Goal: Task Accomplishment & Management: Manage account settings

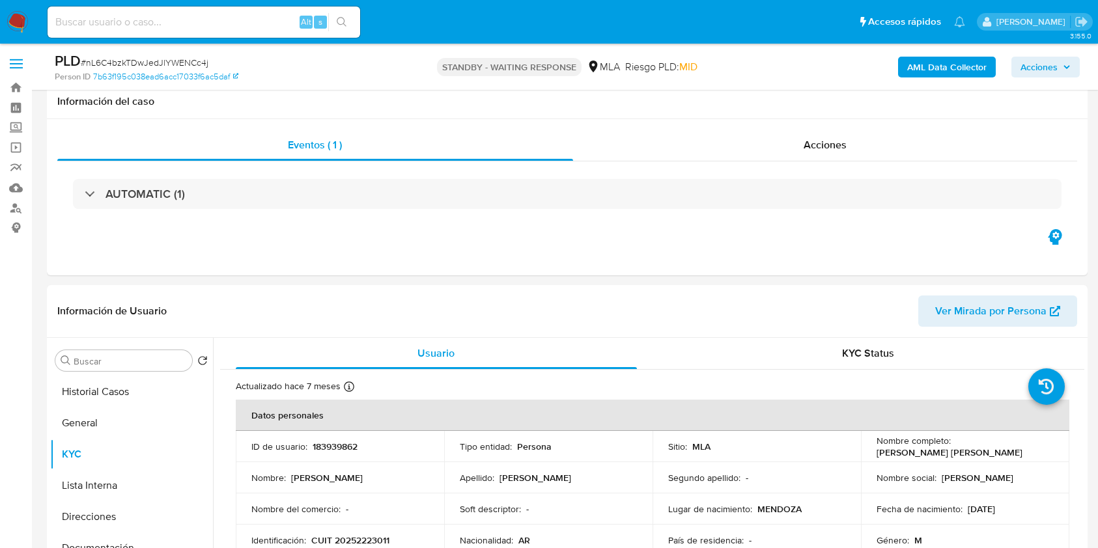
select select "10"
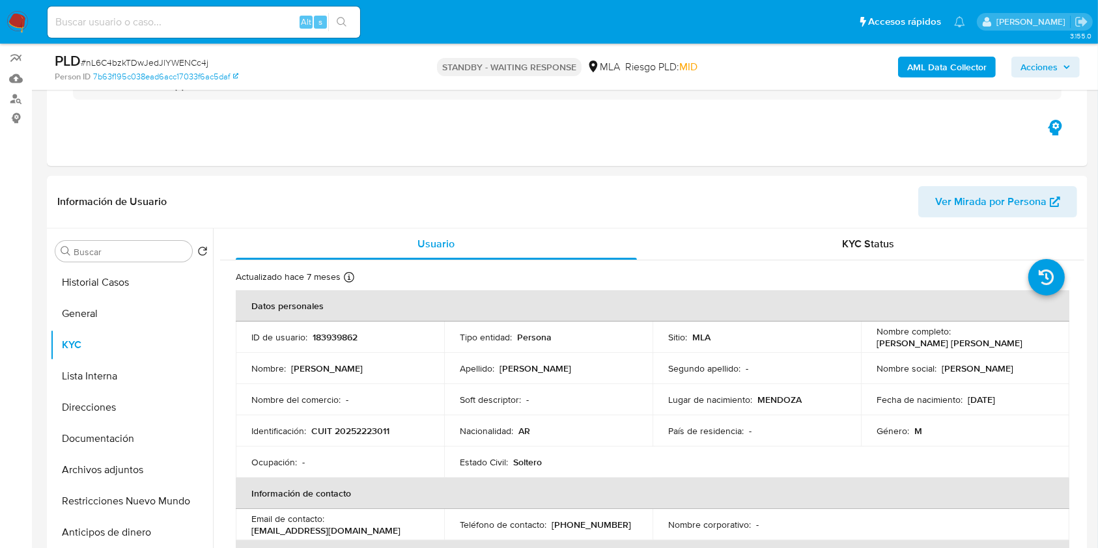
scroll to position [462, 0]
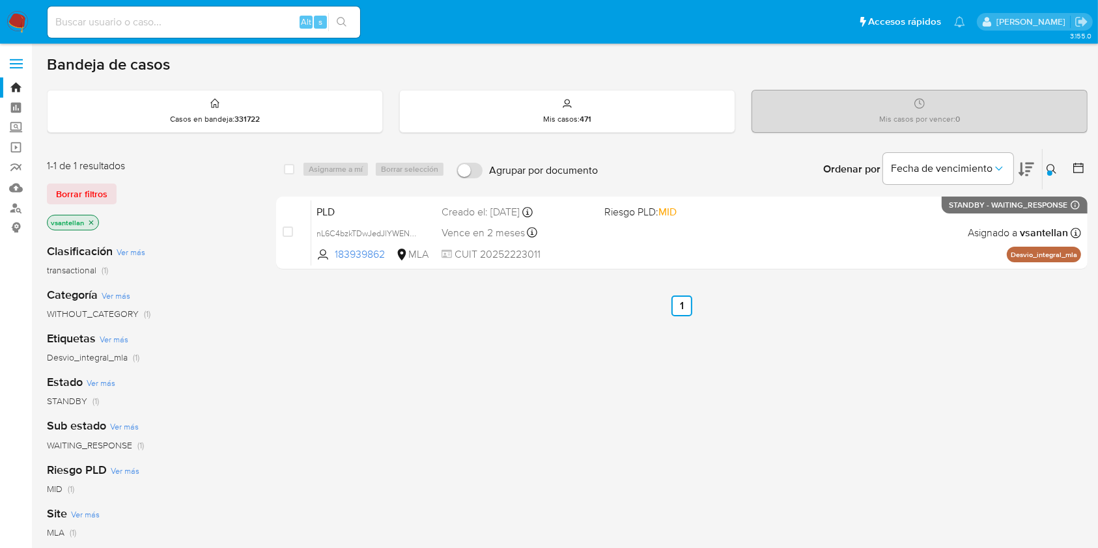
drag, startPoint x: 1049, startPoint y: 168, endPoint x: 1012, endPoint y: 186, distance: 41.3
click at [1049, 167] on icon at bounding box center [1051, 169] width 10 height 10
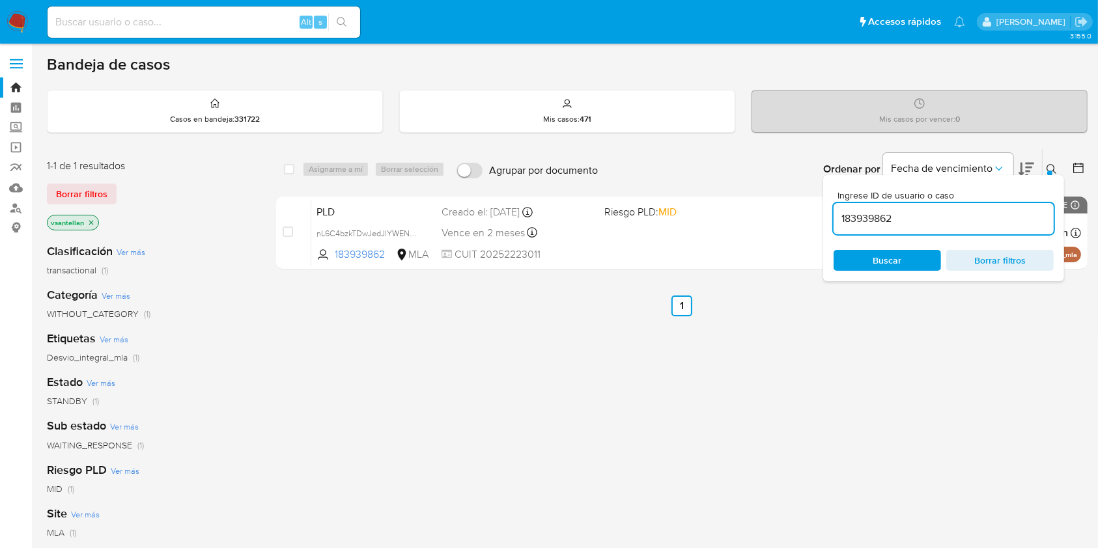
click at [942, 227] on div "183939862" at bounding box center [943, 218] width 220 height 31
click at [938, 221] on input "183939862" at bounding box center [943, 218] width 220 height 17
paste input "35657390"
click at [1053, 166] on icon at bounding box center [1051, 169] width 10 height 10
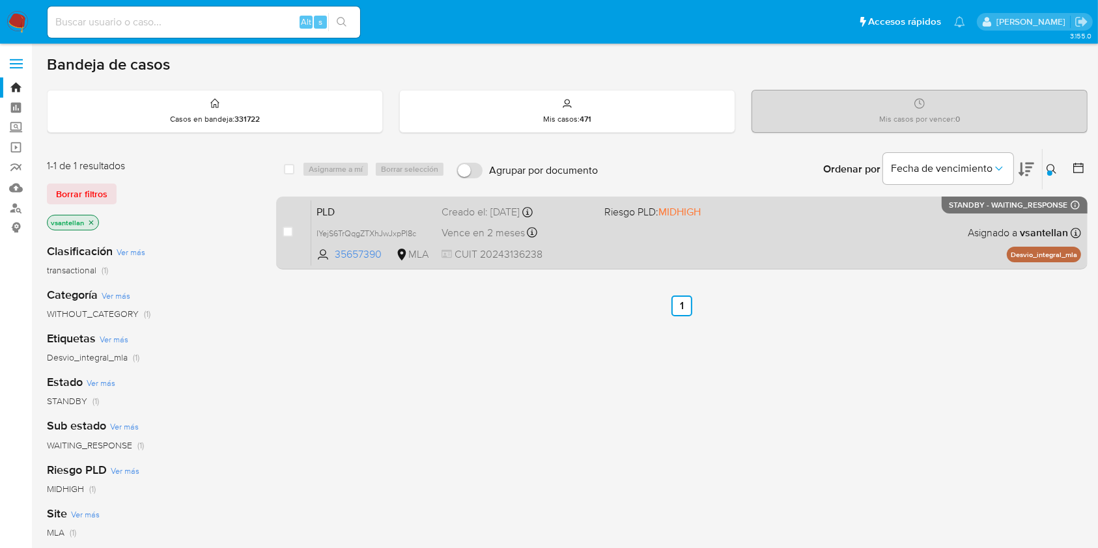
click at [878, 229] on div "PLD IYejS6TrQqgZTXhJwJxpPI8c 35657390 MLA Riesgo PLD: MIDHIGH Creado el: 12/08/…" at bounding box center [696, 233] width 770 height 66
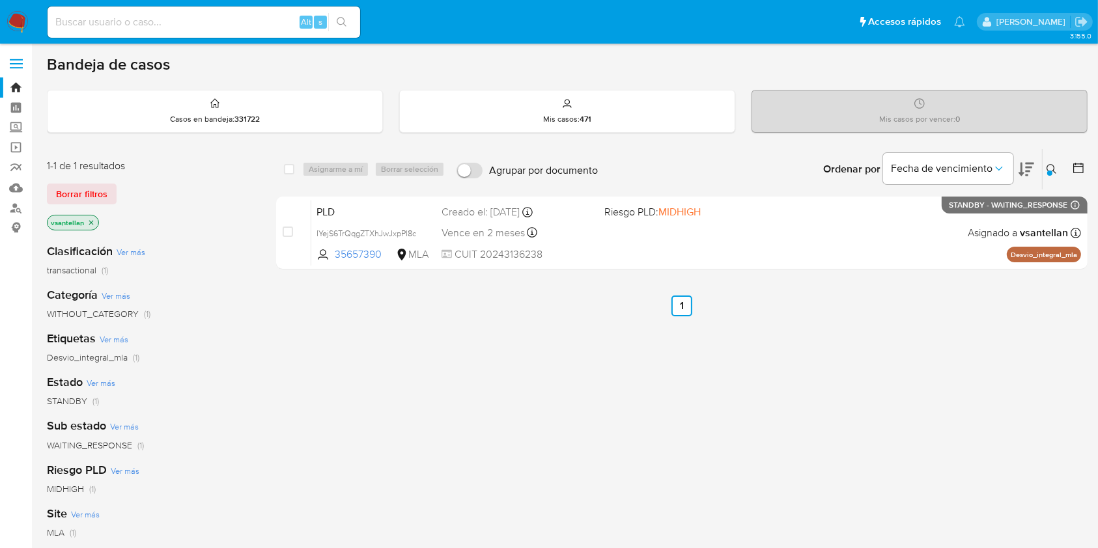
click at [1052, 174] on button at bounding box center [1052, 169] width 21 height 16
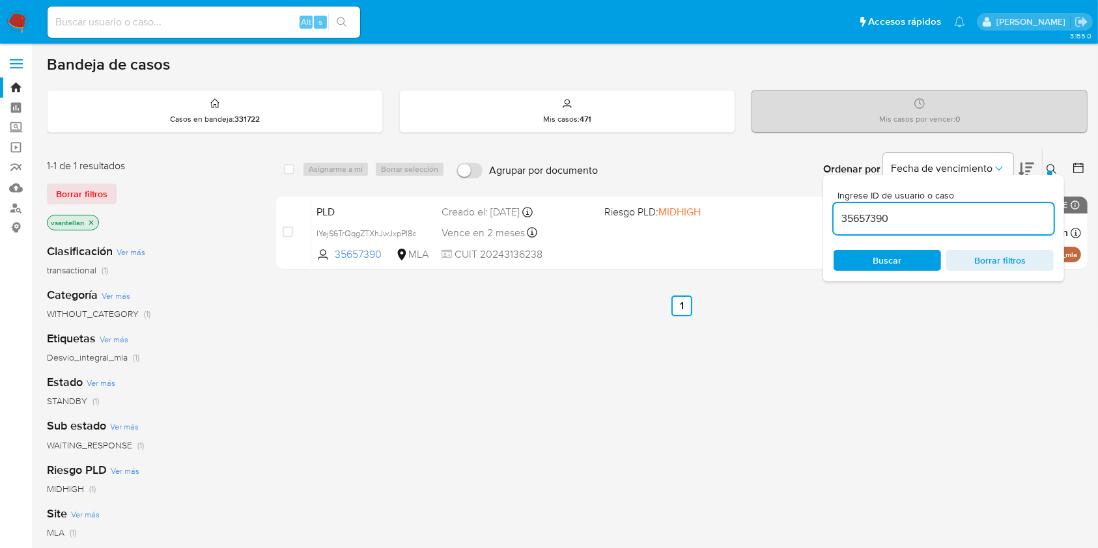
click at [995, 221] on input "35657390" at bounding box center [943, 218] width 220 height 17
type input "69737464"
click at [1048, 168] on icon at bounding box center [1051, 169] width 10 height 10
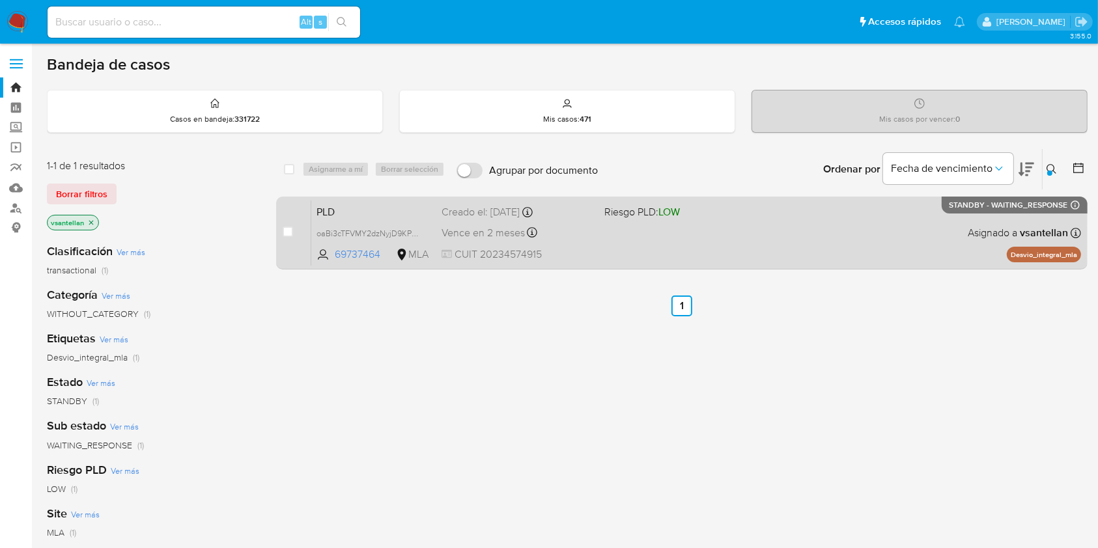
click at [750, 223] on div "PLD oaBi3cTFVMY2dzNyjD9KPCaY 69737464 MLA Riesgo PLD: LOW Creado el: 12/08/2025…" at bounding box center [696, 233] width 770 height 66
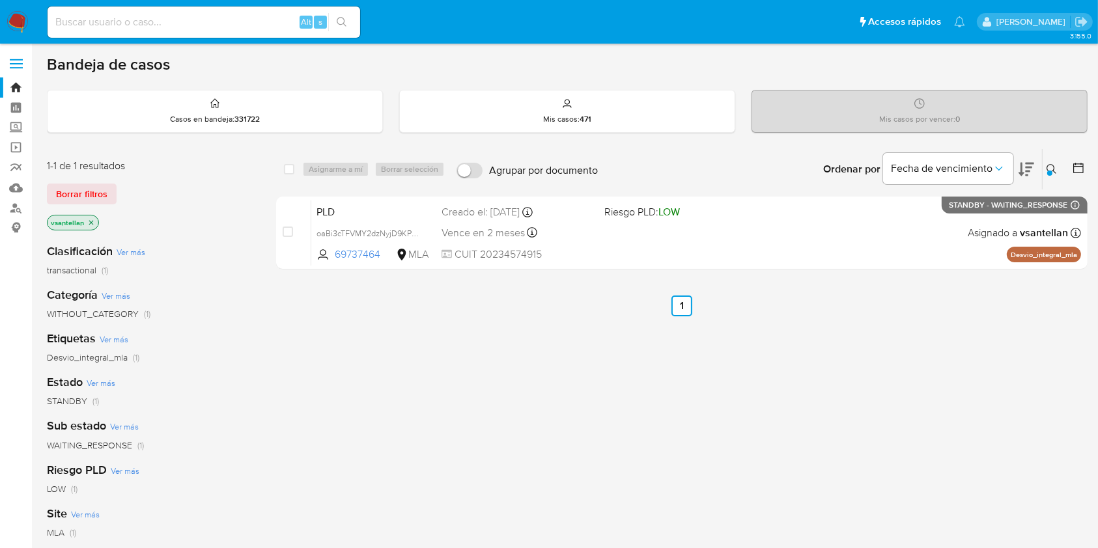
click at [137, 17] on input at bounding box center [204, 22] width 312 height 17
paste input "135053448"
type input "135053448"
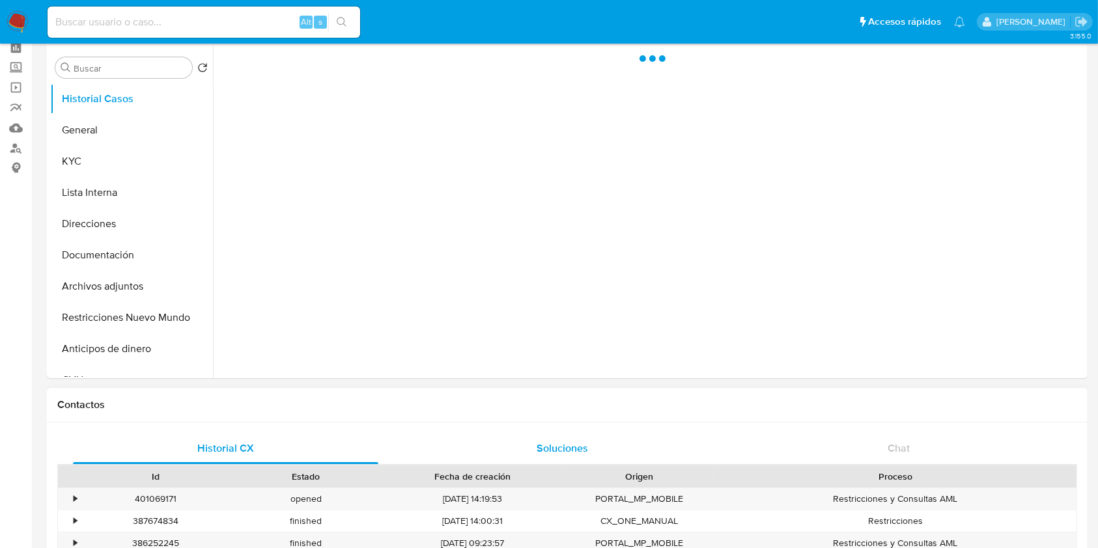
scroll to position [87, 0]
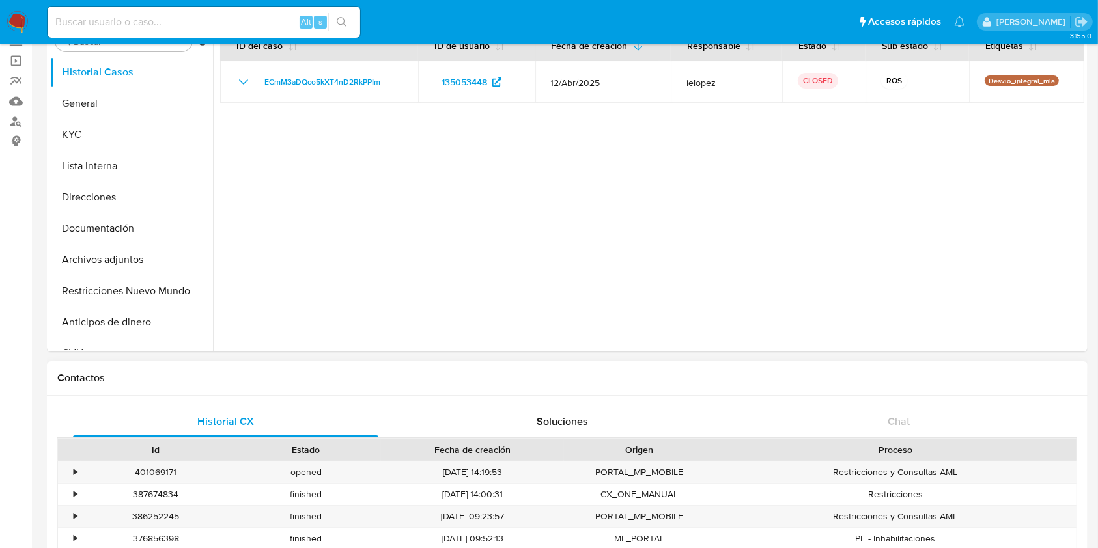
select select "10"
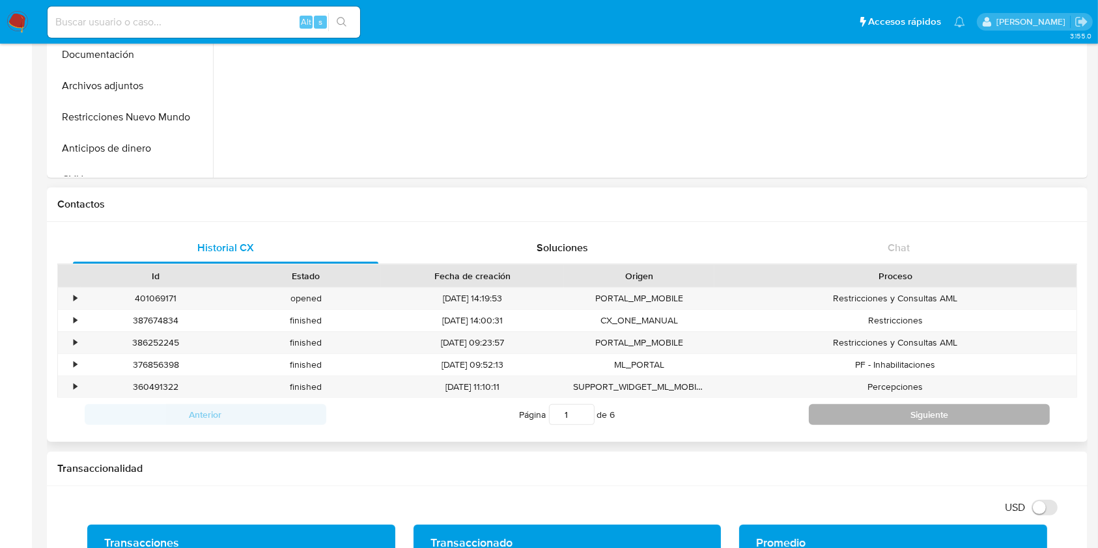
click at [952, 417] on button "Siguiente" at bounding box center [930, 414] width 242 height 21
type input "2"
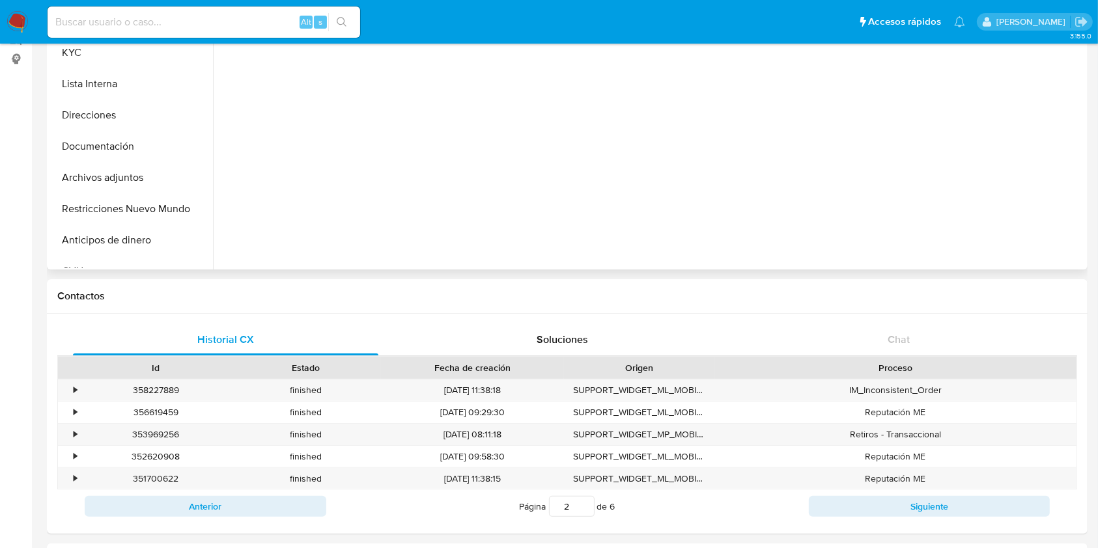
scroll to position [87, 0]
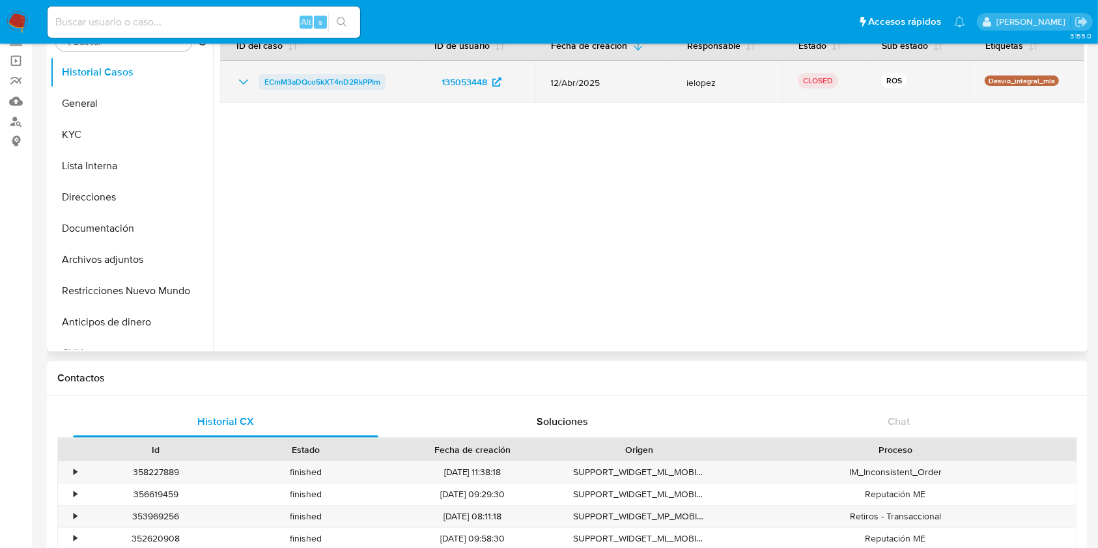
click at [304, 81] on span "ECmM3aDQco5kXT4nD2RkPPIm" at bounding box center [322, 82] width 116 height 16
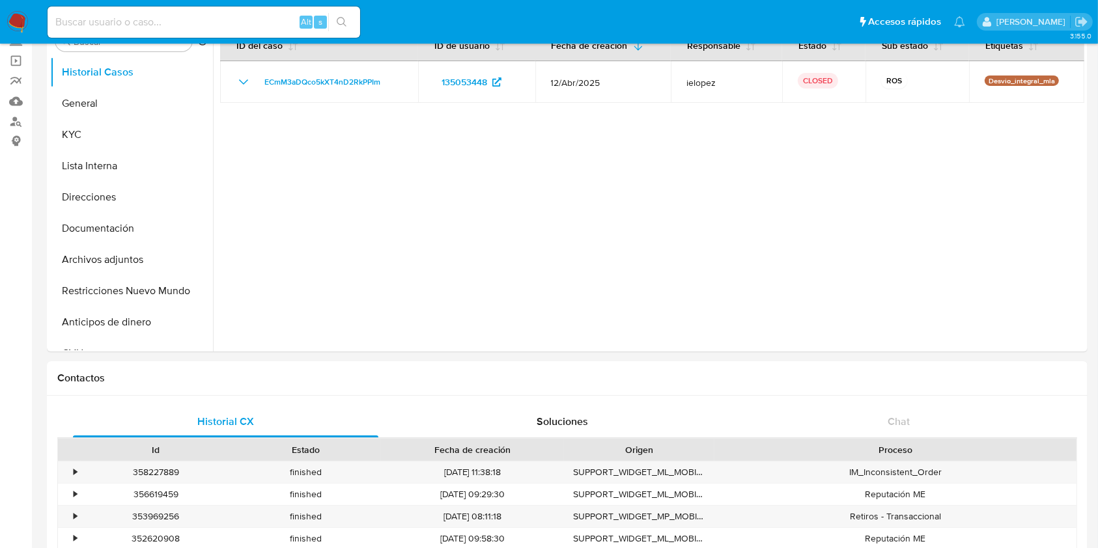
click at [19, 20] on img at bounding box center [18, 22] width 22 height 22
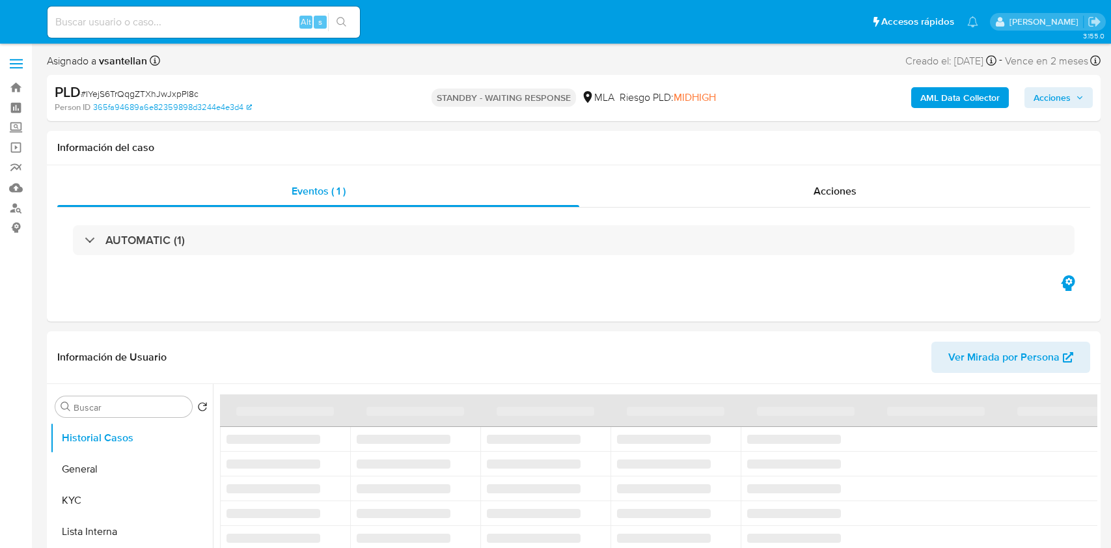
select select "10"
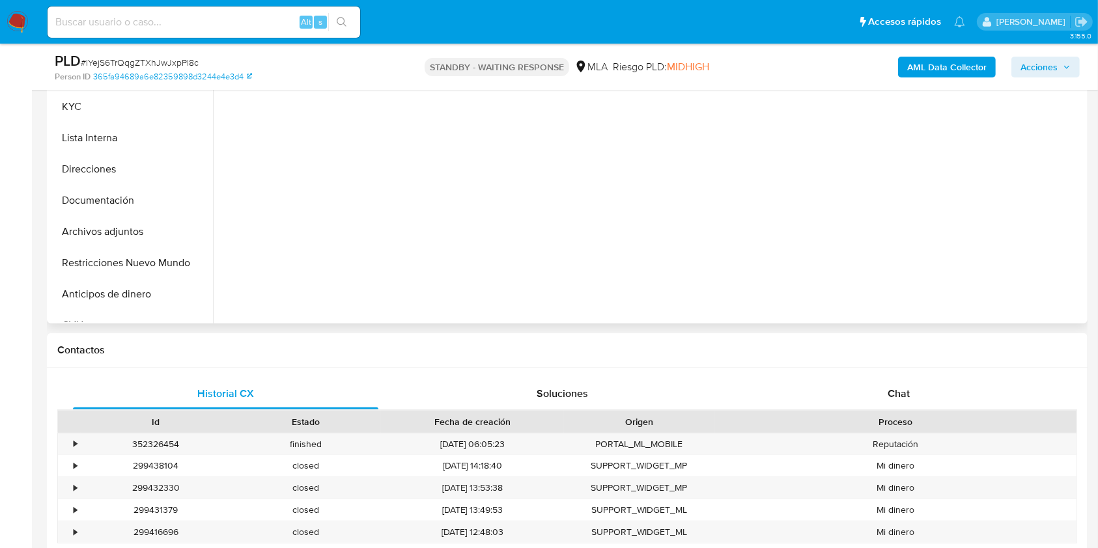
scroll to position [347, 0]
click at [116, 204] on button "Documentación" at bounding box center [126, 201] width 152 height 31
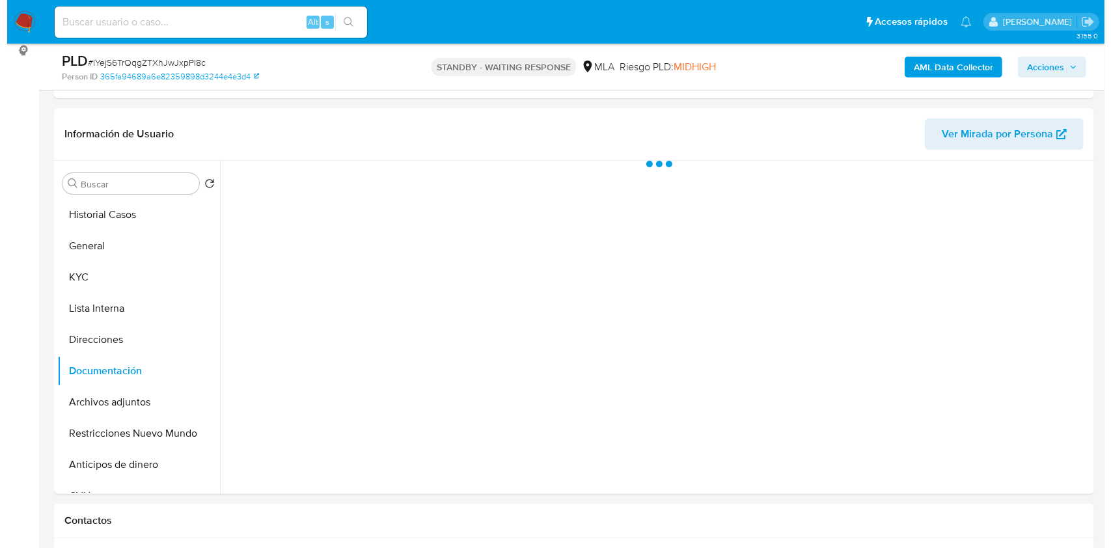
scroll to position [159, 0]
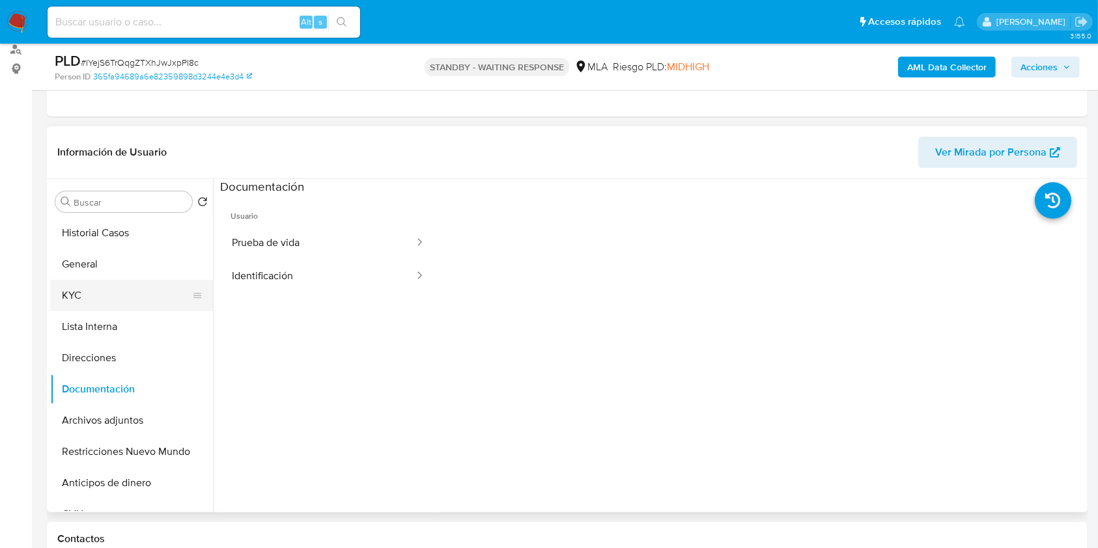
click at [87, 301] on button "KYC" at bounding box center [126, 295] width 152 height 31
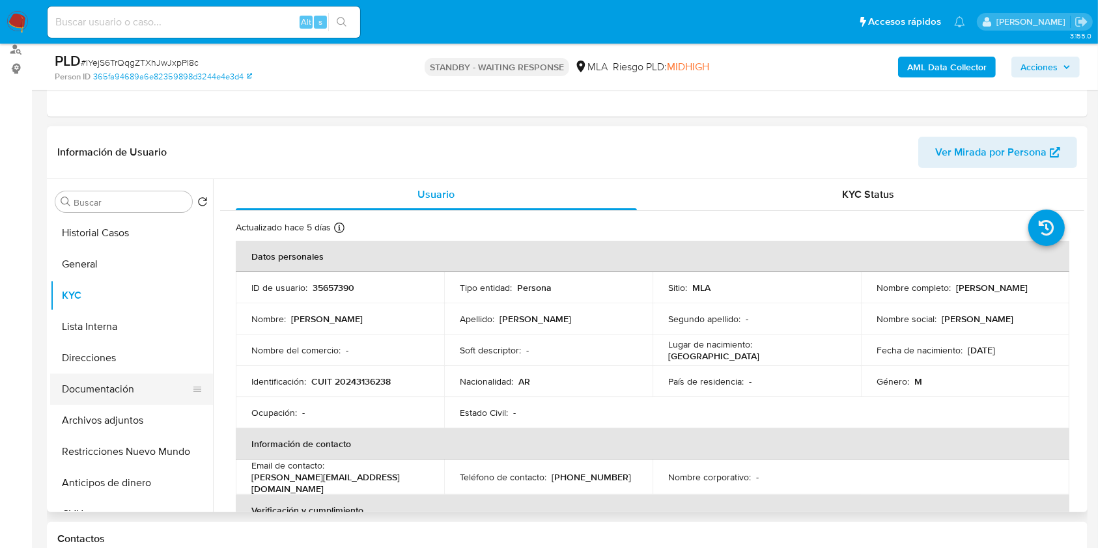
click at [155, 395] on button "Documentación" at bounding box center [126, 389] width 152 height 31
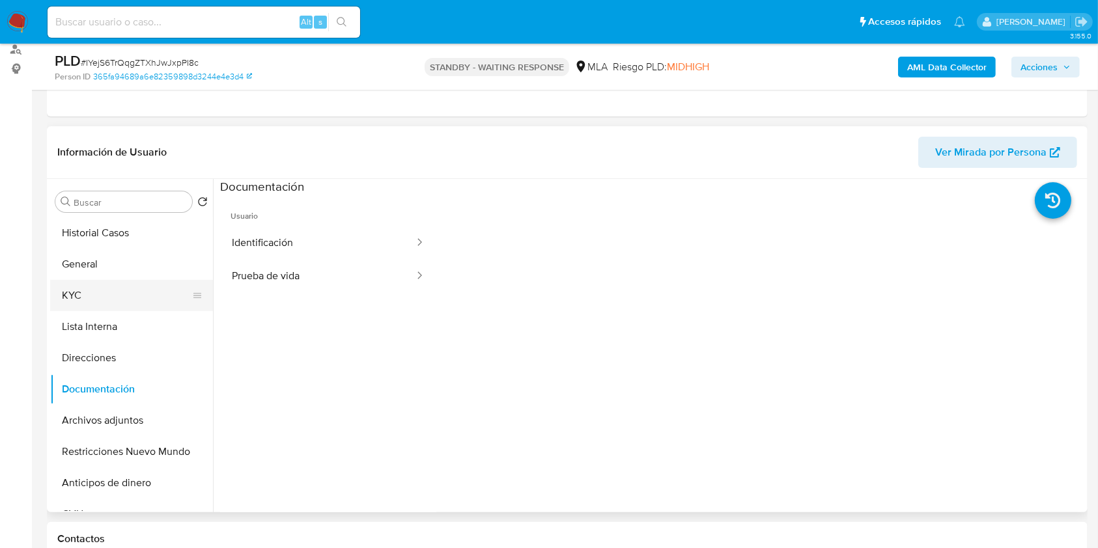
click at [100, 299] on button "KYC" at bounding box center [126, 295] width 152 height 31
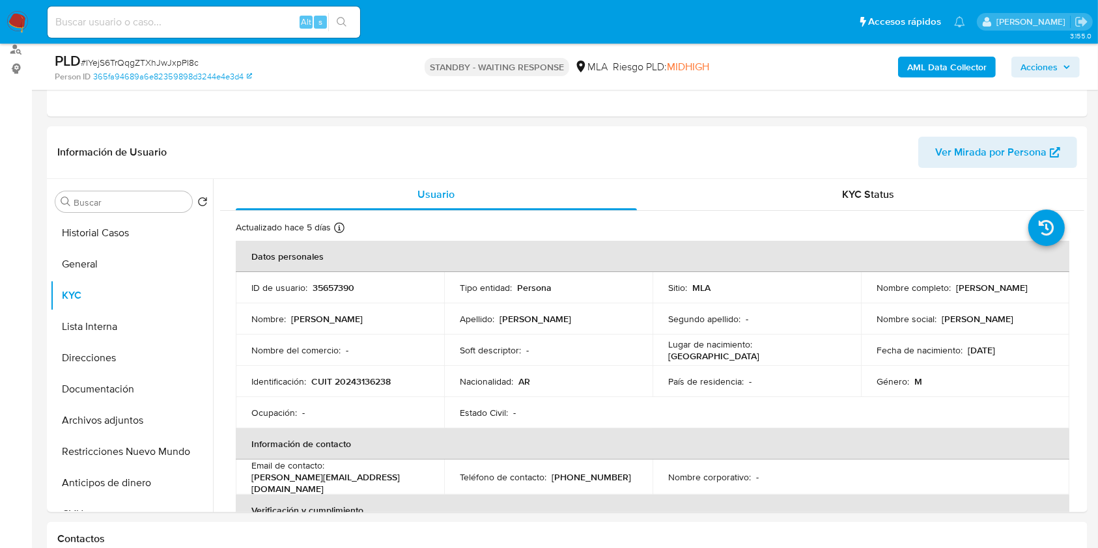
click at [951, 76] on b "AML Data Collector" at bounding box center [946, 67] width 79 height 21
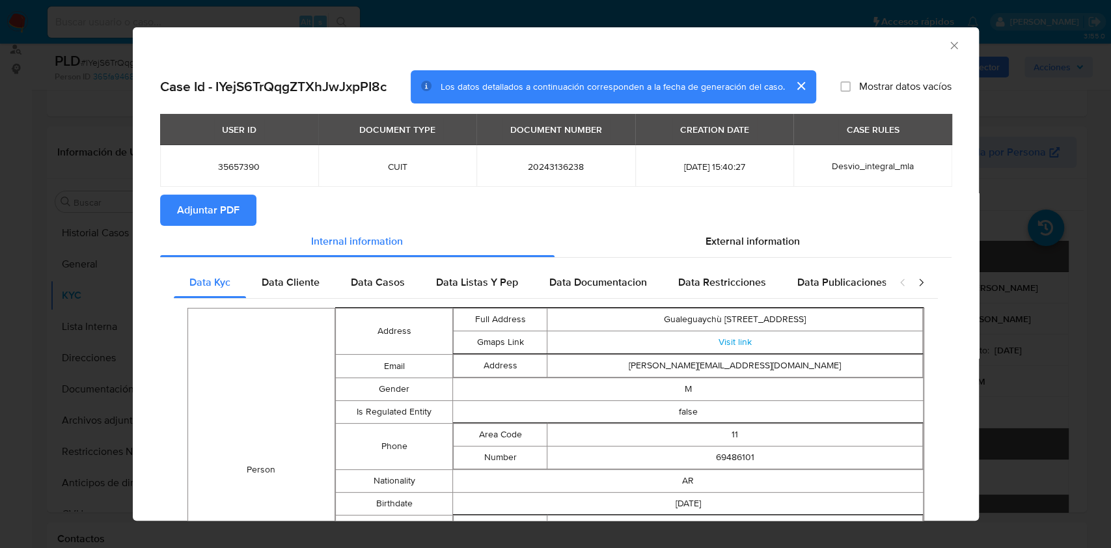
click at [292, 288] on span "Data Cliente" at bounding box center [291, 282] width 58 height 15
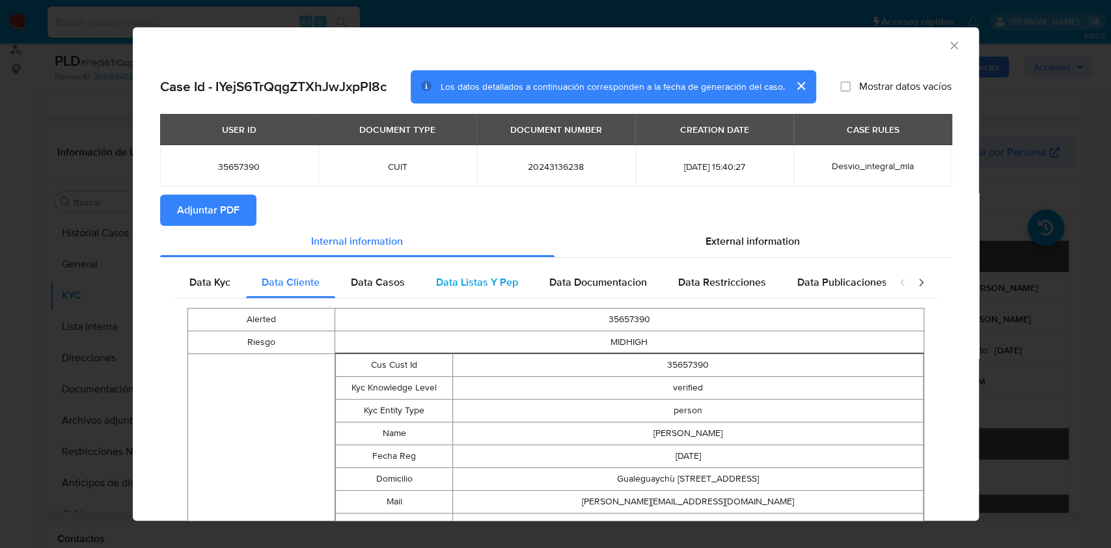
drag, startPoint x: 396, startPoint y: 279, endPoint x: 500, endPoint y: 278, distance: 104.2
click at [396, 280] on span "Data Casos" at bounding box center [378, 282] width 54 height 15
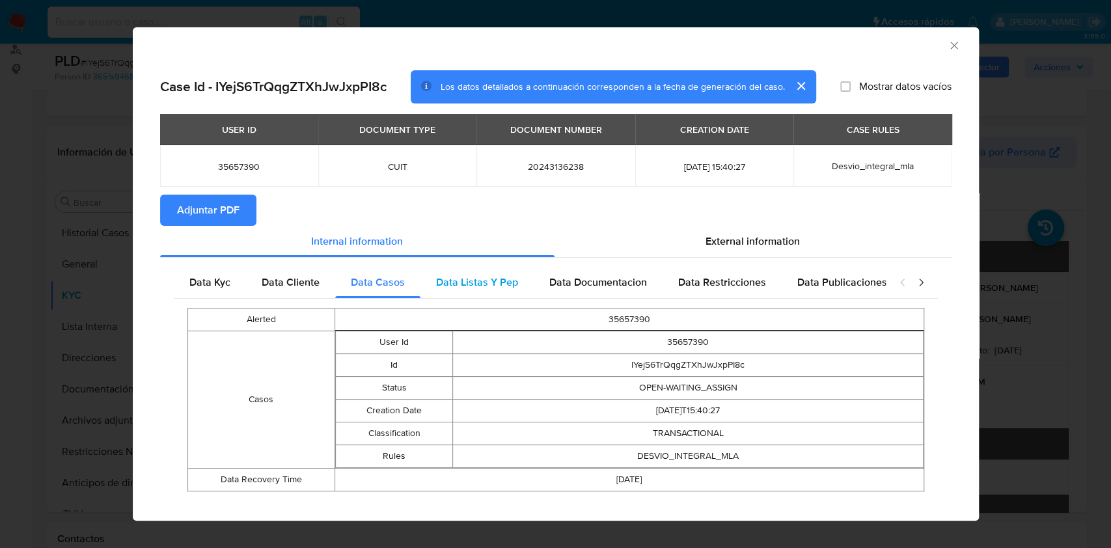
click at [510, 275] on span "Data Listas Y Pep" at bounding box center [477, 282] width 82 height 15
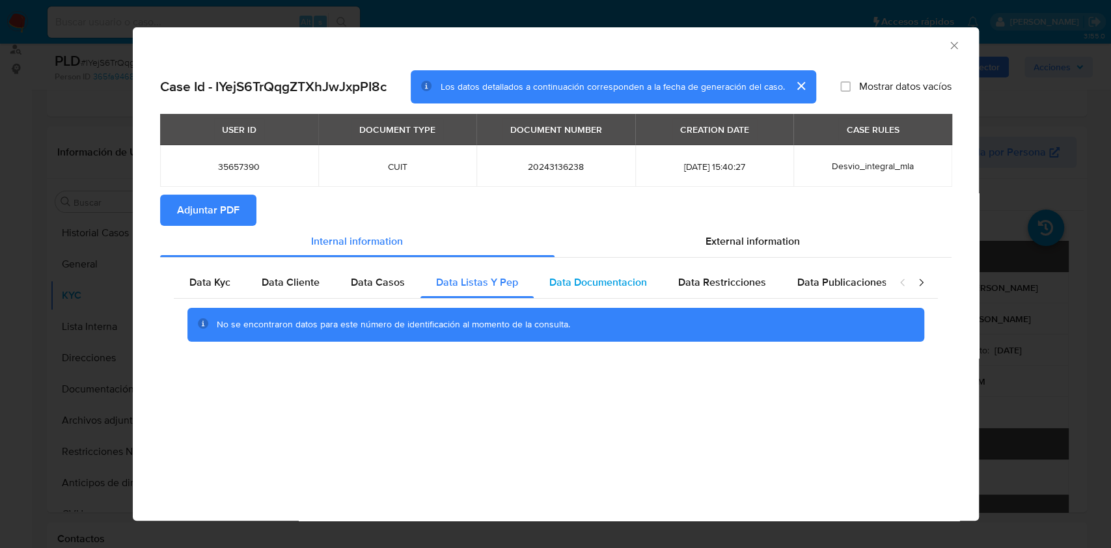
click at [583, 284] on span "Data Documentacion" at bounding box center [598, 282] width 98 height 15
drag, startPoint x: 712, startPoint y: 286, endPoint x: 769, endPoint y: 292, distance: 56.9
click at [713, 287] on span "Data Restricciones" at bounding box center [722, 282] width 88 height 15
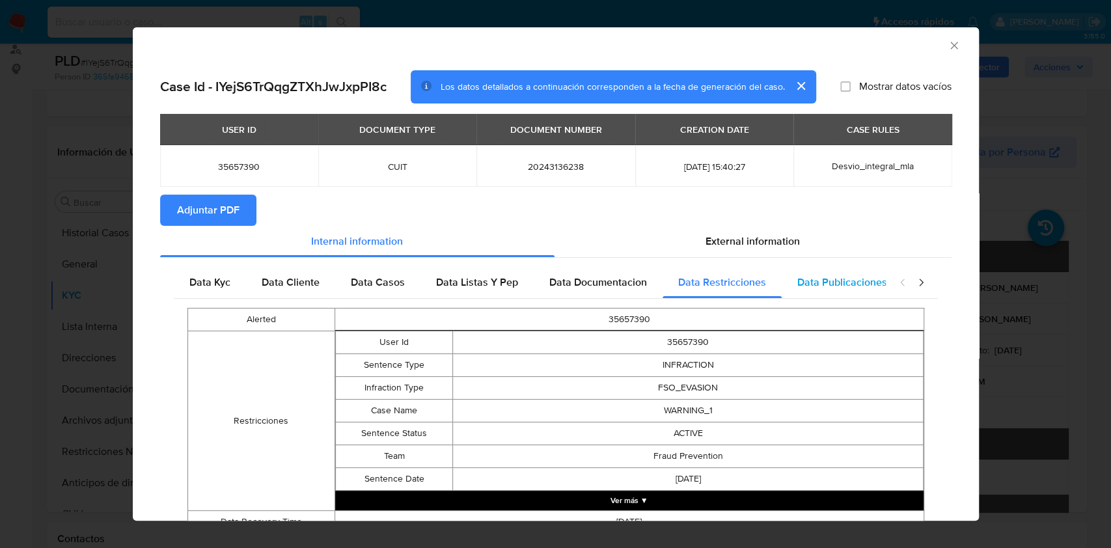
click at [806, 288] on span "Data Publicaciones" at bounding box center [843, 282] width 90 height 15
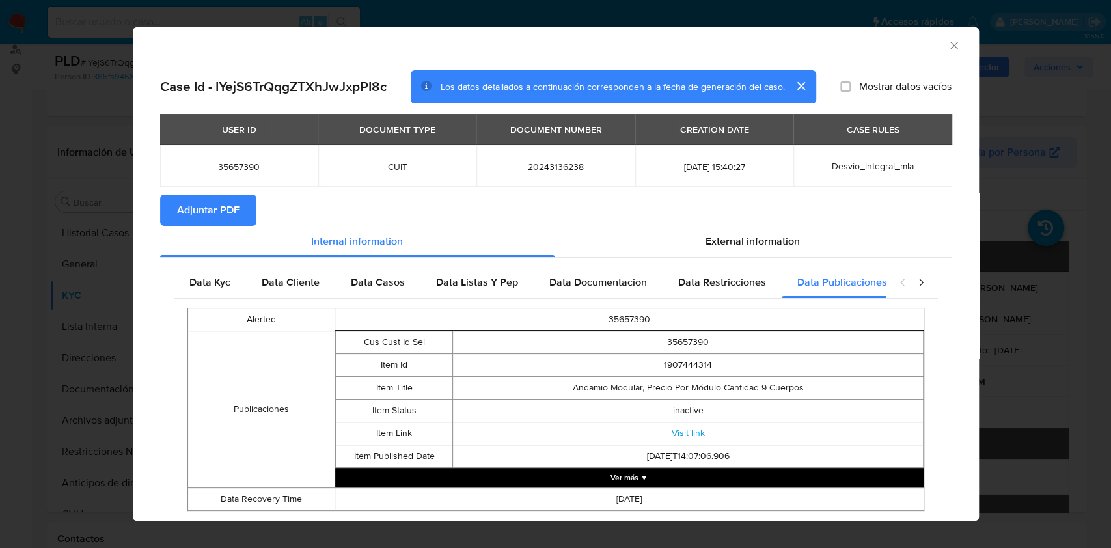
click at [904, 275] on div "closure-recommendation-modal" at bounding box center [912, 282] width 52 height 31
click at [915, 282] on div "closure-recommendation-modal" at bounding box center [912, 282] width 52 height 31
click at [915, 283] on icon "closure-recommendation-modal" at bounding box center [921, 282] width 13 height 13
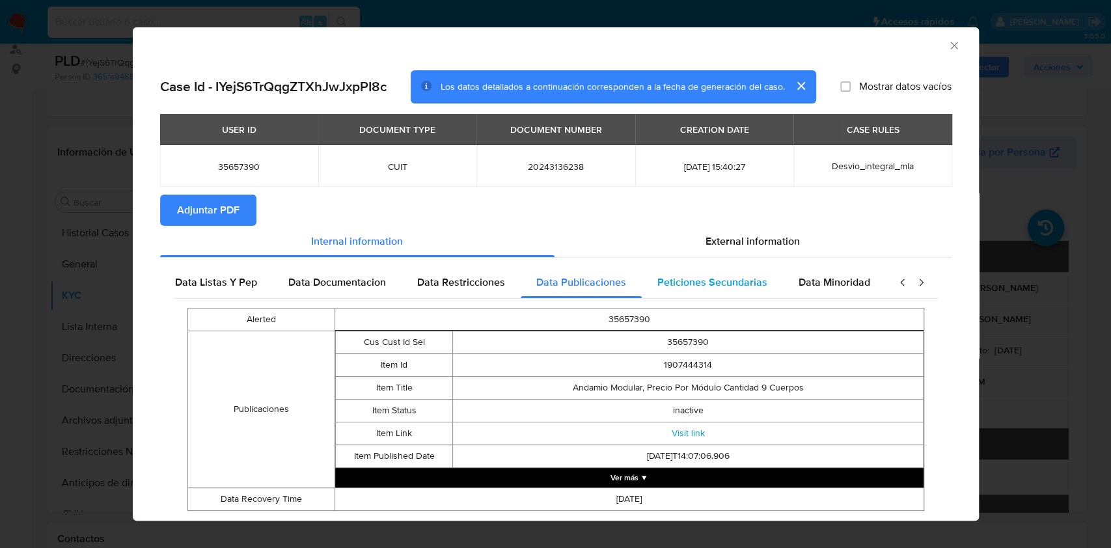
click at [792, 296] on div "Data Minoridad" at bounding box center [834, 282] width 103 height 31
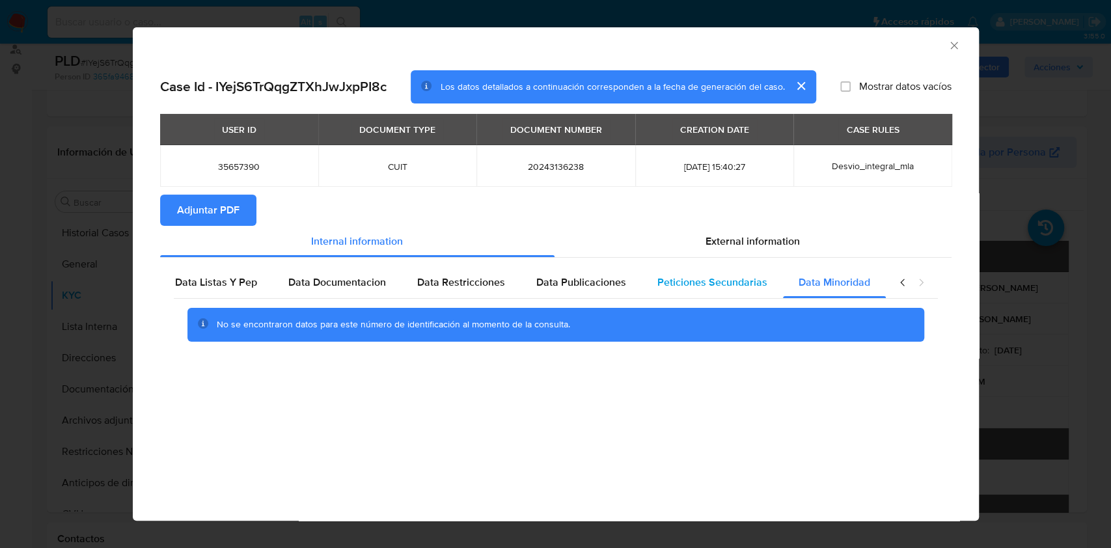
scroll to position [0, 254]
click at [726, 277] on span "Peticiones Secundarias" at bounding box center [720, 282] width 110 height 15
click at [743, 240] on span "External information" at bounding box center [753, 241] width 94 height 15
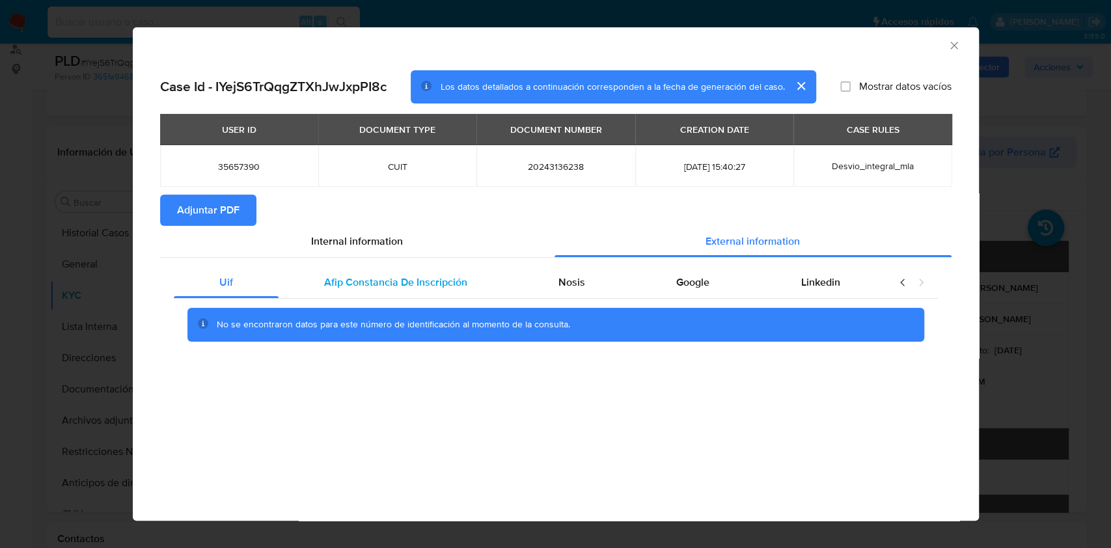
scroll to position [0, 0]
click at [422, 276] on span "Afip Constancia De Inscripción" at bounding box center [395, 282] width 143 height 15
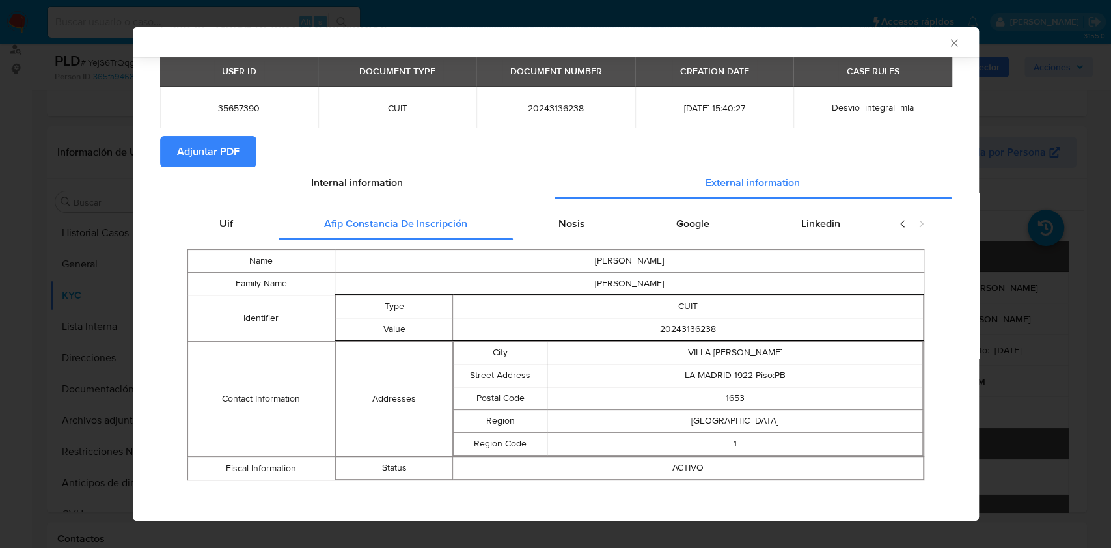
scroll to position [60, 0]
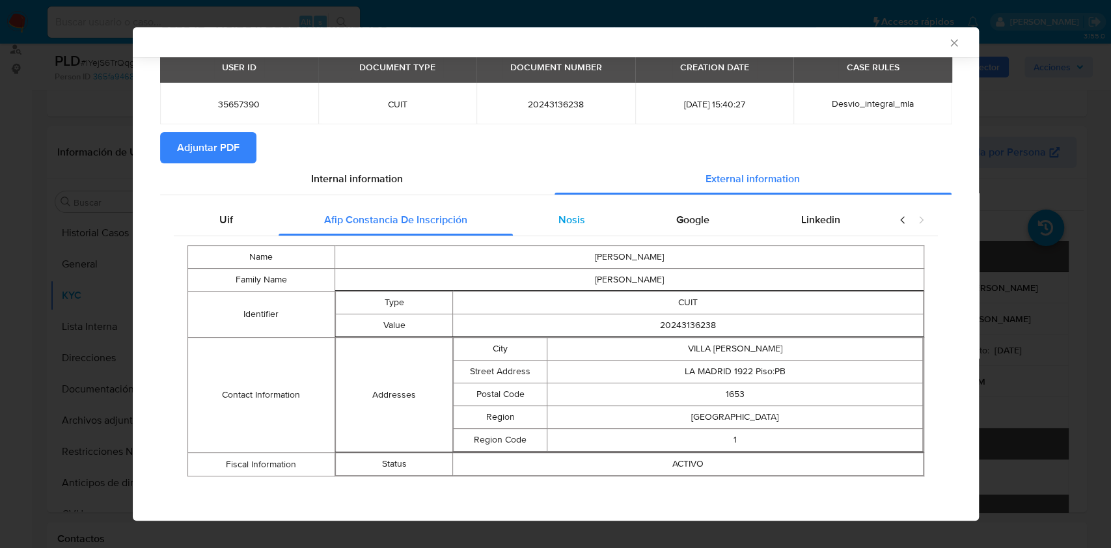
click at [537, 225] on div "Nosis" at bounding box center [572, 219] width 118 height 31
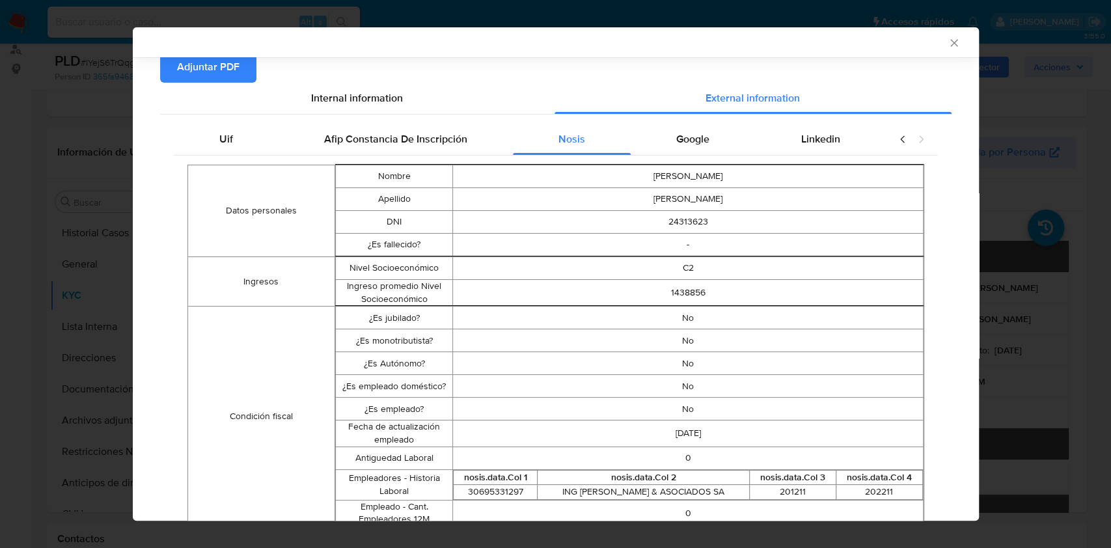
scroll to position [407, 0]
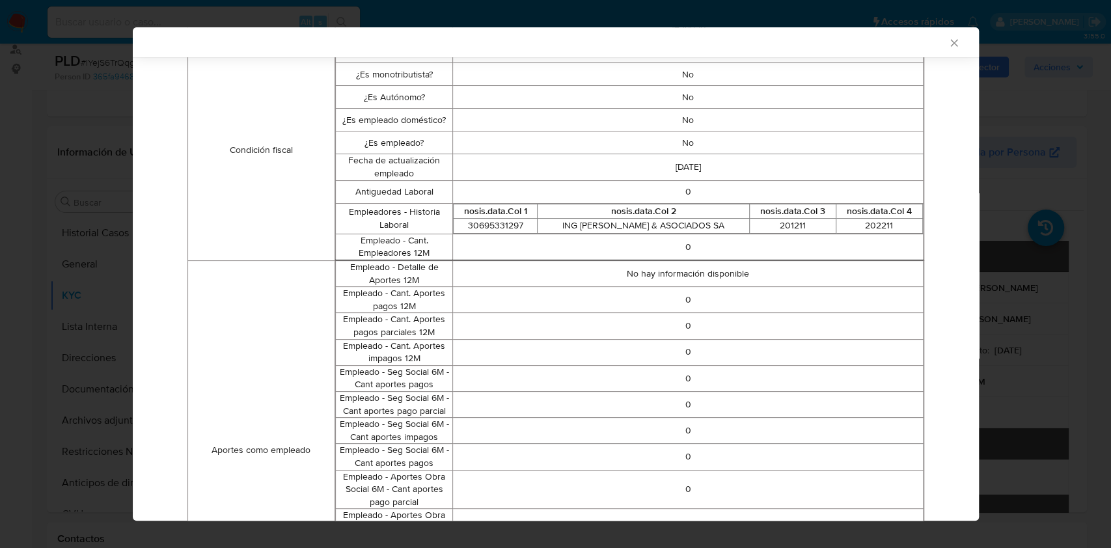
drag, startPoint x: 964, startPoint y: 277, endPoint x: 969, endPoint y: 299, distance: 23.2
click at [965, 299] on div "AML Data Collector Case Id - IYejS6TrQqgZTXhJwJxpPI8c Los datos detallados a co…" at bounding box center [556, 273] width 846 height 493
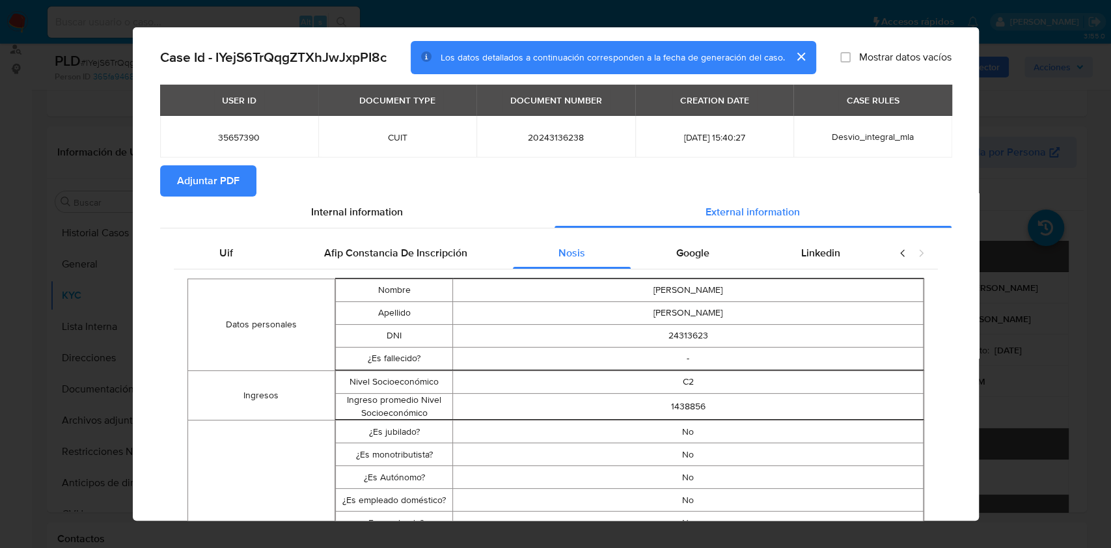
scroll to position [27, 0]
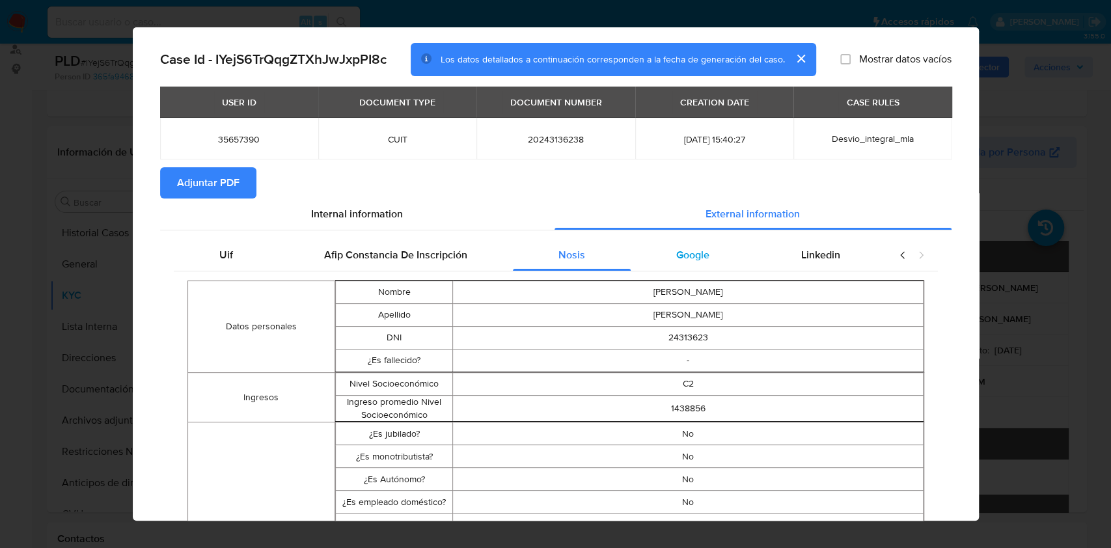
click at [721, 265] on div "Google" at bounding box center [693, 255] width 124 height 31
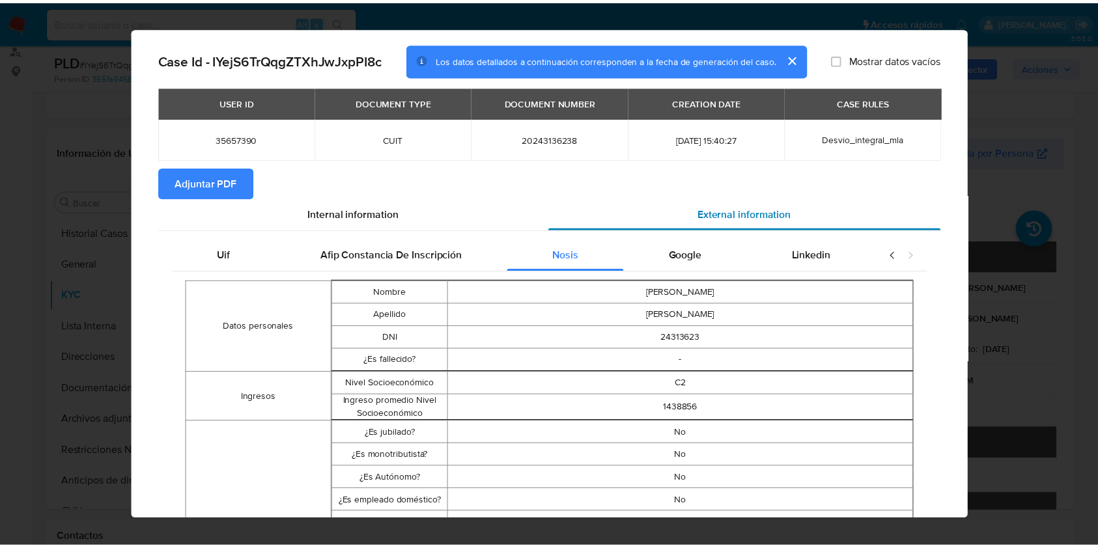
scroll to position [0, 0]
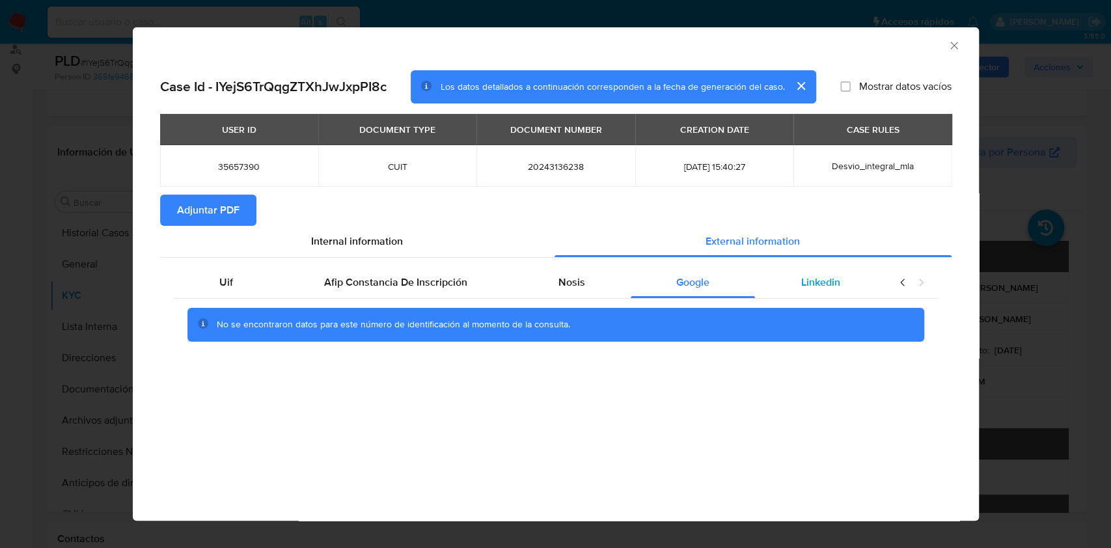
click at [793, 289] on div "Linkedin" at bounding box center [820, 282] width 130 height 31
drag, startPoint x: 229, startPoint y: 202, endPoint x: 264, endPoint y: 206, distance: 35.4
click at [229, 203] on span "Adjuntar PDF" at bounding box center [208, 210] width 62 height 29
click at [954, 45] on icon "Cerrar ventana" at bounding box center [953, 45] width 7 height 7
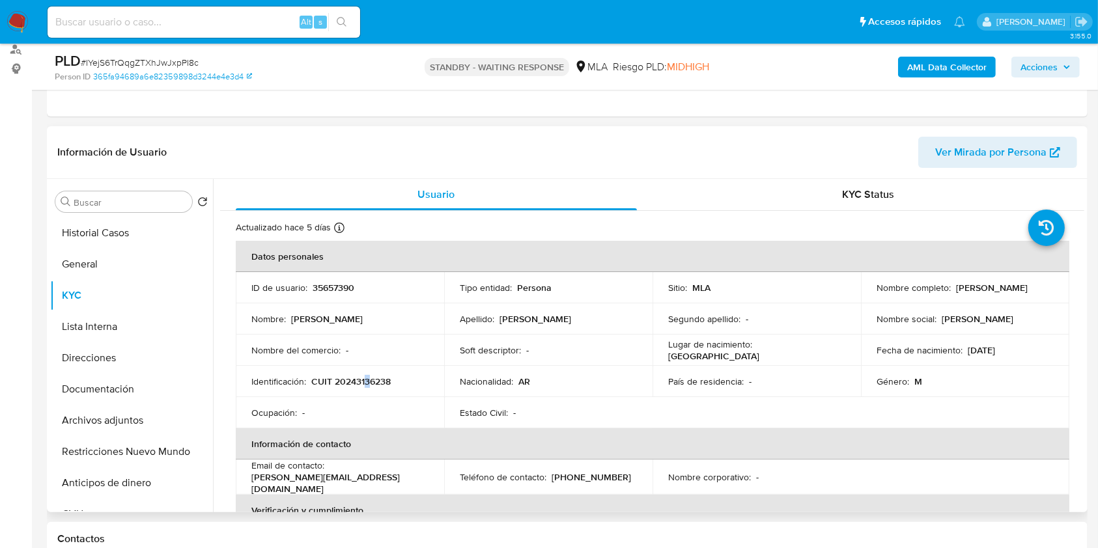
click at [367, 382] on p "CUIT 20243136238" at bounding box center [350, 382] width 79 height 12
click at [377, 383] on p "CUIT 20243136238" at bounding box center [350, 382] width 79 height 12
copy p "20243136238"
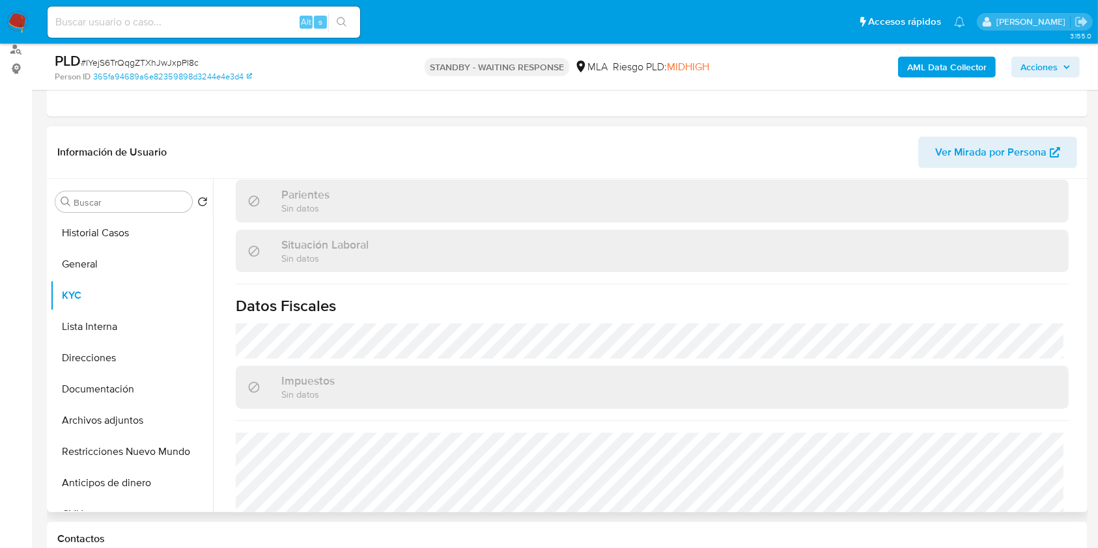
scroll to position [673, 0]
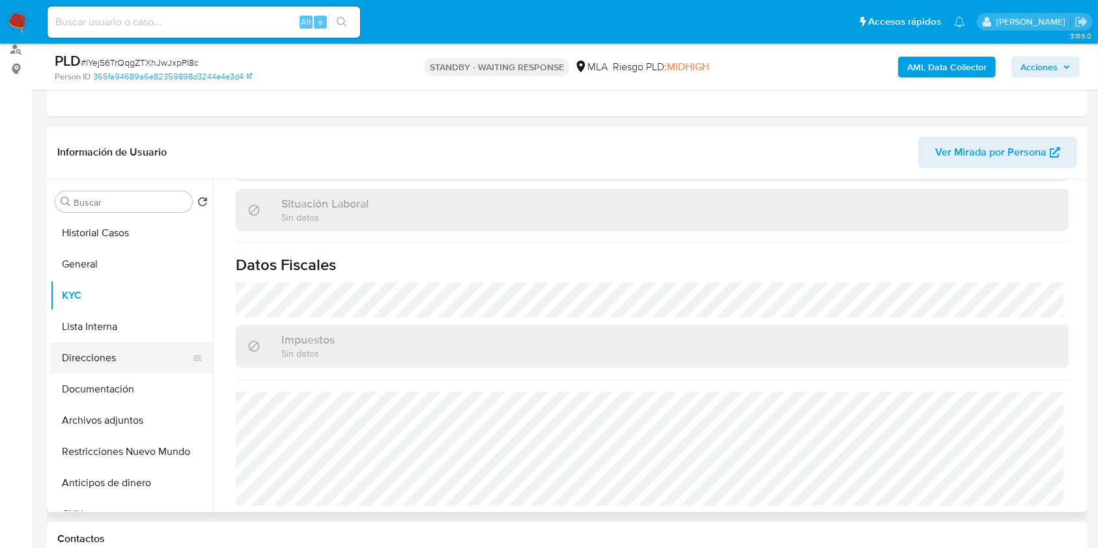
click at [146, 348] on button "Direcciones" at bounding box center [126, 357] width 152 height 31
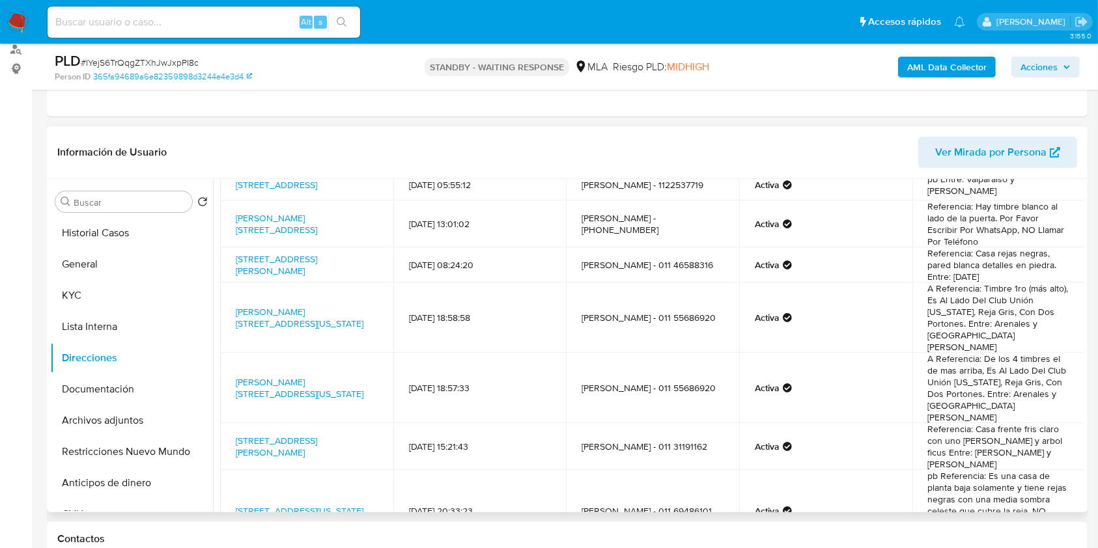
scroll to position [193, 0]
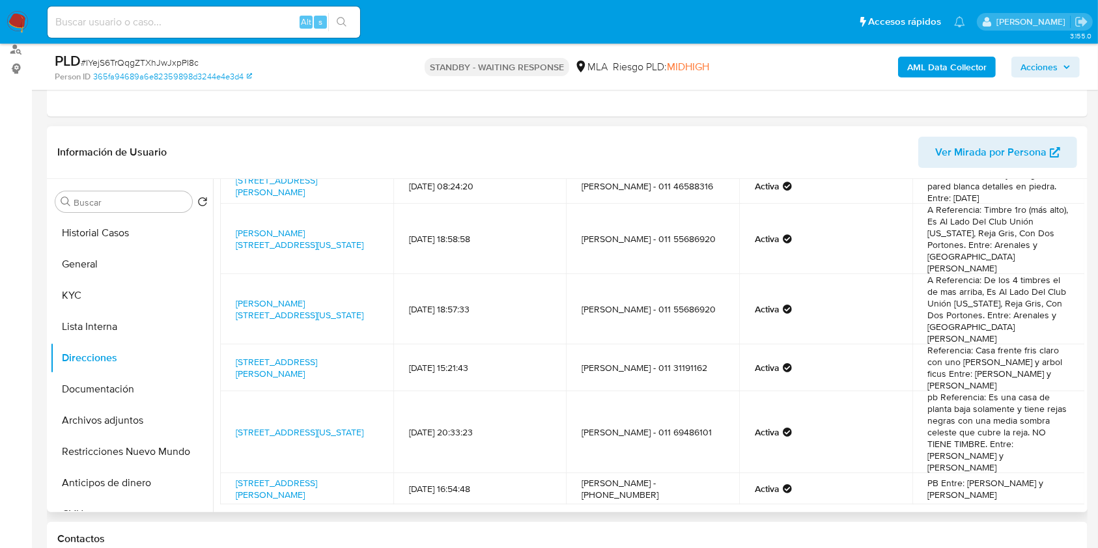
click at [668, 525] on link "Siguiente" at bounding box center [679, 535] width 70 height 21
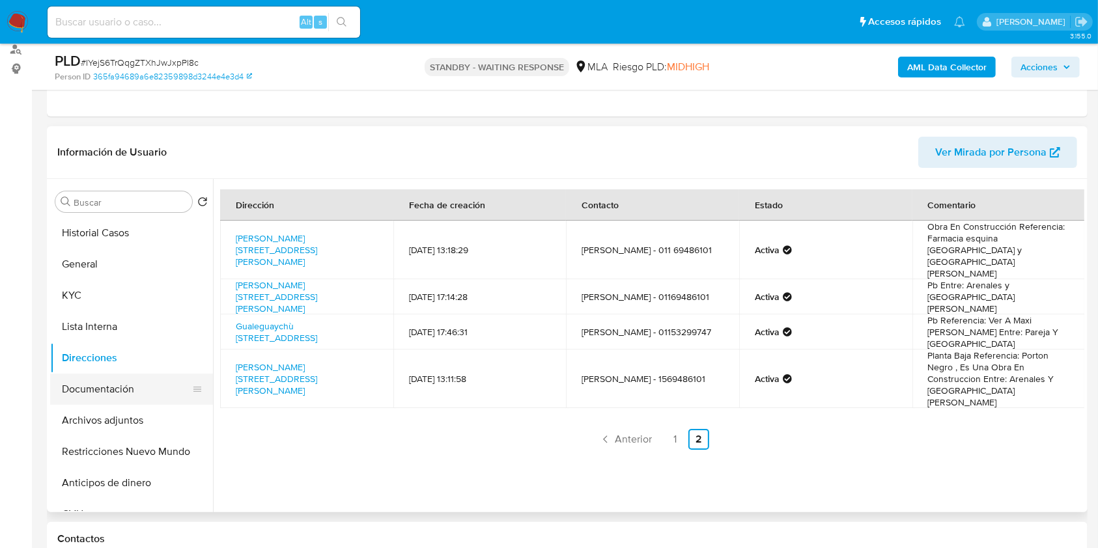
click at [135, 393] on button "Documentación" at bounding box center [126, 389] width 152 height 31
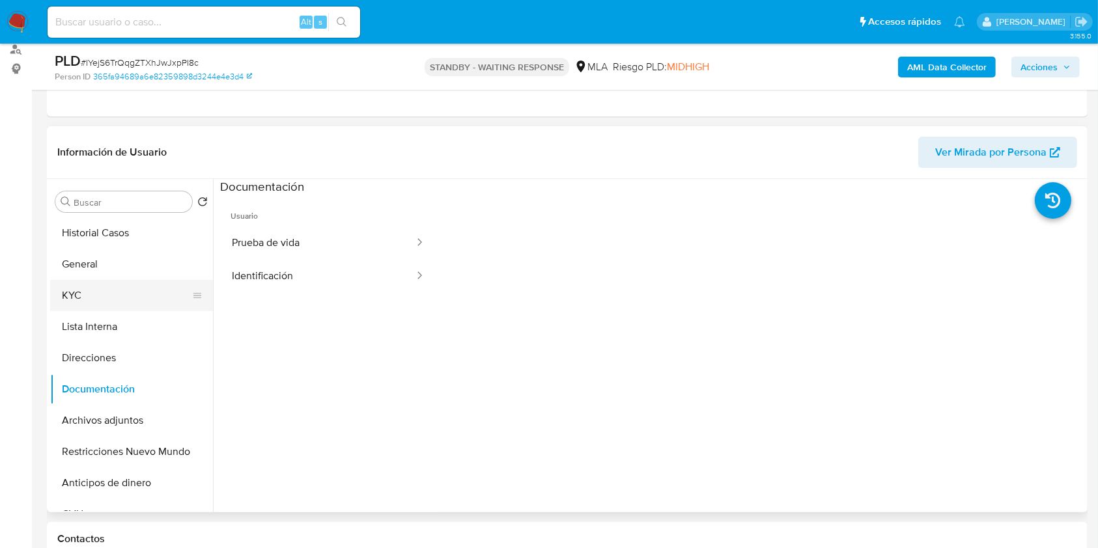
click at [102, 298] on button "KYC" at bounding box center [126, 295] width 152 height 31
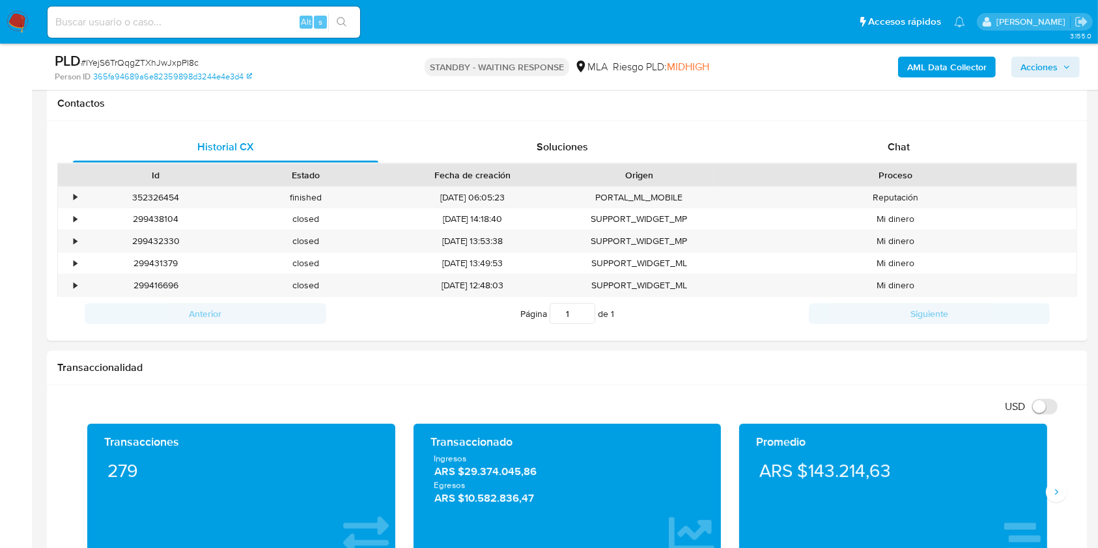
scroll to position [610, 0]
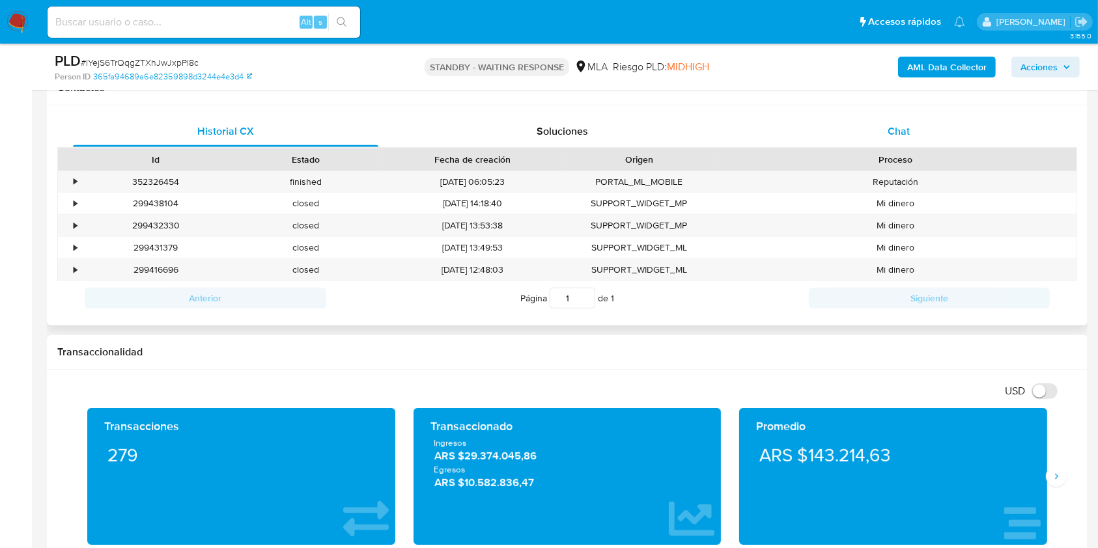
click at [962, 133] on div "Chat" at bounding box center [898, 131] width 305 height 31
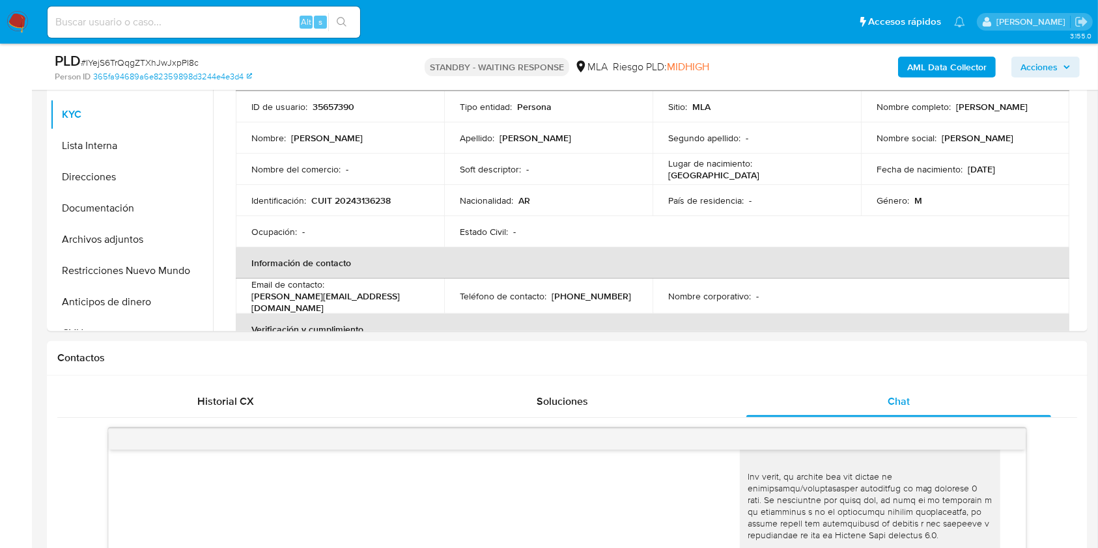
scroll to position [214, 0]
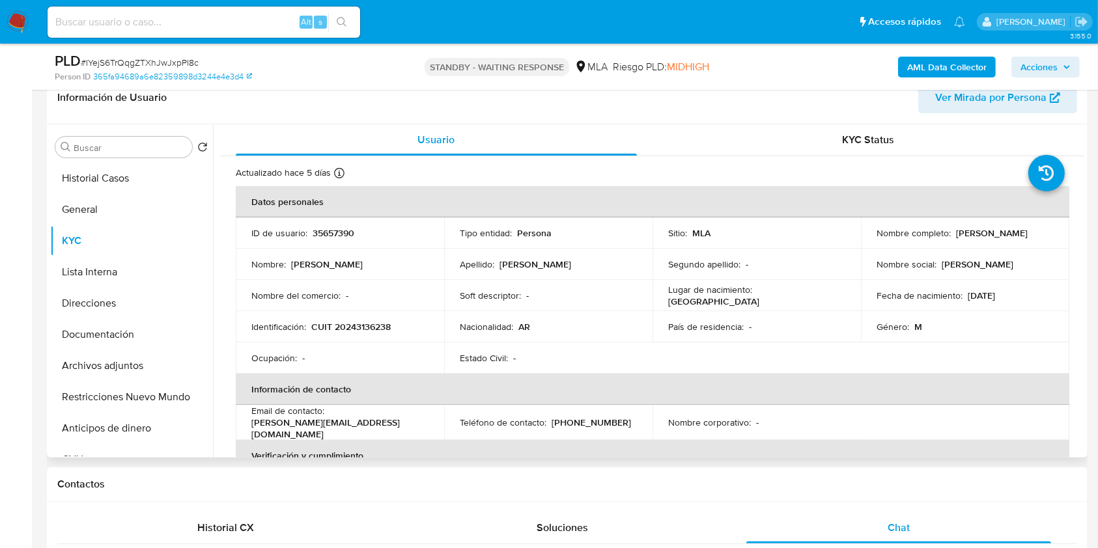
click at [368, 323] on p "CUIT 20243136238" at bounding box center [350, 327] width 79 height 12
copy p "20243136238"
click at [146, 326] on button "Documentación" at bounding box center [126, 334] width 152 height 31
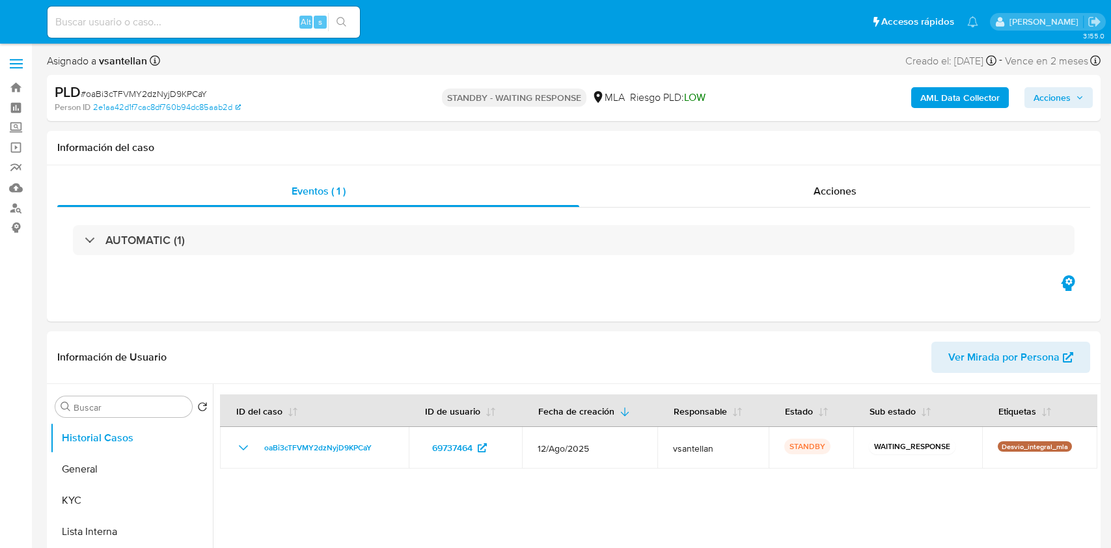
select select "10"
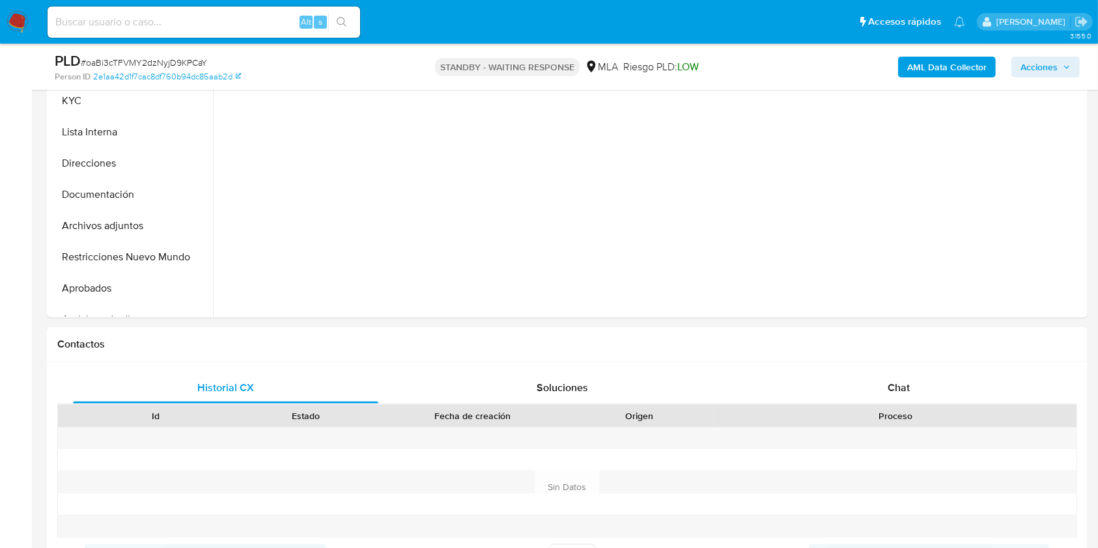
scroll to position [374, 0]
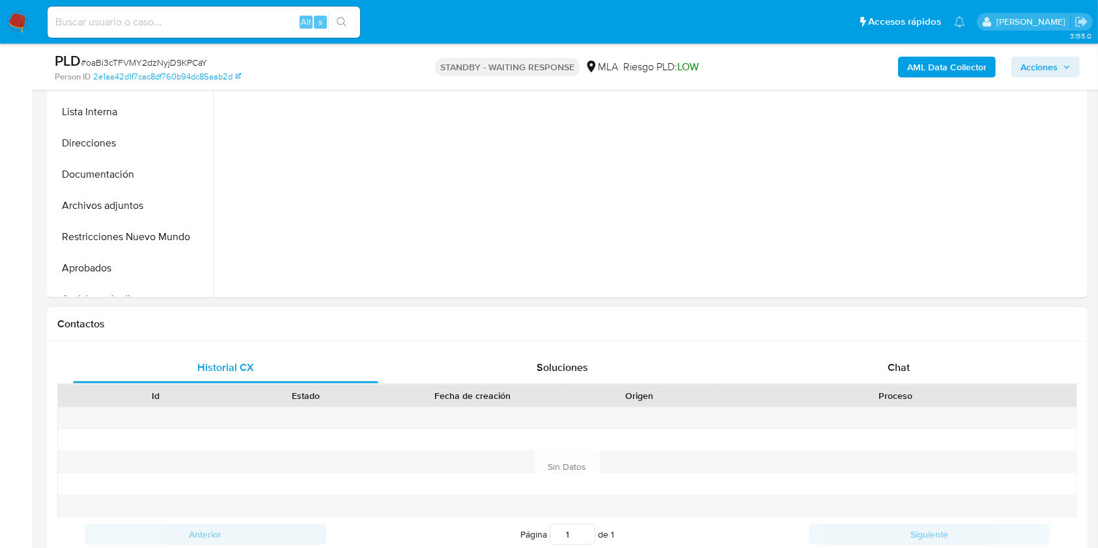
drag, startPoint x: 857, startPoint y: 369, endPoint x: 927, endPoint y: 331, distance: 79.5
click at [857, 370] on div "Chat" at bounding box center [898, 367] width 305 height 31
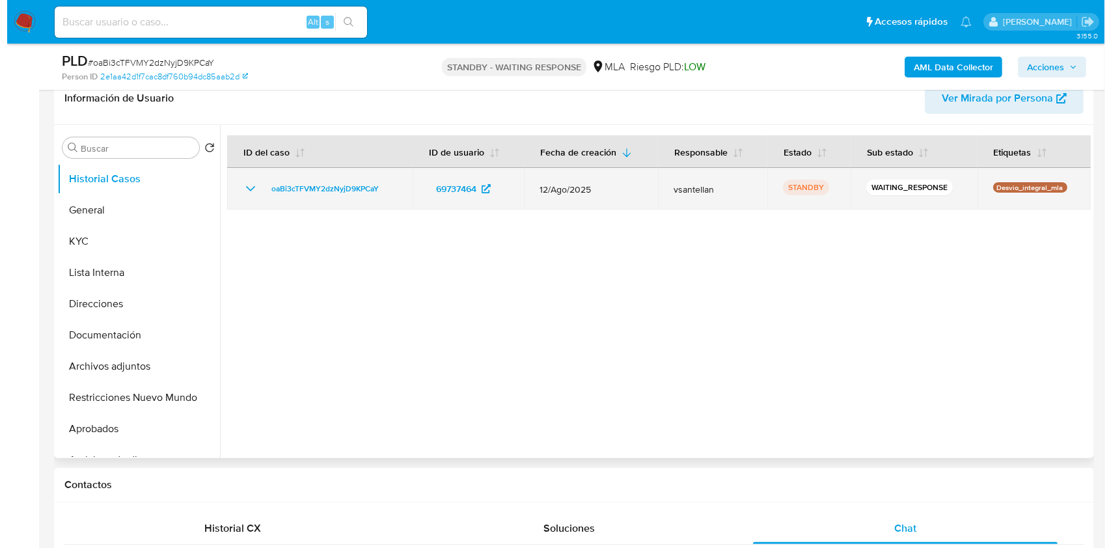
scroll to position [210, 0]
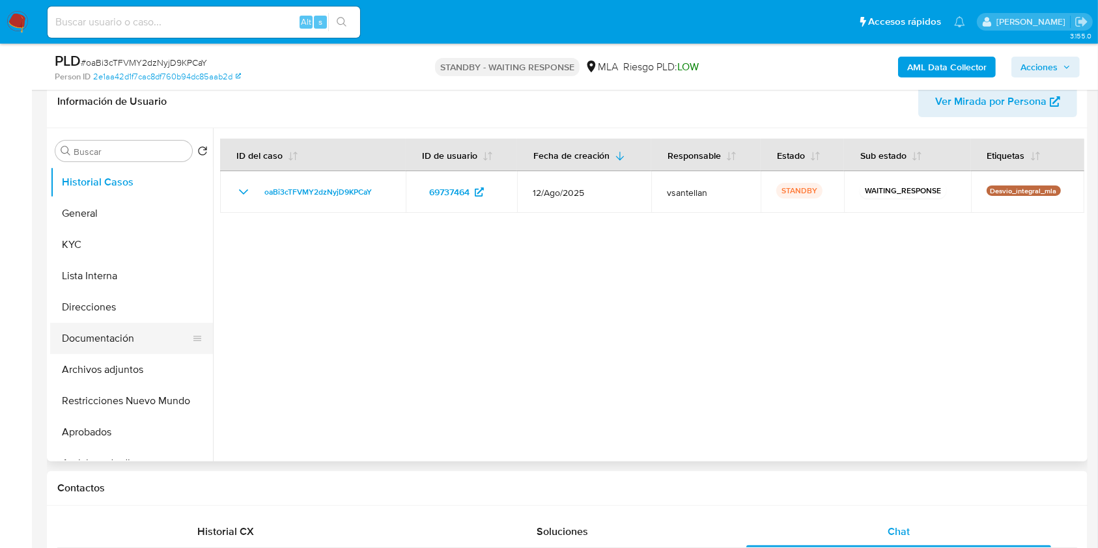
click at [112, 335] on button "Documentación" at bounding box center [126, 338] width 152 height 31
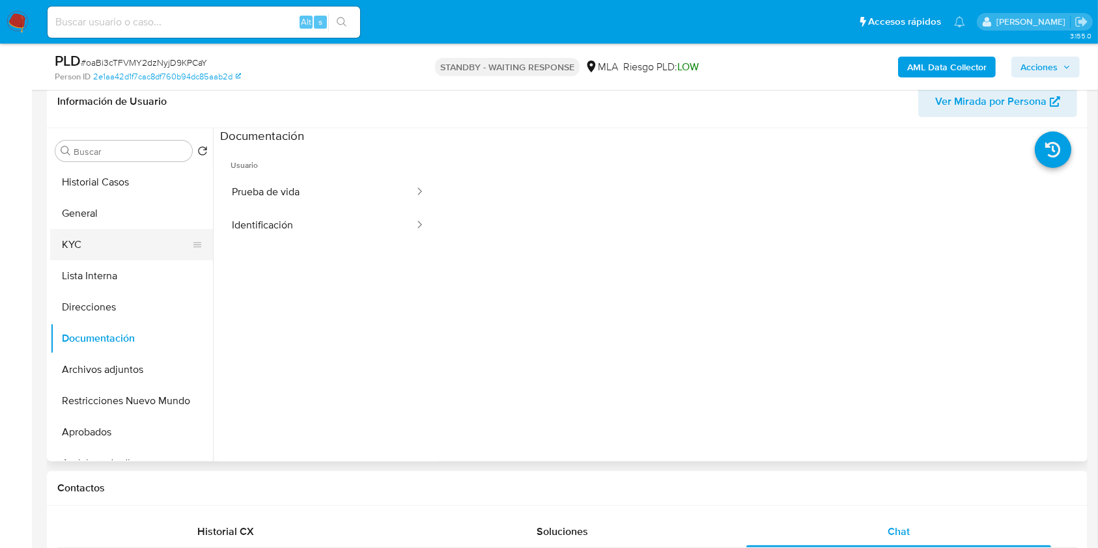
click at [104, 231] on button "KYC" at bounding box center [126, 244] width 152 height 31
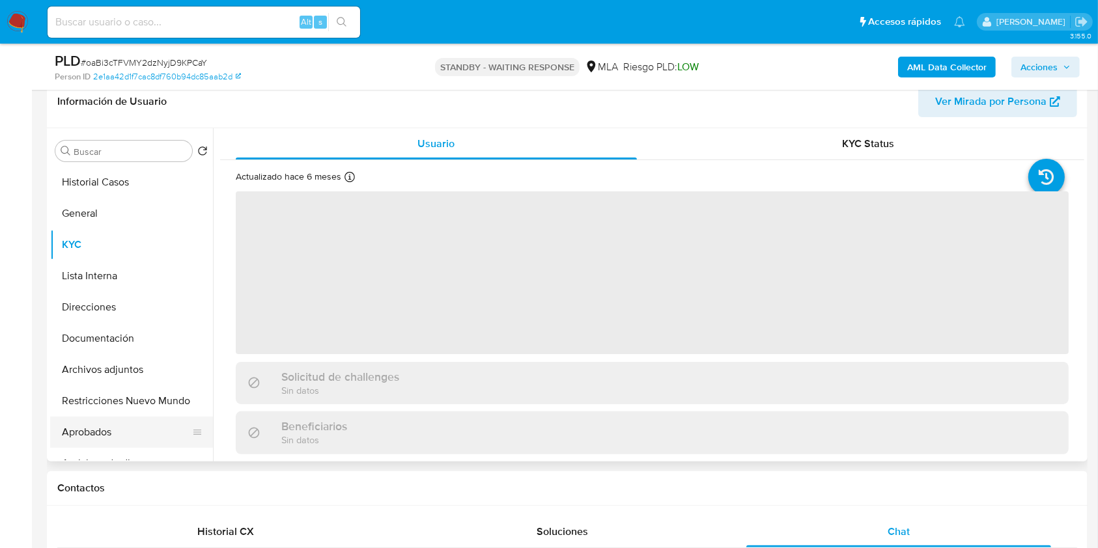
click at [139, 421] on button "Aprobados" at bounding box center [126, 432] width 152 height 31
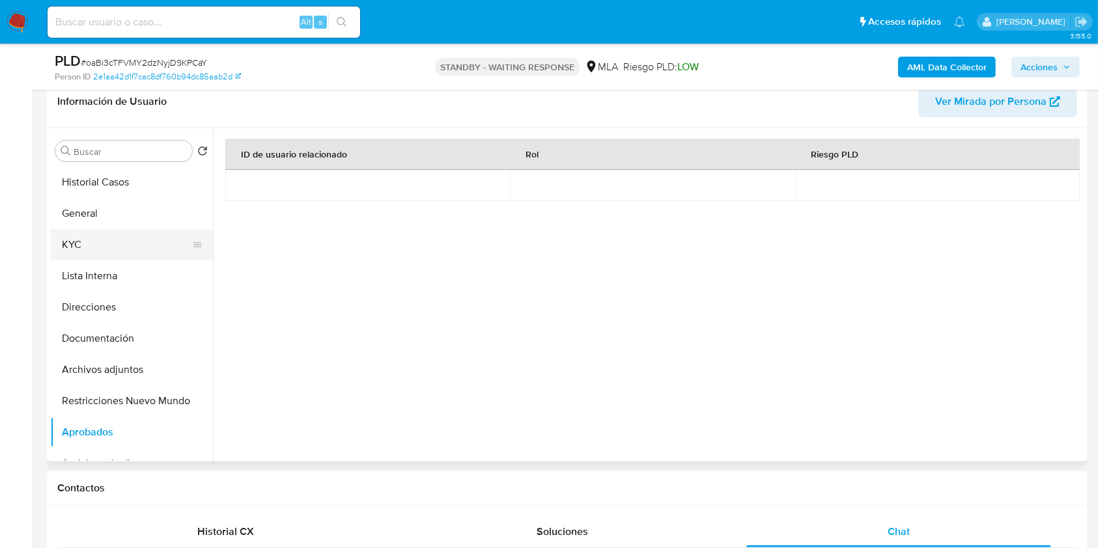
click at [106, 245] on button "KYC" at bounding box center [126, 244] width 152 height 31
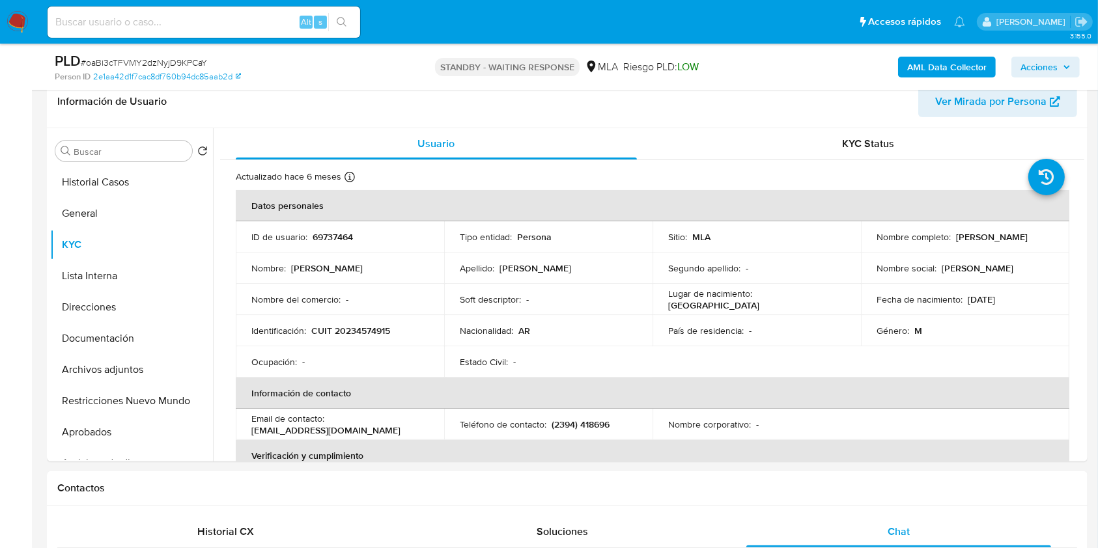
click at [950, 65] on b "AML Data Collector" at bounding box center [946, 67] width 79 height 21
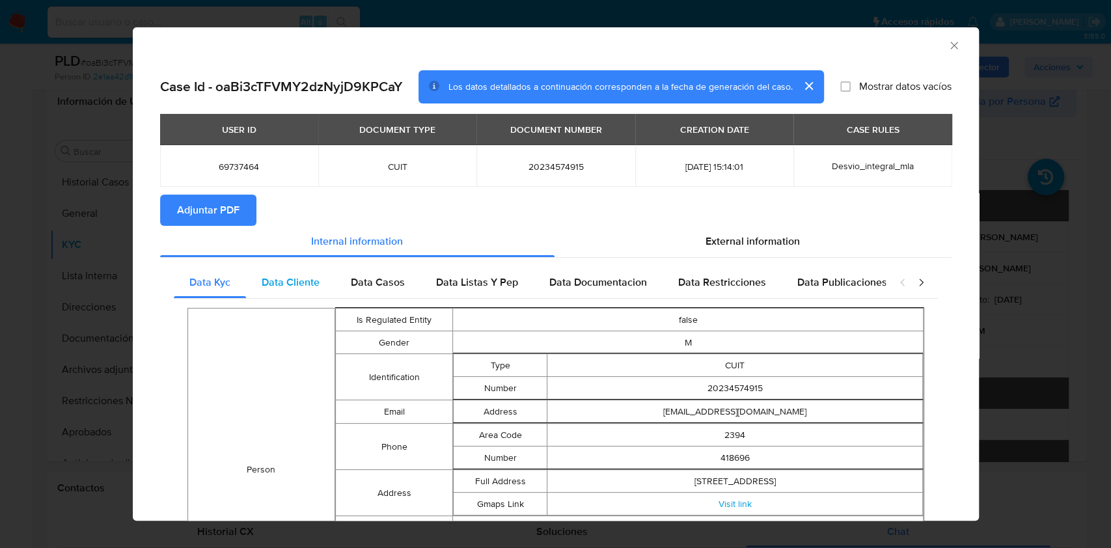
click at [316, 289] on span "Data Cliente" at bounding box center [291, 282] width 58 height 15
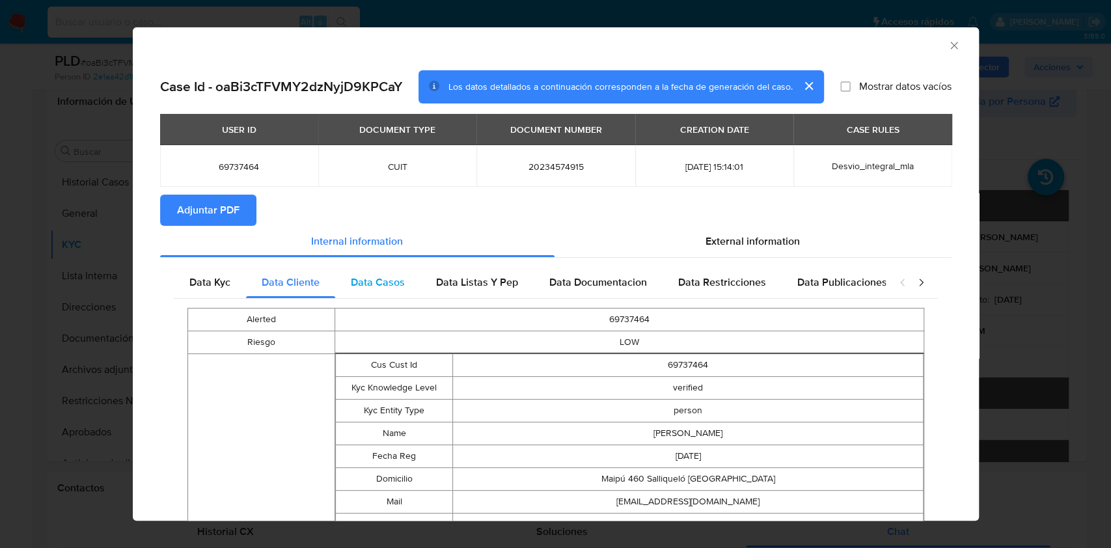
drag, startPoint x: 404, startPoint y: 290, endPoint x: 443, endPoint y: 287, distance: 39.2
click at [404, 290] on div "Data Casos" at bounding box center [377, 282] width 85 height 31
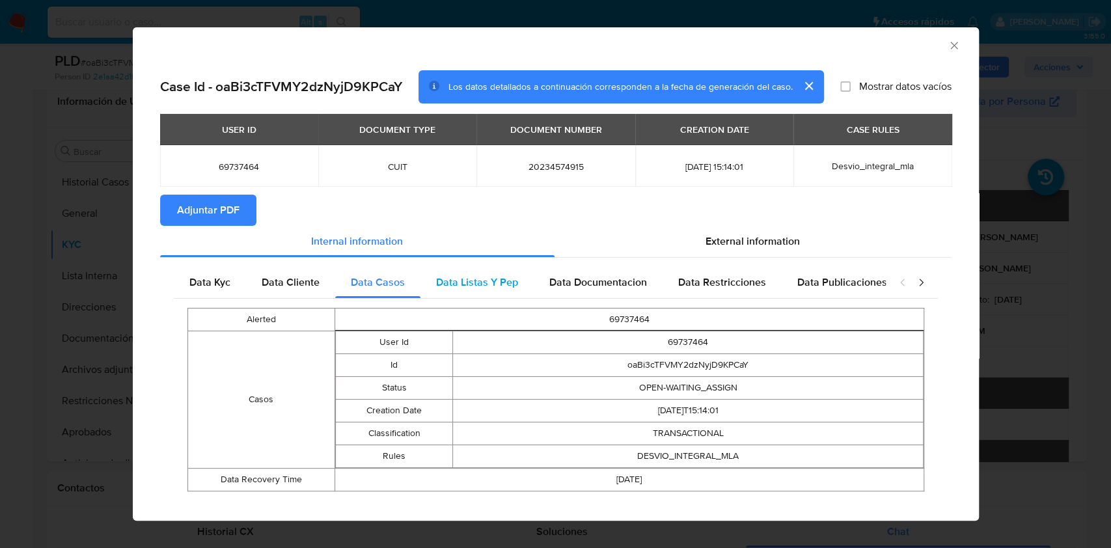
drag, startPoint x: 450, startPoint y: 286, endPoint x: 479, endPoint y: 280, distance: 30.0
click at [451, 286] on span "Data Listas Y Pep" at bounding box center [477, 282] width 82 height 15
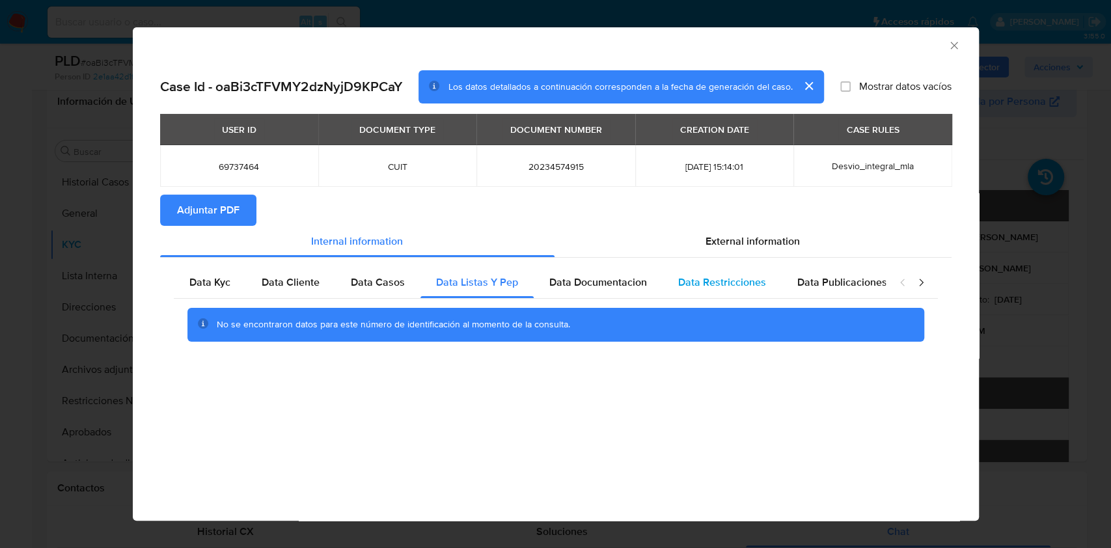
drag, startPoint x: 589, startPoint y: 283, endPoint x: 687, endPoint y: 279, distance: 98.4
click at [599, 281] on span "Data Documentacion" at bounding box center [598, 282] width 98 height 15
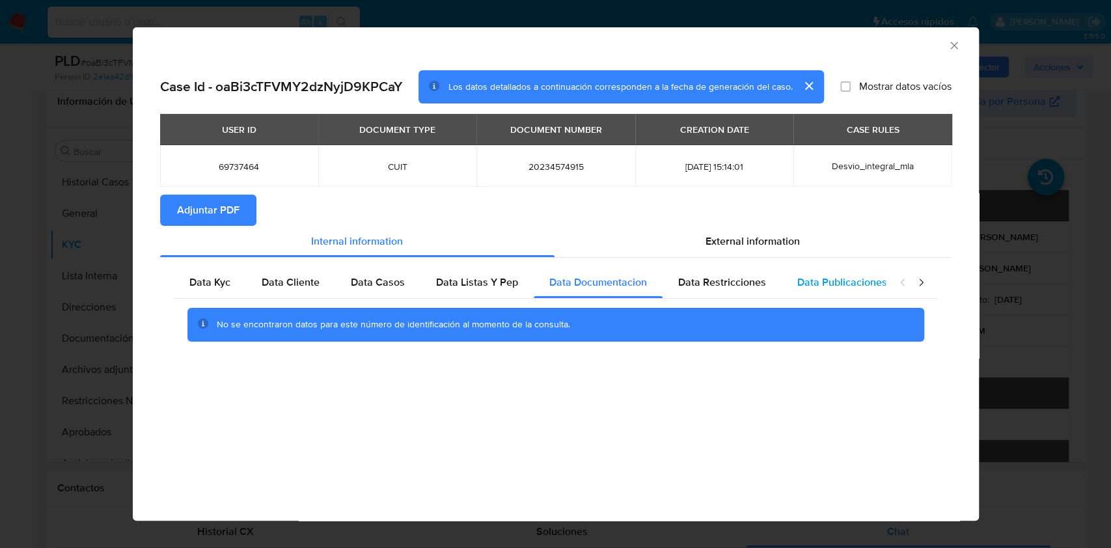
drag, startPoint x: 719, startPoint y: 282, endPoint x: 848, endPoint y: 273, distance: 129.8
click at [723, 280] on span "Data Restricciones" at bounding box center [722, 282] width 88 height 15
click at [851, 273] on div "Data Publicaciones" at bounding box center [842, 282] width 121 height 31
click at [928, 283] on div "closure-recommendation-modal" at bounding box center [912, 282] width 52 height 31
click at [919, 284] on icon "closure-recommendation-modal" at bounding box center [921, 282] width 13 height 13
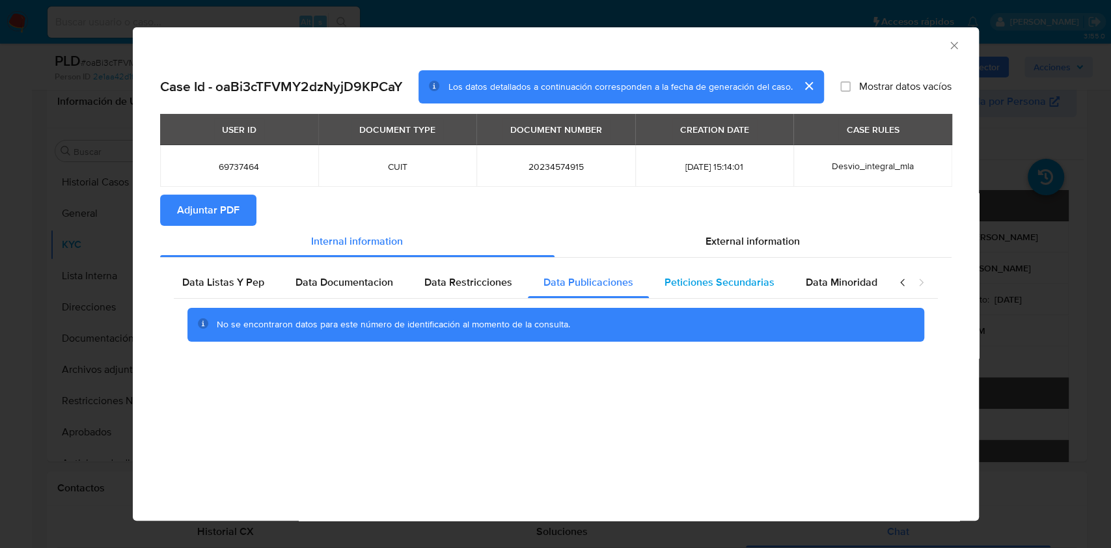
click at [744, 284] on span "Peticiones Secundarias" at bounding box center [720, 282] width 110 height 15
click at [806, 279] on span "Data Minoridad" at bounding box center [842, 282] width 72 height 15
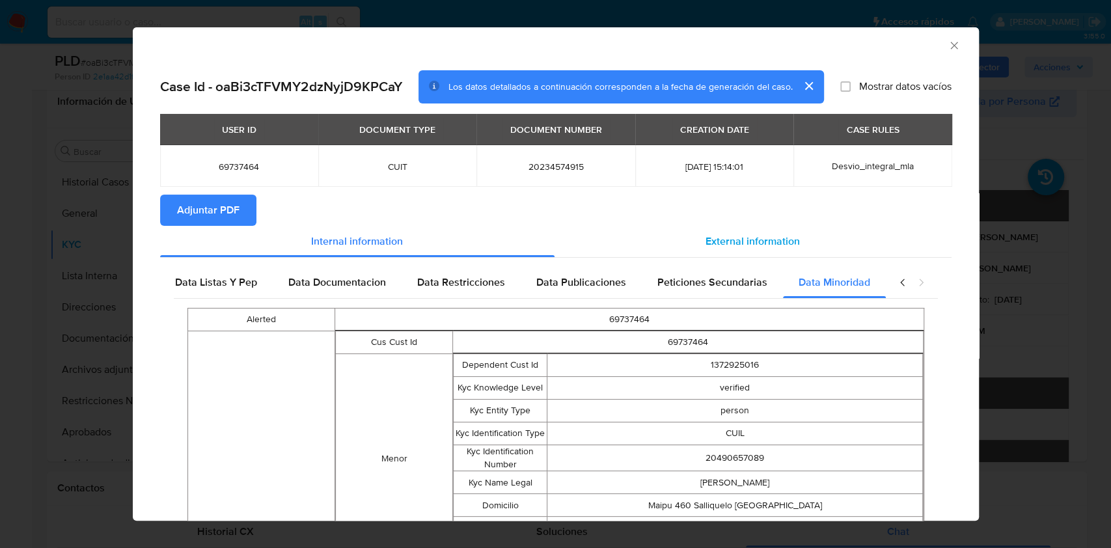
click at [743, 243] on span "External information" at bounding box center [753, 241] width 94 height 15
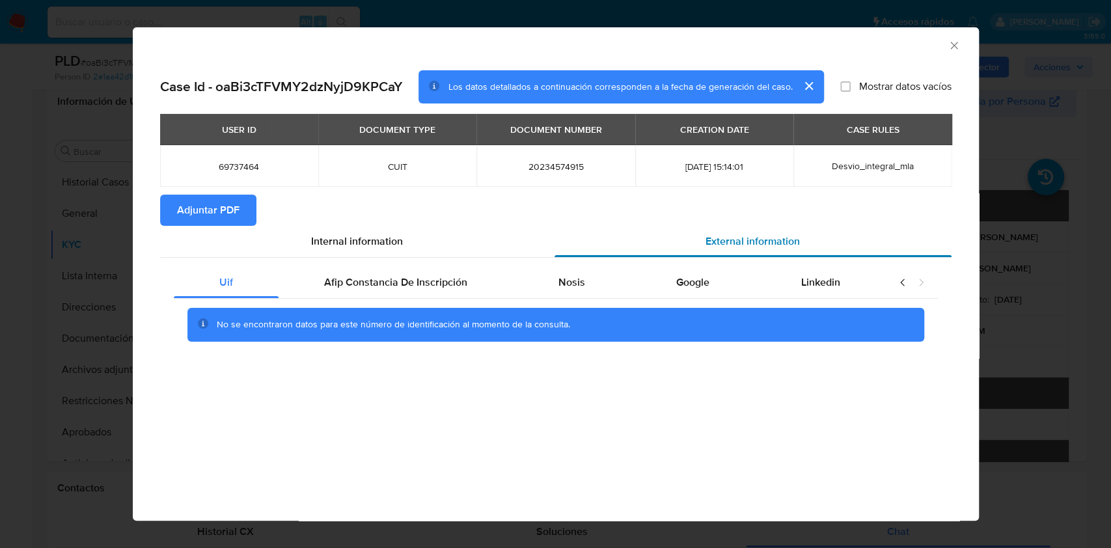
scroll to position [0, 0]
click at [338, 279] on span "Afip Constancia De Inscripción" at bounding box center [395, 282] width 143 height 15
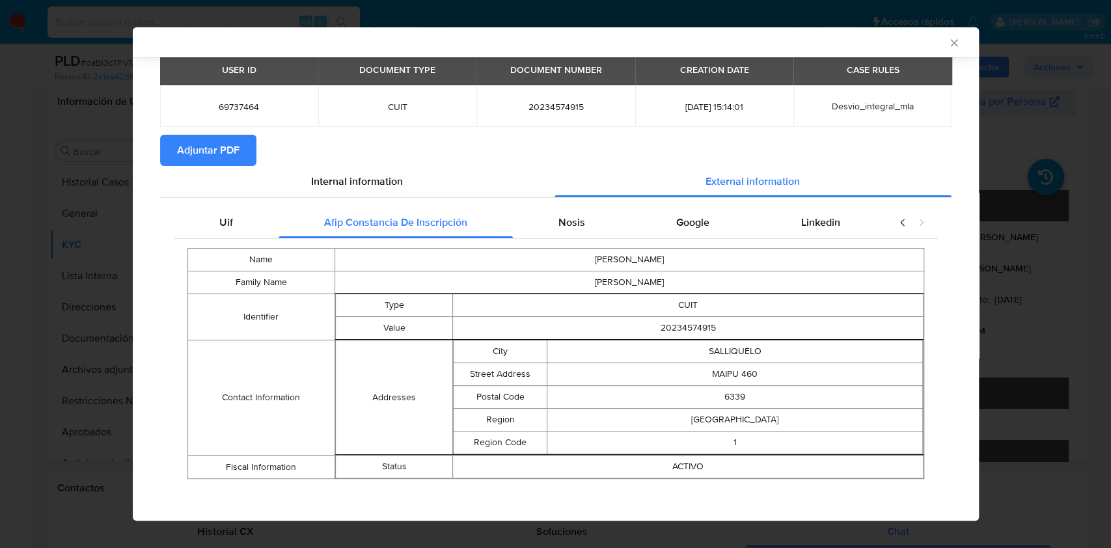
scroll to position [60, 0]
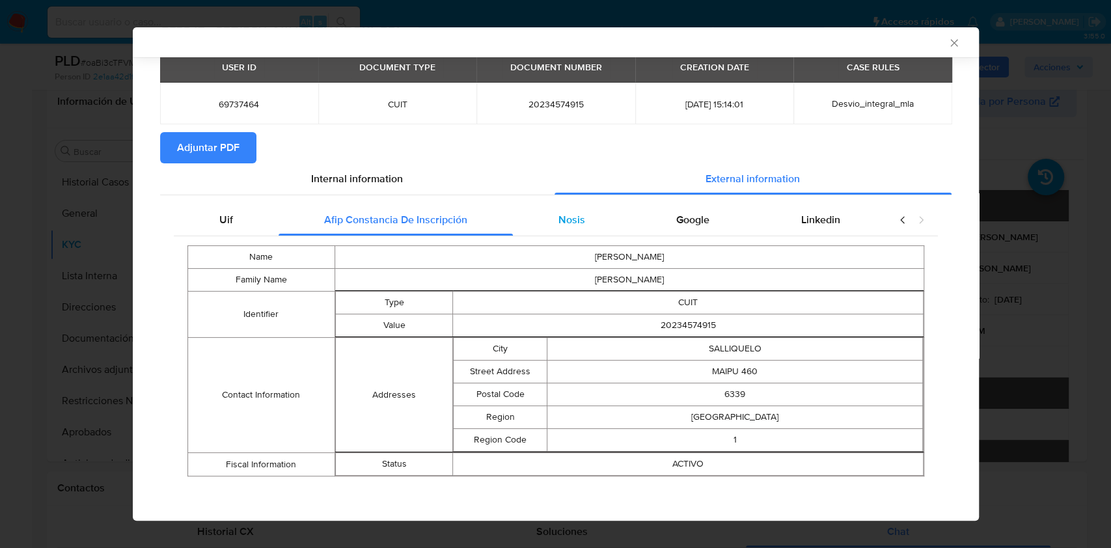
click at [548, 216] on div "Nosis" at bounding box center [572, 219] width 118 height 31
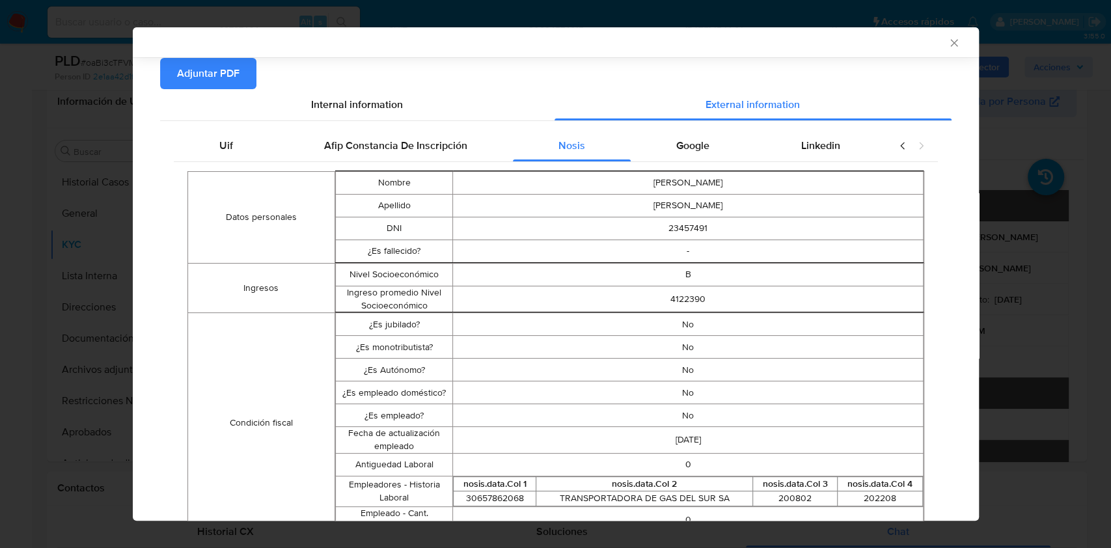
scroll to position [99, 0]
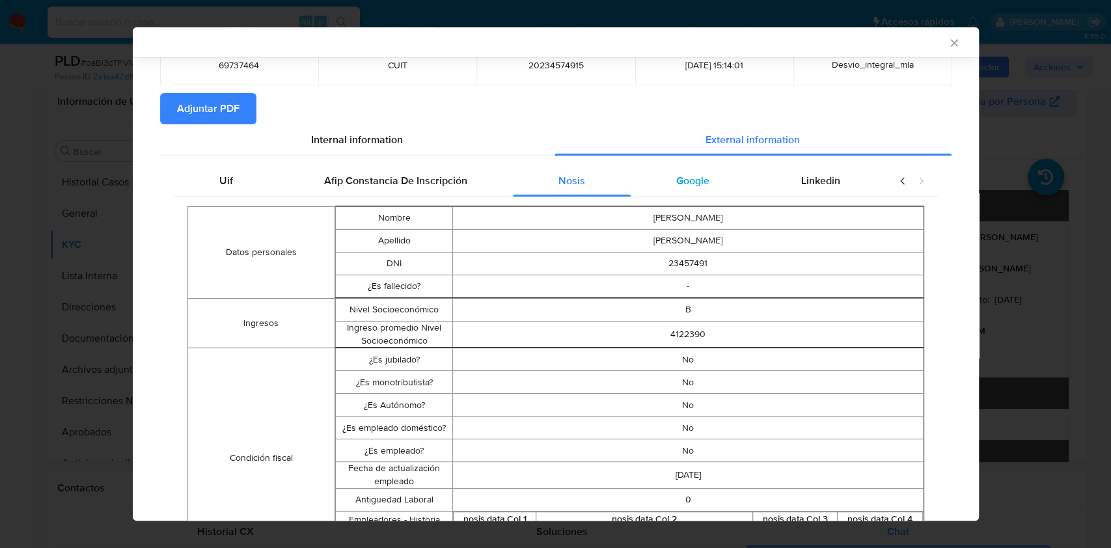
click at [656, 177] on div "Google" at bounding box center [693, 180] width 124 height 31
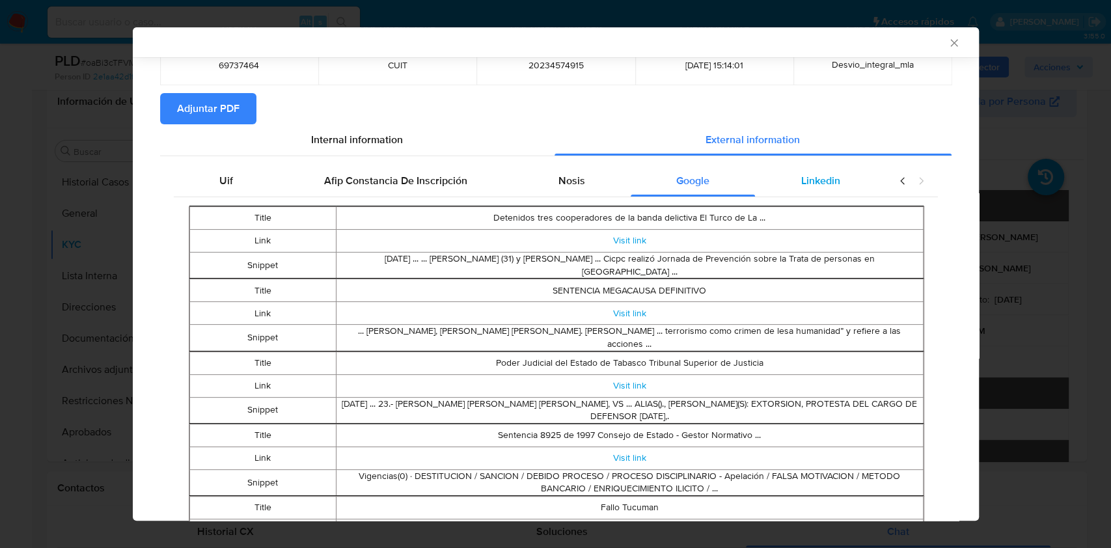
click at [799, 194] on div "Linkedin" at bounding box center [820, 180] width 130 height 31
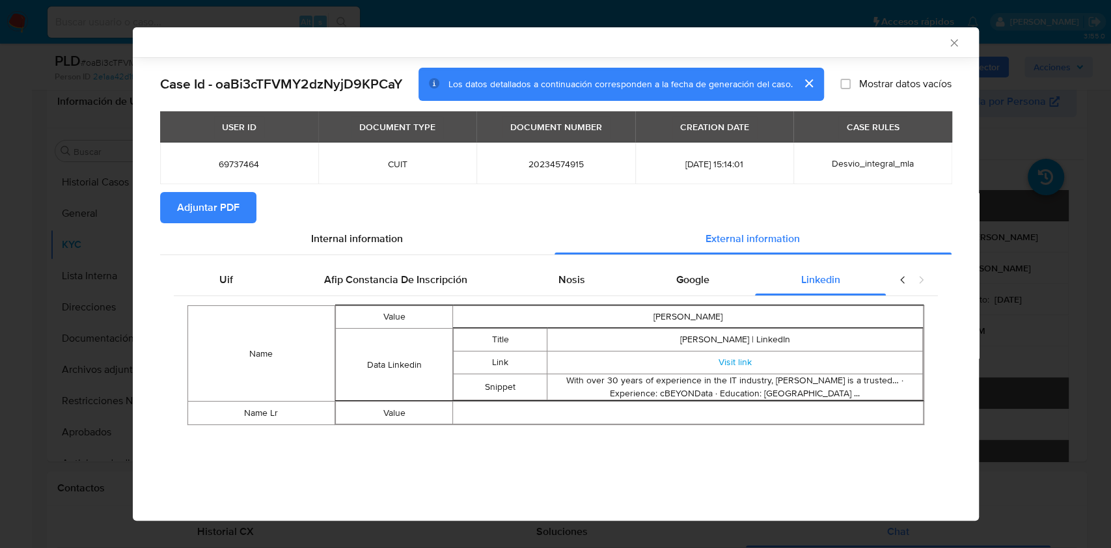
scroll to position [0, 0]
click at [686, 285] on span "Google" at bounding box center [692, 279] width 33 height 15
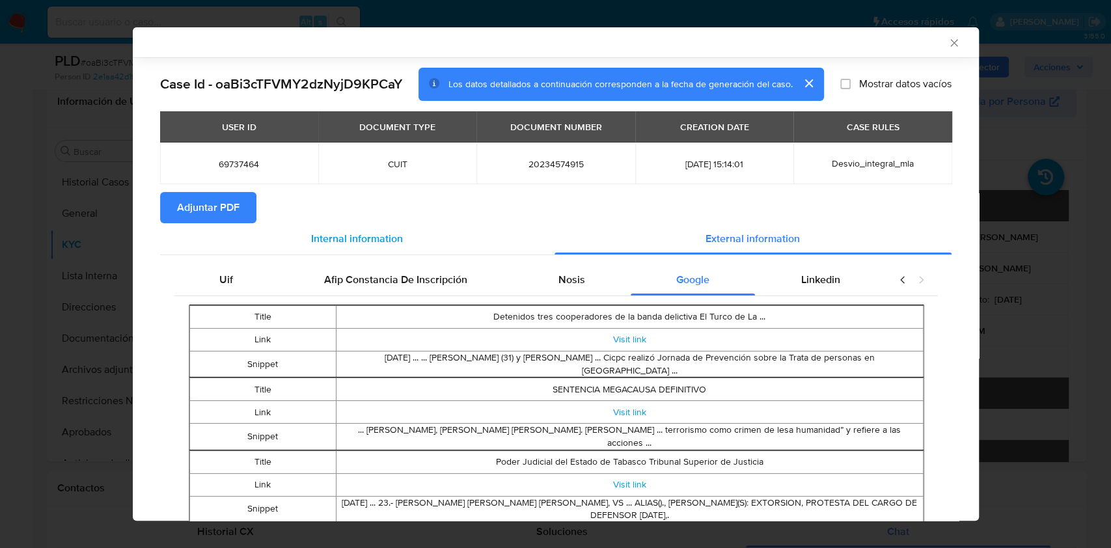
drag, startPoint x: 243, startPoint y: 208, endPoint x: 276, endPoint y: 242, distance: 47.0
click at [245, 210] on button "Adjuntar PDF" at bounding box center [208, 207] width 96 height 31
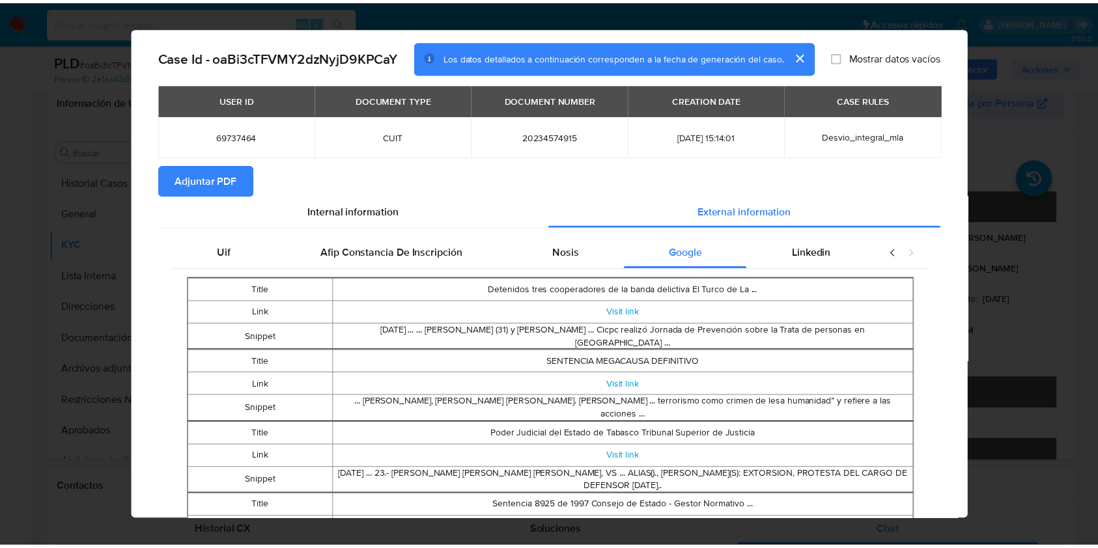
scroll to position [25, 0]
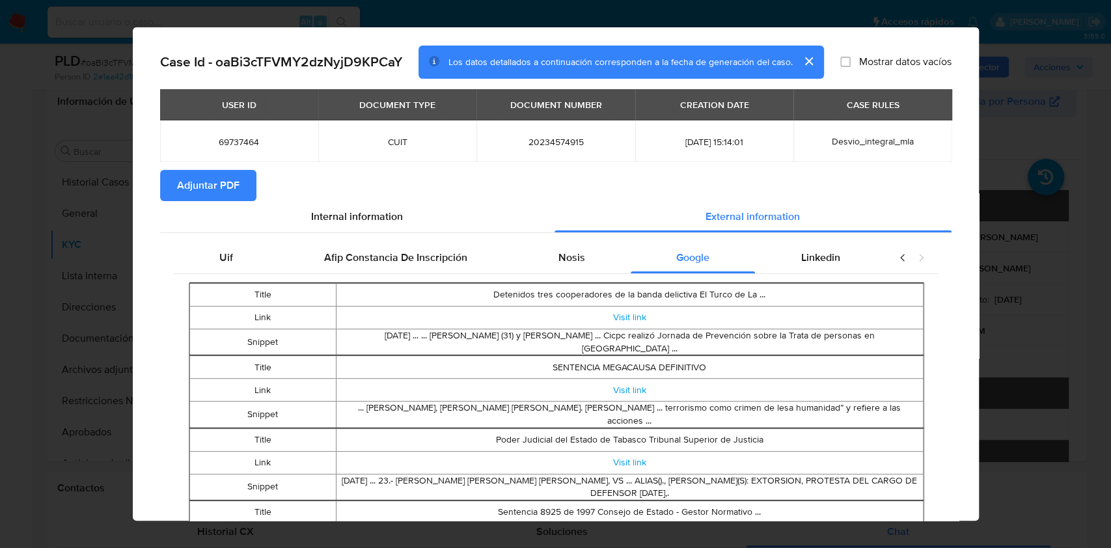
click at [1020, 296] on div "AML Data Collector Case Id - oaBi3cTFVMY2dzNyjD9KPCaY Los datos detallados a co…" at bounding box center [555, 274] width 1111 height 548
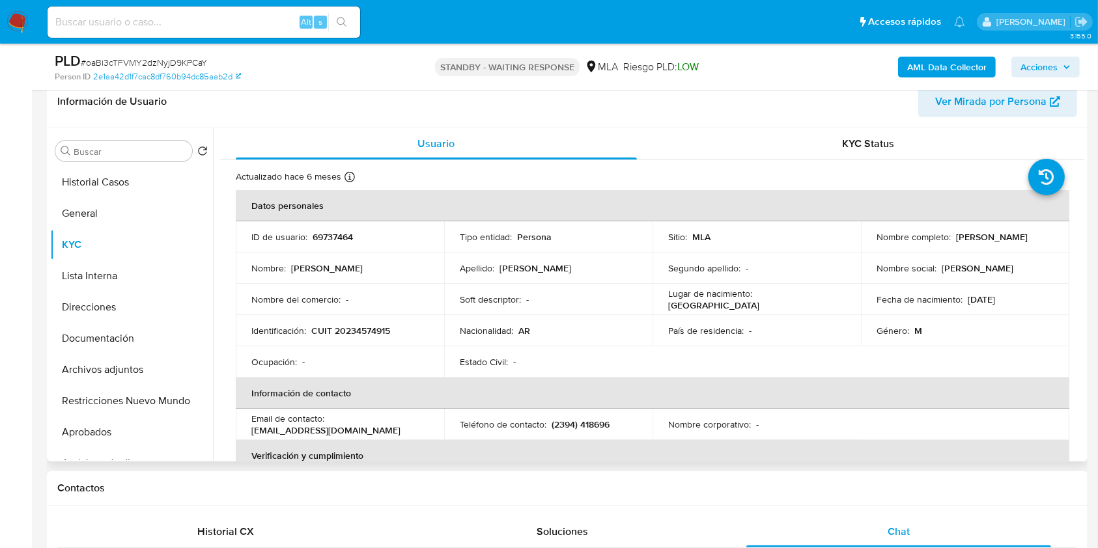
drag, startPoint x: 979, startPoint y: 245, endPoint x: 872, endPoint y: 241, distance: 106.9
click at [876, 241] on div "Nombre completo : Miguel Alberto Rodriguez" at bounding box center [964, 237] width 177 height 12
copy p "Miguel Alberto Rodriguez"
click at [122, 333] on button "Documentación" at bounding box center [126, 338] width 152 height 31
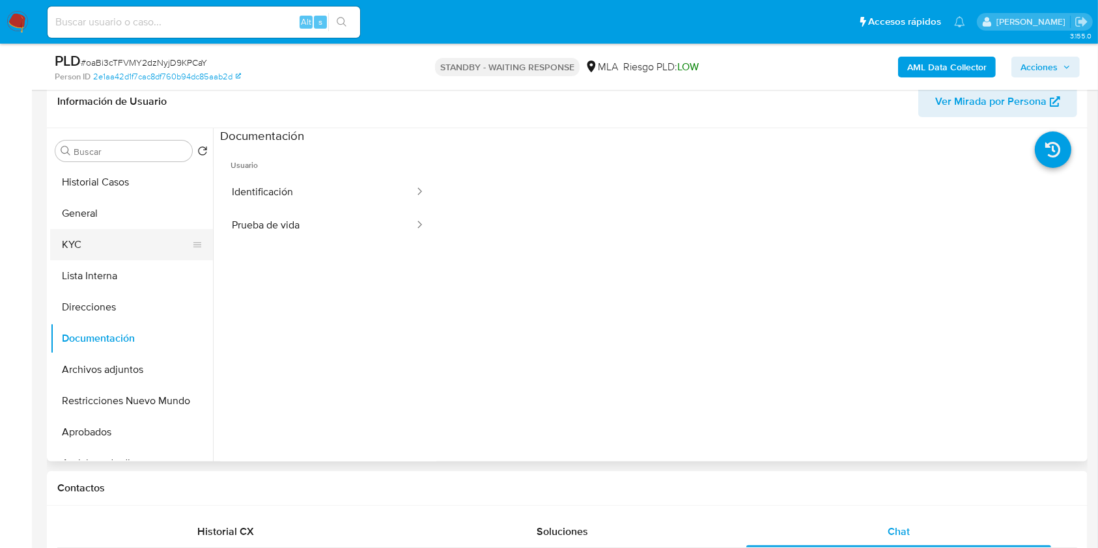
click at [81, 247] on button "KYC" at bounding box center [126, 244] width 152 height 31
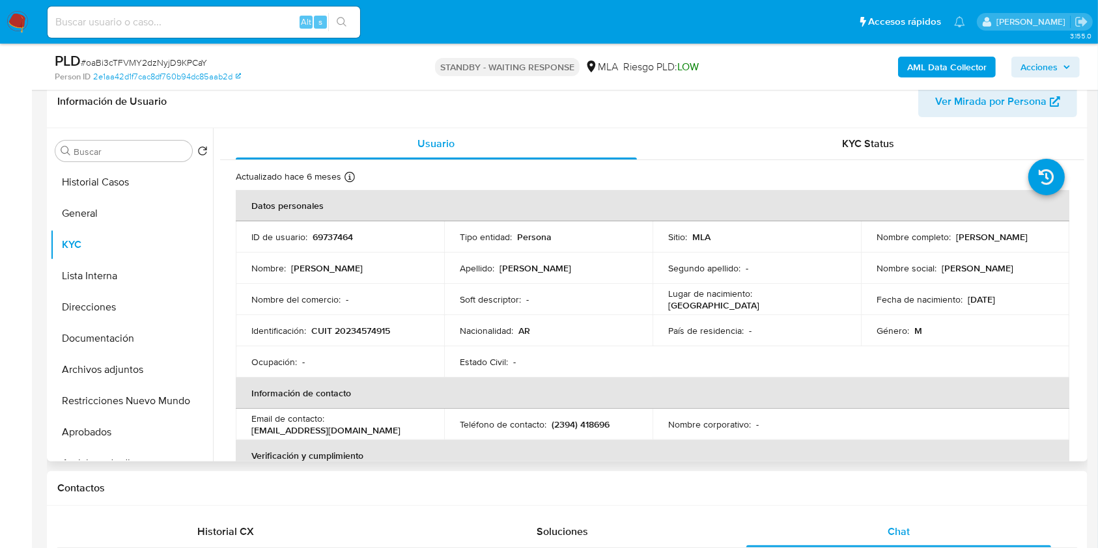
click at [358, 331] on p "CUIT 20234574915" at bounding box center [350, 331] width 79 height 12
copy p "20234574915"
click at [385, 370] on td "Ocupación : -" at bounding box center [340, 361] width 208 height 31
click at [369, 322] on td "Identificación : CUIT 20234574915" at bounding box center [340, 330] width 208 height 31
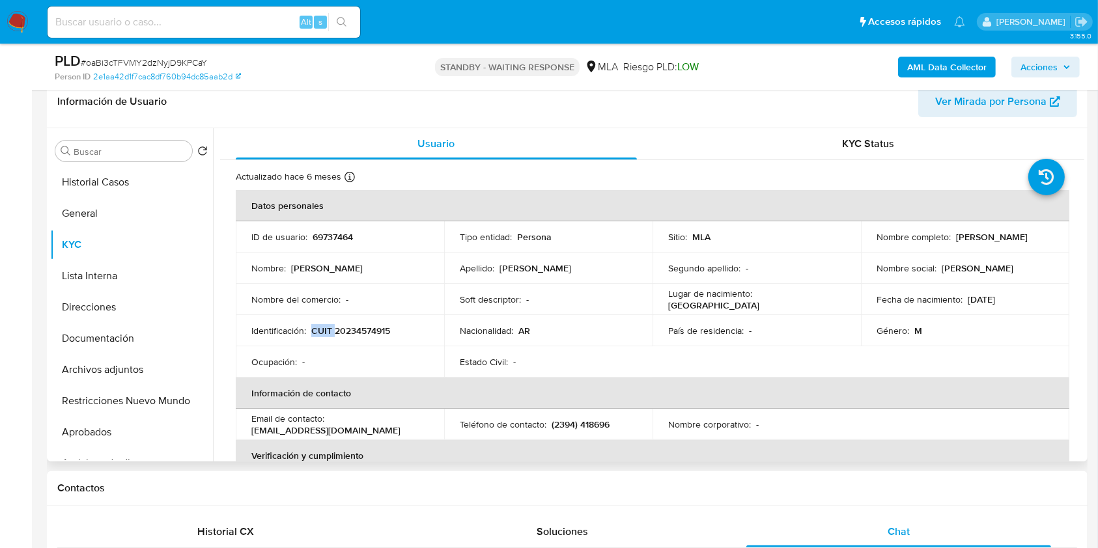
click at [369, 322] on td "Identificación : CUIT 20234574915" at bounding box center [340, 330] width 208 height 31
click at [380, 327] on p "CUIT 20234574915" at bounding box center [350, 331] width 79 height 12
copy p "20234574915"
click at [126, 378] on button "Archivos adjuntos" at bounding box center [126, 369] width 152 height 31
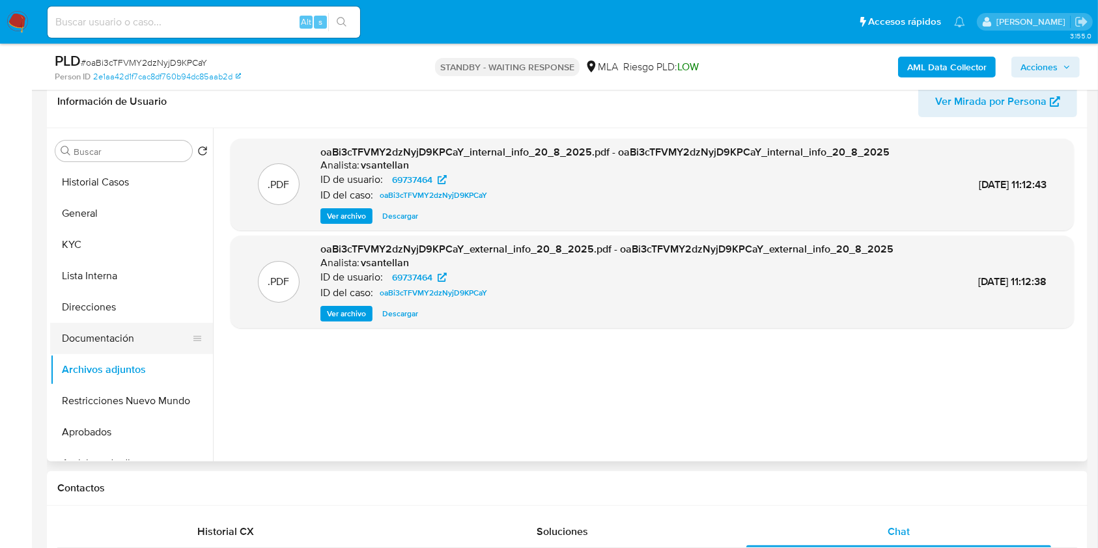
click at [114, 326] on button "Documentación" at bounding box center [126, 338] width 152 height 31
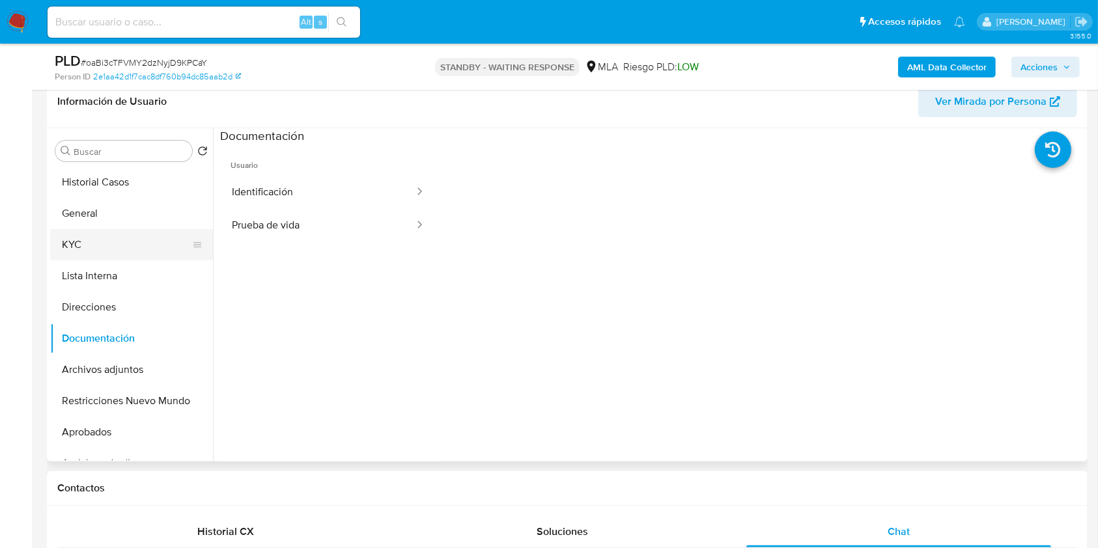
click at [97, 239] on button "KYC" at bounding box center [126, 244] width 152 height 31
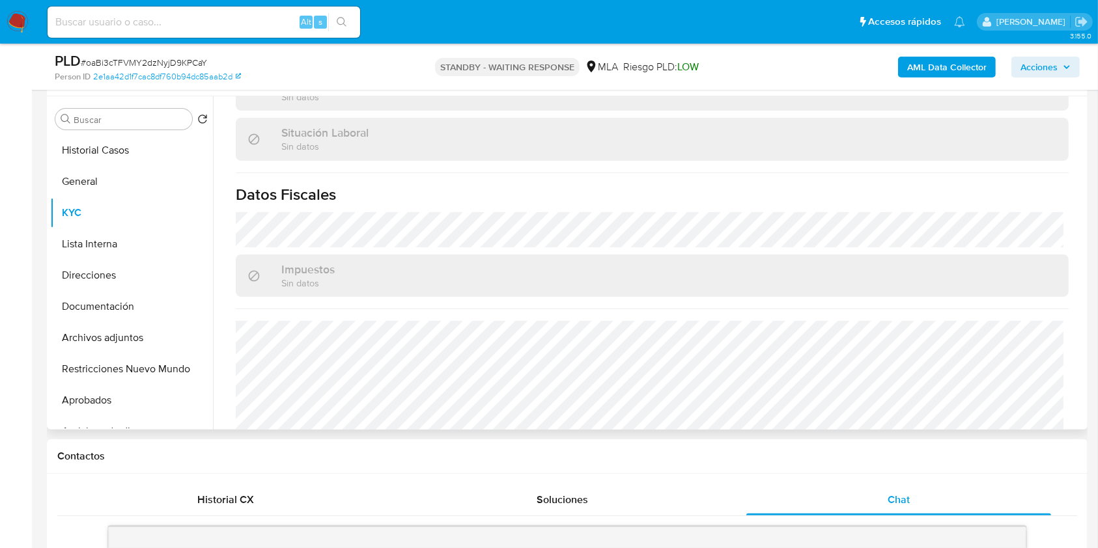
scroll to position [686, 0]
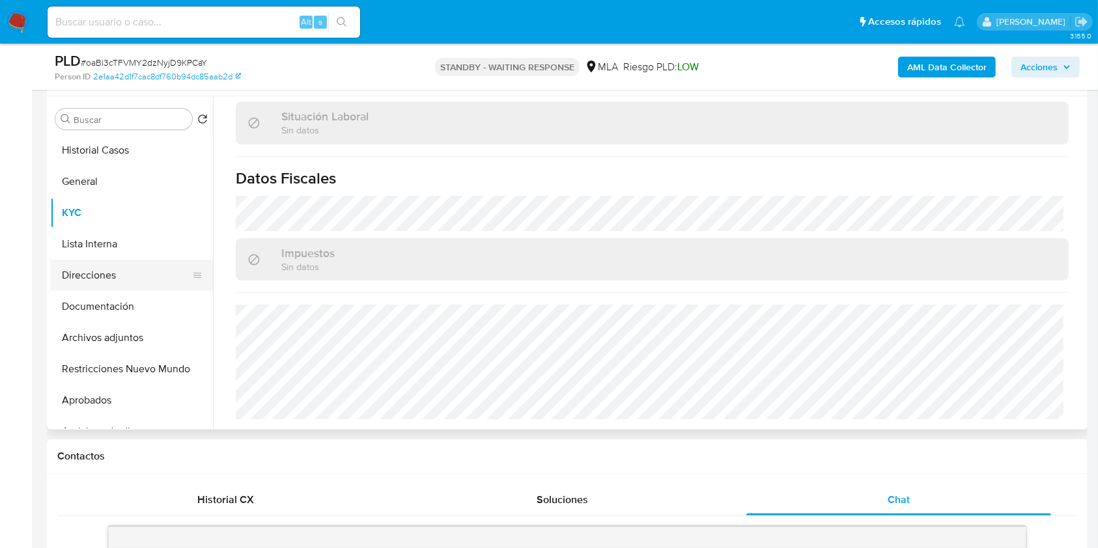
click at [141, 273] on button "Direcciones" at bounding box center [126, 275] width 152 height 31
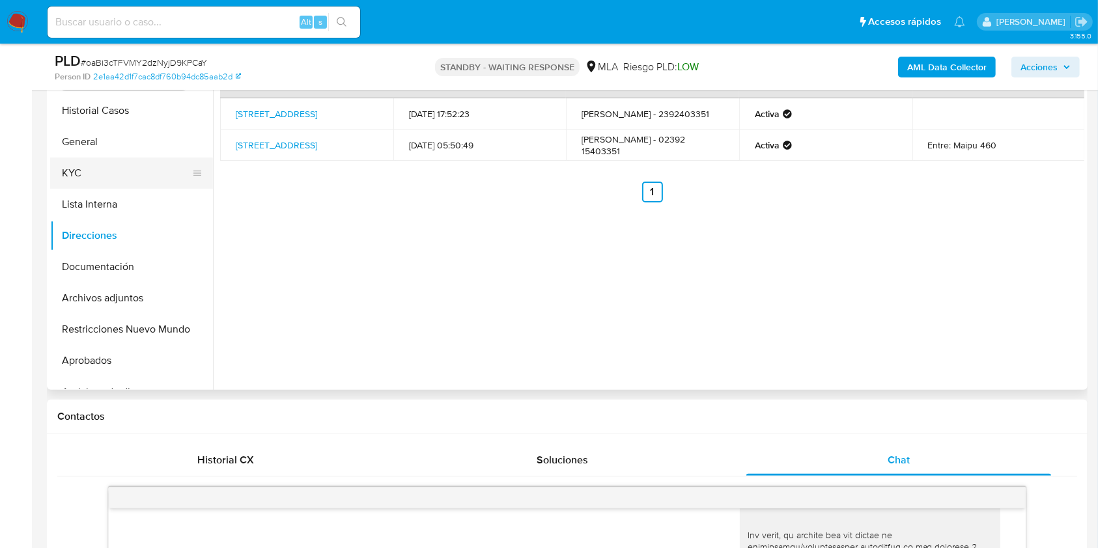
scroll to position [260, 0]
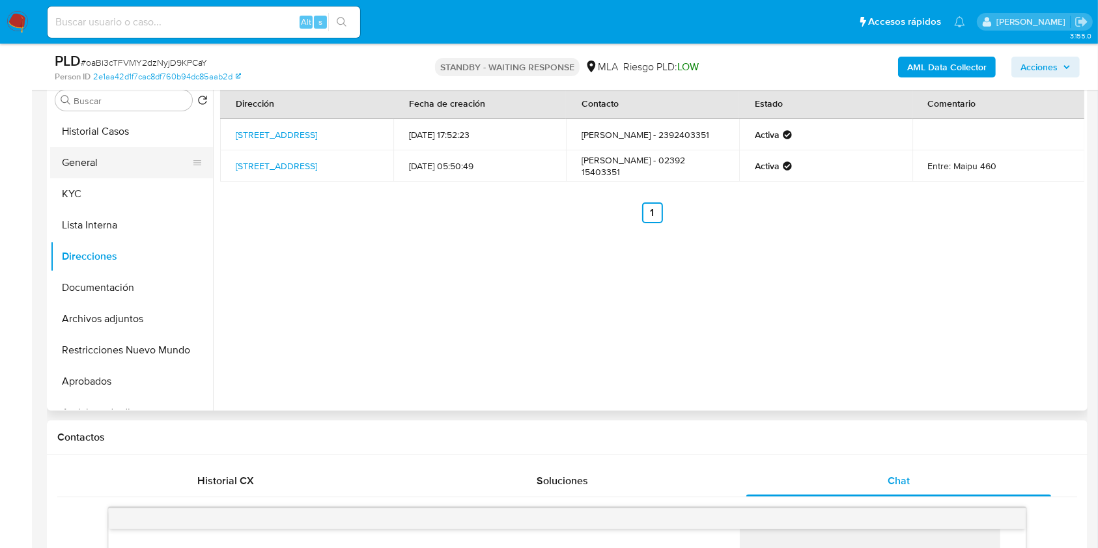
click at [109, 163] on button "General" at bounding box center [126, 162] width 152 height 31
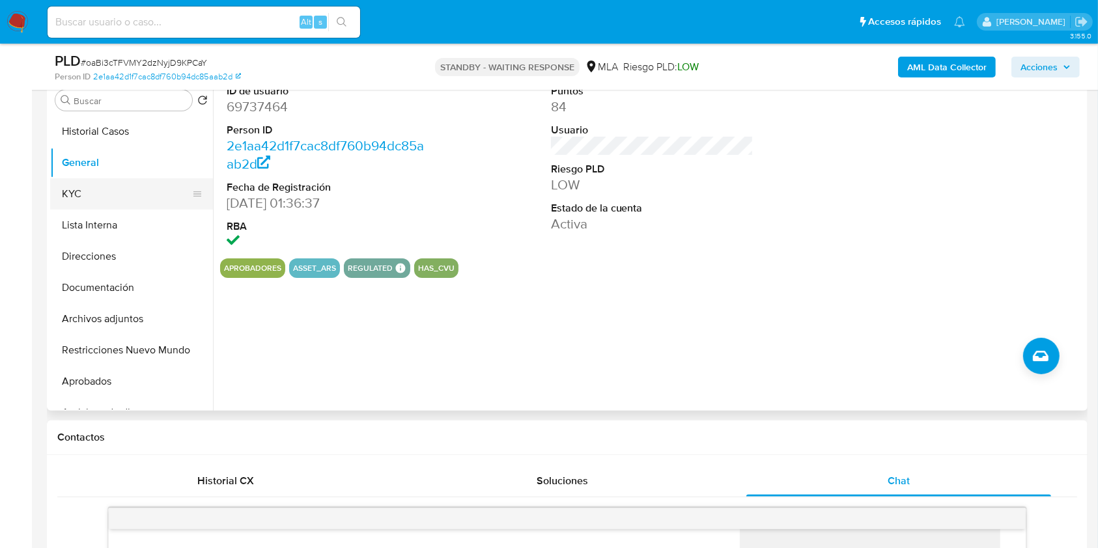
click at [103, 192] on button "KYC" at bounding box center [126, 193] width 152 height 31
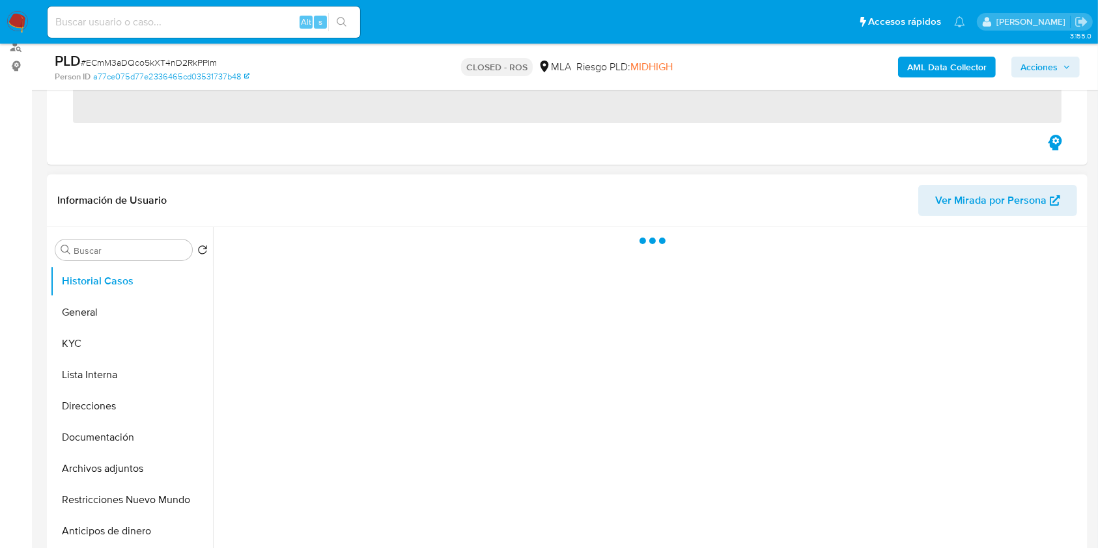
scroll to position [260, 0]
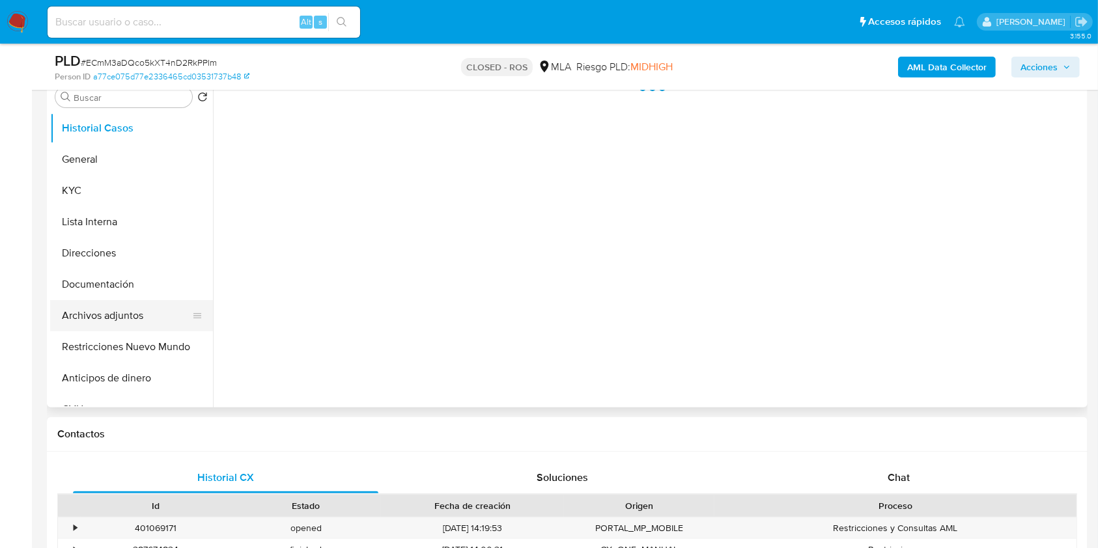
click at [124, 320] on button "Archivos adjuntos" at bounding box center [126, 315] width 152 height 31
select select "10"
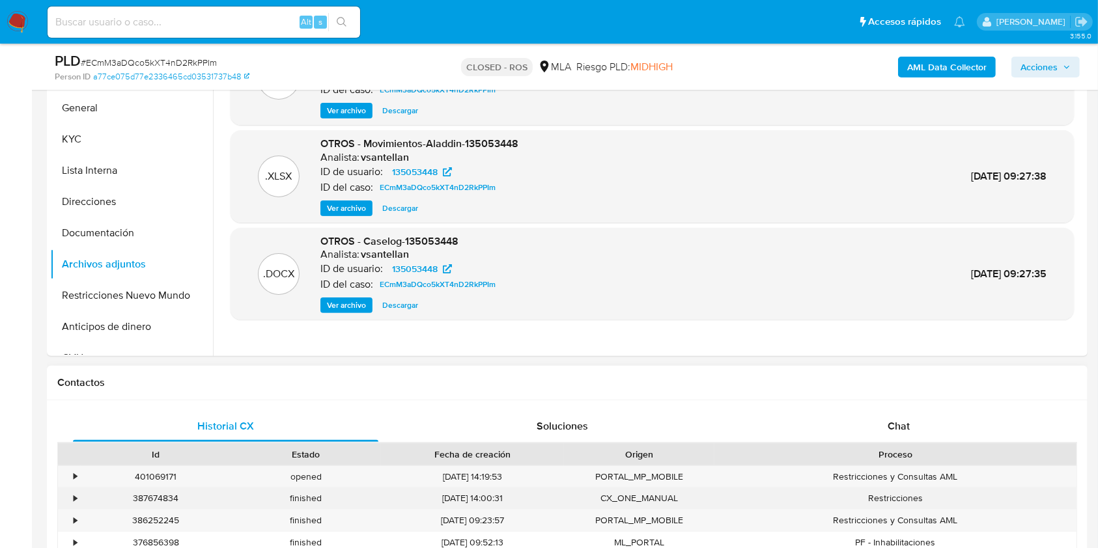
scroll to position [347, 0]
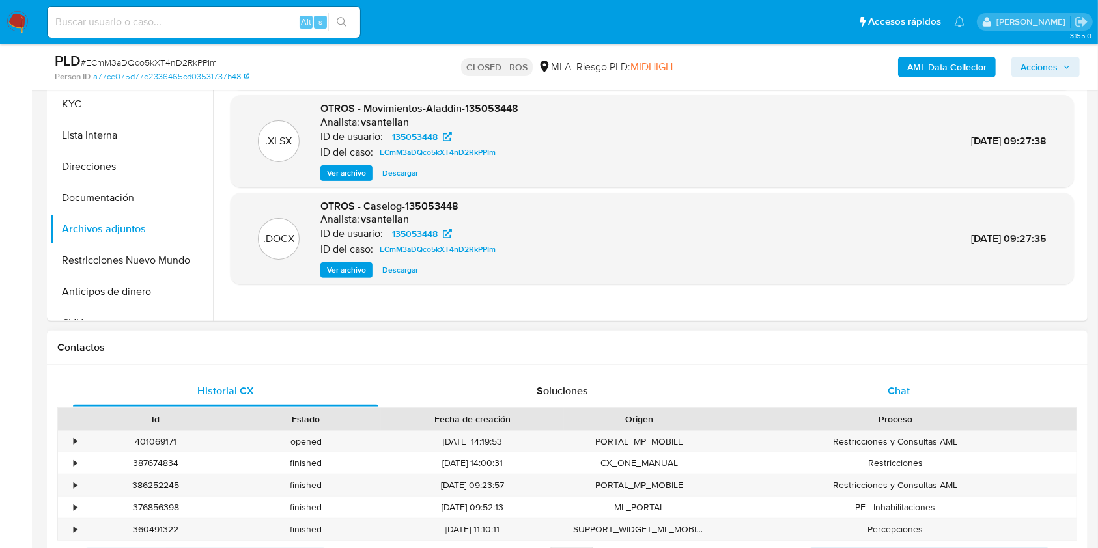
click at [975, 380] on div "Chat" at bounding box center [898, 391] width 305 height 31
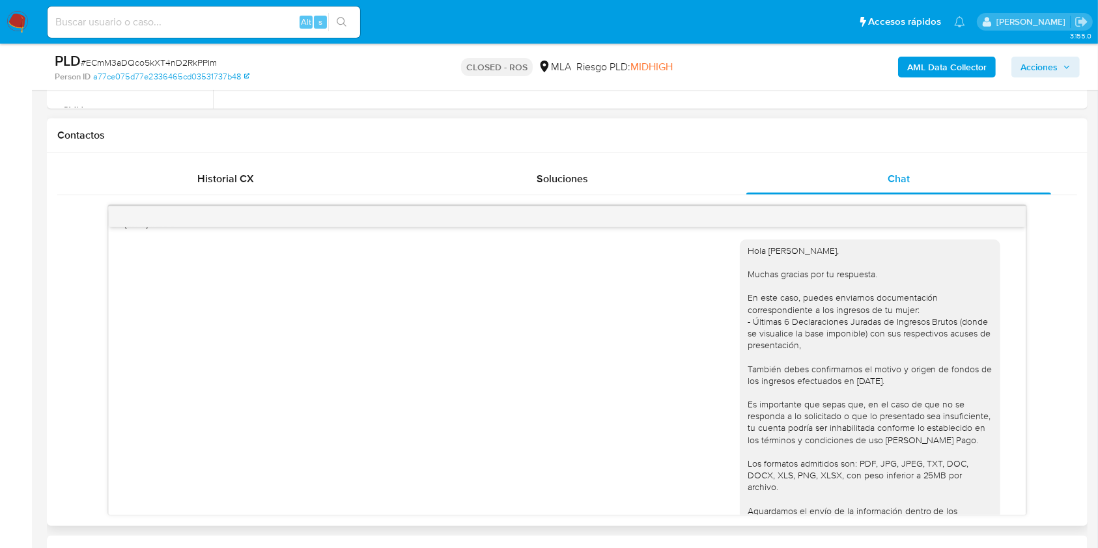
scroll to position [610, 0]
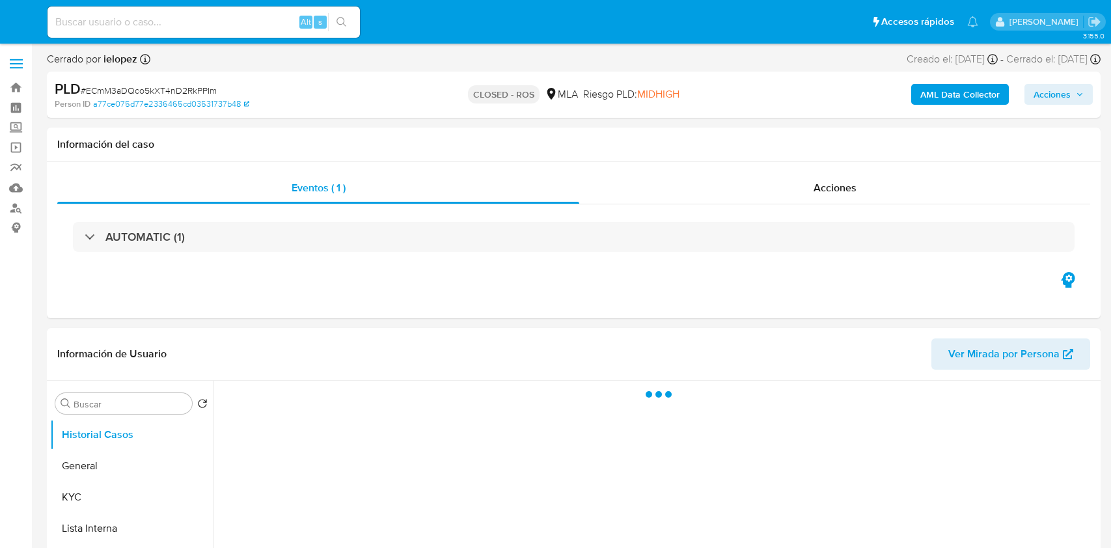
select select "10"
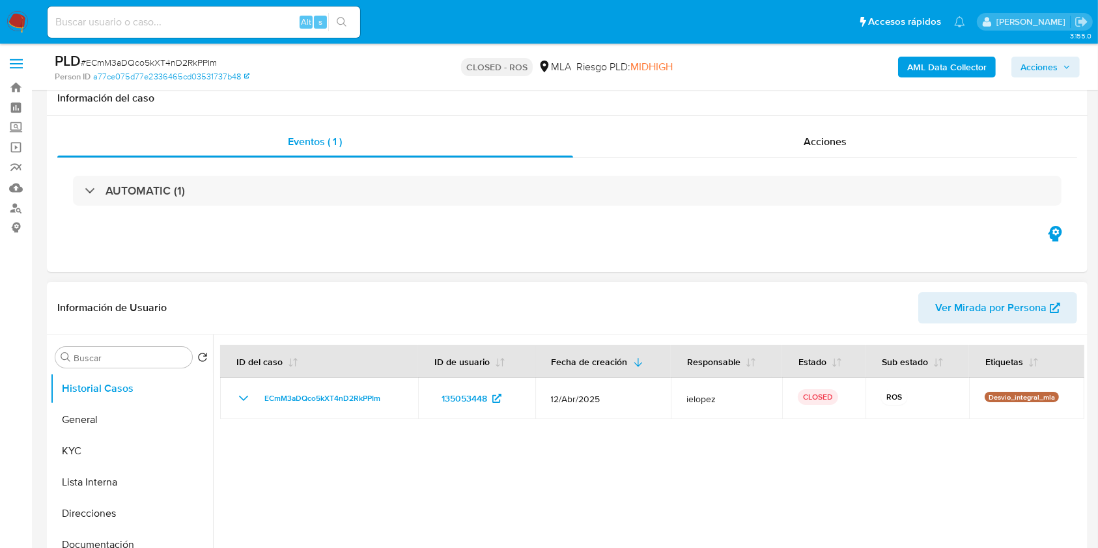
scroll to position [260, 0]
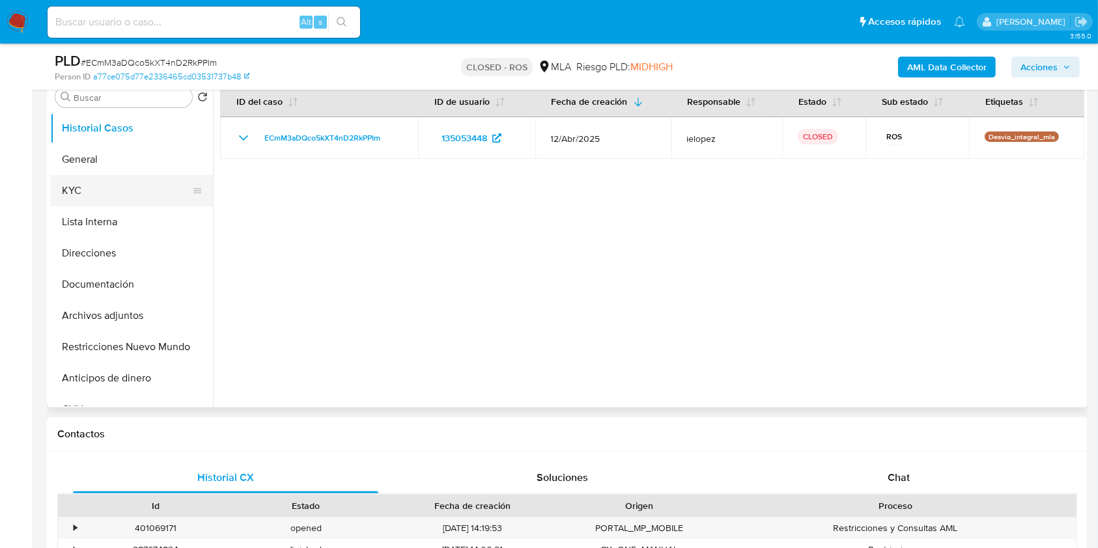
click at [115, 192] on button "KYC" at bounding box center [126, 190] width 152 height 31
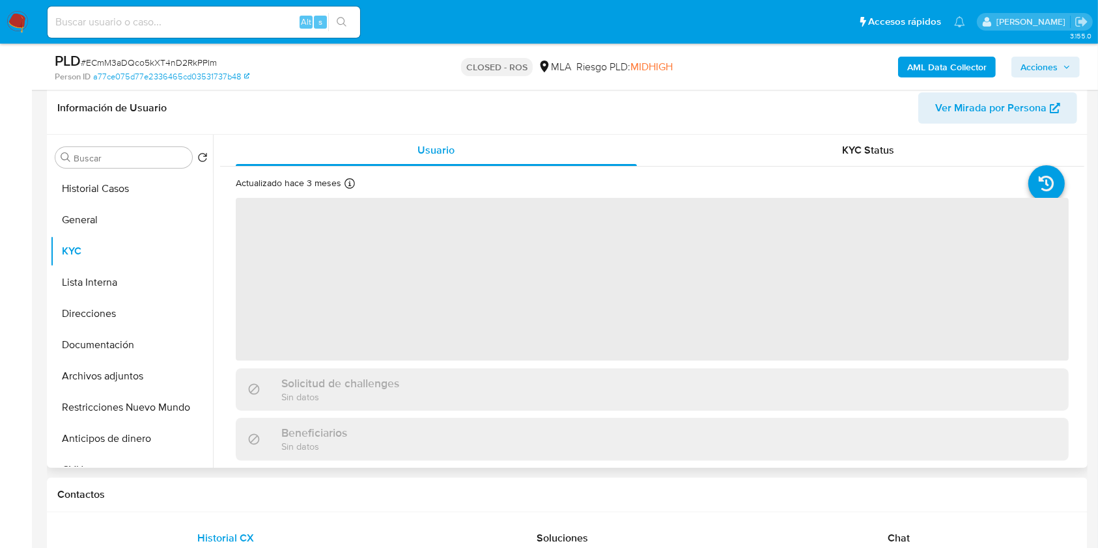
scroll to position [173, 0]
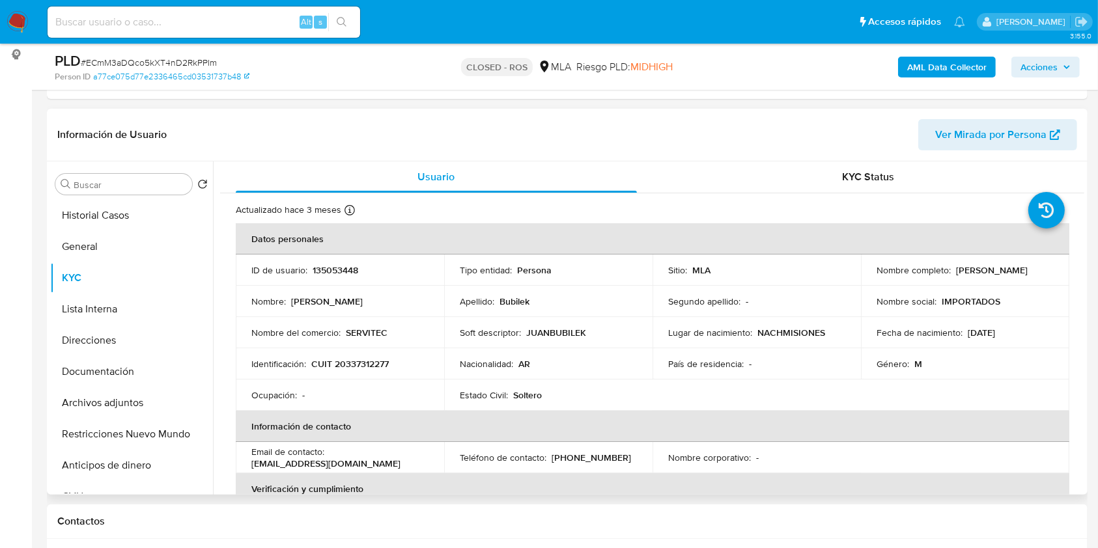
click at [344, 358] on p "CUIT 20337312277" at bounding box center [349, 364] width 77 height 12
copy p "20337312277"
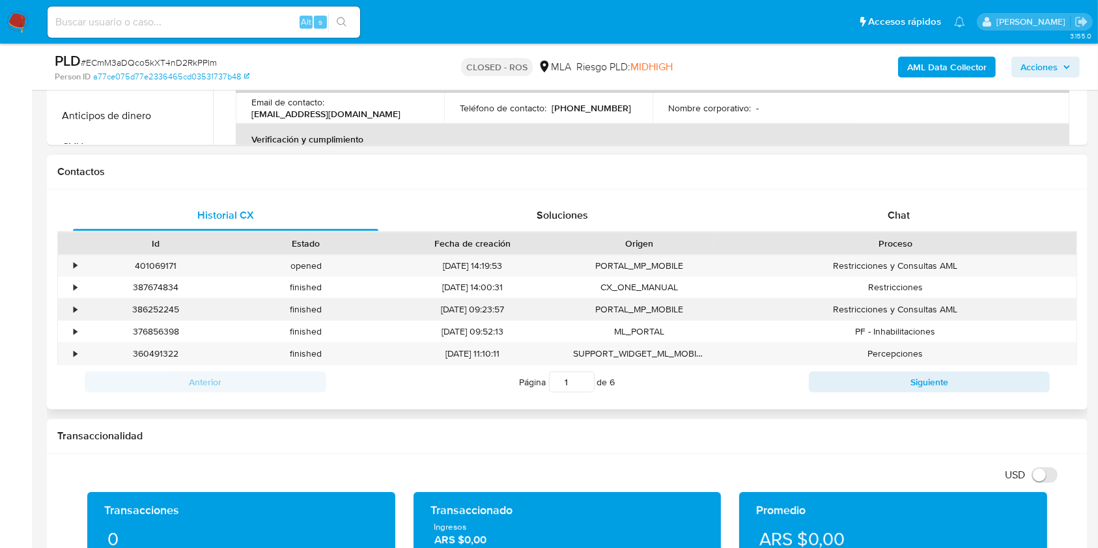
scroll to position [607, 0]
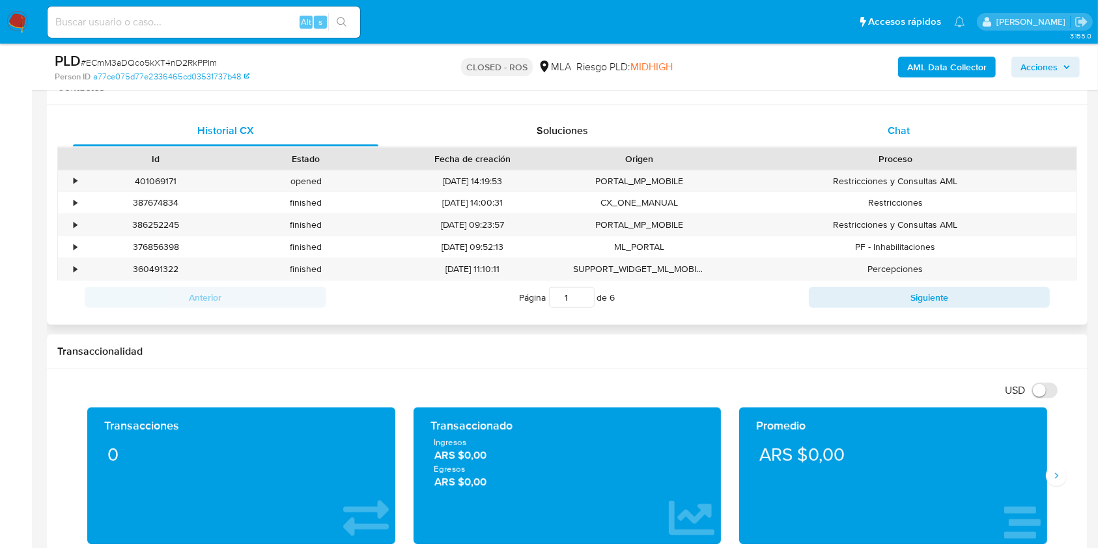
click at [923, 140] on div "Chat" at bounding box center [898, 130] width 305 height 31
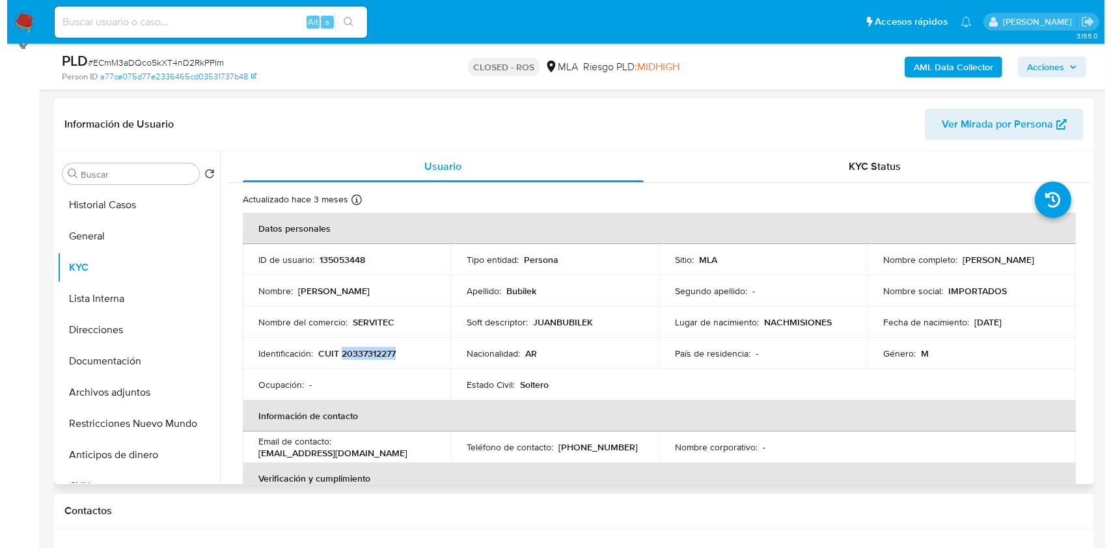
scroll to position [173, 0]
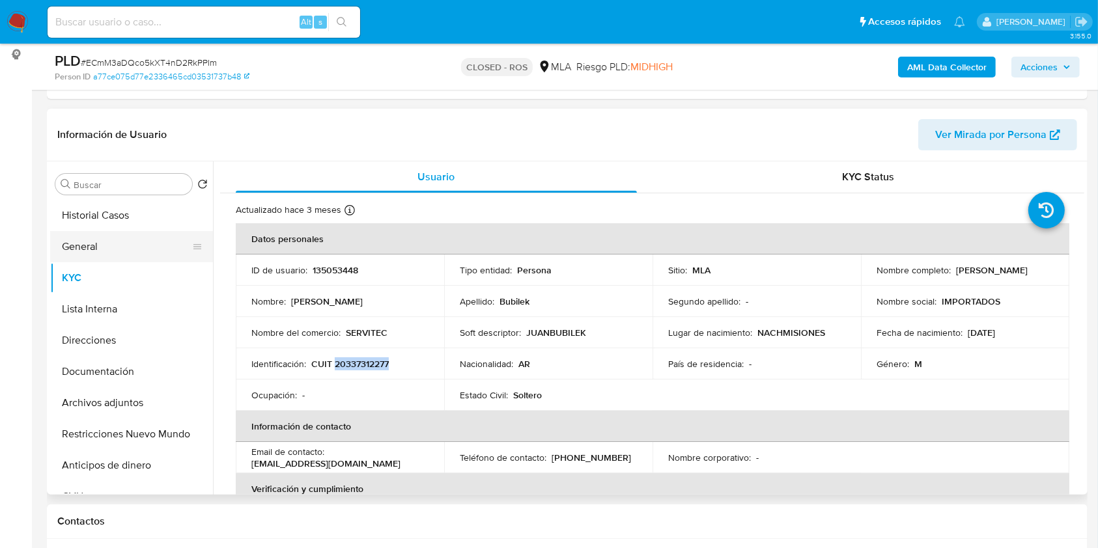
click at [150, 240] on button "General" at bounding box center [126, 246] width 152 height 31
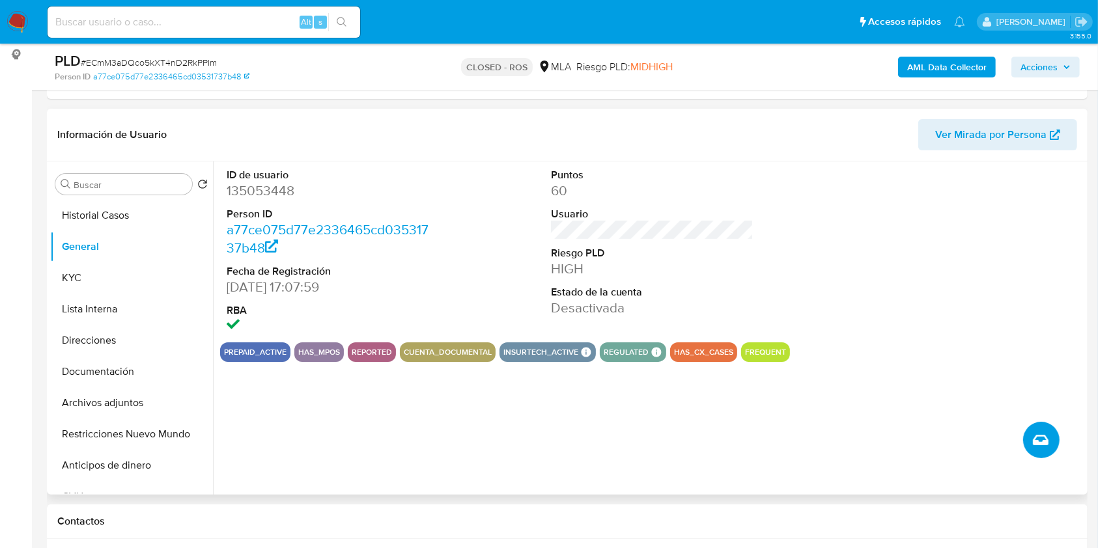
click at [1028, 432] on button "Crear caso manual" at bounding box center [1041, 440] width 36 height 36
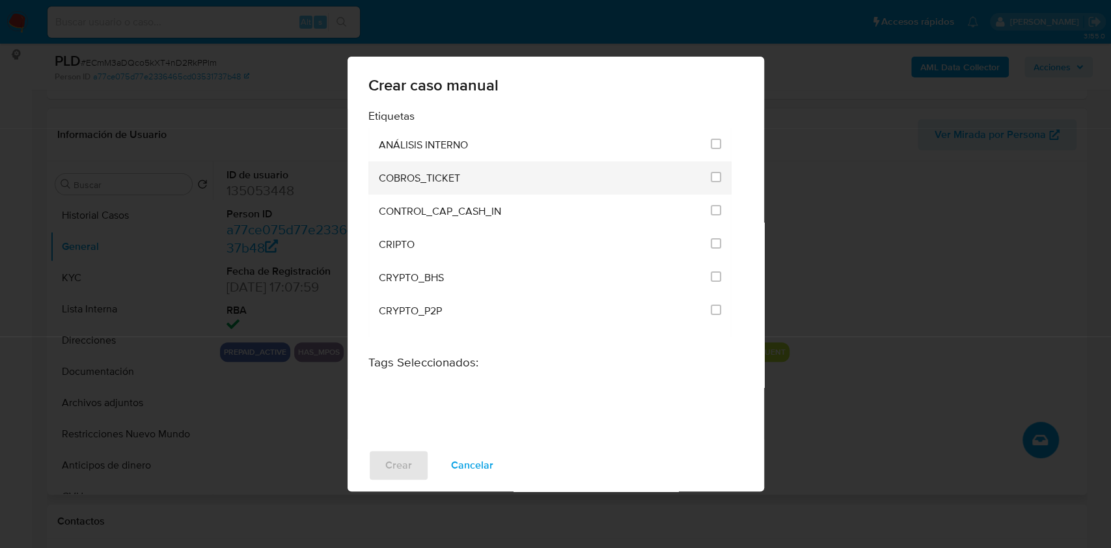
drag, startPoint x: 732, startPoint y: 135, endPoint x: 725, endPoint y: 165, distance: 30.6
click at [725, 165] on div "Etiquetas ANÁLISIS INTERNO COBROS_TICKET CONTROL_CAP_CASH_IN CRIPTO CRYPTO_BHS …" at bounding box center [555, 229] width 375 height 240
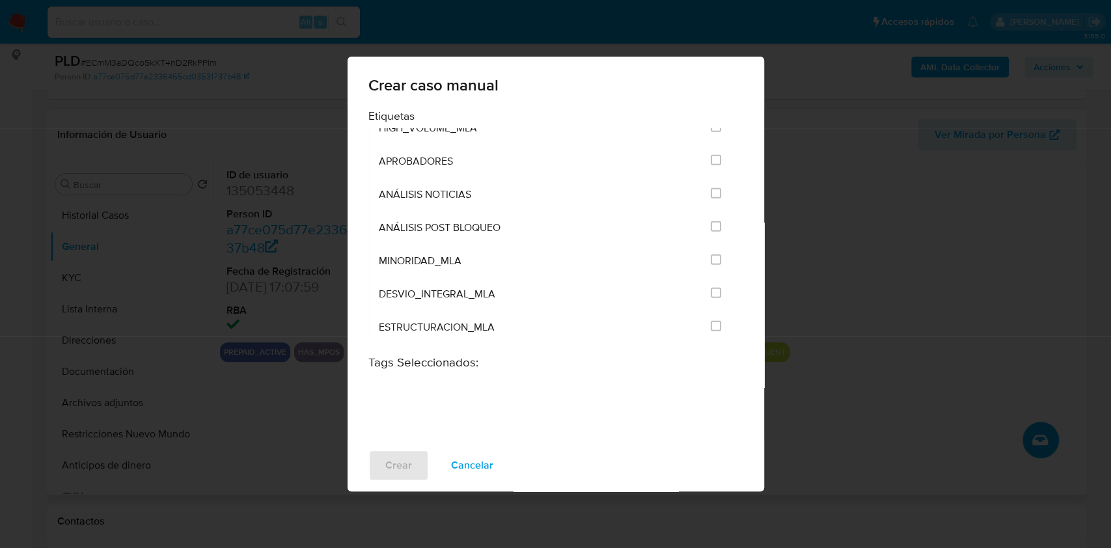
scroll to position [2607, 0]
click at [711, 221] on input "3249" at bounding box center [716, 226] width 10 height 10
checkbox input "true"
click at [399, 458] on span "Crear" at bounding box center [398, 465] width 27 height 29
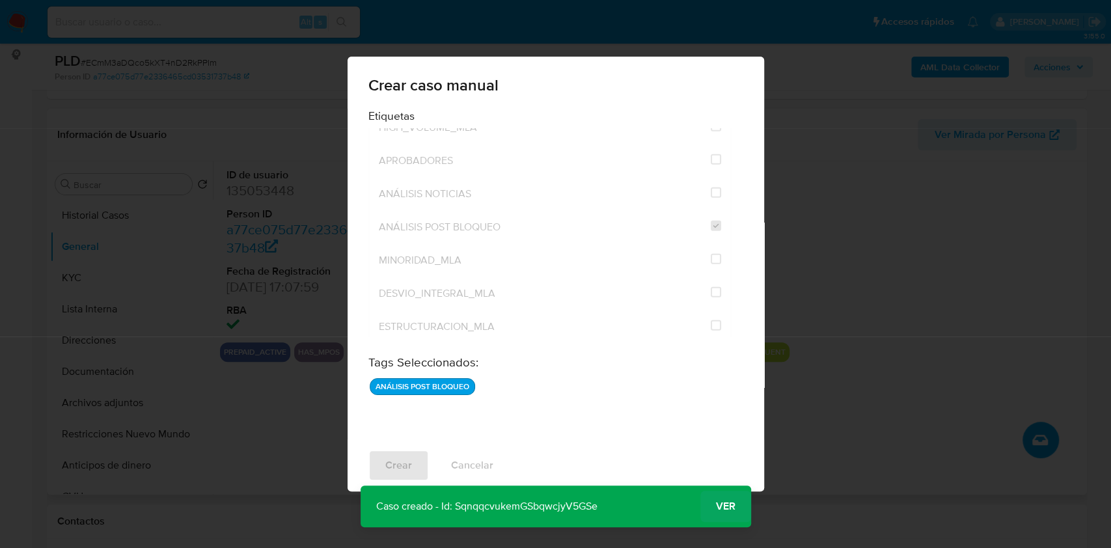
click at [727, 506] on span "Ver" at bounding box center [726, 506] width 20 height 0
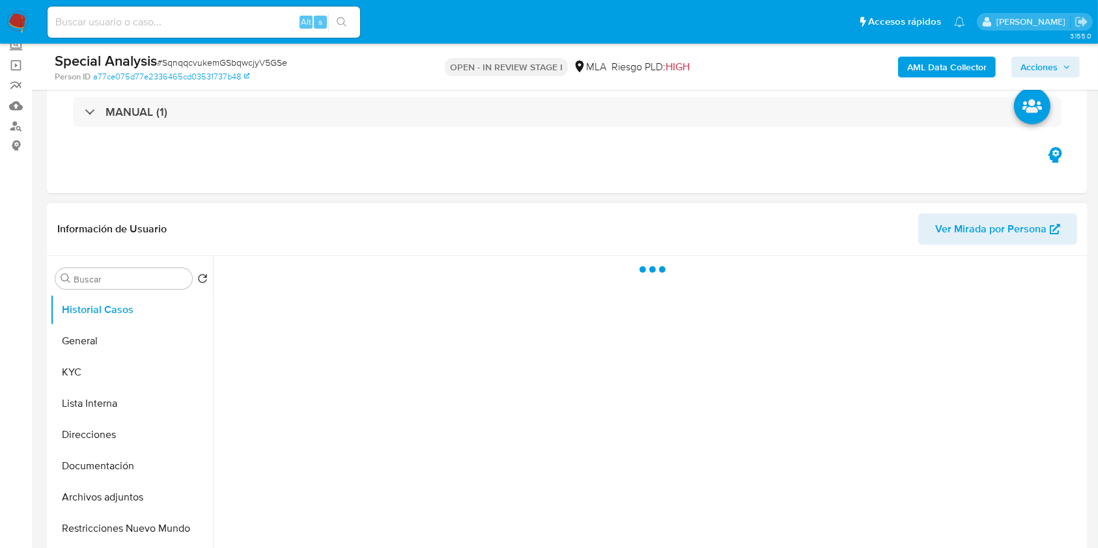
scroll to position [87, 0]
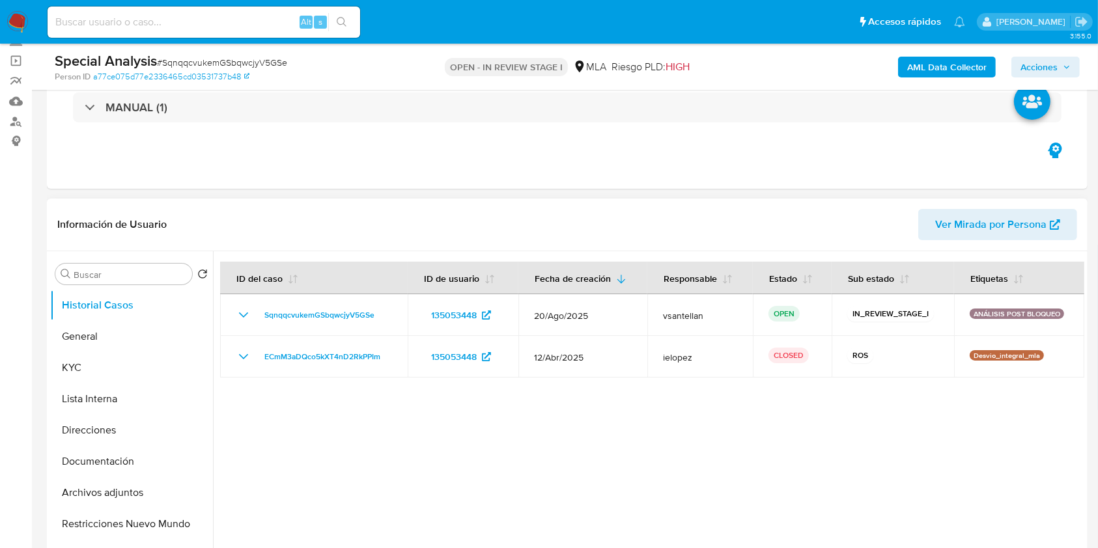
select select "10"
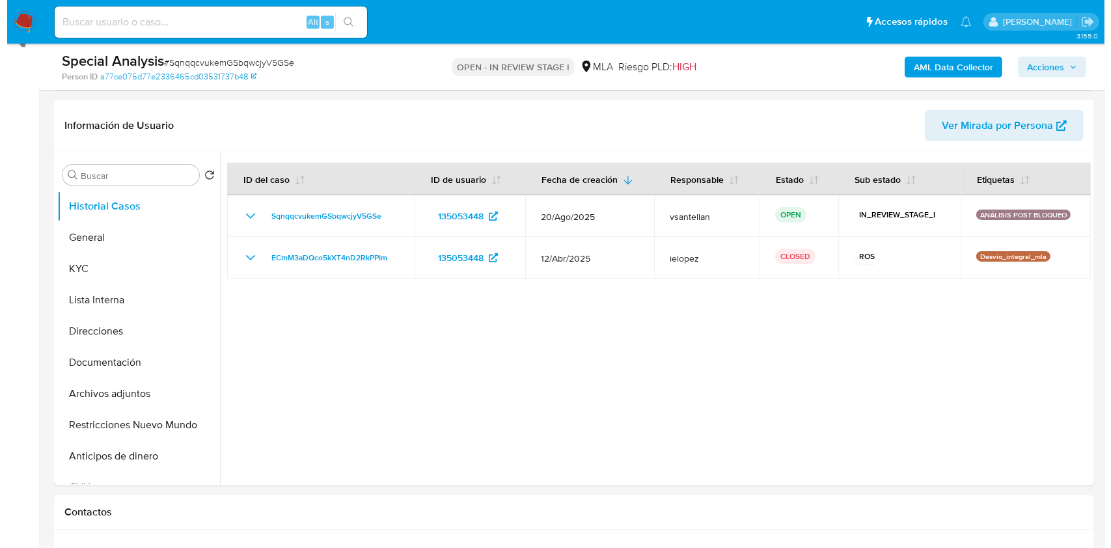
scroll to position [260, 0]
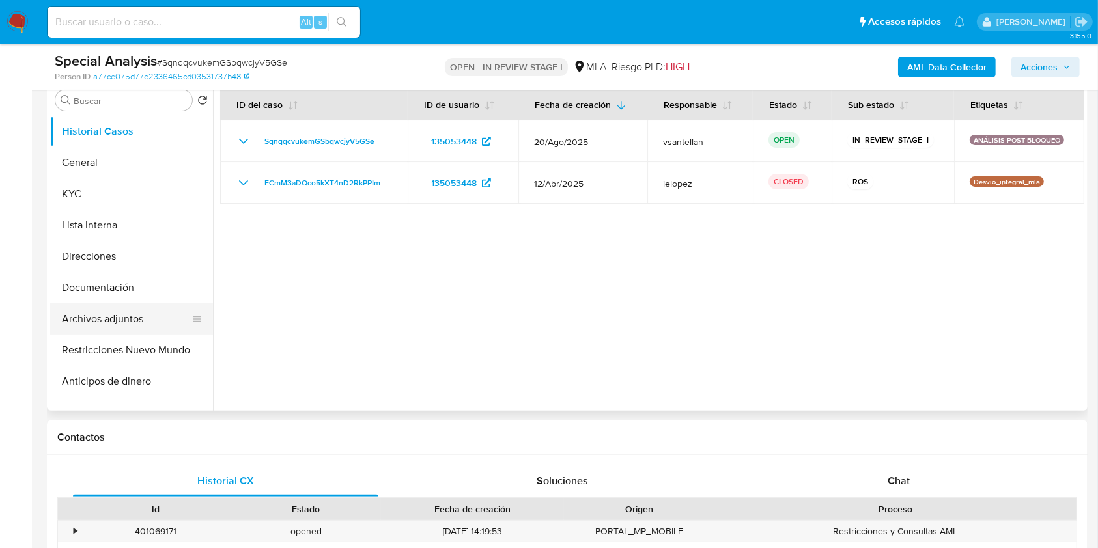
click at [128, 323] on button "Archivos adjuntos" at bounding box center [126, 318] width 152 height 31
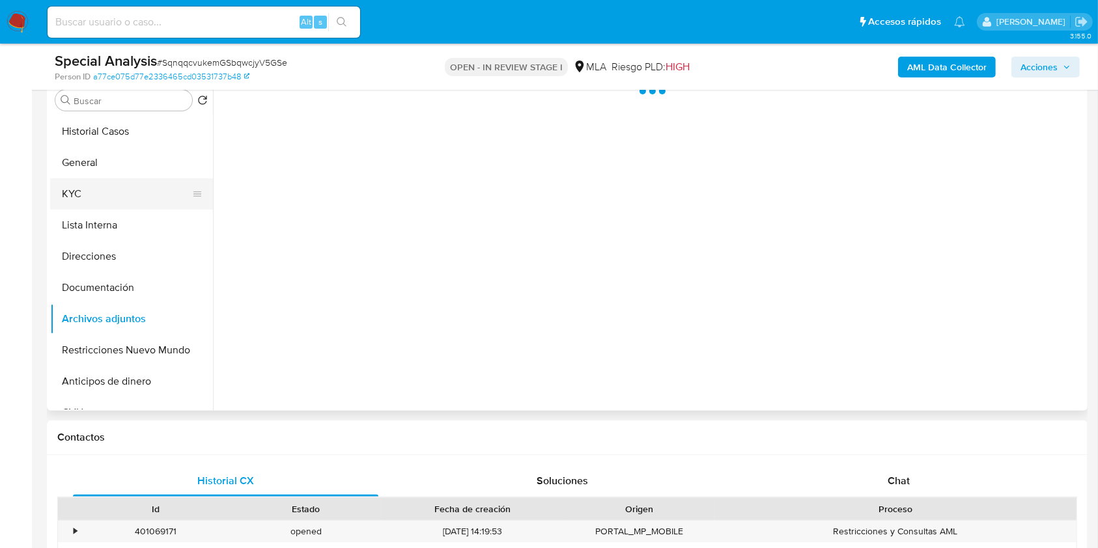
click at [128, 201] on button "KYC" at bounding box center [126, 193] width 152 height 31
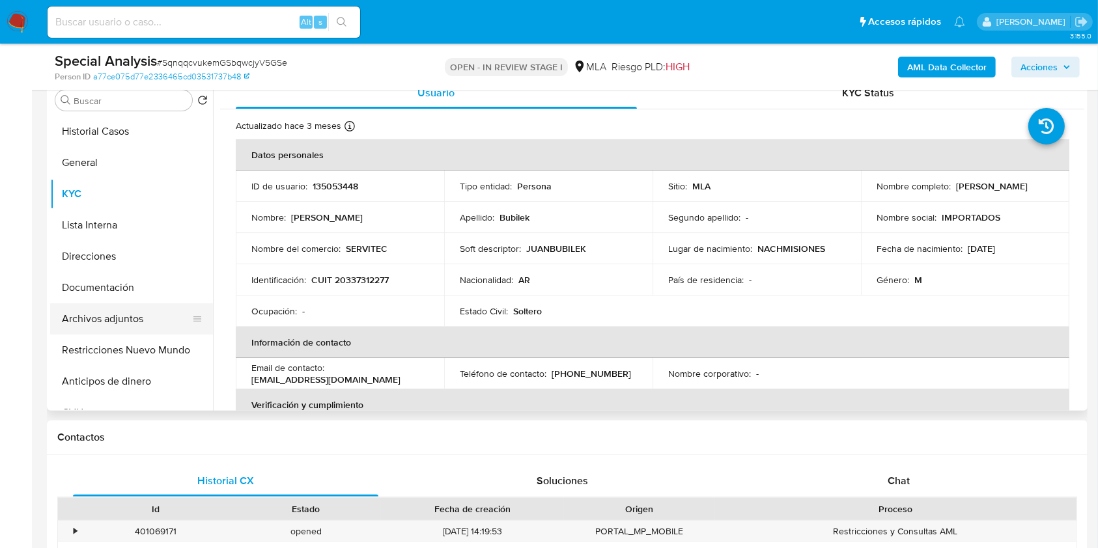
click at [136, 320] on button "Archivos adjuntos" at bounding box center [126, 318] width 152 height 31
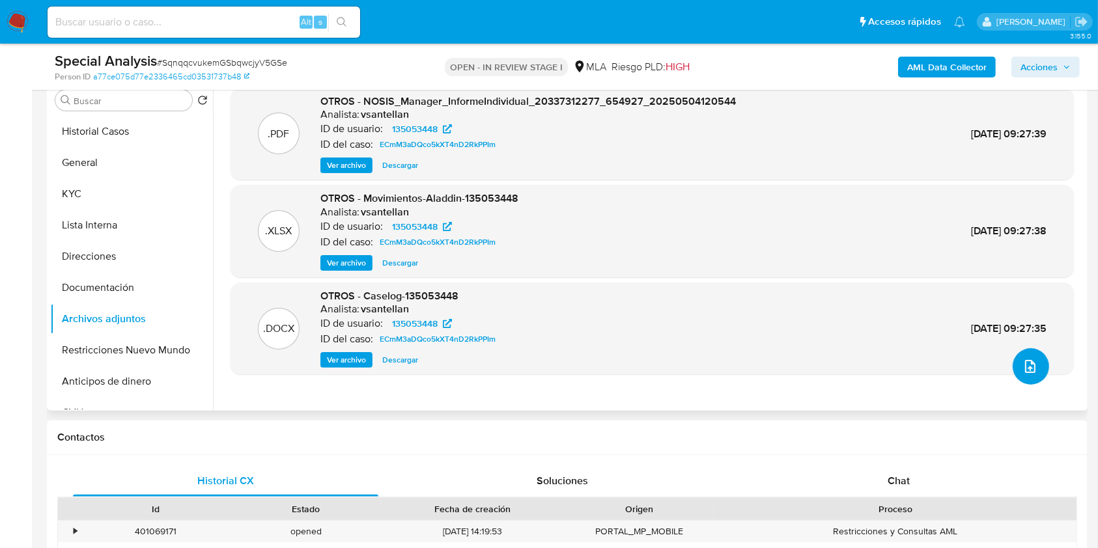
click at [1025, 362] on icon "upload-file" at bounding box center [1030, 367] width 16 height 16
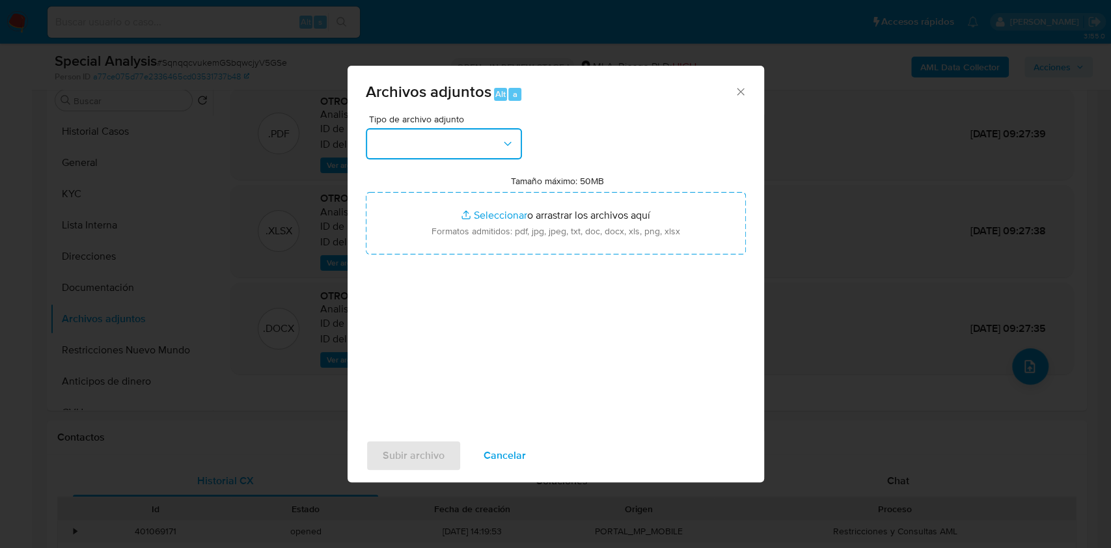
click at [458, 145] on button "button" at bounding box center [444, 143] width 156 height 31
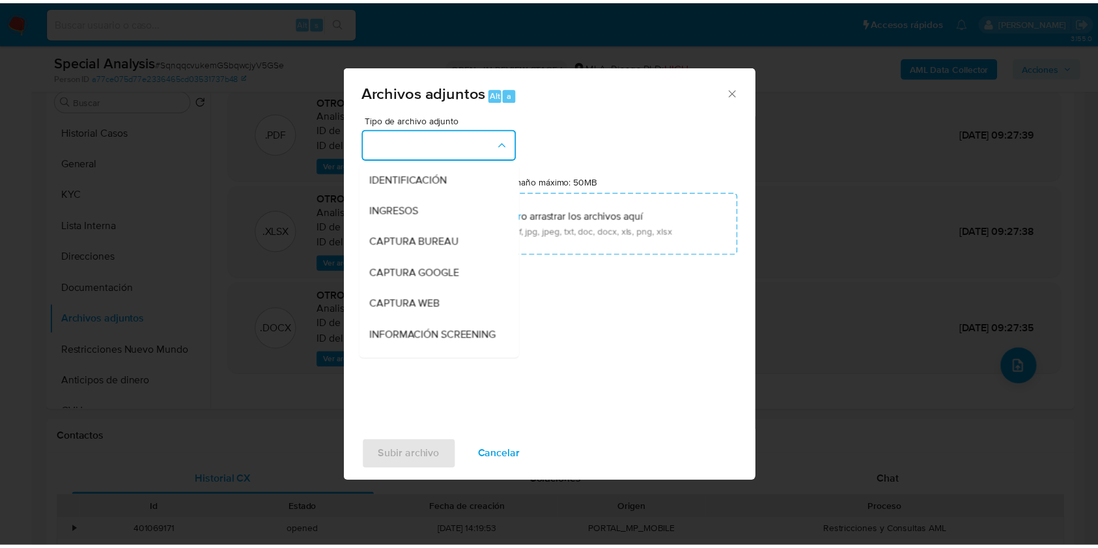
scroll to position [173, 0]
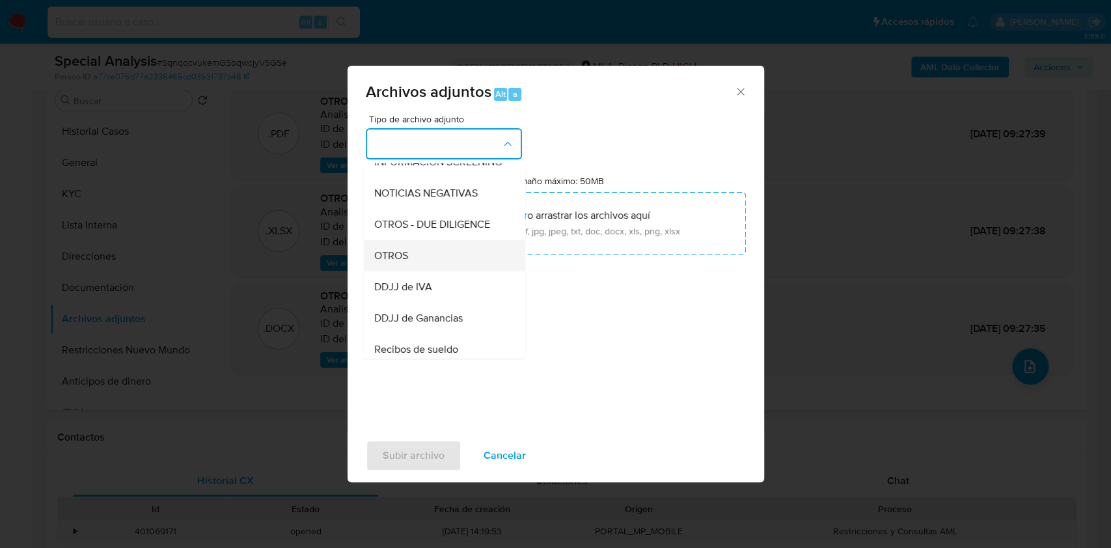
click at [469, 271] on div "OTROS" at bounding box center [440, 255] width 133 height 31
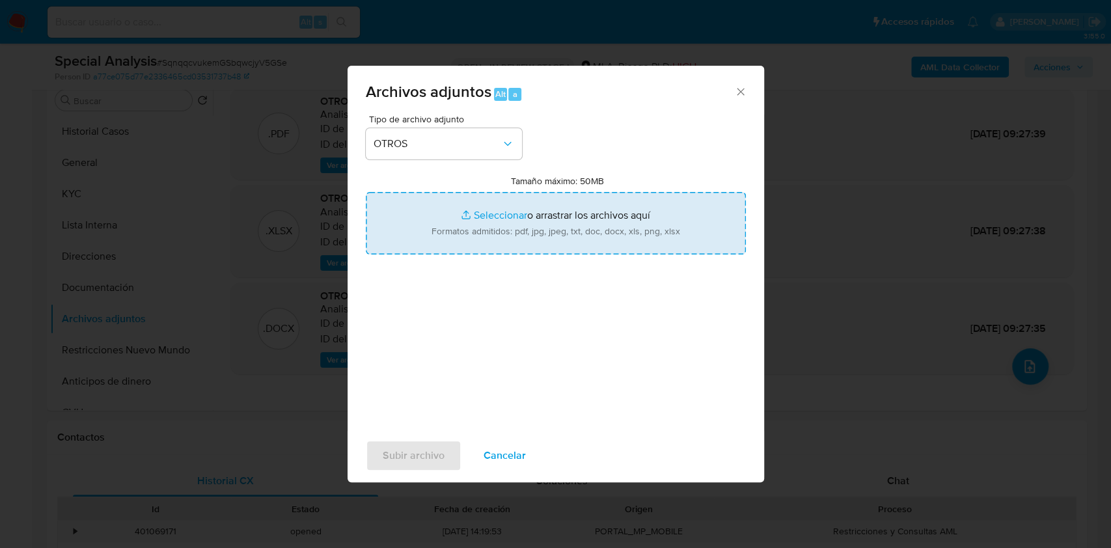
click at [505, 227] on input "Tamaño máximo: 50MB Seleccionar archivos" at bounding box center [556, 223] width 380 height 62
type input "C:\fakepath\documentacion post bloqueo- Juan Ramon Bubilek.pdf"
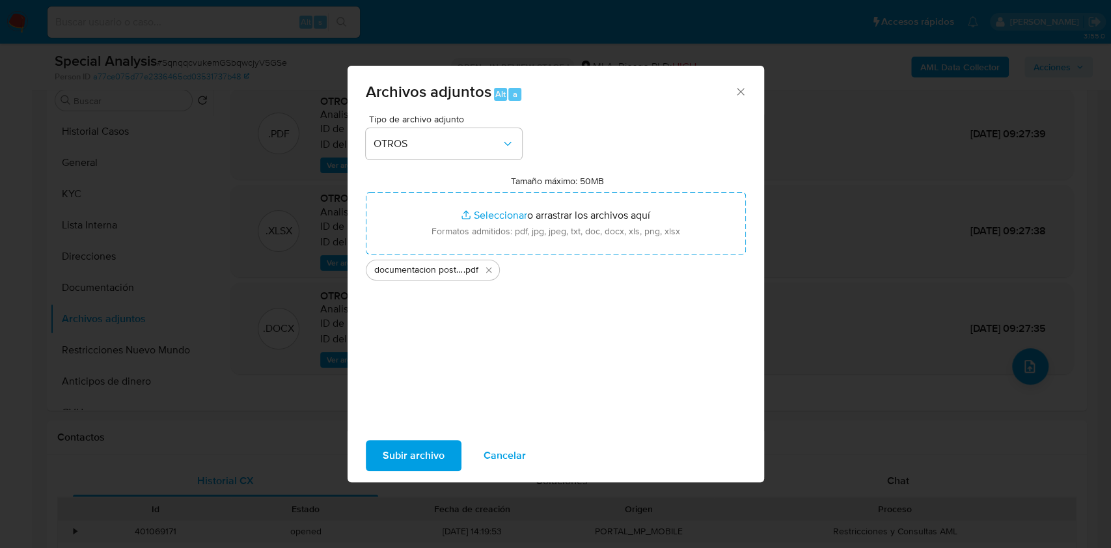
click at [422, 460] on span "Subir archivo" at bounding box center [414, 455] width 62 height 29
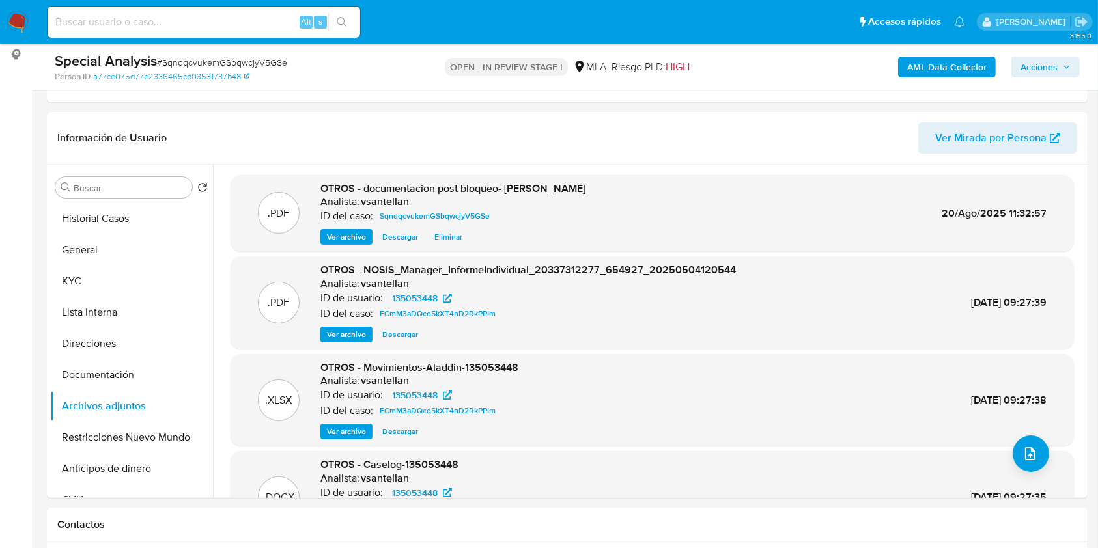
click at [1025, 53] on div "AML Data Collector Acciones" at bounding box center [911, 66] width 338 height 31
click at [1033, 64] on span "Acciones" at bounding box center [1038, 67] width 37 height 21
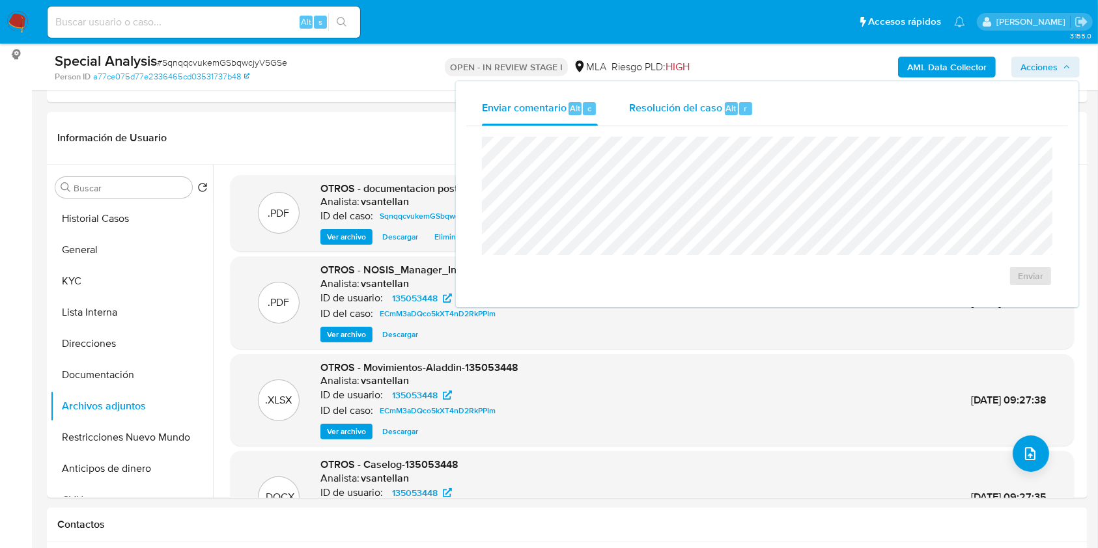
click at [743, 99] on div "Resolución del caso Alt r" at bounding box center [691, 109] width 124 height 34
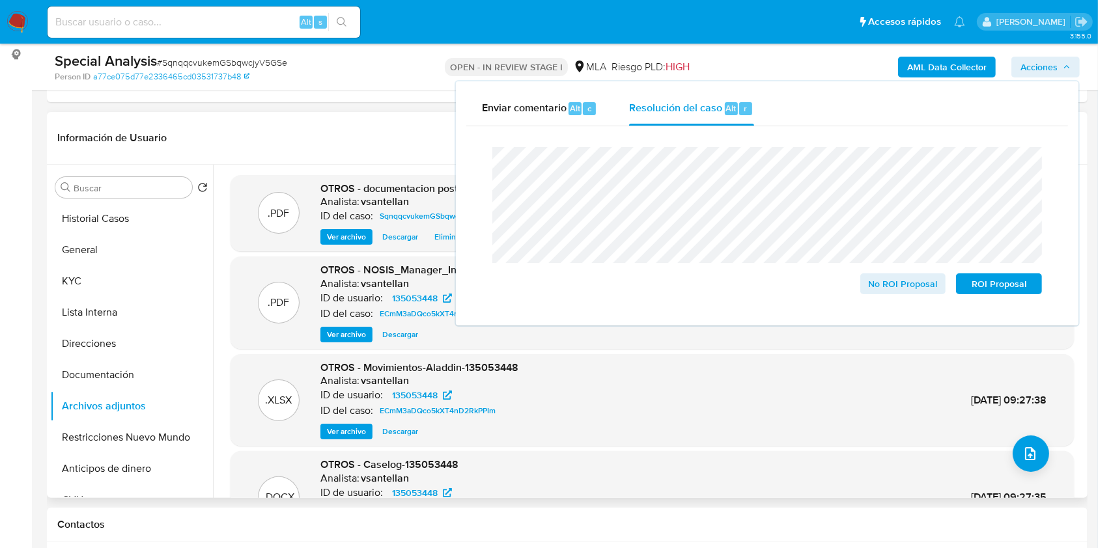
scroll to position [0, 0]
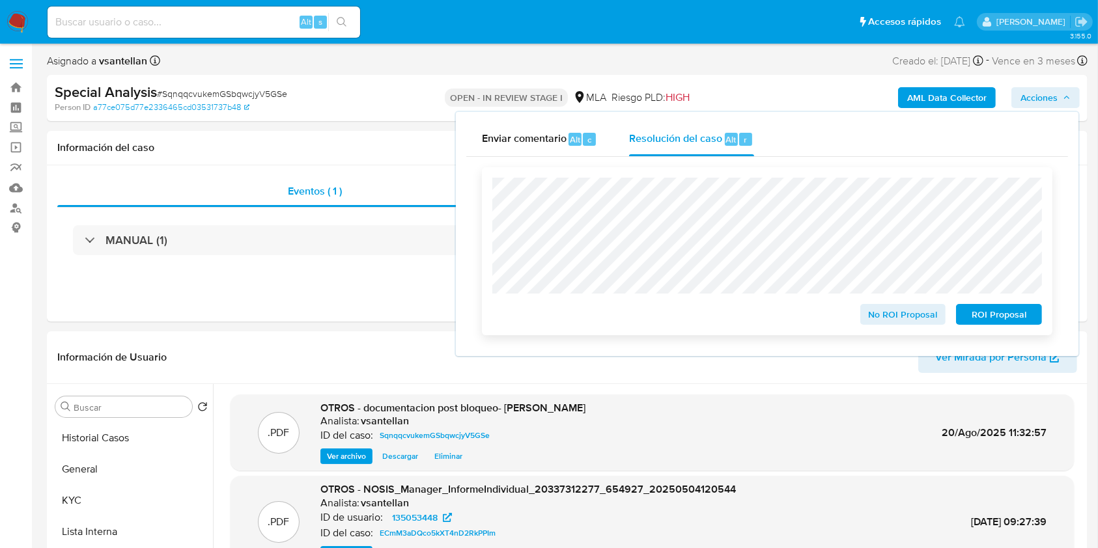
click at [891, 318] on span "No ROI Proposal" at bounding box center [903, 314] width 68 height 18
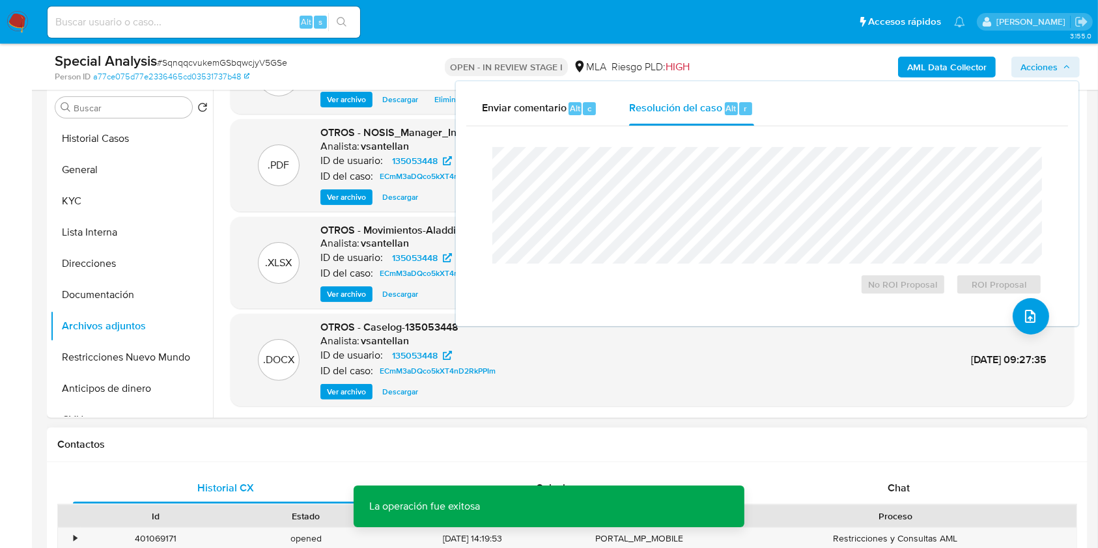
scroll to position [347, 0]
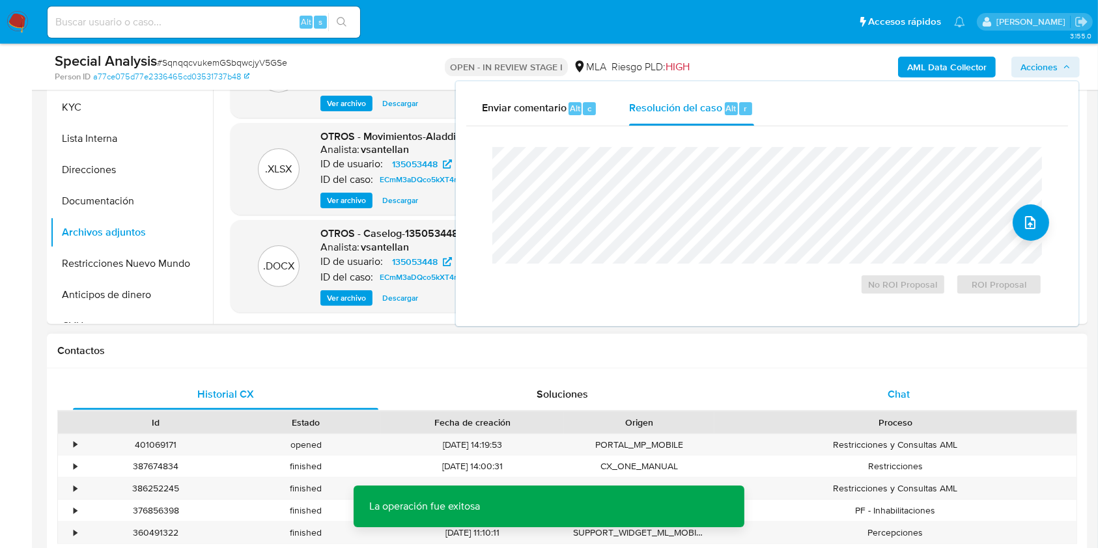
click at [910, 399] on div "Chat" at bounding box center [898, 394] width 305 height 31
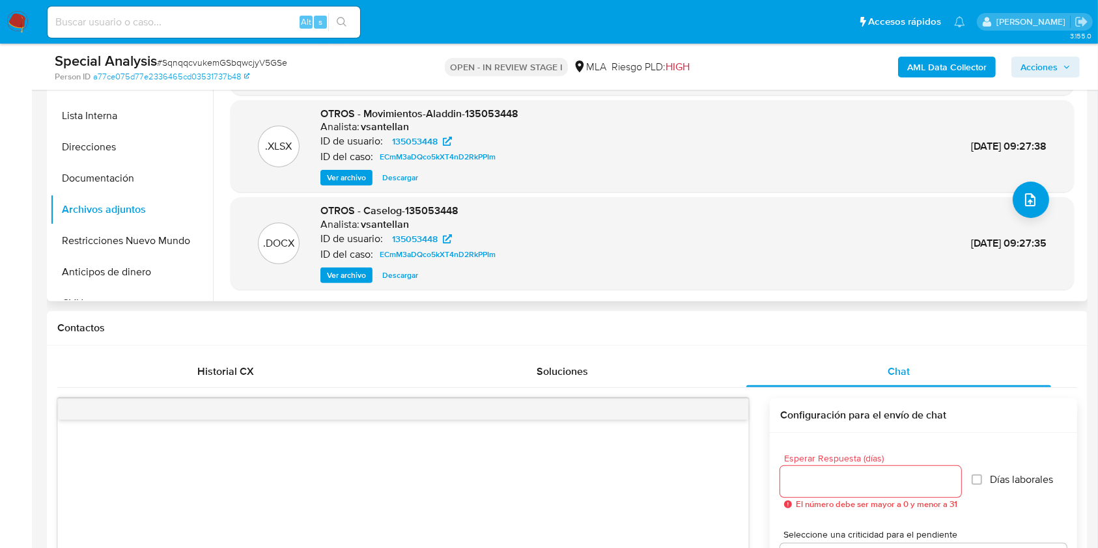
scroll to position [87, 0]
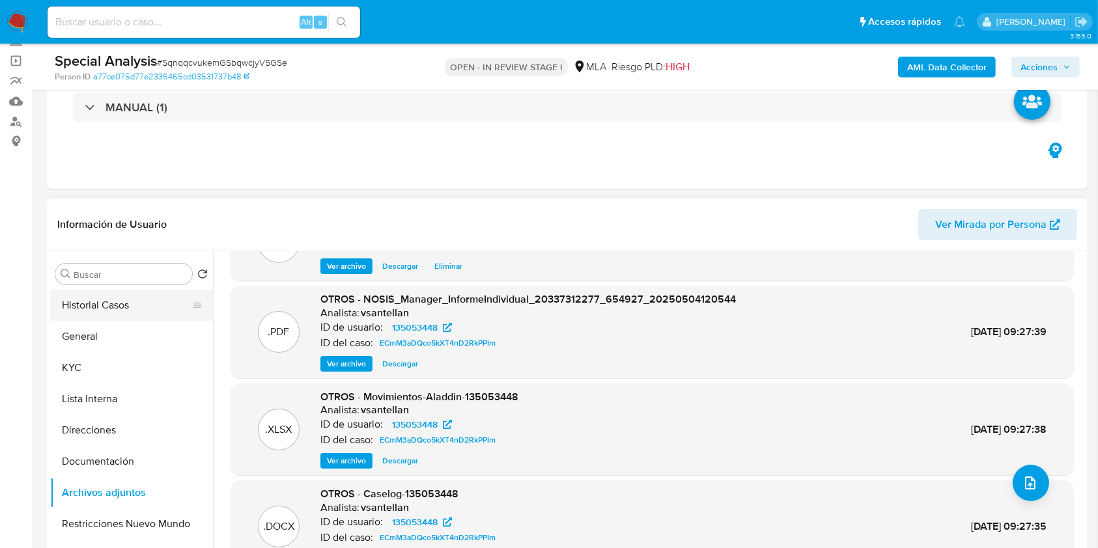
click at [126, 309] on button "Historial Casos" at bounding box center [126, 305] width 152 height 31
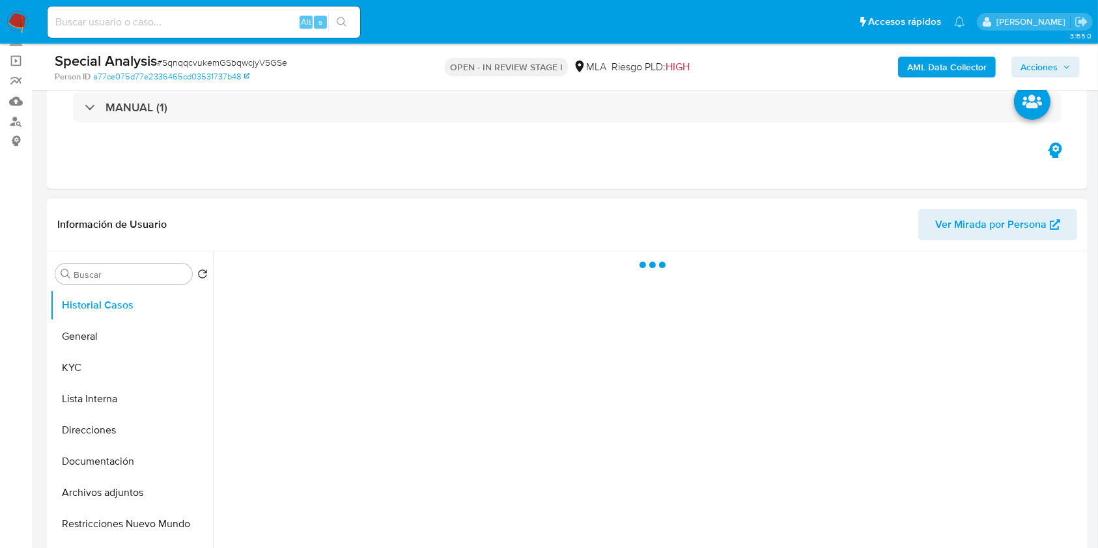
scroll to position [0, 0]
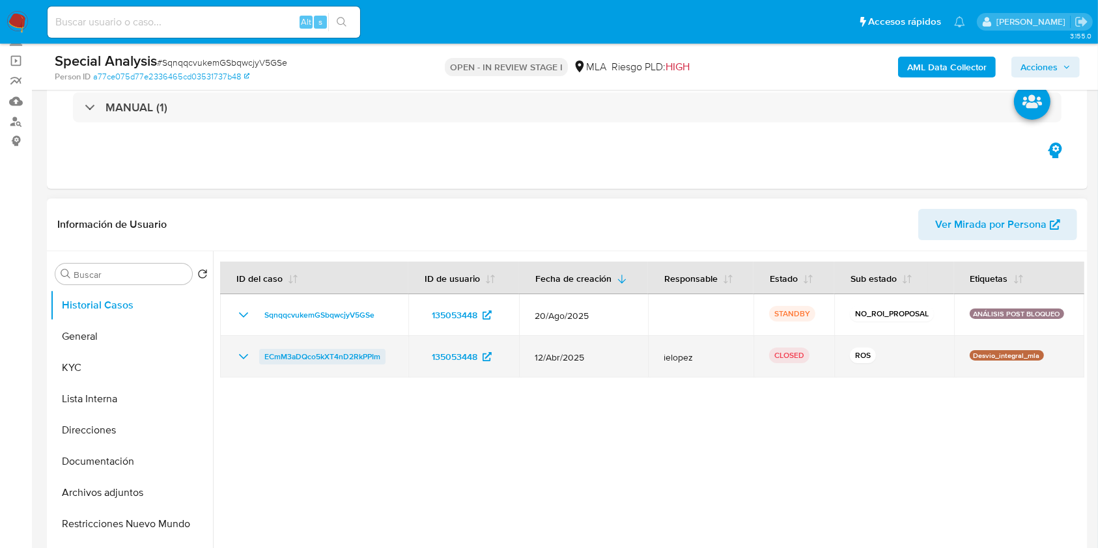
click at [272, 354] on span "ECmM3aDQco5kXT4nD2RkPPIm" at bounding box center [322, 357] width 116 height 16
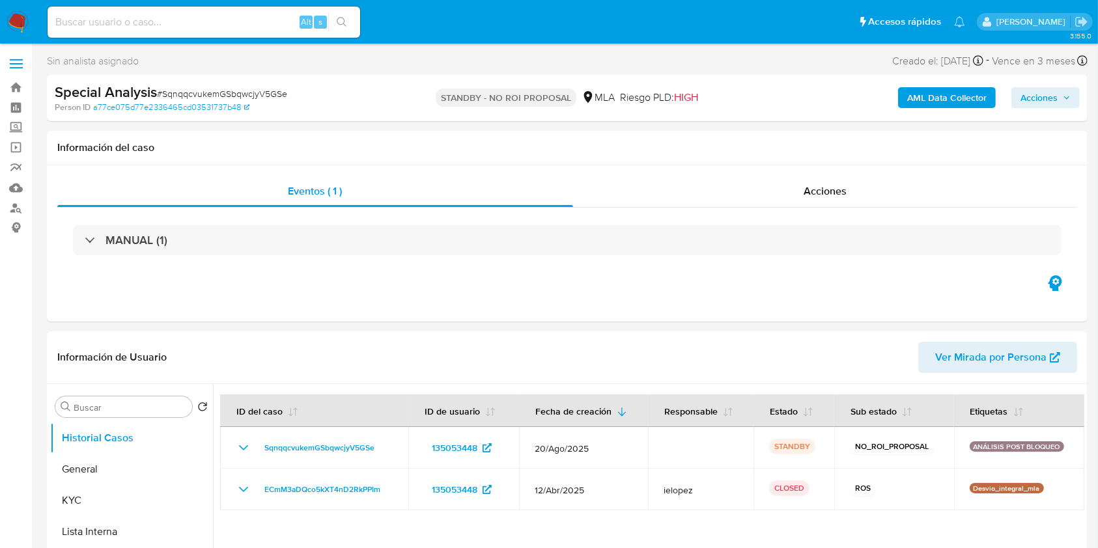
select select "10"
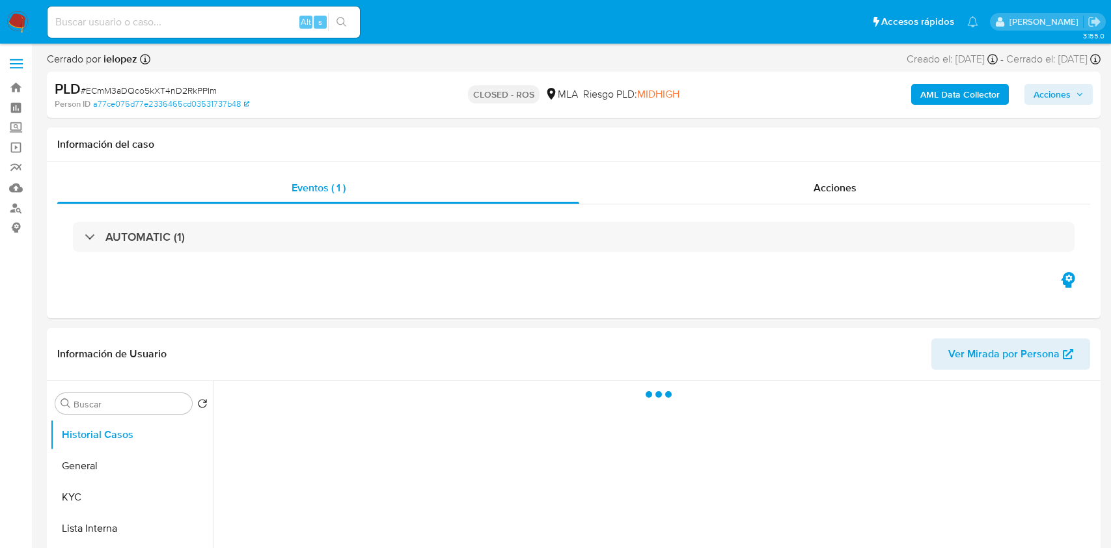
select select "10"
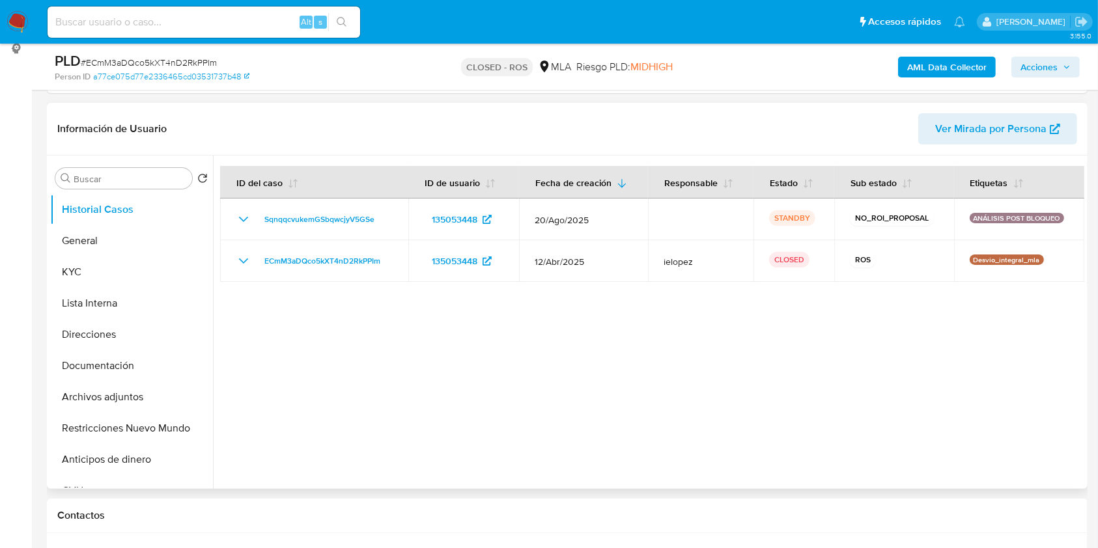
scroll to position [347, 0]
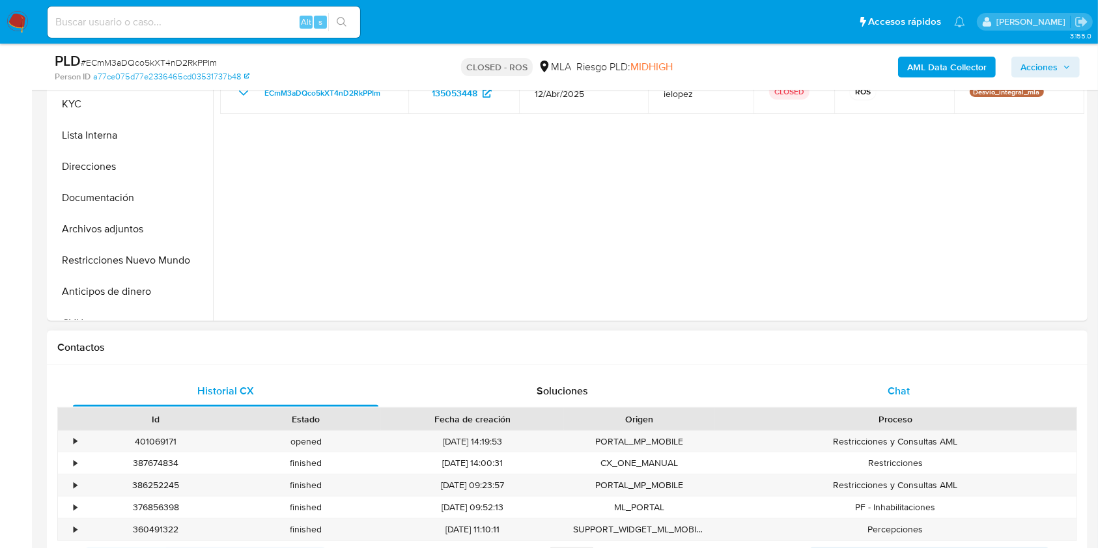
click at [922, 390] on div "Chat" at bounding box center [898, 391] width 305 height 31
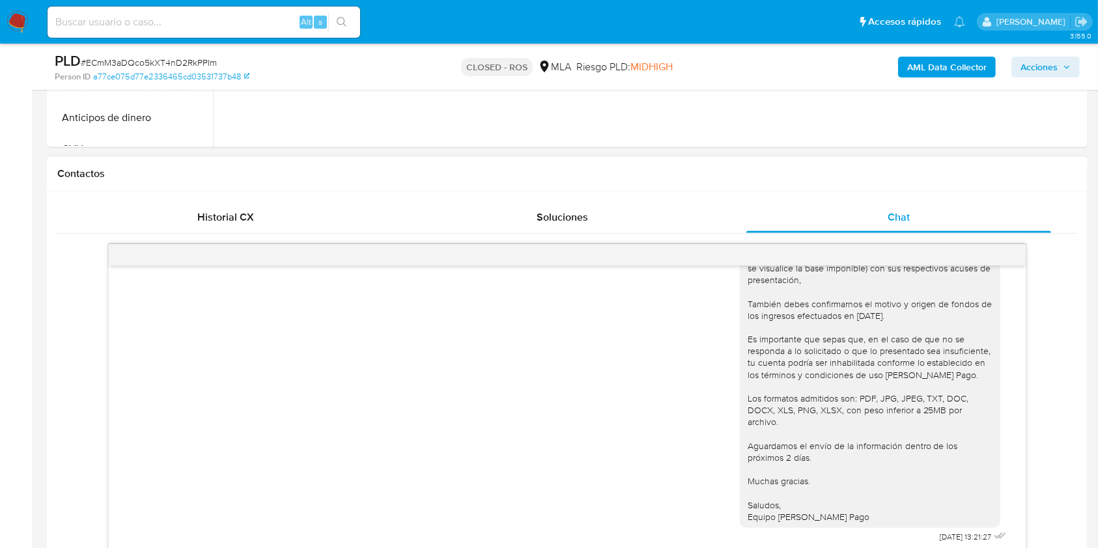
scroll to position [694, 0]
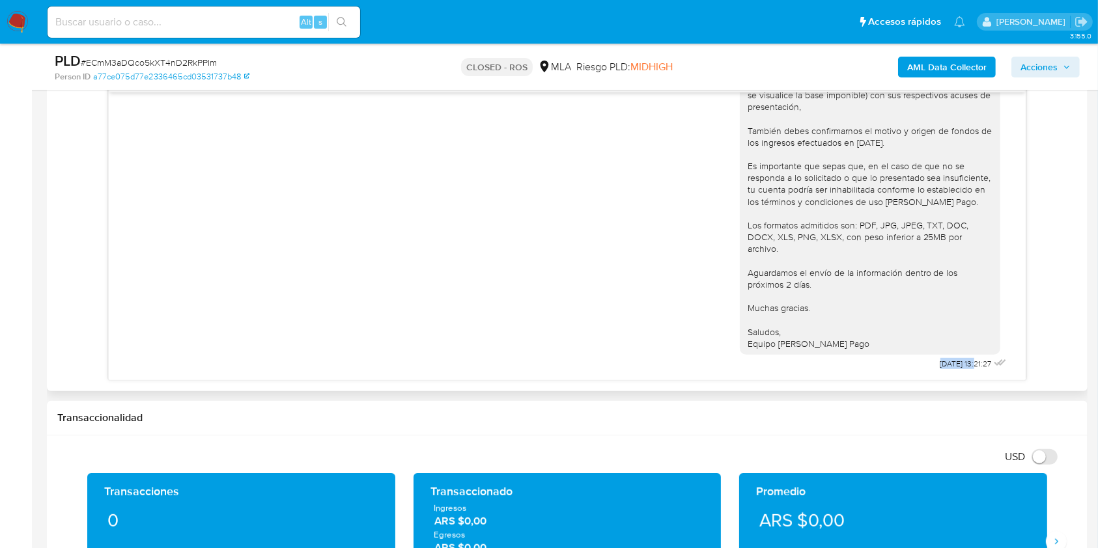
drag, startPoint x: 906, startPoint y: 361, endPoint x: 948, endPoint y: 364, distance: 42.4
click at [948, 364] on div "Hola [PERSON_NAME], Muchas gracias por tu respuesta. En este caso, puedes envia…" at bounding box center [875, 183] width 270 height 382
copy span "[DATE]"
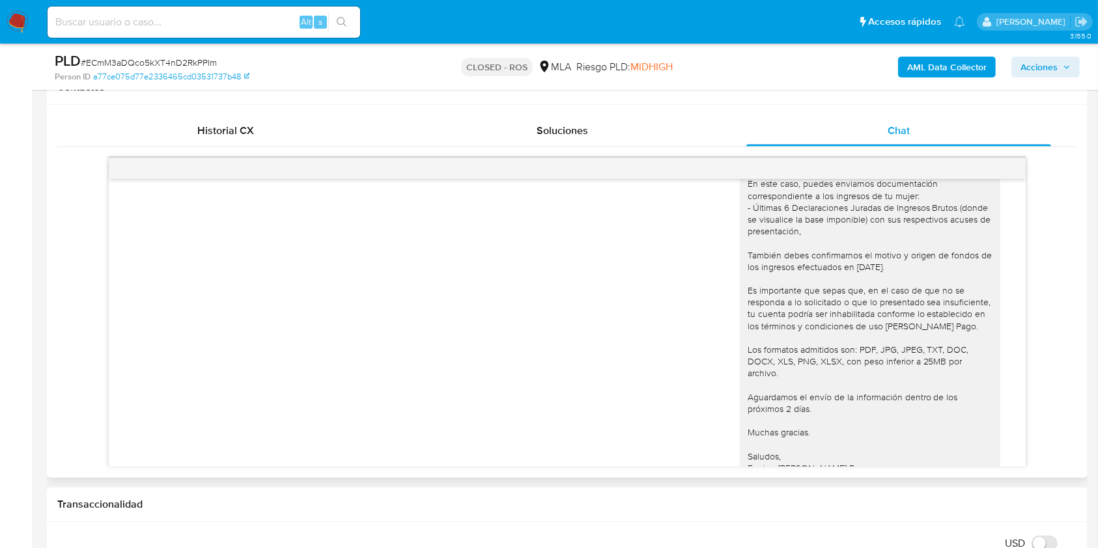
scroll to position [783, 0]
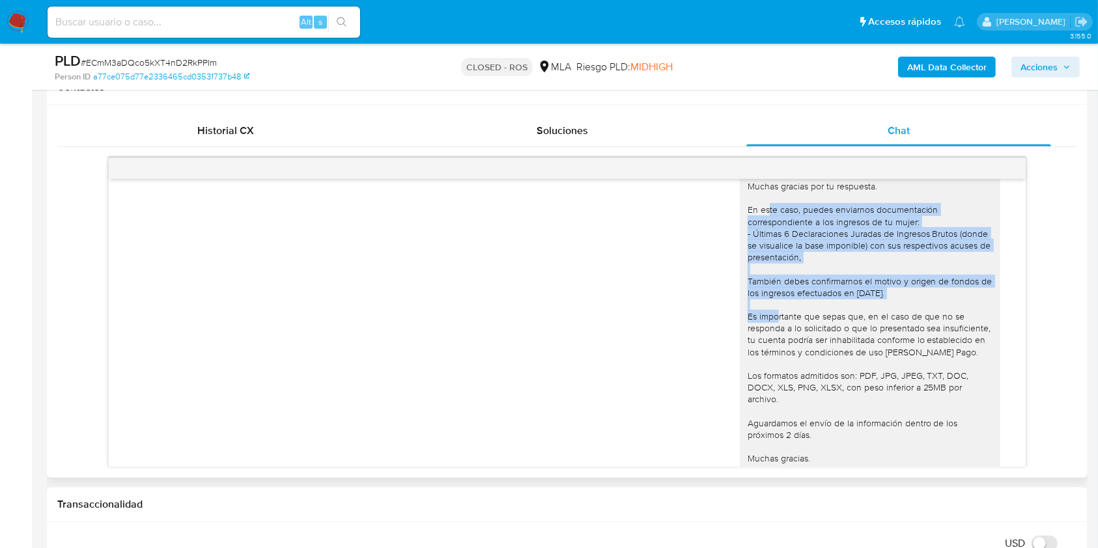
drag, startPoint x: 721, startPoint y: 232, endPoint x: 907, endPoint y: 315, distance: 204.0
click at [907, 315] on div "Hola [PERSON_NAME], Muchas gracias por tu respuesta. En este caso, puedes envia…" at bounding box center [566, 334] width 883 height 382
copy div "En este caso, puedes enviarnos documentación correspondiente a los ingresos de …"
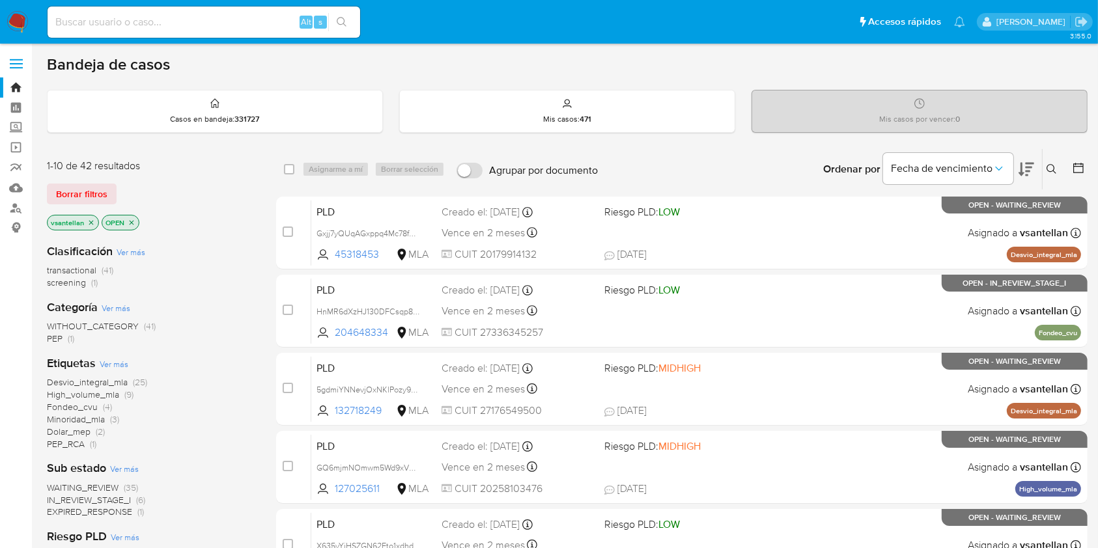
click at [1053, 172] on icon at bounding box center [1051, 169] width 10 height 10
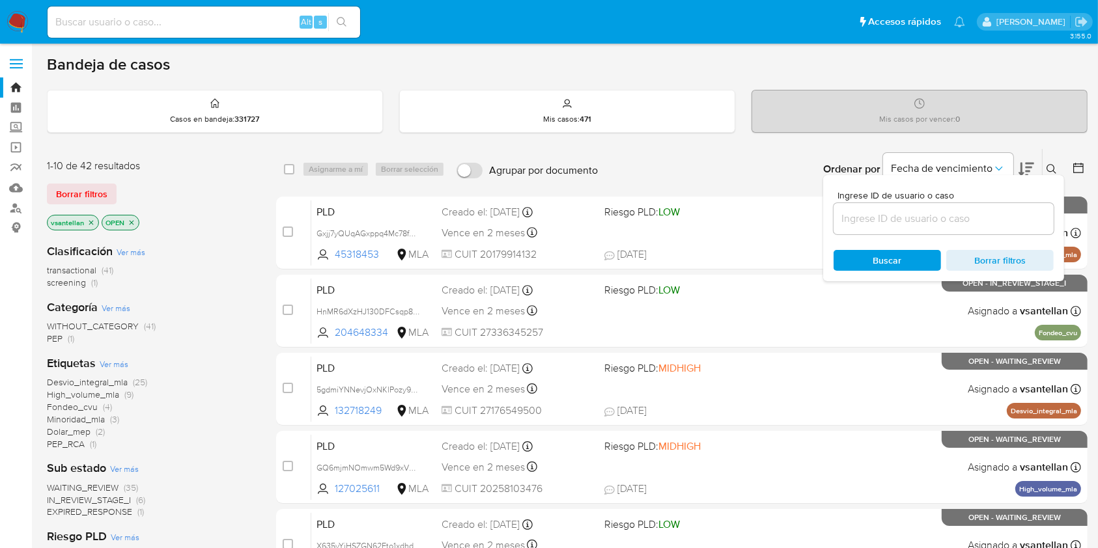
click at [962, 213] on input at bounding box center [943, 218] width 220 height 17
type input "212477926"
click at [885, 264] on span "Buscar" at bounding box center [887, 260] width 29 height 21
click at [881, 256] on span "Buscar" at bounding box center [887, 260] width 29 height 21
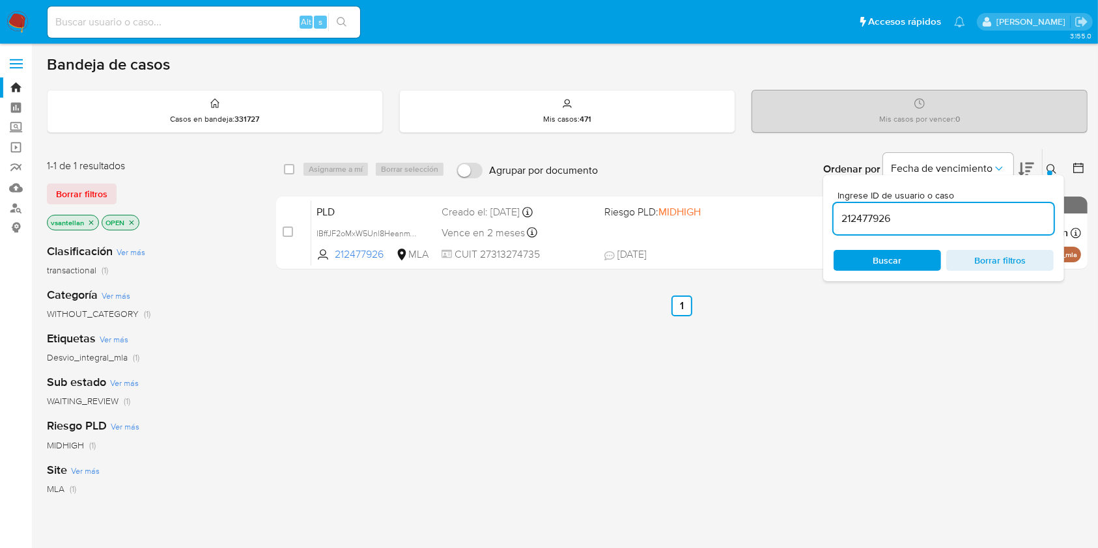
click at [1049, 167] on icon at bounding box center [1051, 169] width 10 height 10
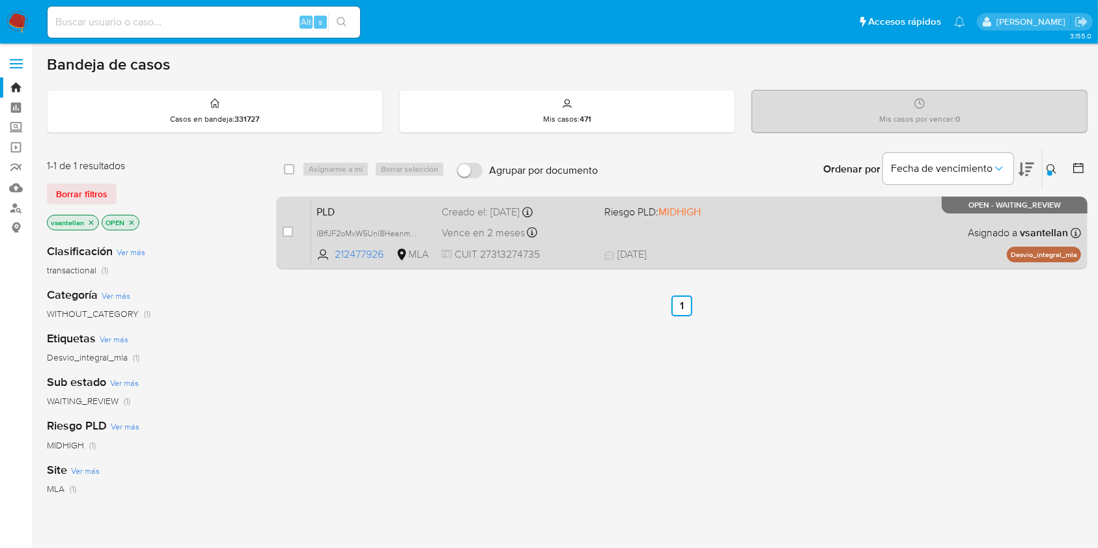
click at [911, 238] on div "PLD IBffJF2oMxW5Unl8HeanmYAa 212477926 MLA Riesgo PLD: MIDHIGH Creado el: 12/07…" at bounding box center [696, 233] width 770 height 66
click at [286, 232] on input "checkbox" at bounding box center [288, 232] width 10 height 10
checkbox input "true"
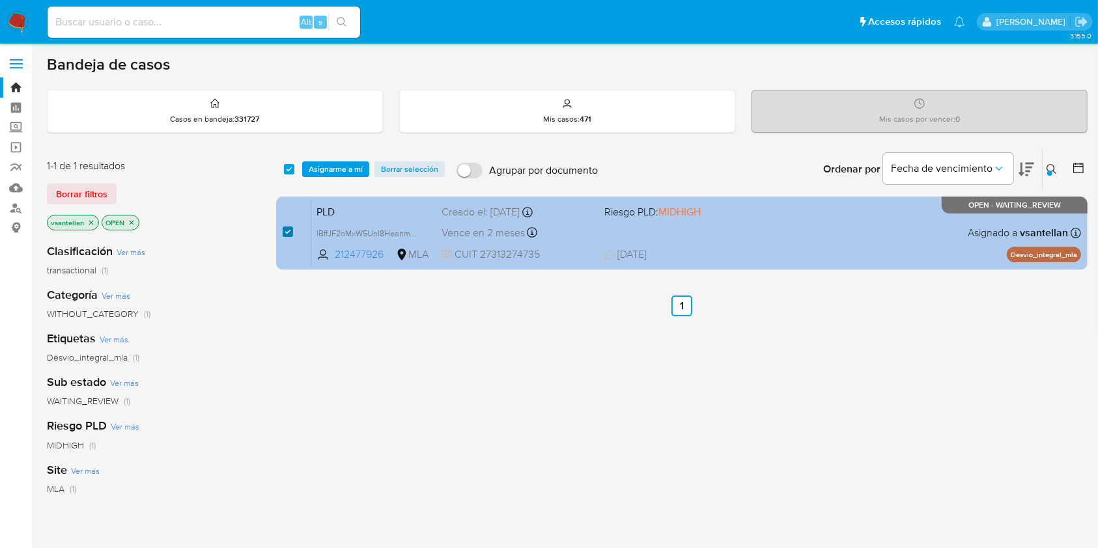
checkbox input "true"
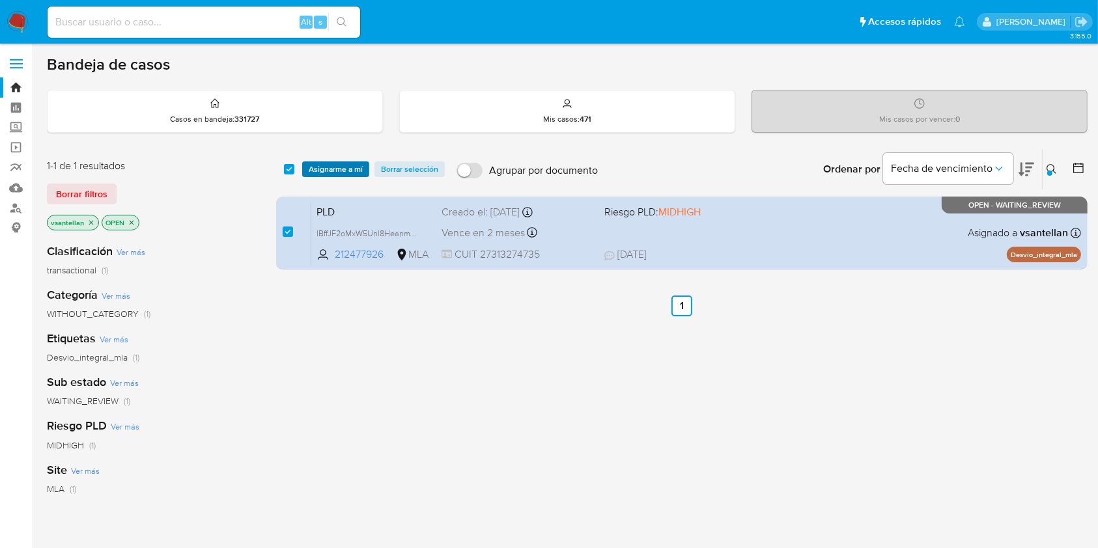
click at [323, 174] on span "Asignarme a mí" at bounding box center [336, 169] width 54 height 13
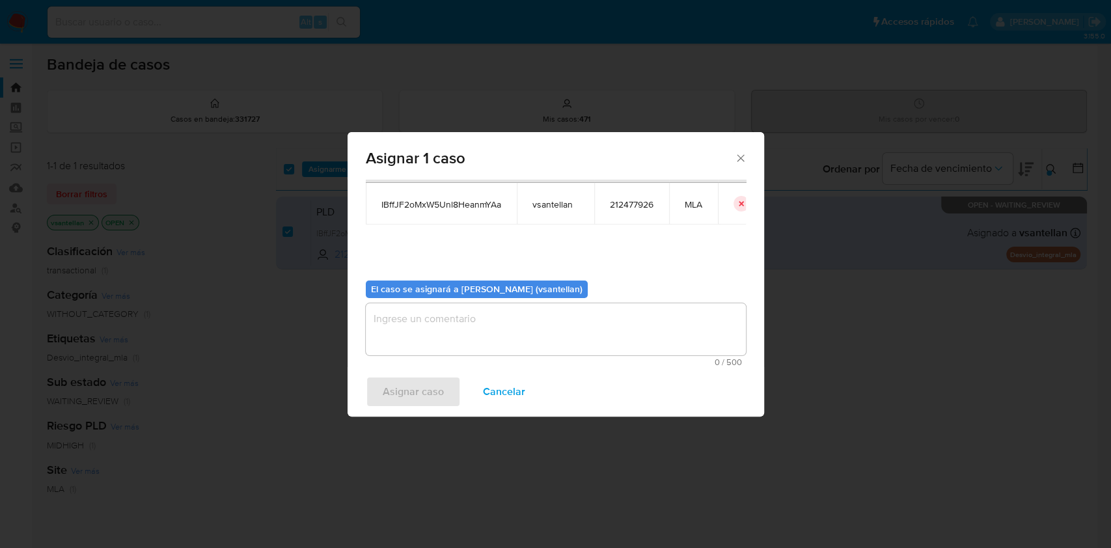
scroll to position [66, 0]
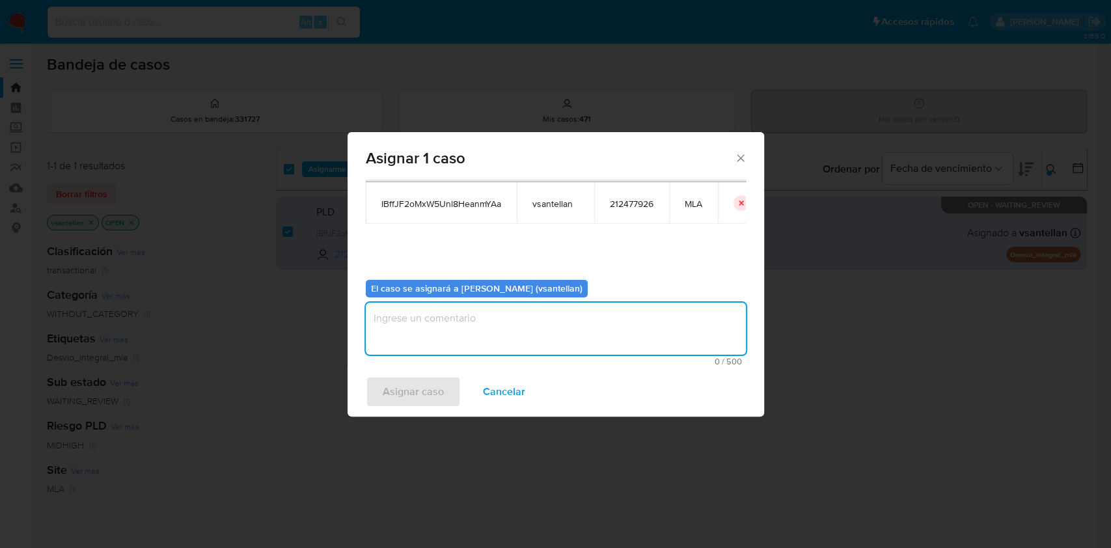
drag, startPoint x: 417, startPoint y: 329, endPoint x: 395, endPoint y: 393, distance: 66.7
click at [416, 329] on textarea "assign-modal" at bounding box center [556, 329] width 380 height 52
type textarea "1"
click at [395, 393] on span "Asignar caso" at bounding box center [413, 392] width 61 height 29
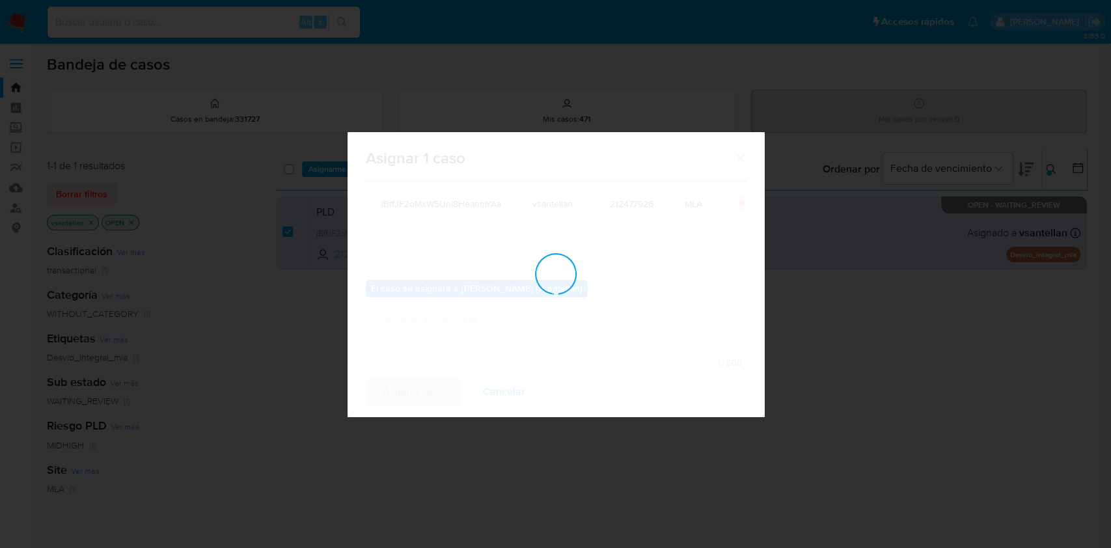
checkbox input "false"
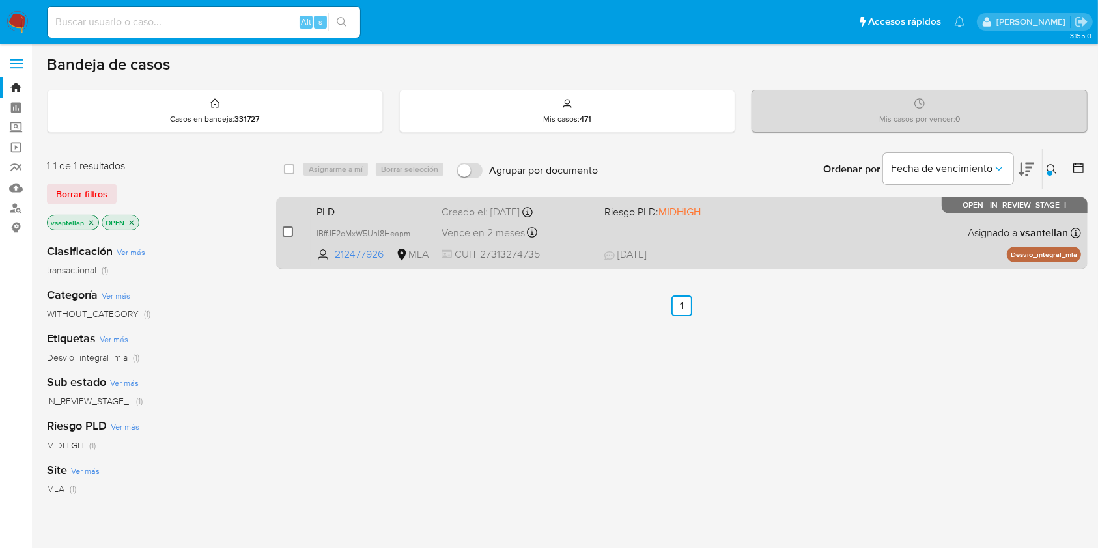
drag, startPoint x: 286, startPoint y: 232, endPoint x: 319, endPoint y: 172, distance: 68.2
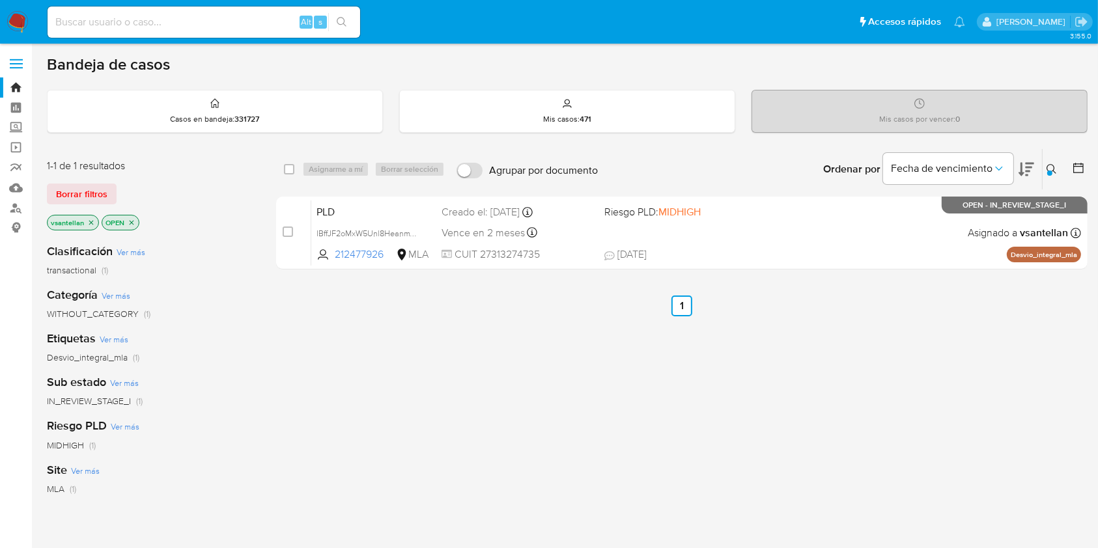
click at [287, 232] on input "checkbox" at bounding box center [288, 232] width 10 height 10
checkbox input "true"
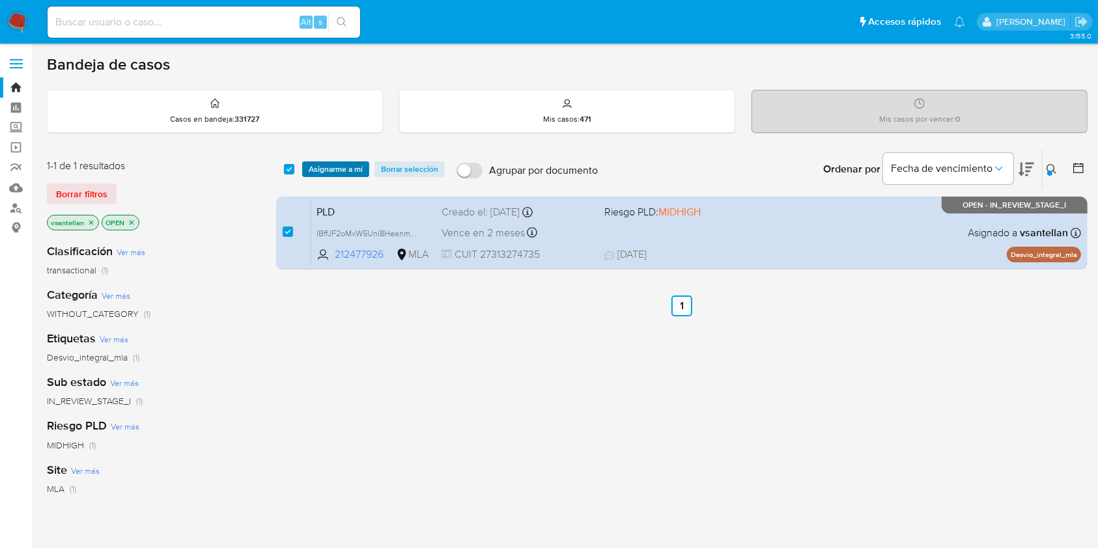
click at [320, 169] on span "Asignarme a mí" at bounding box center [336, 169] width 54 height 13
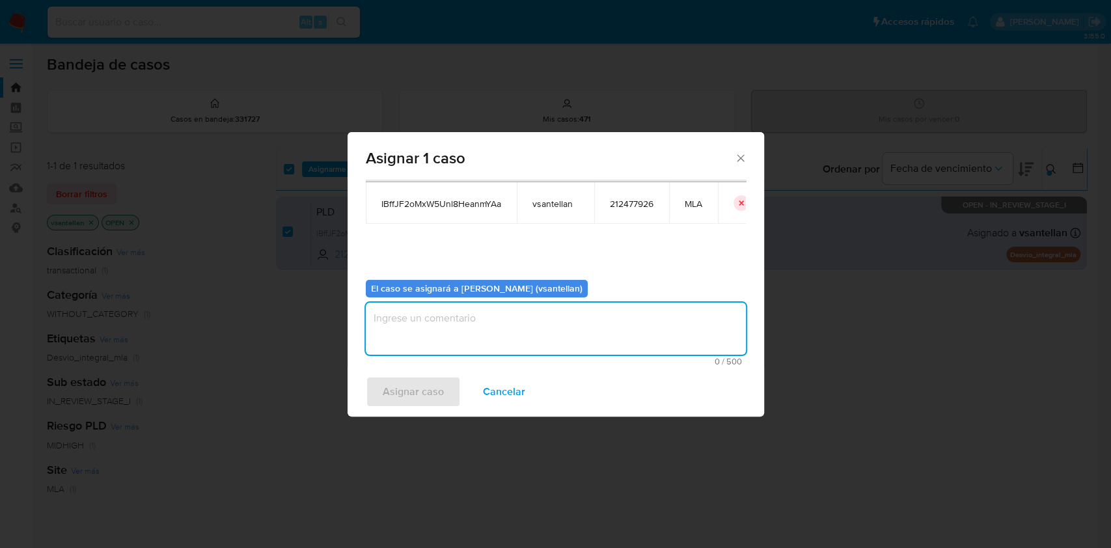
drag, startPoint x: 403, startPoint y: 327, endPoint x: 391, endPoint y: 395, distance: 68.8
click at [402, 328] on textarea "assign-modal" at bounding box center [556, 329] width 380 height 52
type textarea "1"
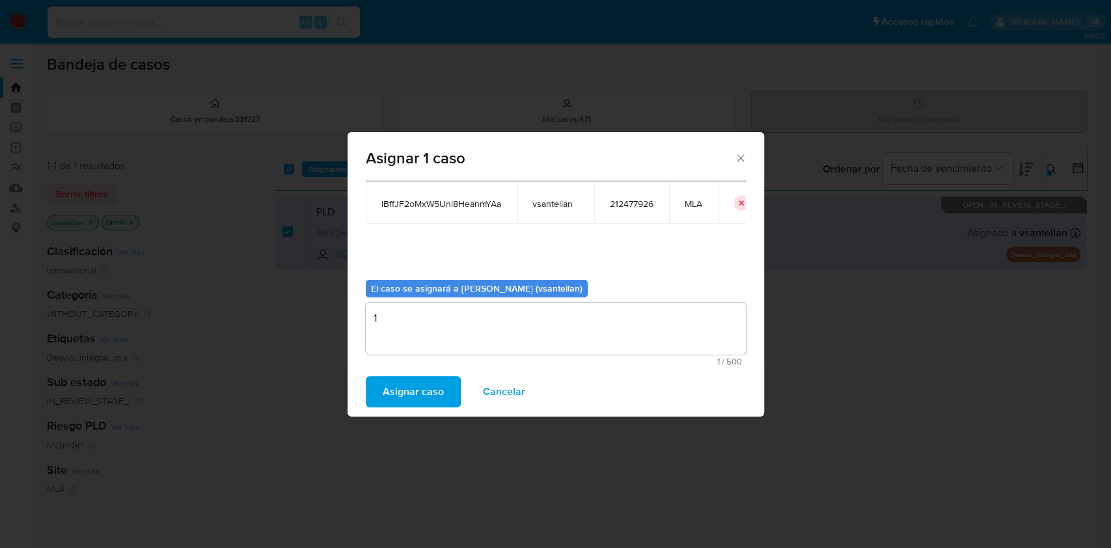
click at [391, 395] on span "Asignar caso" at bounding box center [413, 392] width 61 height 29
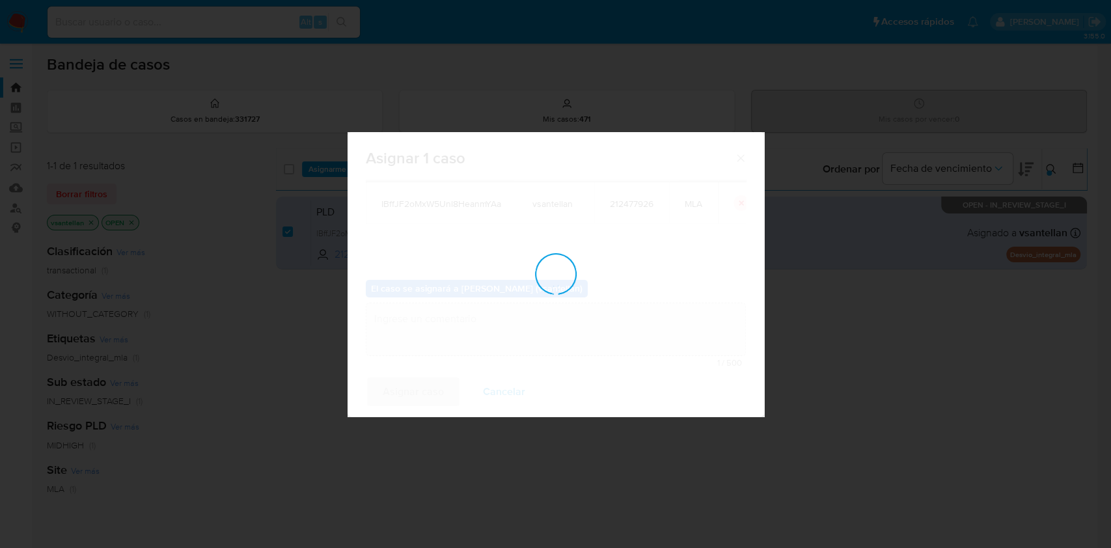
checkbox input "false"
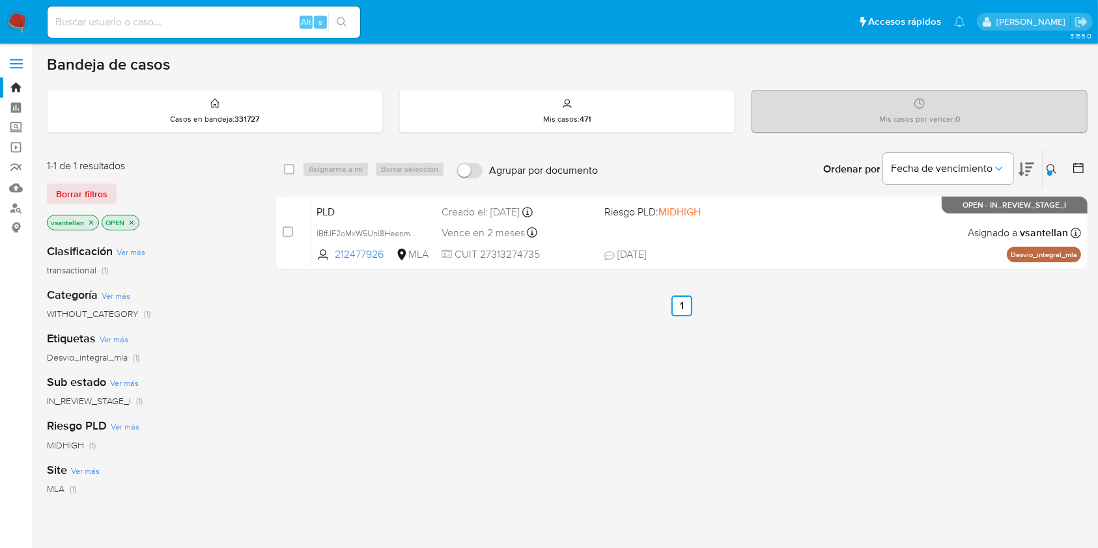
click at [22, 14] on img at bounding box center [18, 22] width 22 height 22
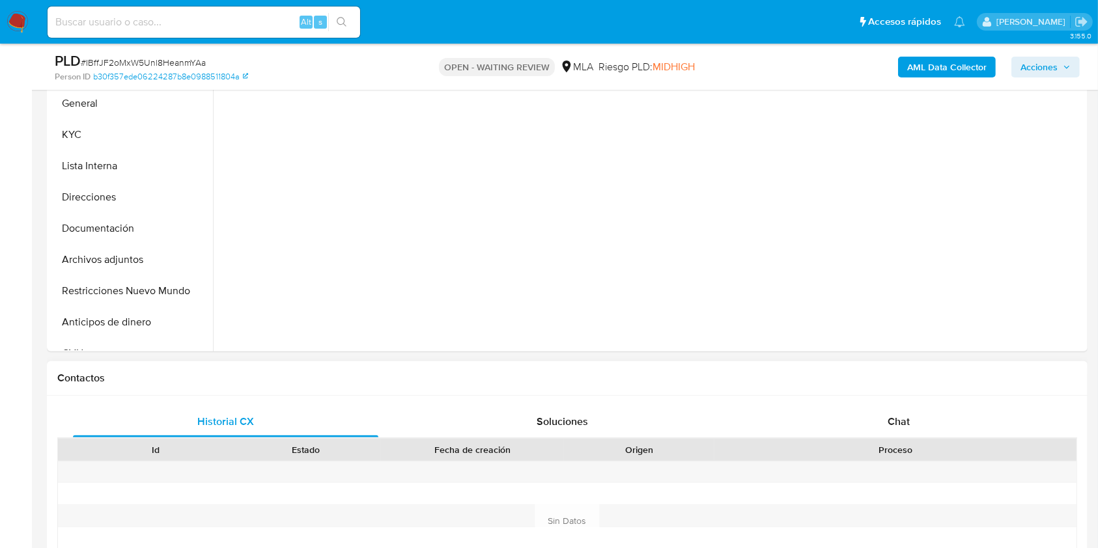
scroll to position [347, 0]
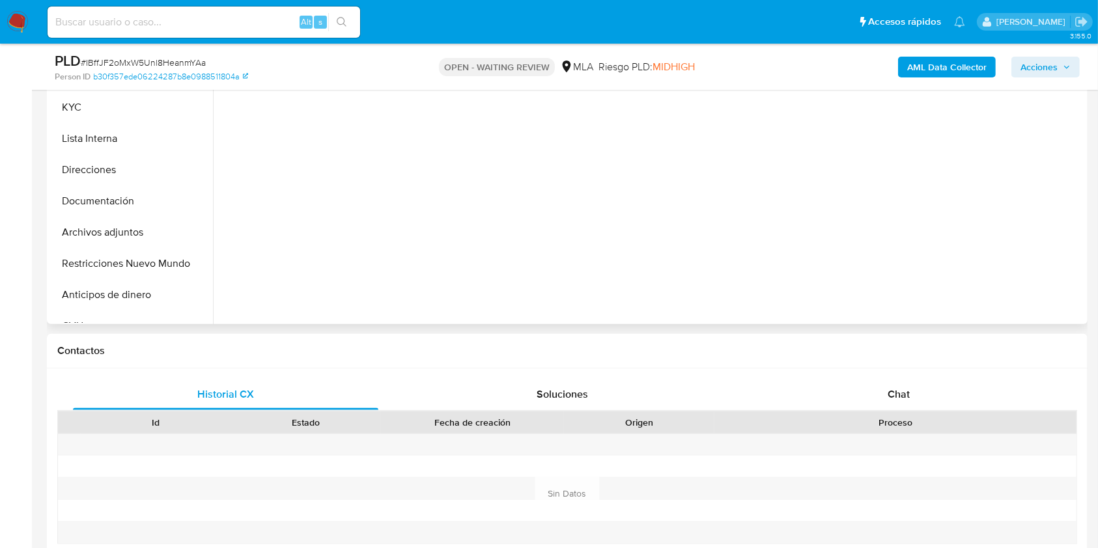
drag, startPoint x: 917, startPoint y: 386, endPoint x: 957, endPoint y: 317, distance: 79.9
click at [917, 385] on div "Chat" at bounding box center [898, 394] width 305 height 31
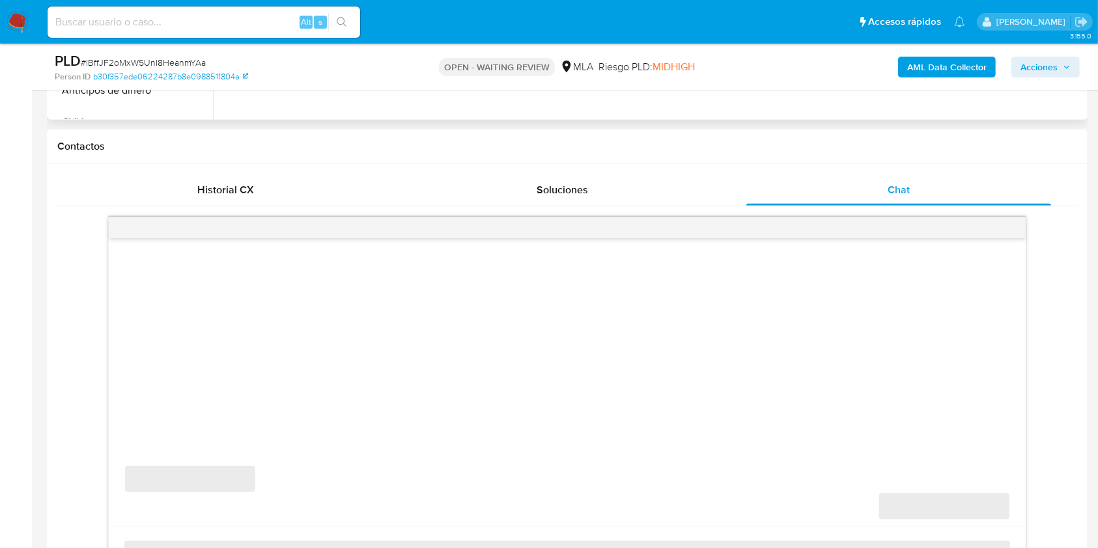
scroll to position [607, 0]
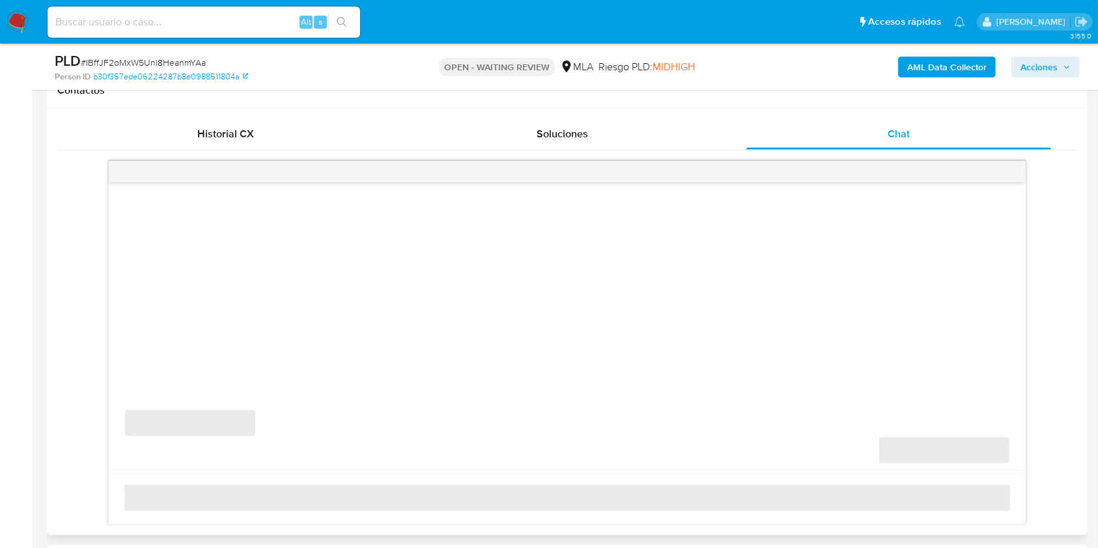
select select "10"
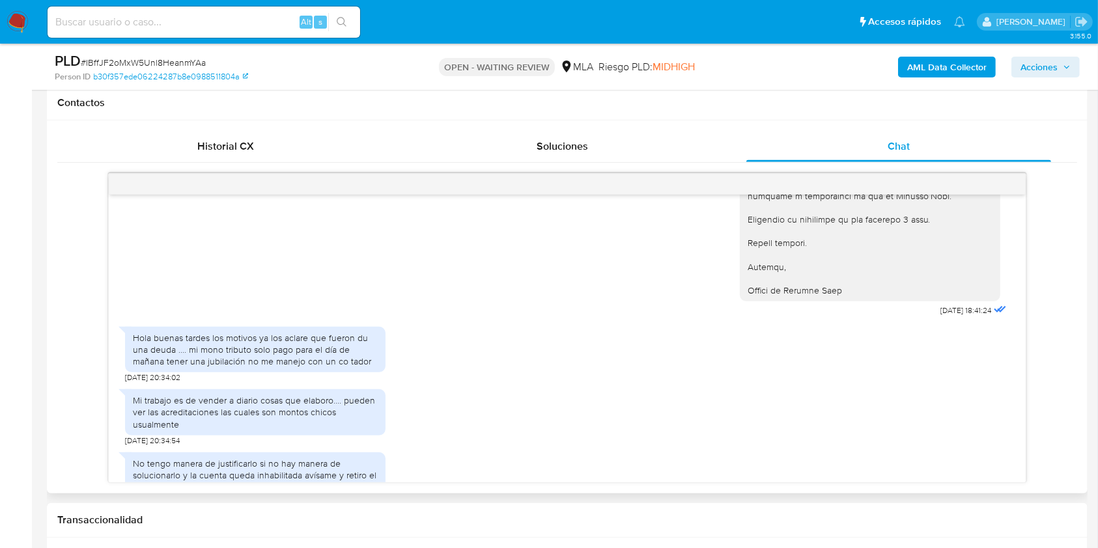
scroll to position [2699, 0]
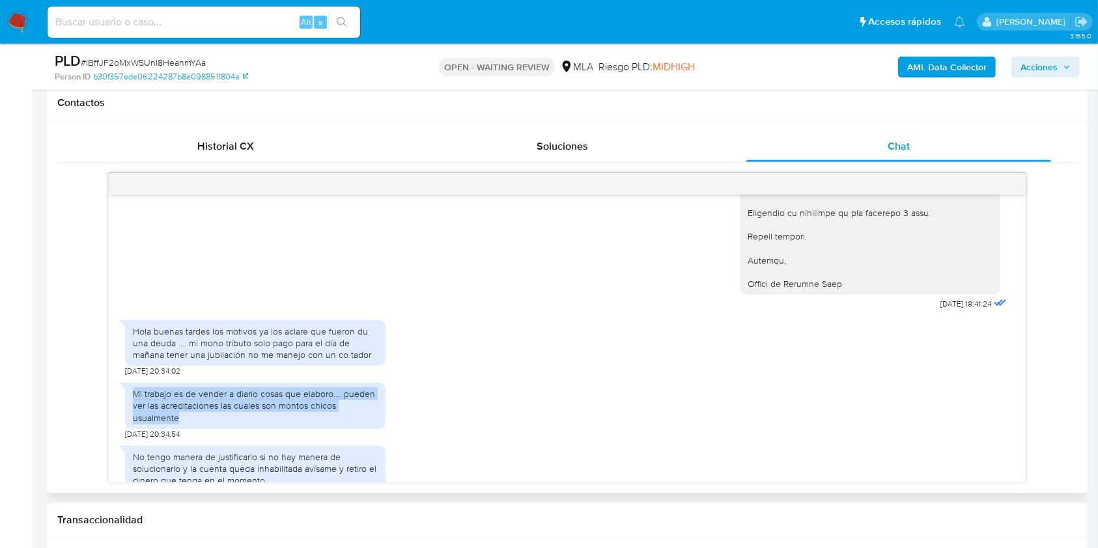
drag, startPoint x: 132, startPoint y: 413, endPoint x: 206, endPoint y: 435, distance: 78.1
click at [206, 429] on div "Mi trabajo es de vender a diario cosas que elaboro.... pueden ver las acreditac…" at bounding box center [255, 406] width 260 height 46
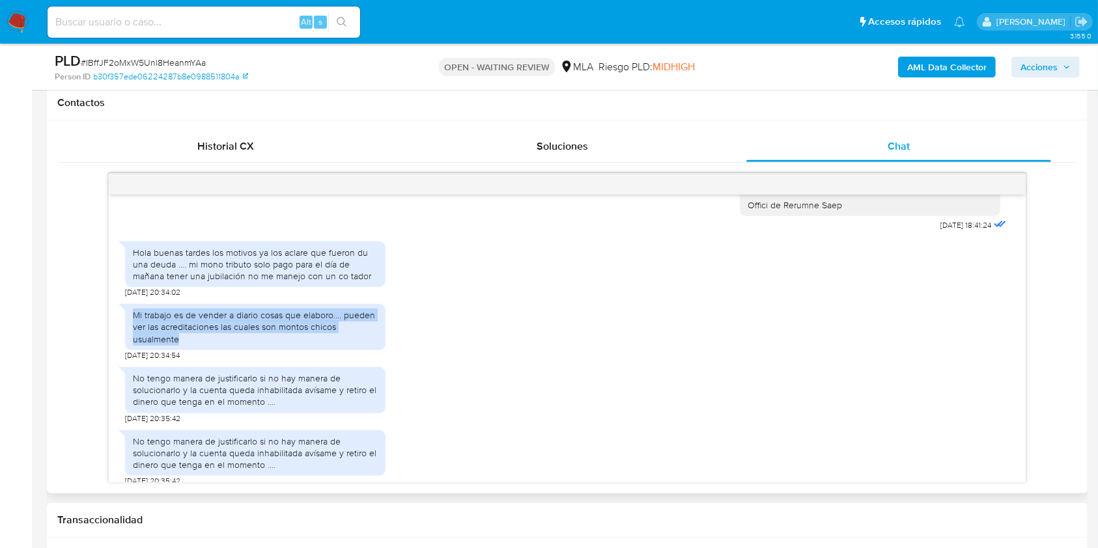
scroll to position [2851, 0]
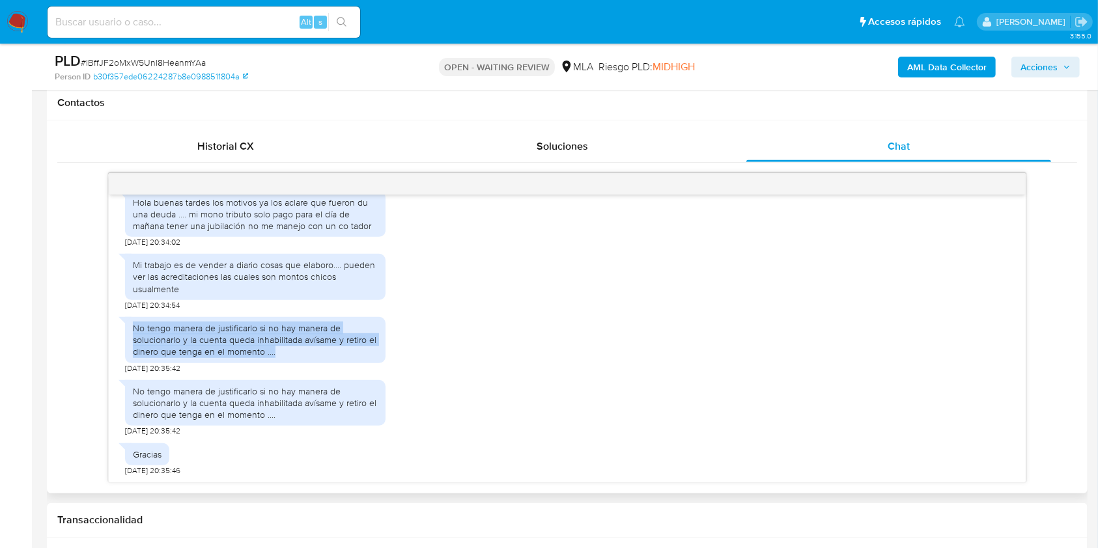
drag, startPoint x: 274, startPoint y: 354, endPoint x: 109, endPoint y: 326, distance: 167.0
click at [109, 326] on div "17/07/2025 19:50:33 Hola, Esperamos que te encuentres muy bien. Te consultamos …" at bounding box center [567, 339] width 916 height 288
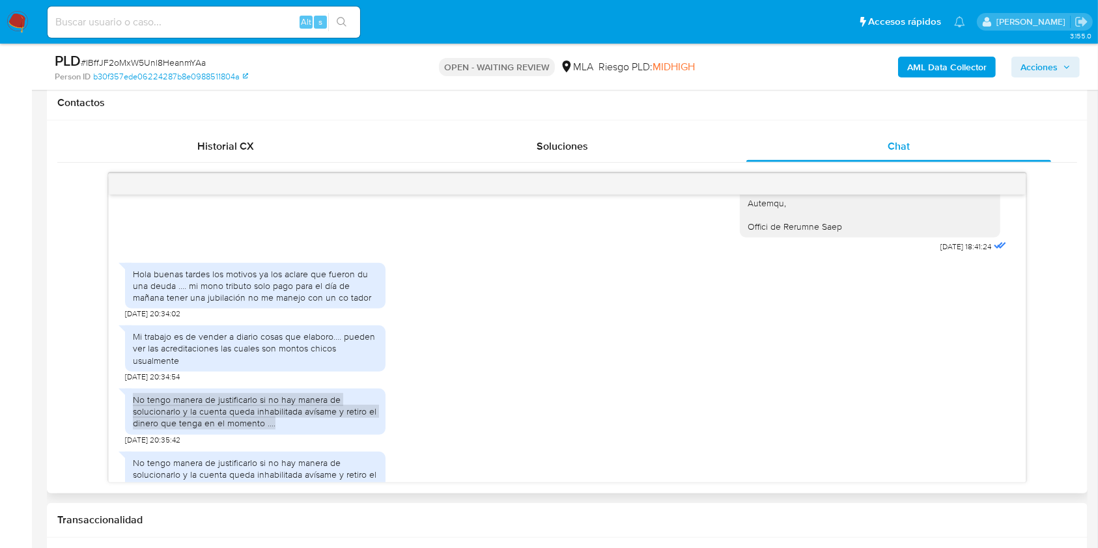
scroll to position [2678, 0]
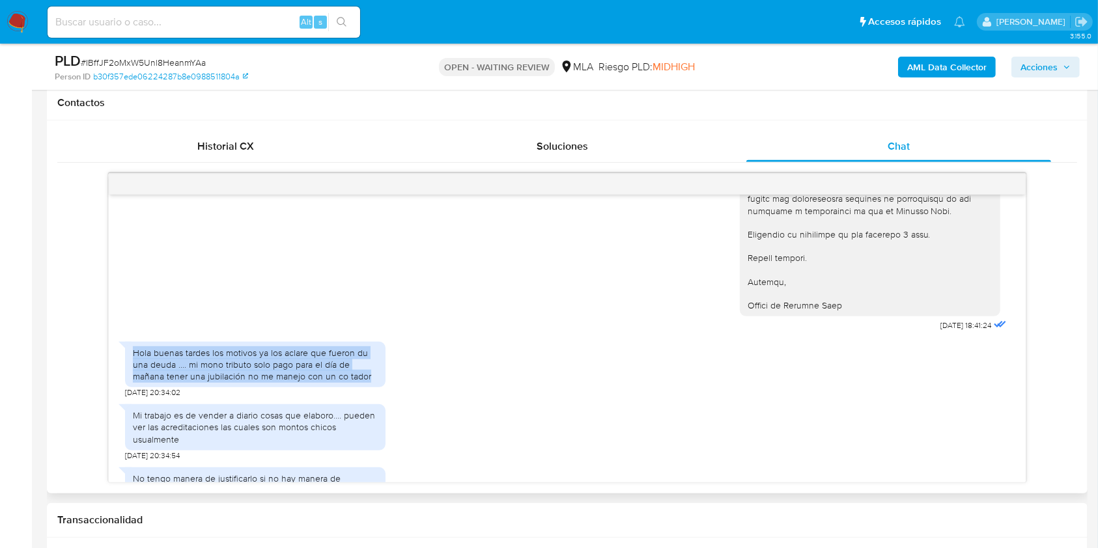
drag, startPoint x: 130, startPoint y: 374, endPoint x: 372, endPoint y: 398, distance: 242.7
click at [372, 388] on div "Hola buenas tardes los motivos ya los aclare que fueron du una deuda .... mi mo…" at bounding box center [255, 365] width 260 height 46
copy div "Hola buenas tardes los motivos ya los aclare que fueron du una deuda .... mi mo…"
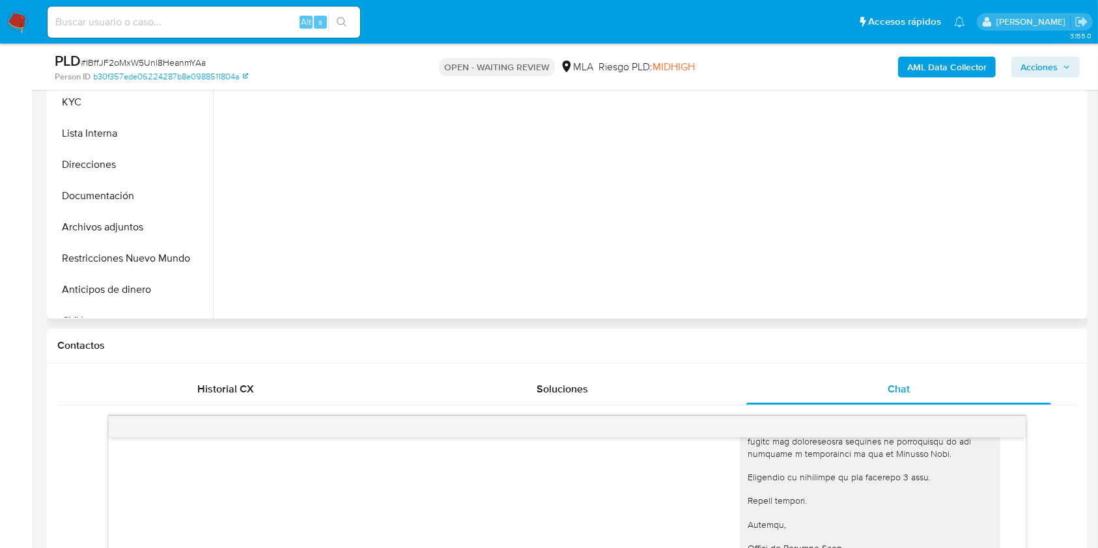
scroll to position [335, 0]
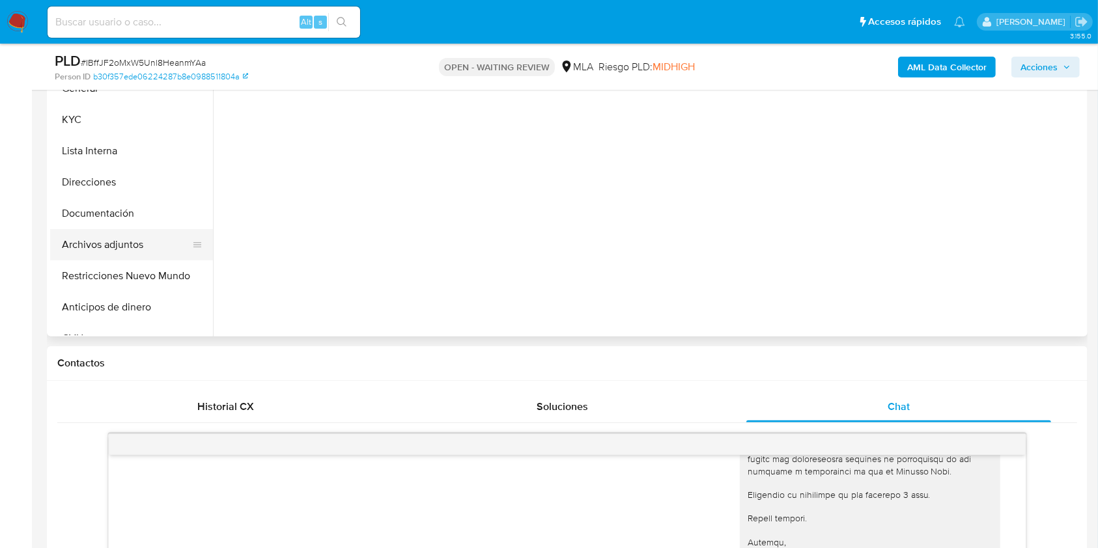
click at [97, 237] on button "Archivos adjuntos" at bounding box center [126, 244] width 152 height 31
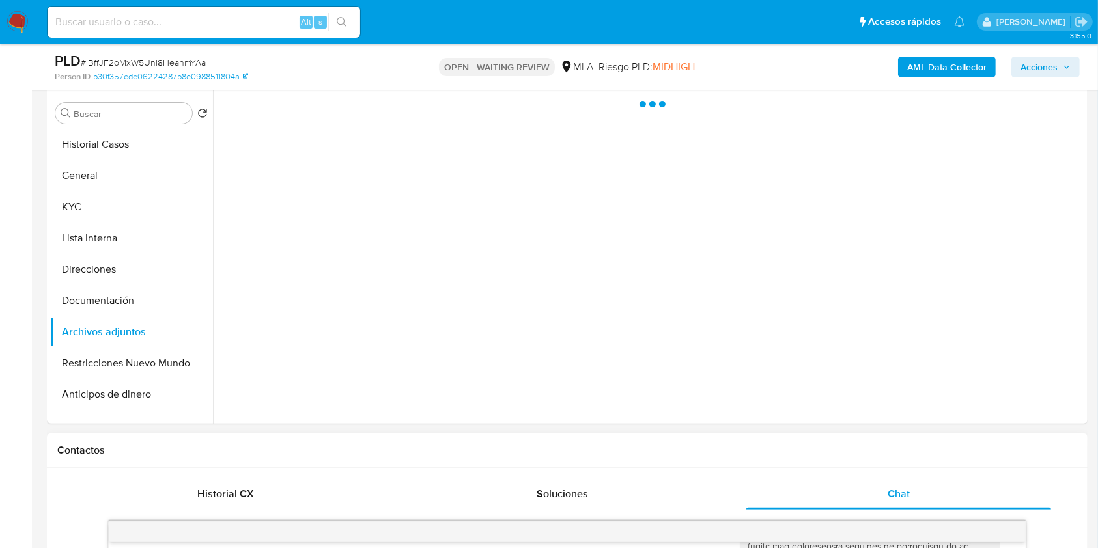
scroll to position [161, 0]
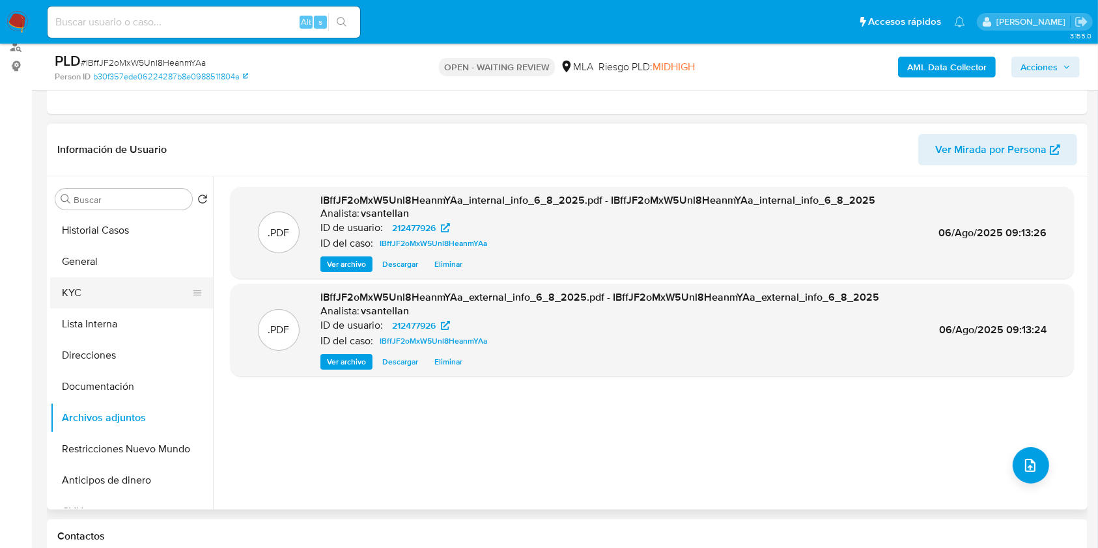
click at [109, 286] on button "KYC" at bounding box center [126, 292] width 152 height 31
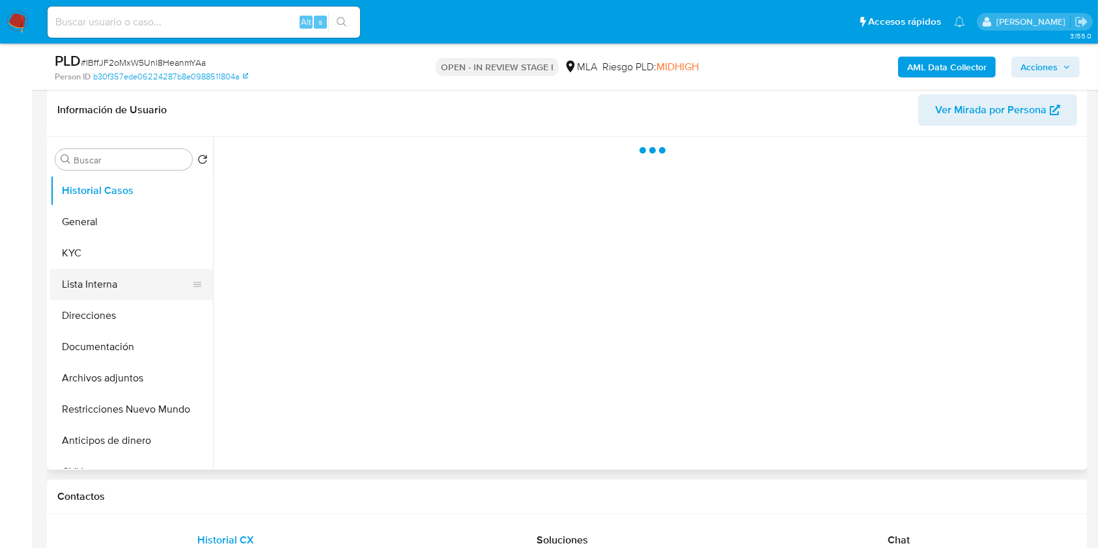
scroll to position [173, 0]
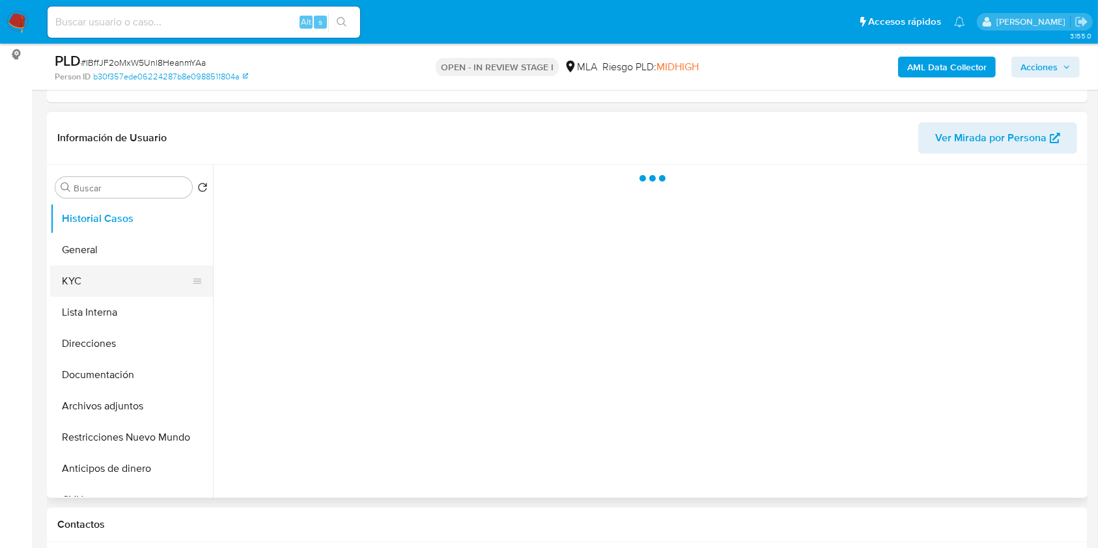
click at [107, 284] on button "KYC" at bounding box center [126, 281] width 152 height 31
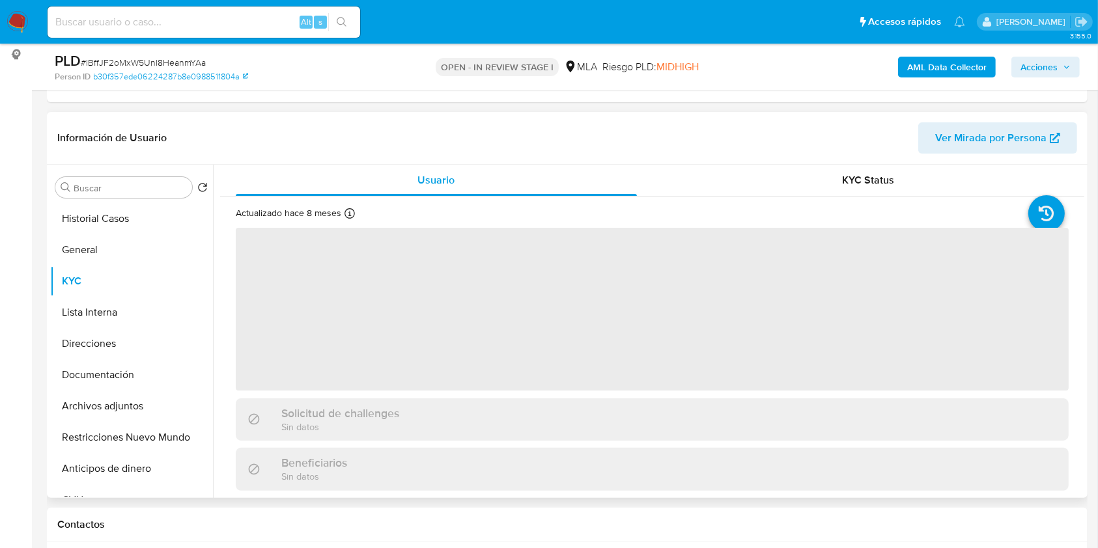
select select "10"
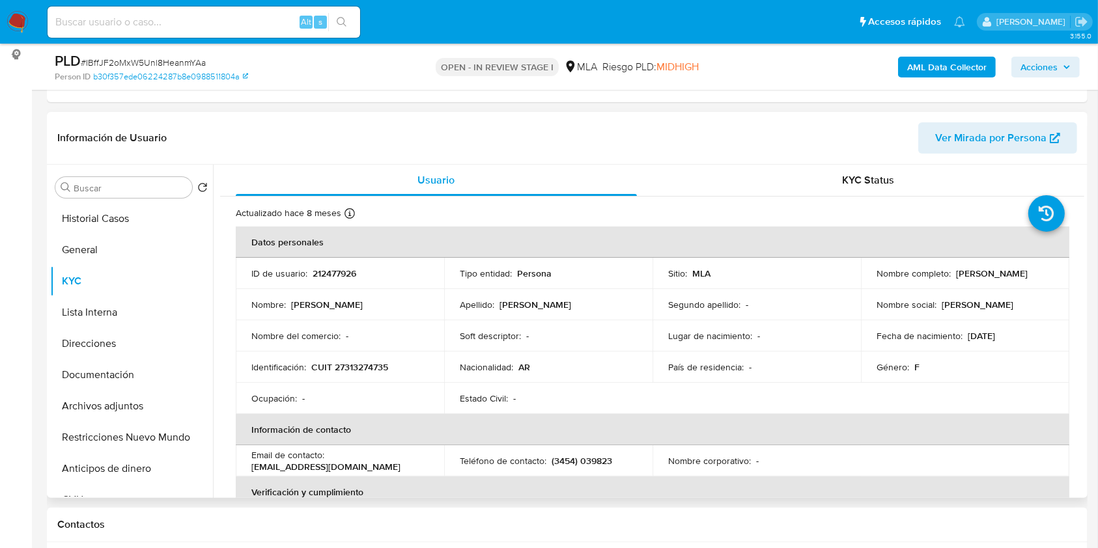
drag, startPoint x: 950, startPoint y: 275, endPoint x: 1036, endPoint y: 273, distance: 86.6
click at [1036, 273] on div "Nombre completo : [PERSON_NAME]" at bounding box center [964, 274] width 177 height 12
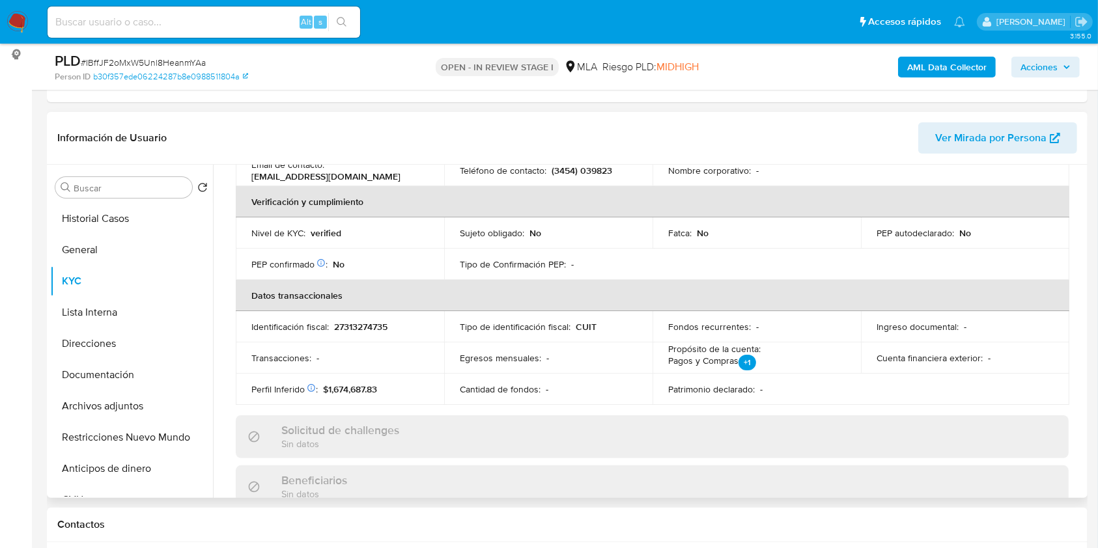
scroll to position [347, 0]
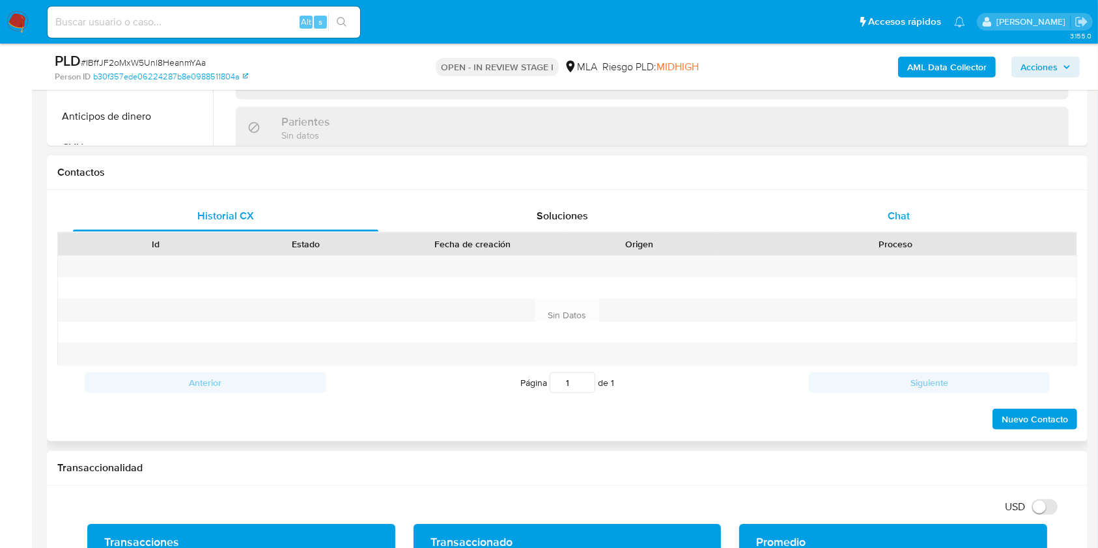
click at [940, 221] on div "Chat" at bounding box center [898, 216] width 305 height 31
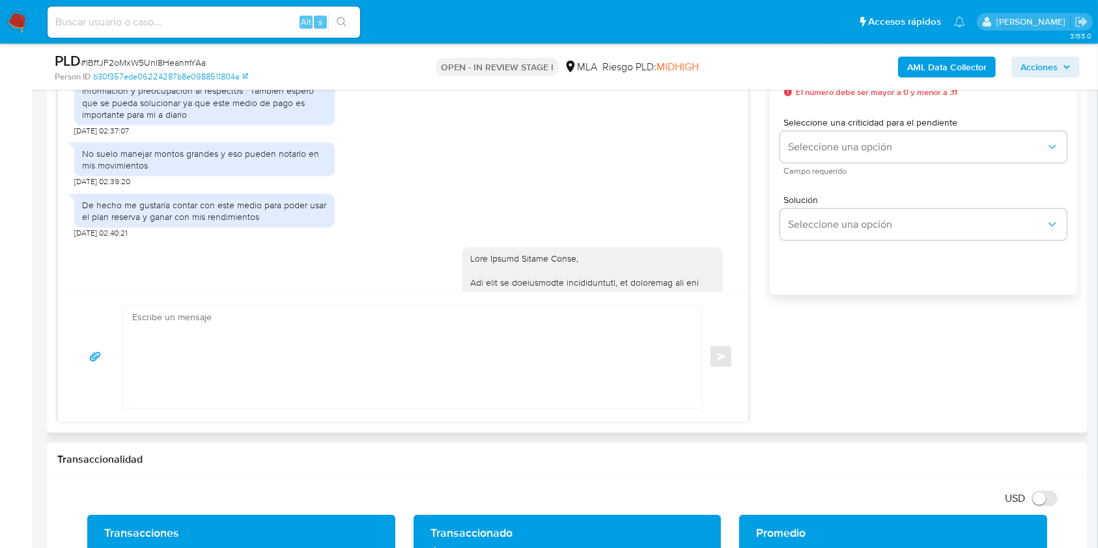
scroll to position [875, 0]
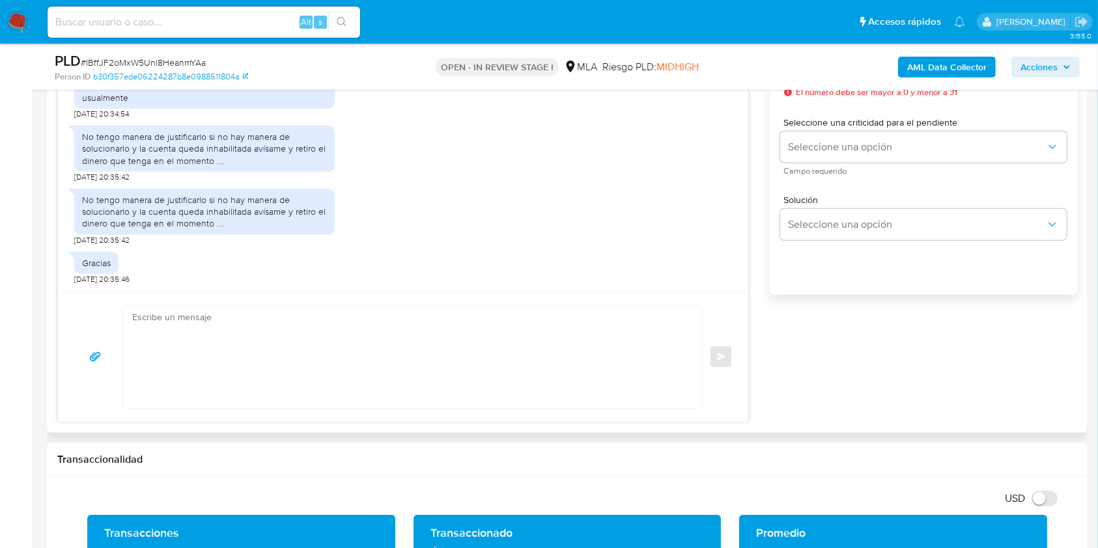
click at [321, 366] on textarea at bounding box center [408, 357] width 553 height 102
paste textarea "Lore Ipsumd Sitame Conse Adipis elitsed doe te incididun. Utlaboreet do magn a …"
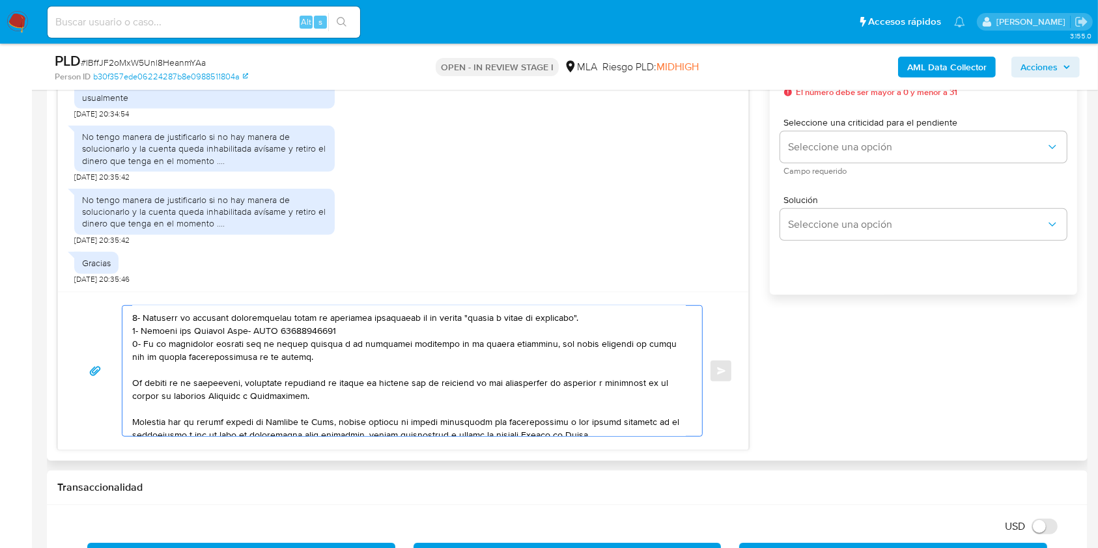
scroll to position [135, 0]
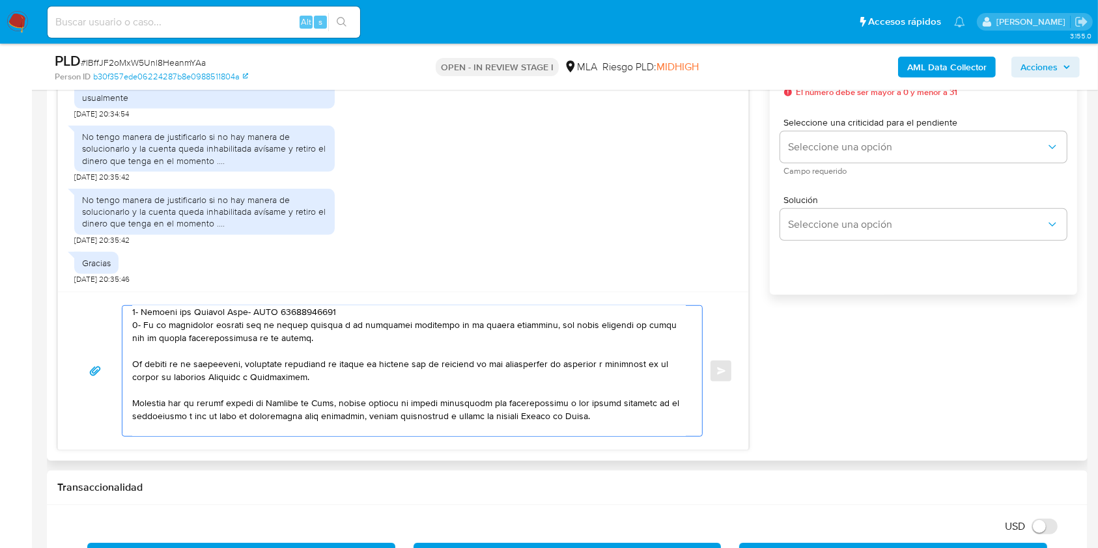
drag, startPoint x: 133, startPoint y: 395, endPoint x: 342, endPoint y: 346, distance: 214.5
click at [339, 346] on textarea at bounding box center [408, 371] width 553 height 130
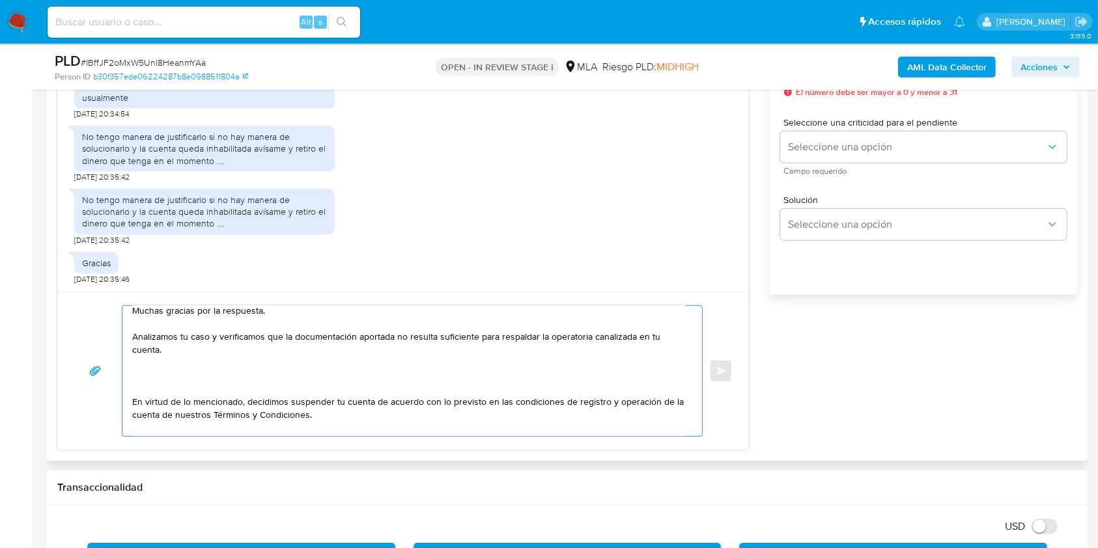
scroll to position [0, 0]
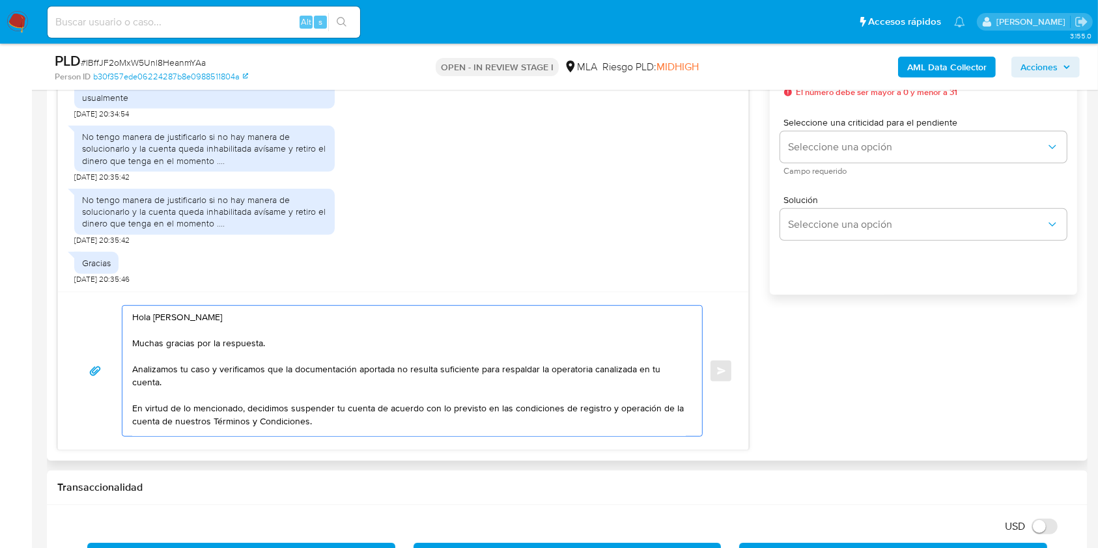
drag, startPoint x: 293, startPoint y: 372, endPoint x: 353, endPoint y: 375, distance: 60.0
click at [353, 375] on textarea "Hola [PERSON_NAME] Muchas gracias por la respuesta. Analizamos tu caso y verifi…" at bounding box center [408, 371] width 553 height 130
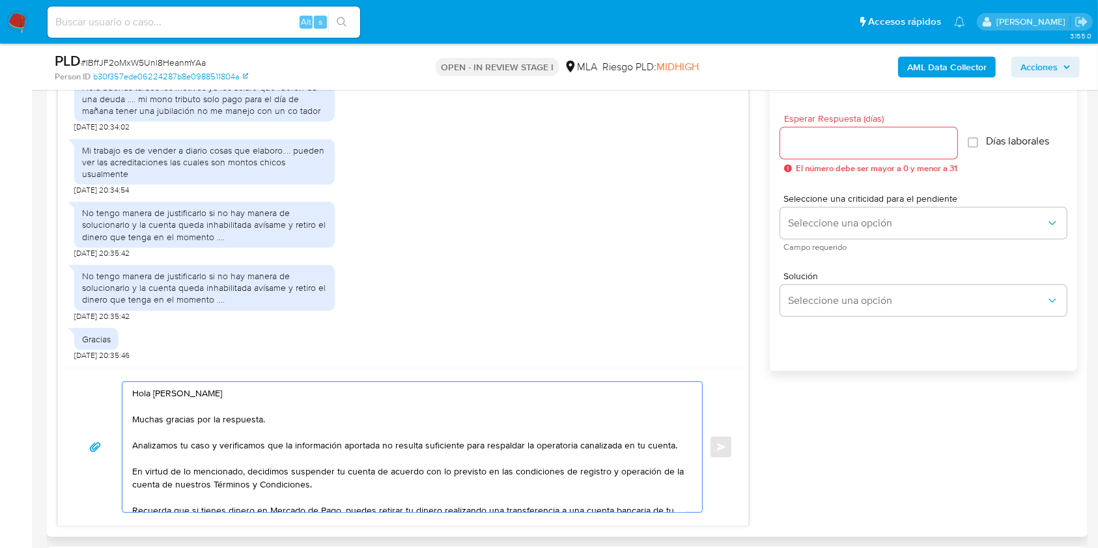
scroll to position [686, 0]
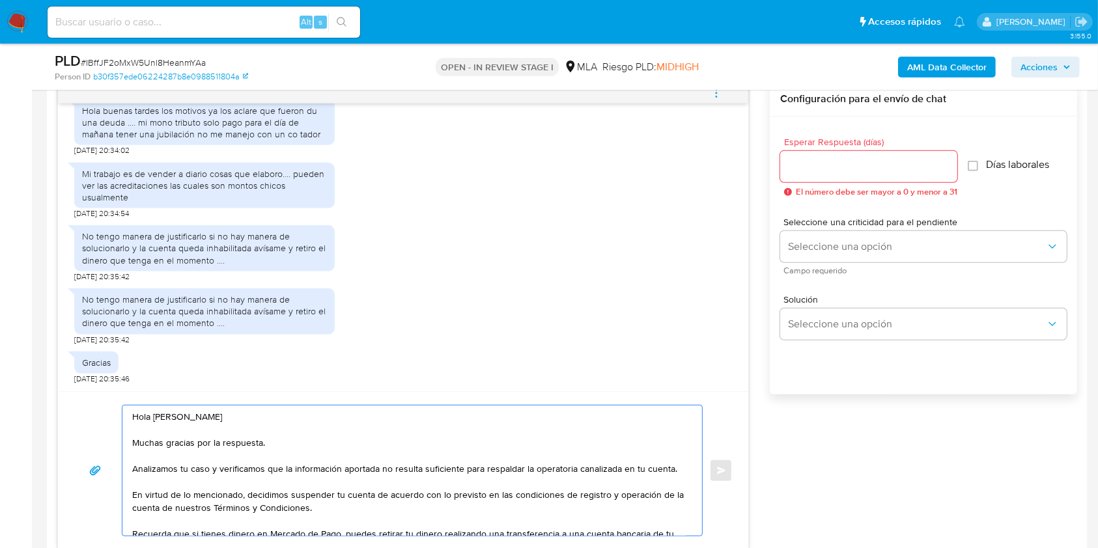
type textarea "Hola [PERSON_NAME] Muchas gracias por la respuesta. Analizamos tu caso y verifi…"
click at [837, 167] on input "Esperar Respuesta (días)" at bounding box center [868, 166] width 177 height 17
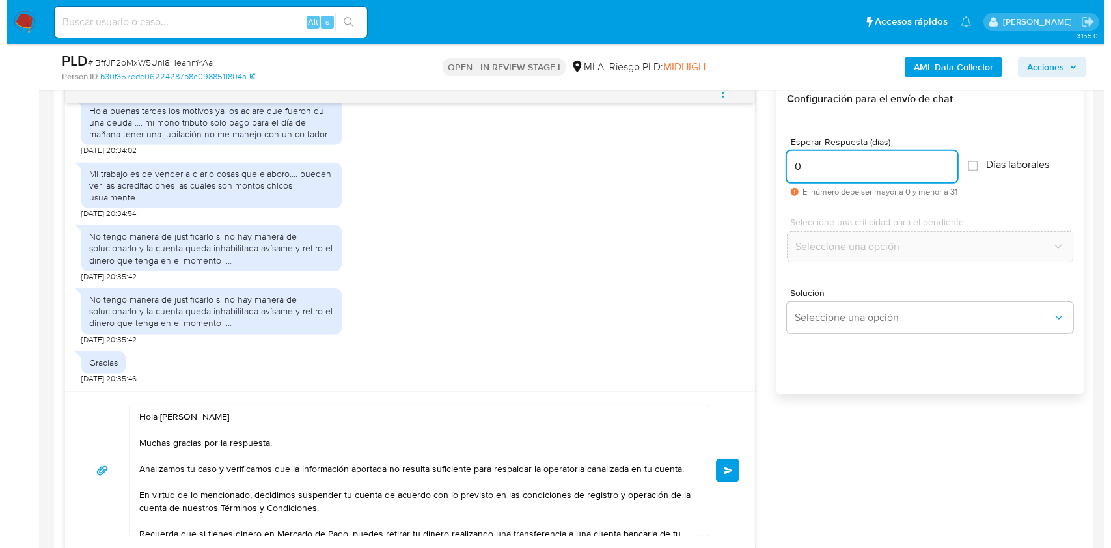
scroll to position [626, 0]
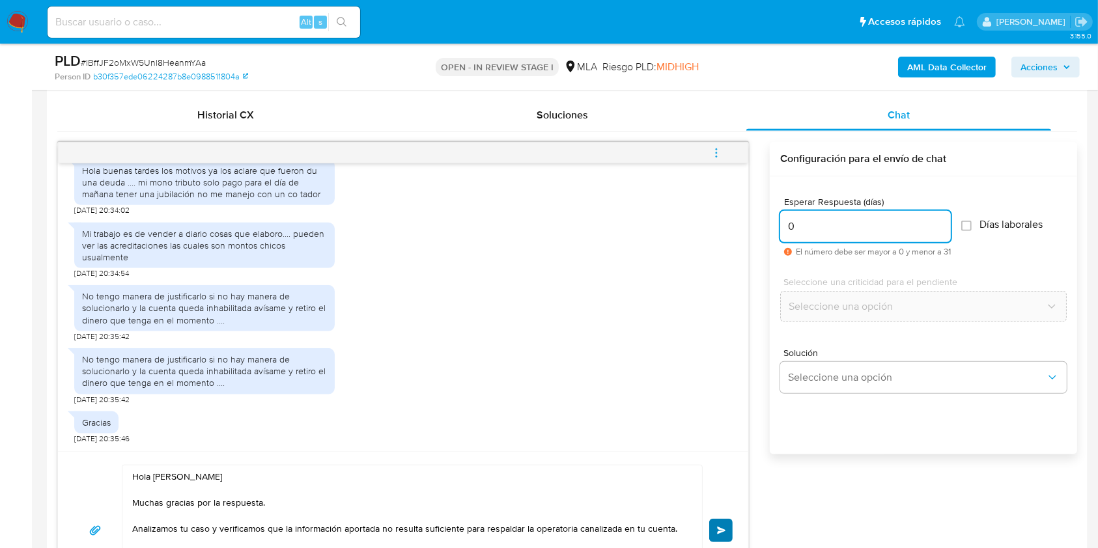
type input "0"
drag, startPoint x: 723, startPoint y: 531, endPoint x: 703, endPoint y: 294, distance: 237.1
click at [722, 531] on span "Enviar" at bounding box center [721, 531] width 9 height 8
click at [711, 147] on icon "menu-action" at bounding box center [716, 153] width 12 height 12
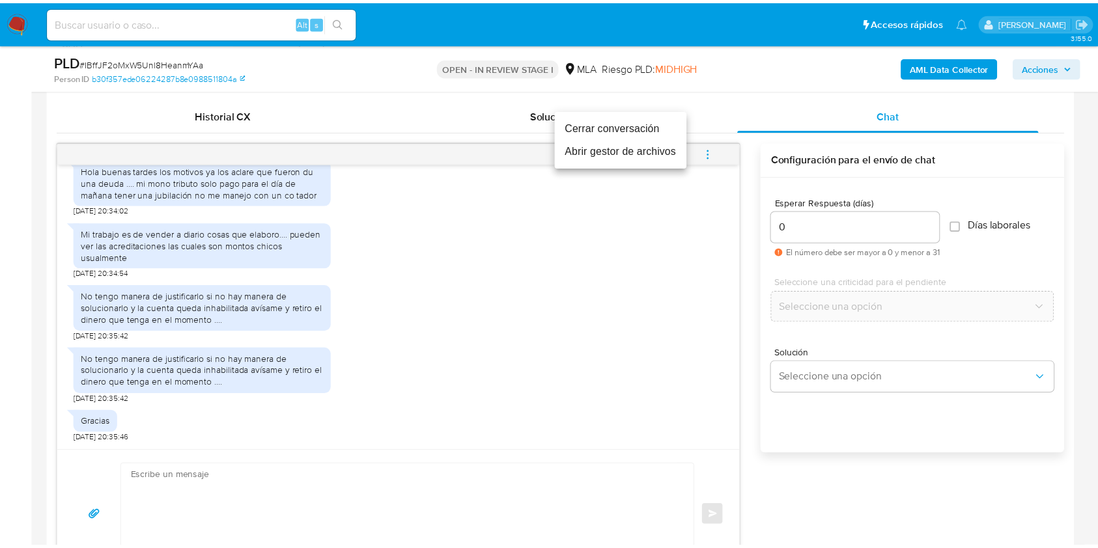
scroll to position [1161, 0]
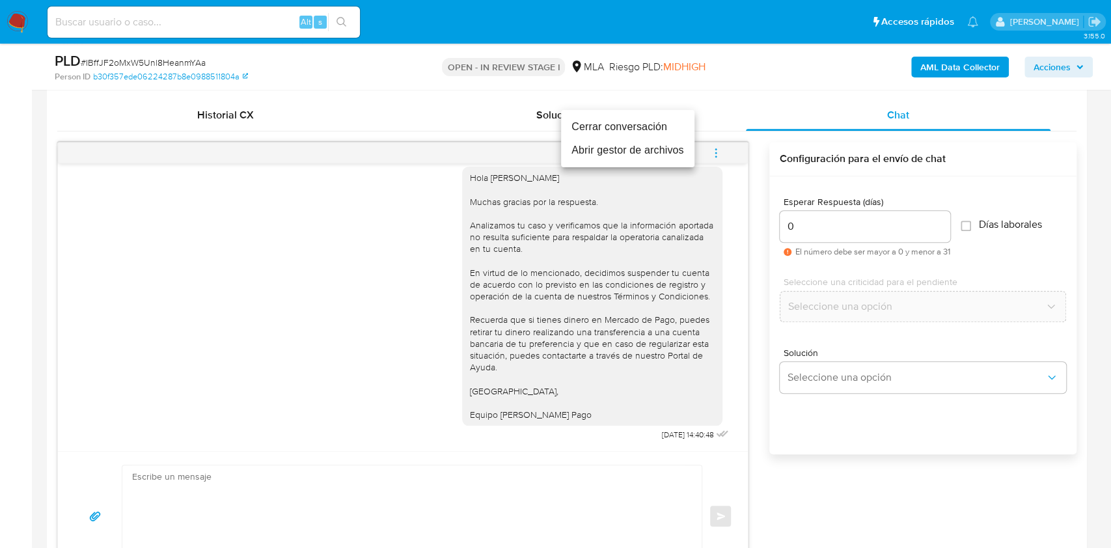
click at [589, 122] on li "Cerrar conversación" at bounding box center [627, 126] width 133 height 23
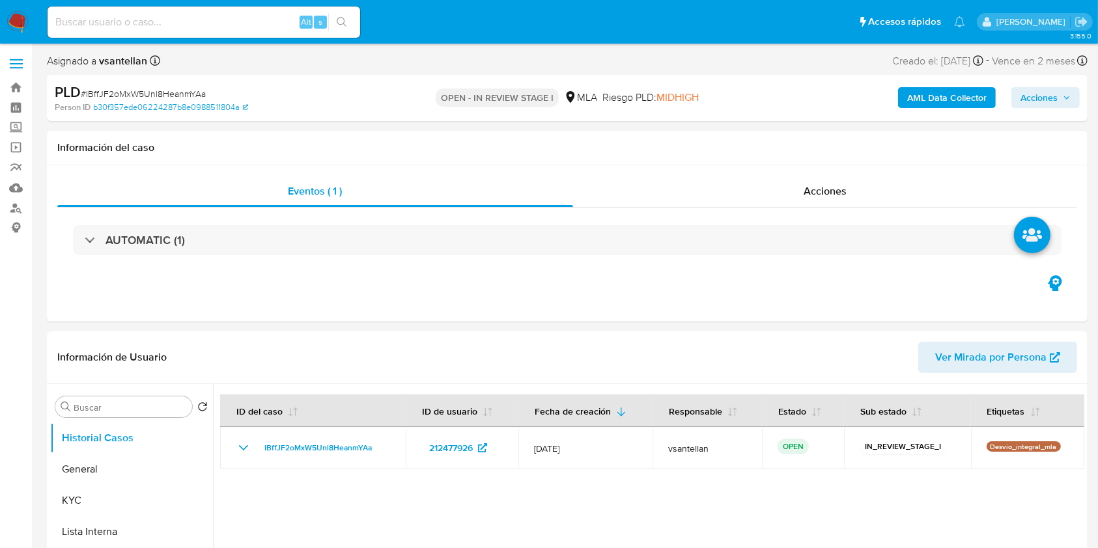
select select "10"
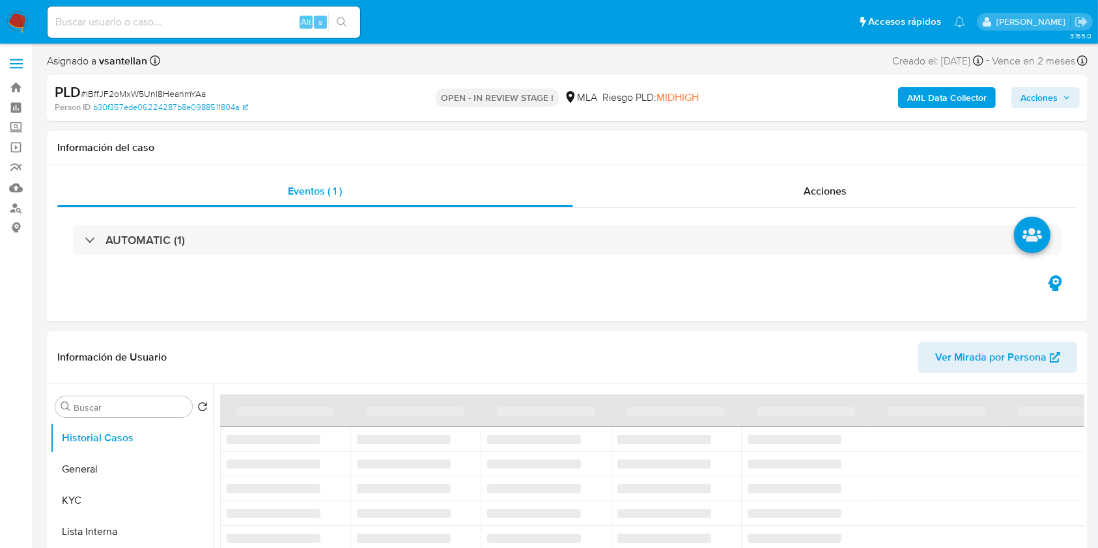
select select "10"
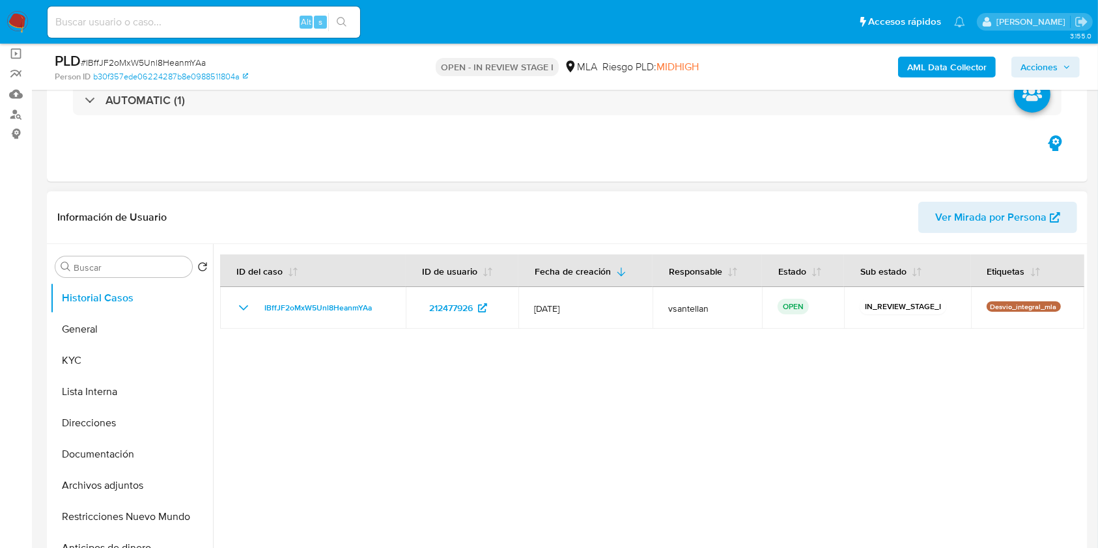
scroll to position [173, 0]
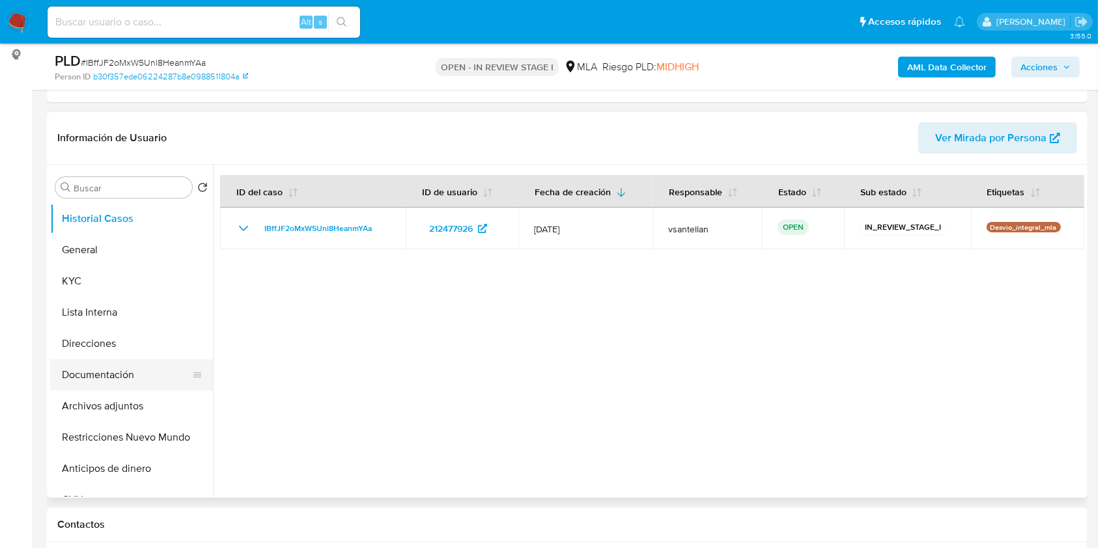
drag, startPoint x: 139, startPoint y: 370, endPoint x: 133, endPoint y: 360, distance: 11.4
click at [139, 369] on button "Documentación" at bounding box center [126, 374] width 152 height 31
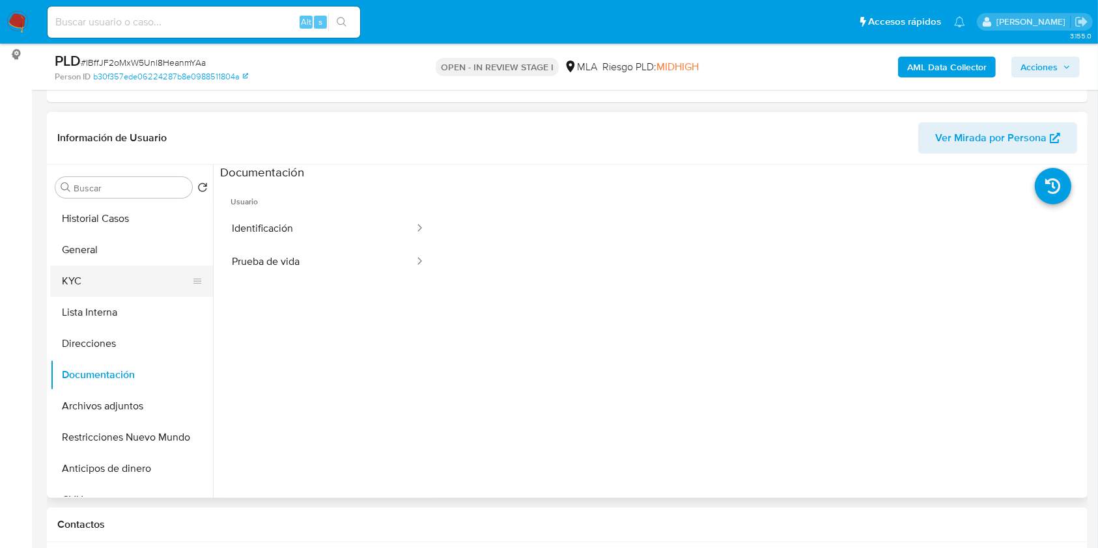
click at [106, 280] on button "KYC" at bounding box center [126, 281] width 152 height 31
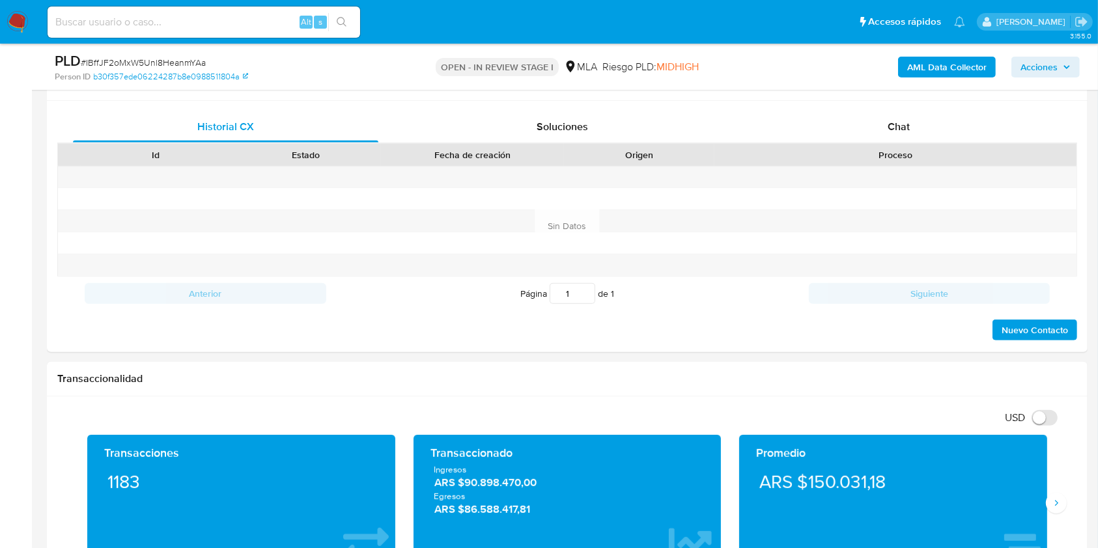
scroll to position [632, 0]
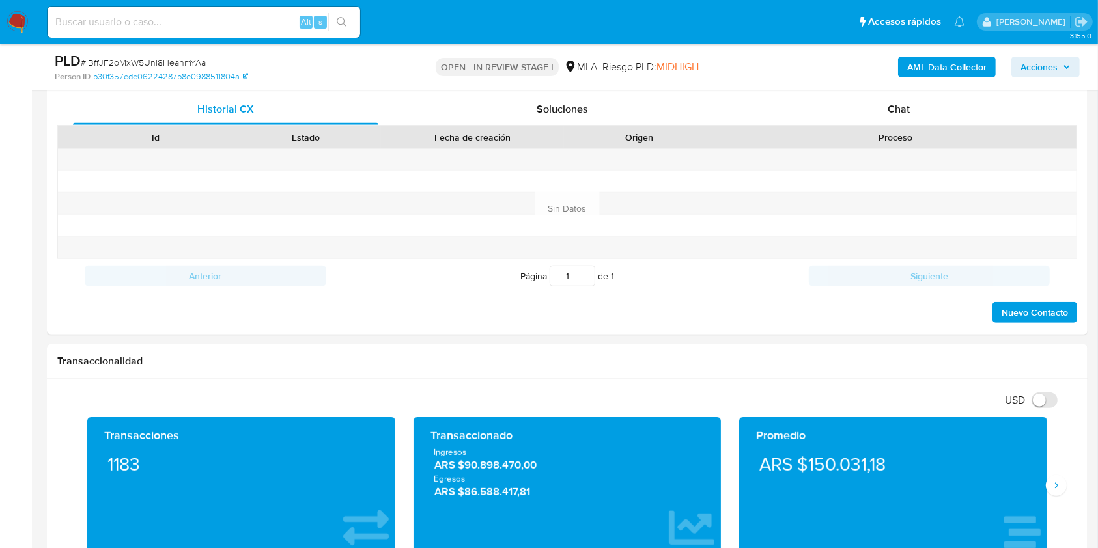
click at [960, 81] on div "AML Data Collector Acciones" at bounding box center [911, 66] width 338 height 31
click at [954, 107] on div "Chat" at bounding box center [898, 109] width 305 height 31
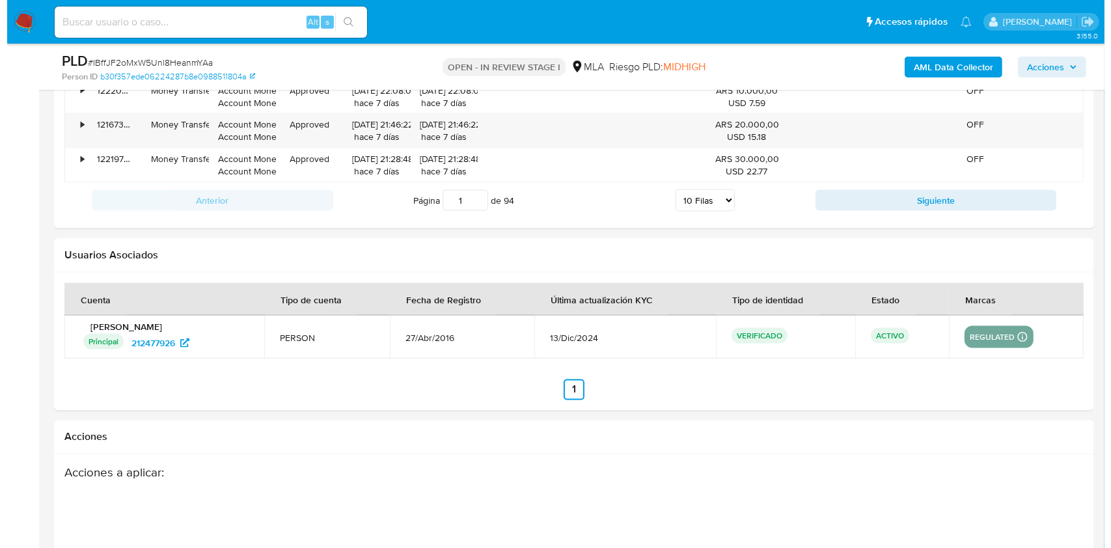
scroll to position [2290, 0]
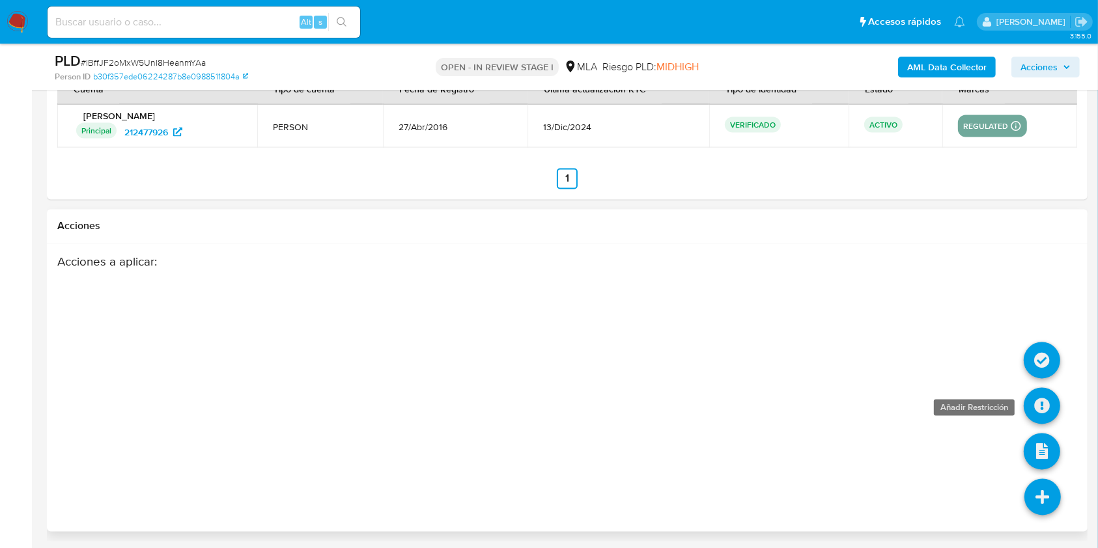
click at [1036, 403] on icon at bounding box center [1041, 406] width 36 height 36
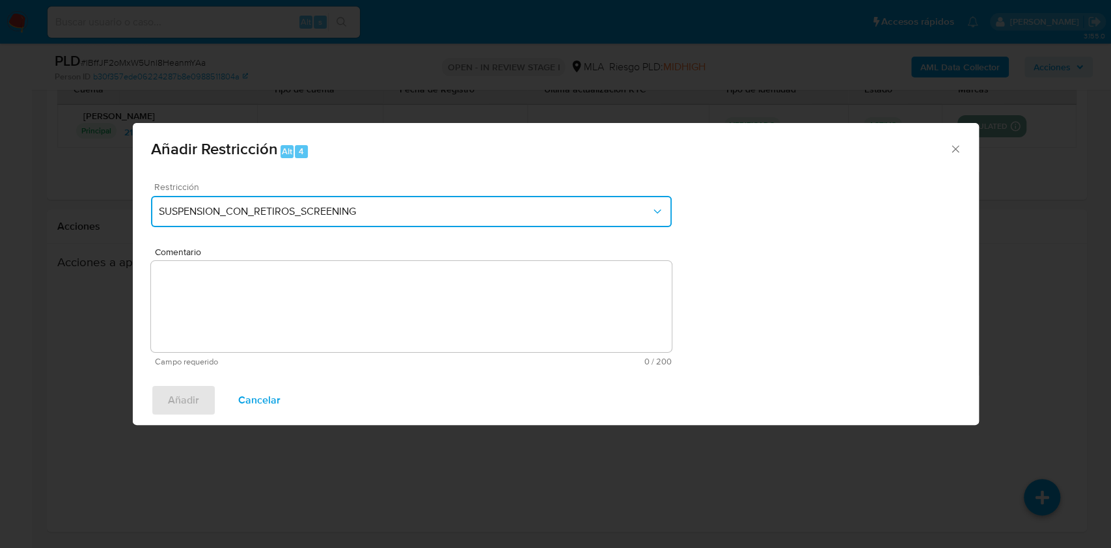
click at [357, 204] on button "SUSPENSION_CON_RETIROS_SCREENING" at bounding box center [411, 211] width 521 height 31
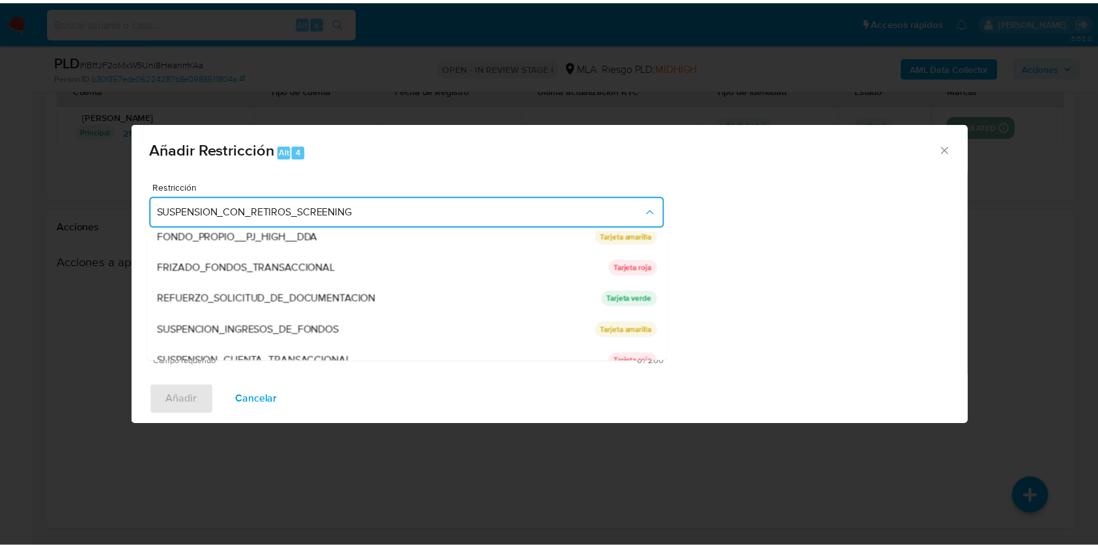
scroll to position [276, 0]
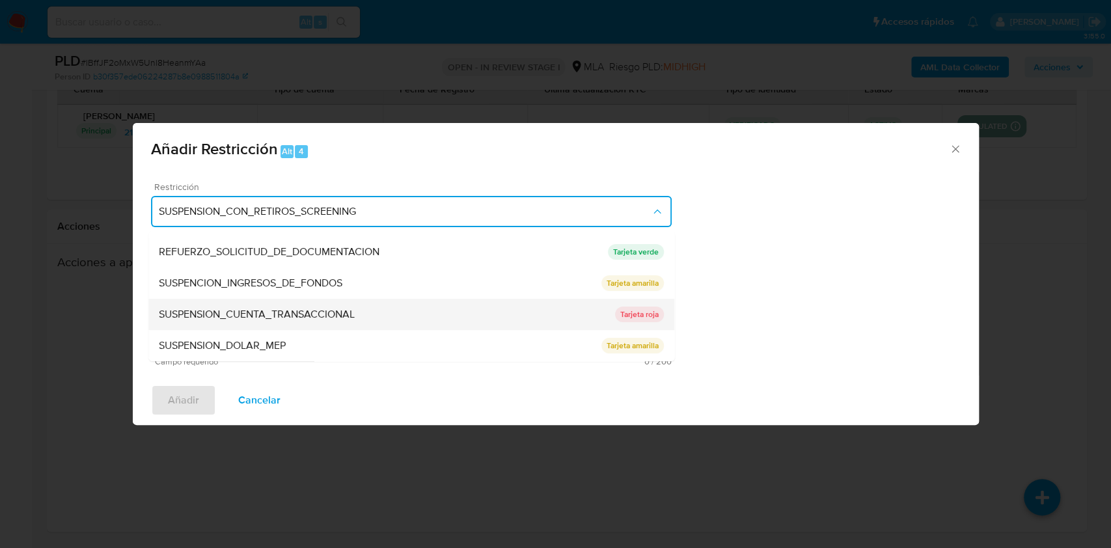
click at [424, 326] on div "SUSPENSION_CUENTA_TRANSACCIONAL" at bounding box center [387, 314] width 456 height 31
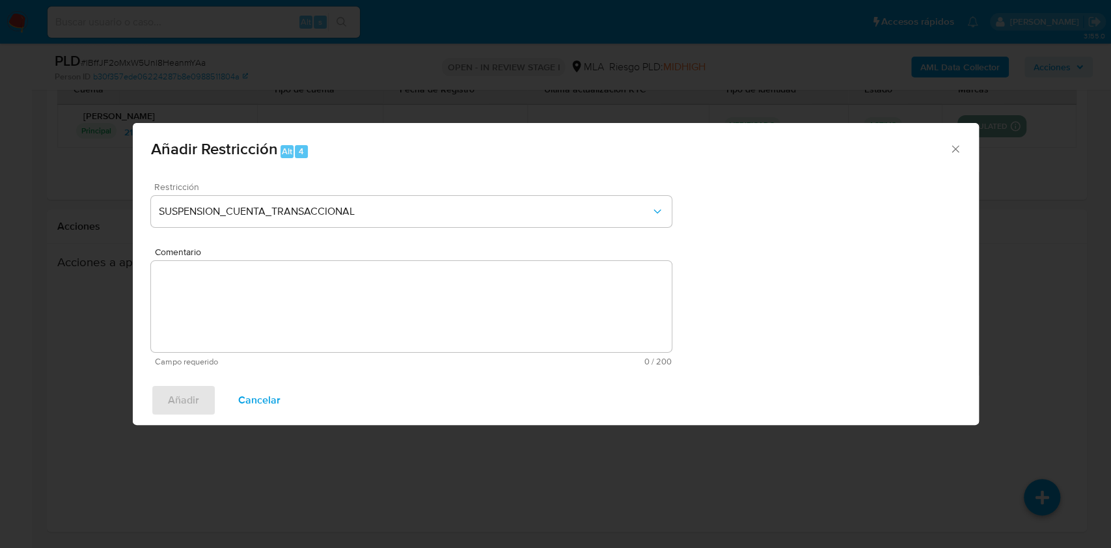
click at [370, 312] on textarea "Comentario" at bounding box center [411, 306] width 521 height 91
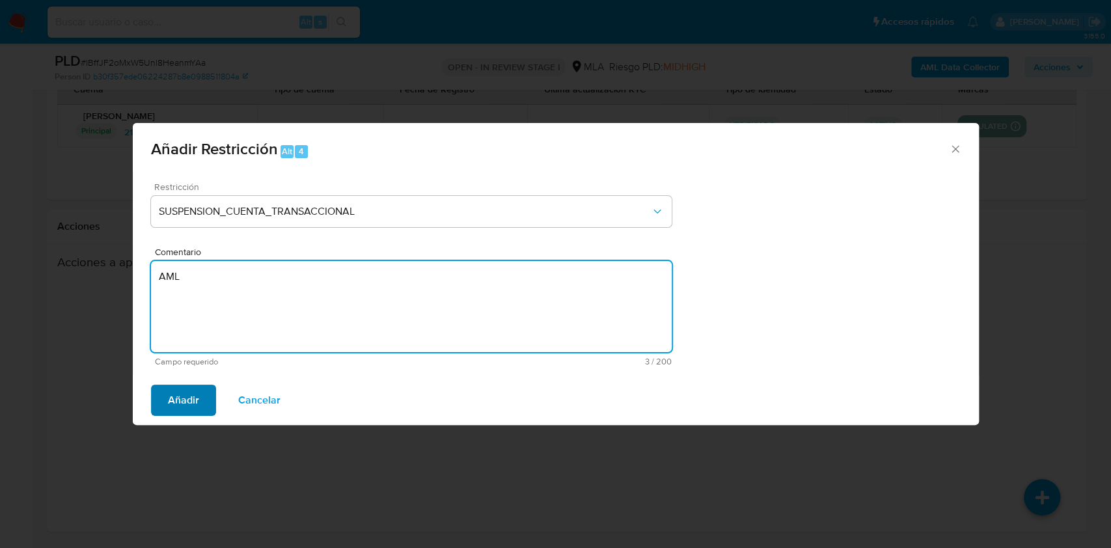
type textarea "AML"
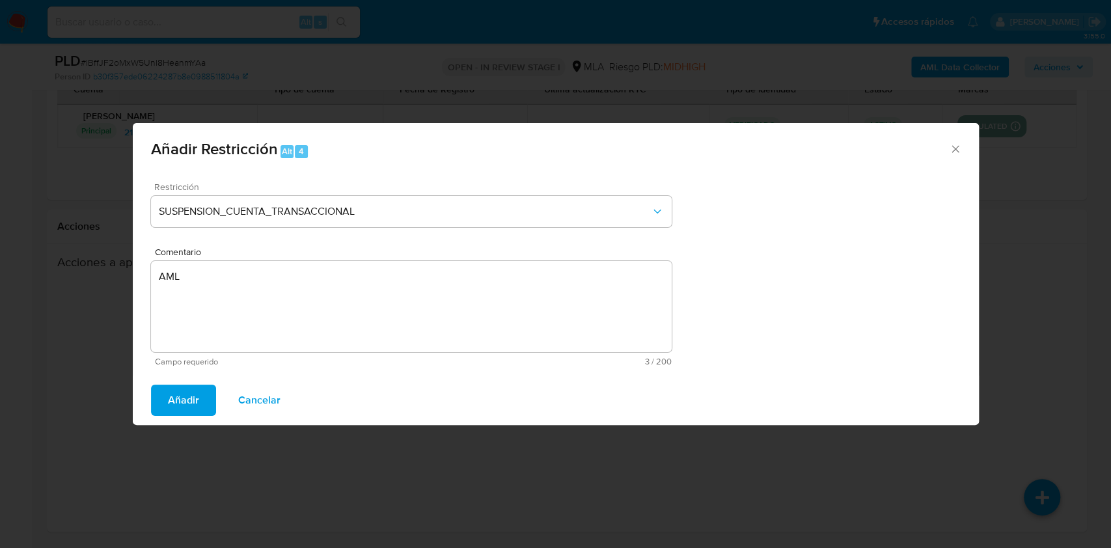
click at [184, 394] on span "Añadir" at bounding box center [183, 400] width 31 height 29
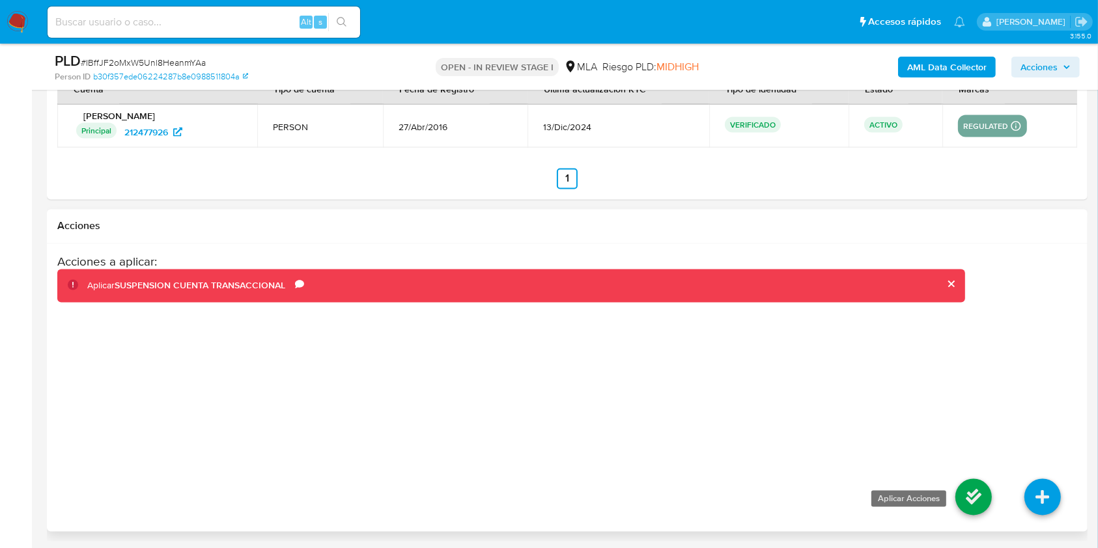
click at [965, 497] on icon at bounding box center [973, 497] width 36 height 36
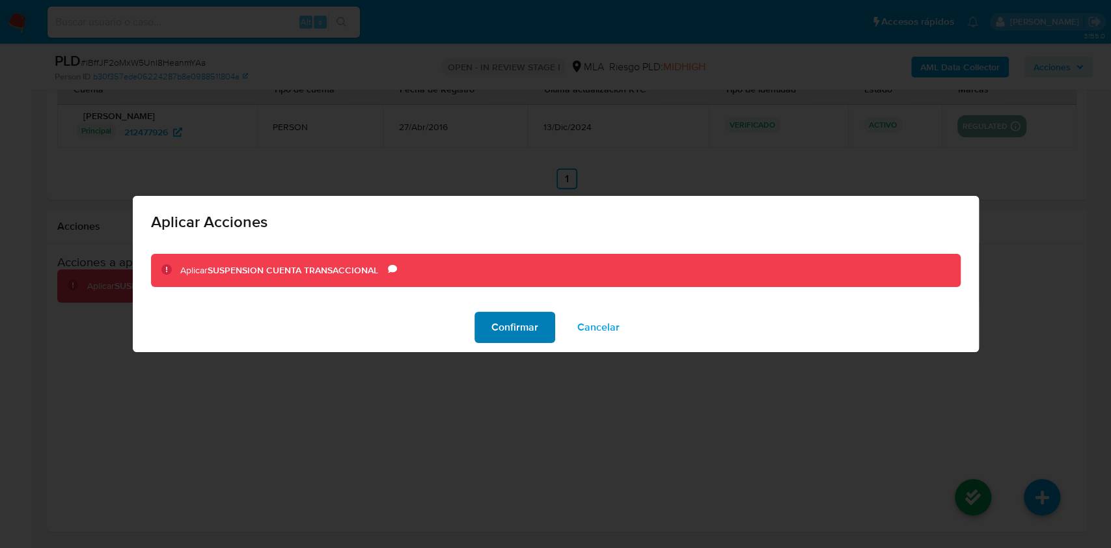
click at [518, 330] on span "Confirmar" at bounding box center [515, 327] width 47 height 29
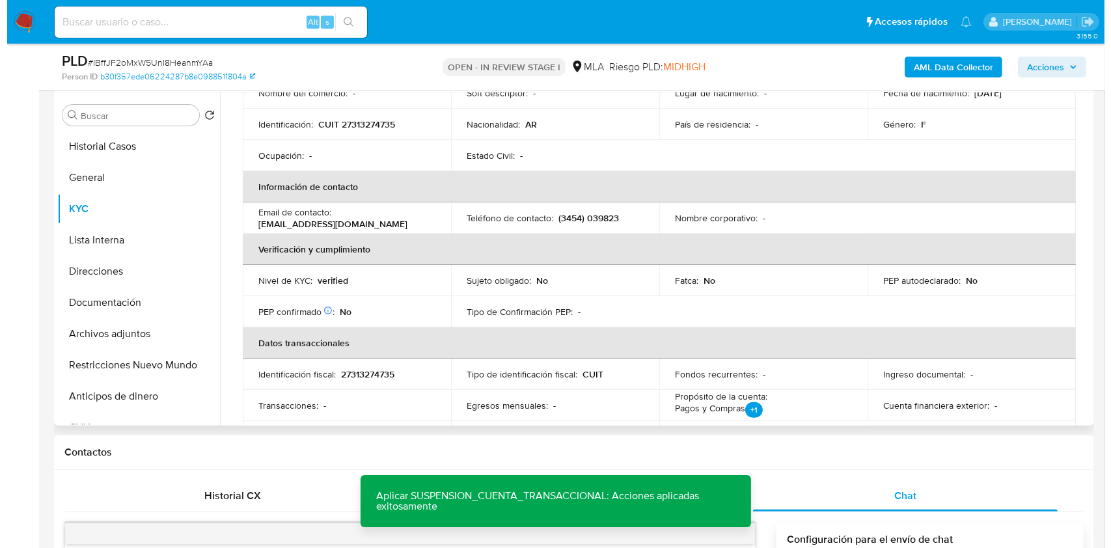
scroll to position [0, 0]
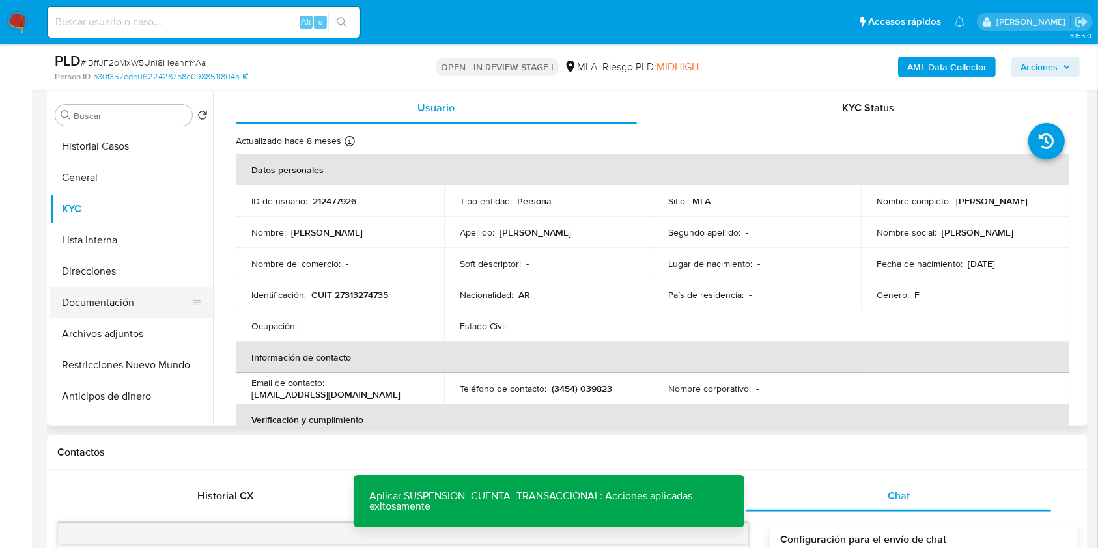
click at [78, 301] on button "Documentación" at bounding box center [126, 302] width 152 height 31
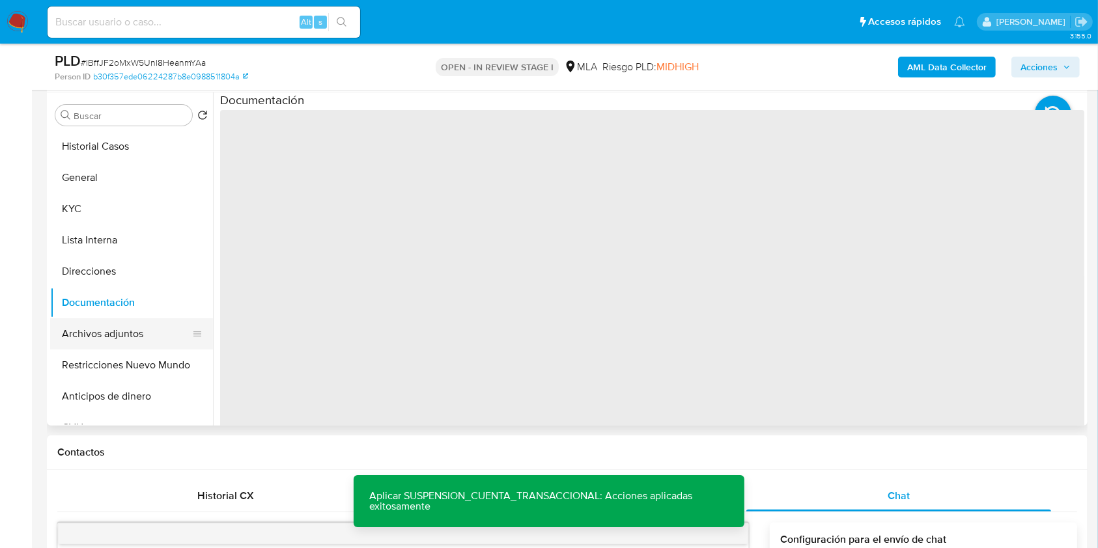
drag, startPoint x: 90, startPoint y: 320, endPoint x: 130, endPoint y: 322, distance: 40.4
click at [90, 320] on button "Archivos adjuntos" at bounding box center [126, 333] width 152 height 31
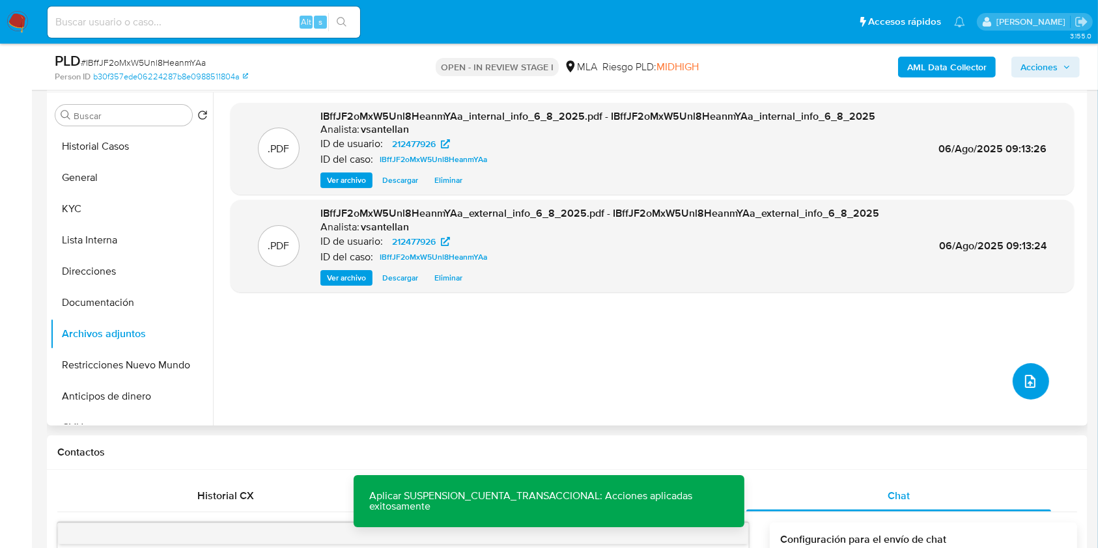
click at [1027, 377] on icon "upload-file" at bounding box center [1030, 382] width 16 height 16
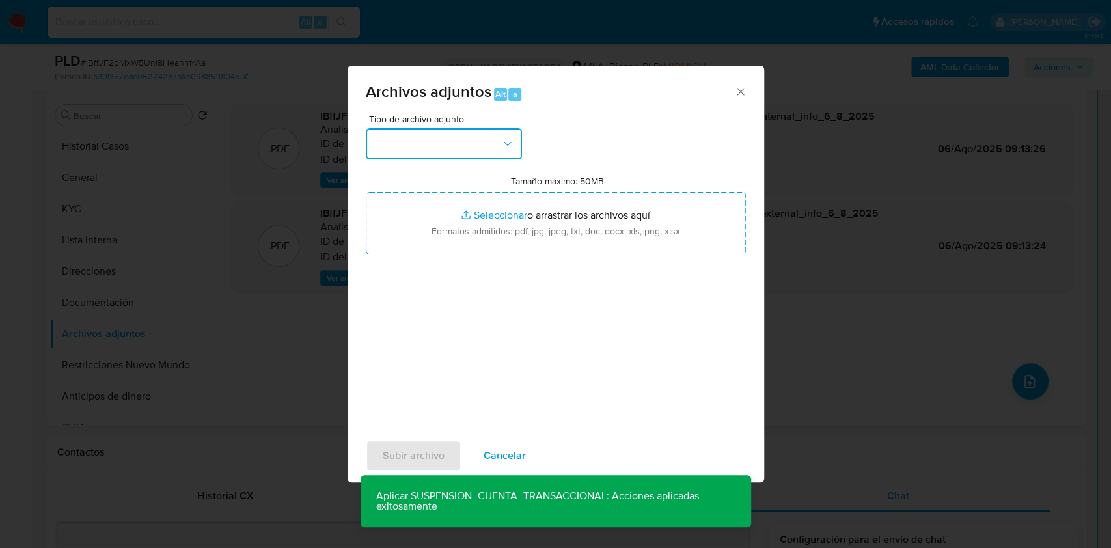
click at [402, 138] on button "button" at bounding box center [444, 143] width 156 height 31
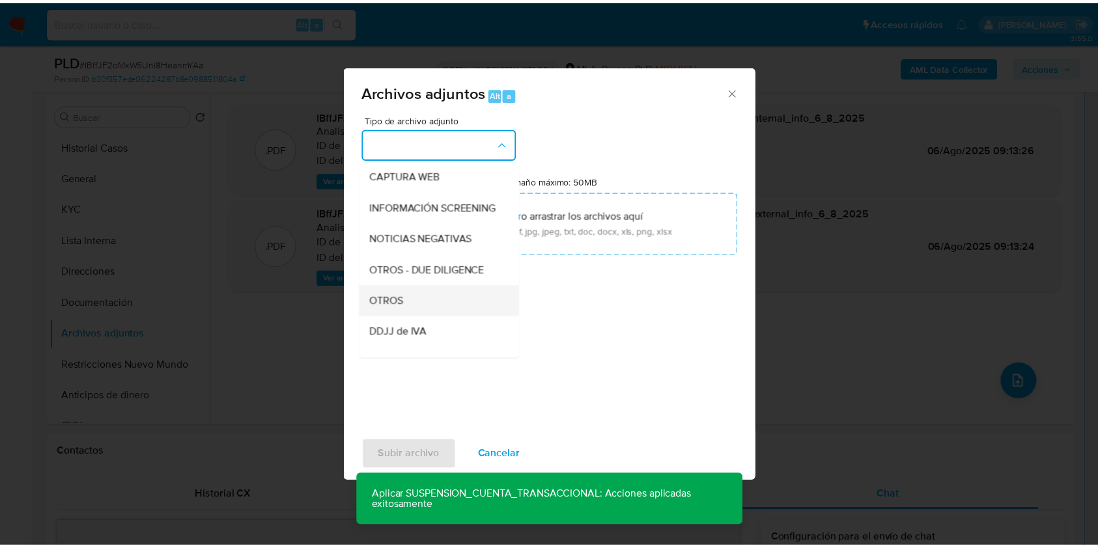
scroll to position [173, 0]
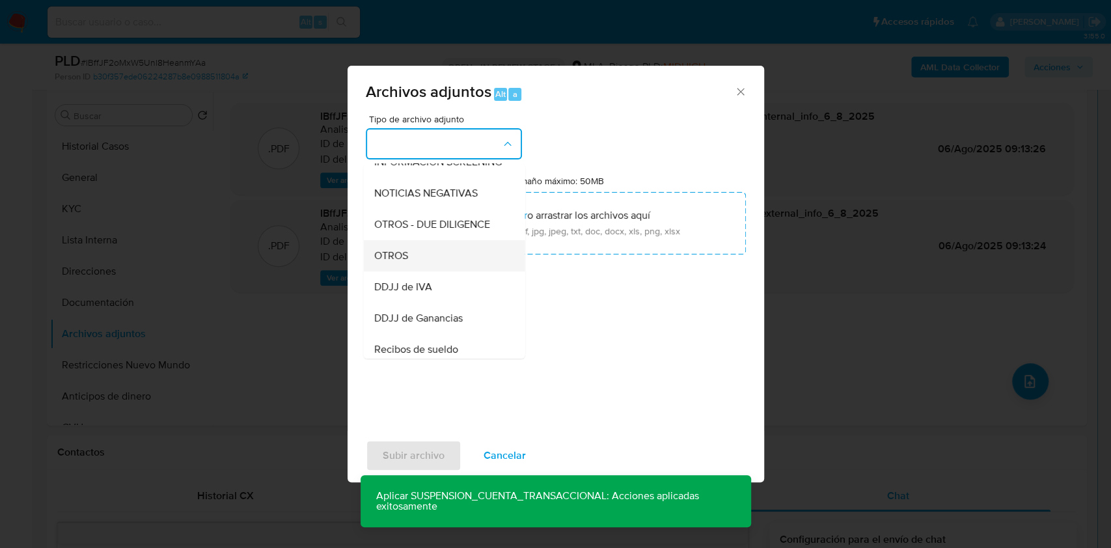
click at [424, 271] on div "OTROS" at bounding box center [440, 255] width 133 height 31
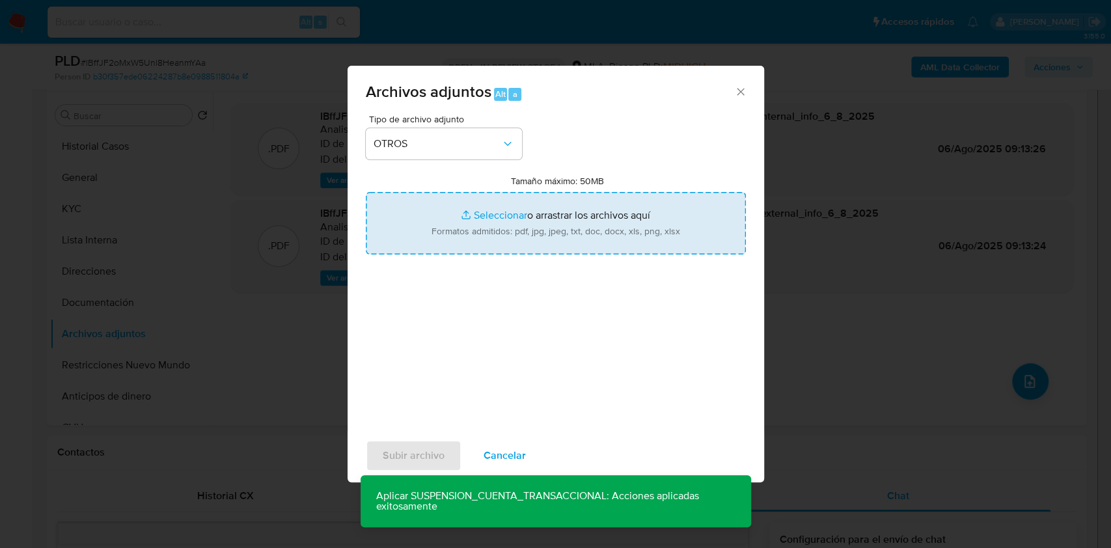
click at [473, 226] on input "Tamaño máximo: 50MB Seleccionar archivos" at bounding box center [556, 223] width 380 height 62
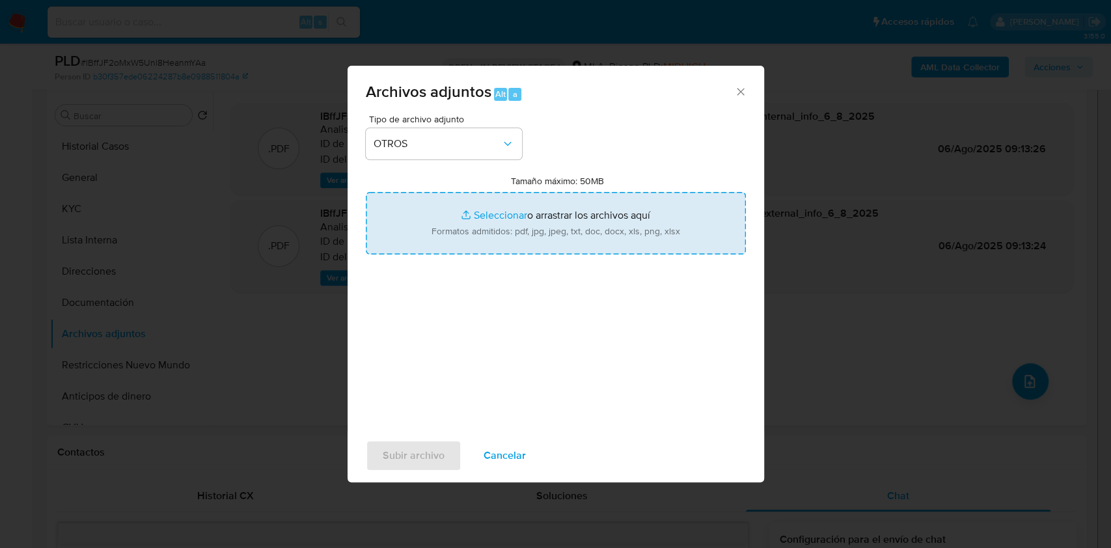
type input "C:\fakepath\Caselog IBffJF2oMxW5Unl8HeanmYAa_2025_07_17_20_30_19.docx"
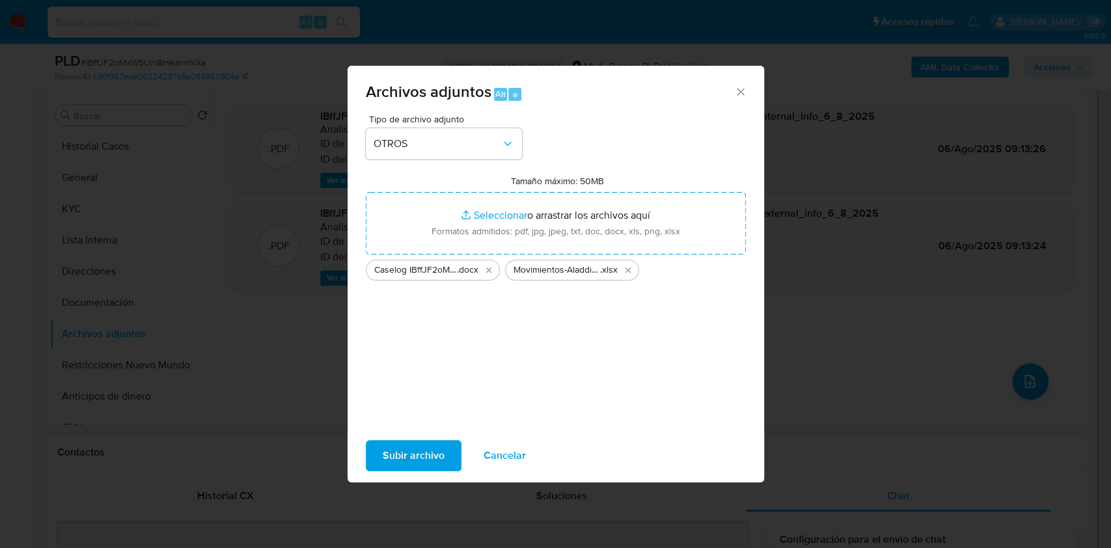
click at [421, 458] on span "Subir archivo" at bounding box center [414, 455] width 62 height 29
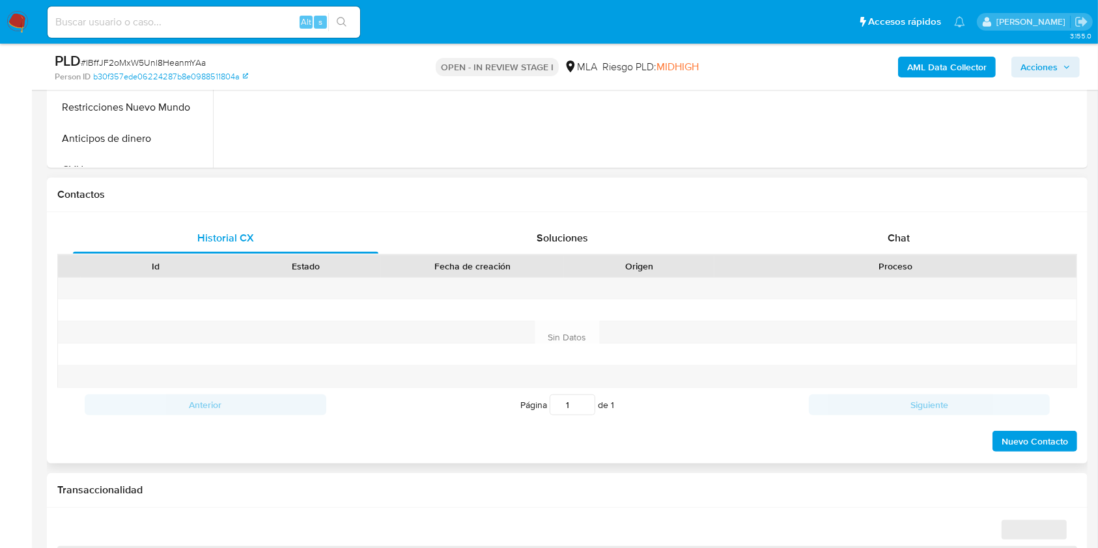
scroll to position [607, 0]
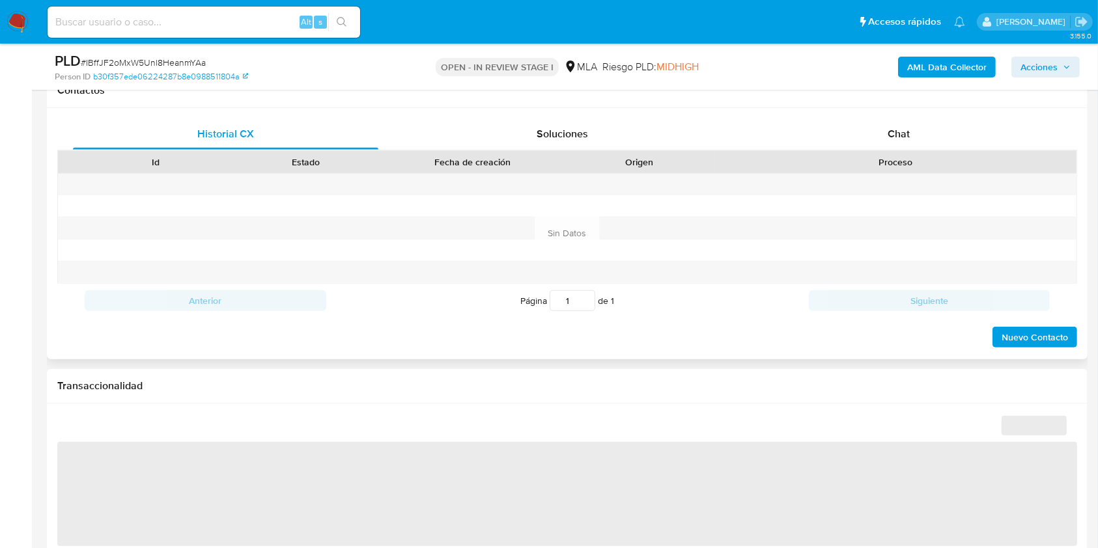
click at [943, 116] on div "Historial CX Soluciones Chat Id Estado Fecha de creación Origen Proceso Anterio…" at bounding box center [567, 233] width 1040 height 251
click at [949, 140] on div "Chat" at bounding box center [898, 133] width 305 height 31
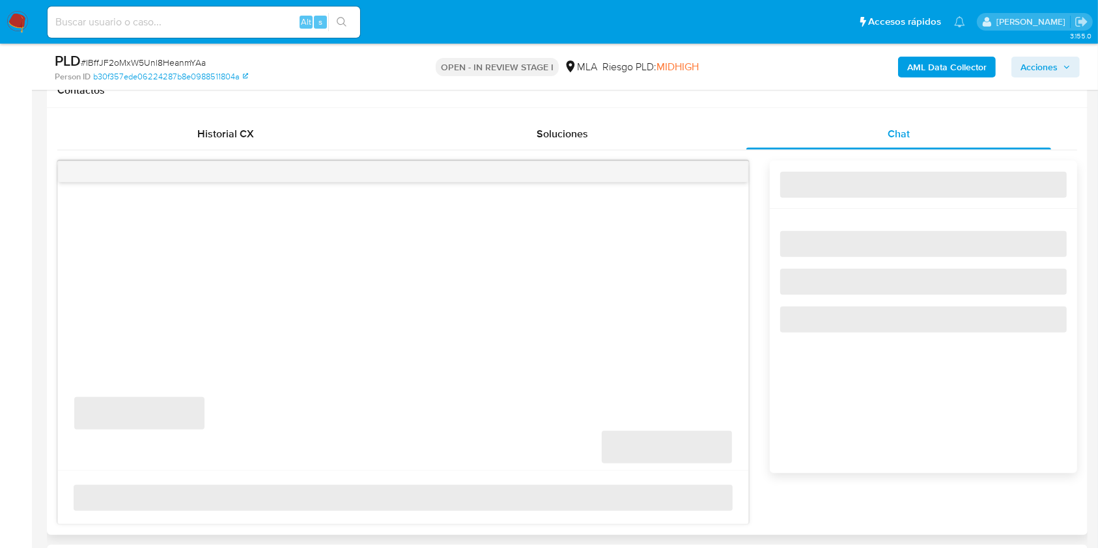
select select "10"
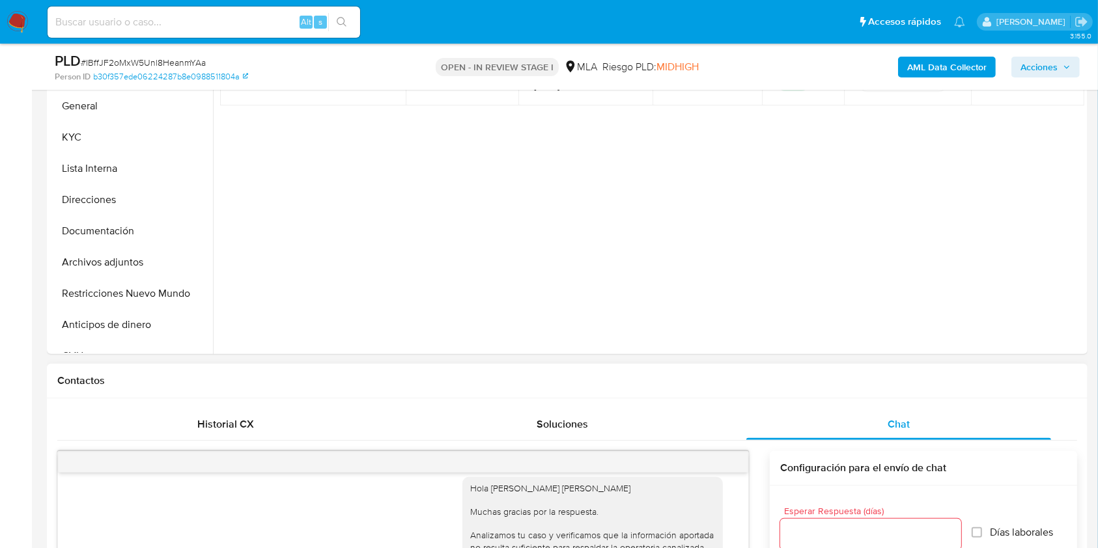
scroll to position [311, 0]
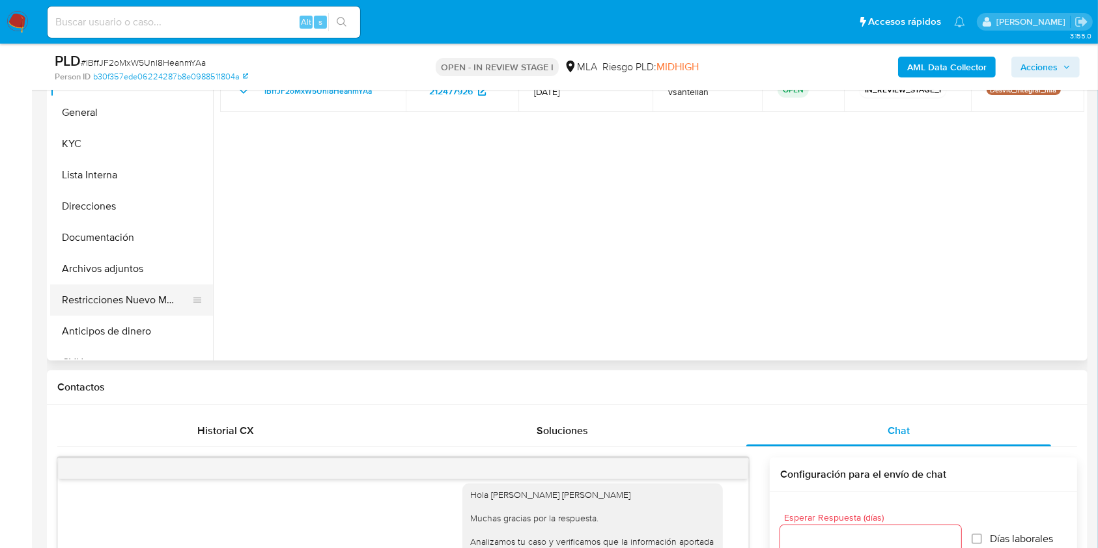
click at [124, 291] on button "Restricciones Nuevo Mundo" at bounding box center [126, 299] width 152 height 31
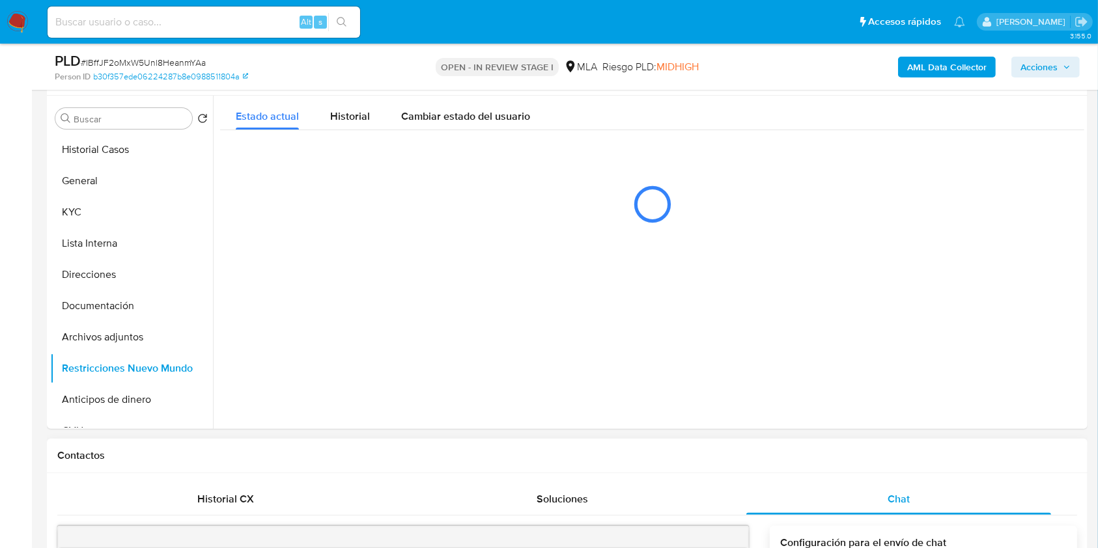
scroll to position [204, 0]
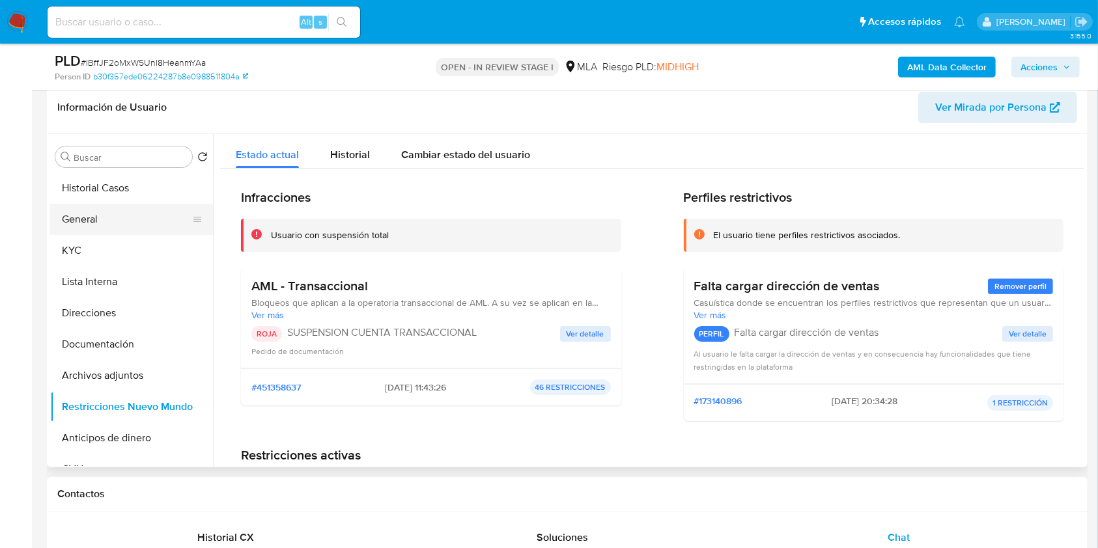
click at [93, 214] on button "General" at bounding box center [126, 219] width 152 height 31
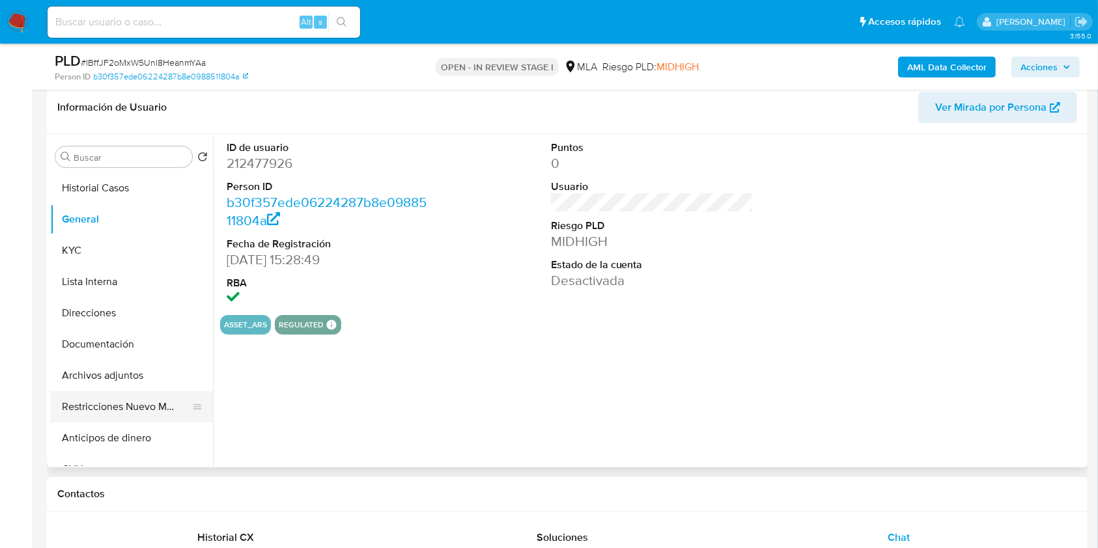
click at [109, 413] on button "Restricciones Nuevo Mundo" at bounding box center [126, 406] width 152 height 31
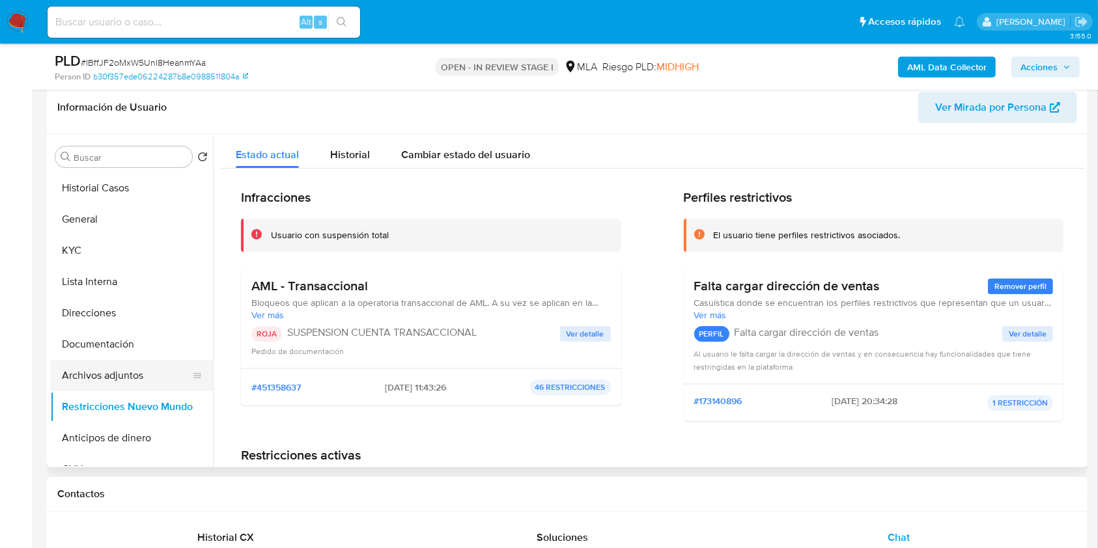
click at [115, 368] on button "Archivos adjuntos" at bounding box center [126, 375] width 152 height 31
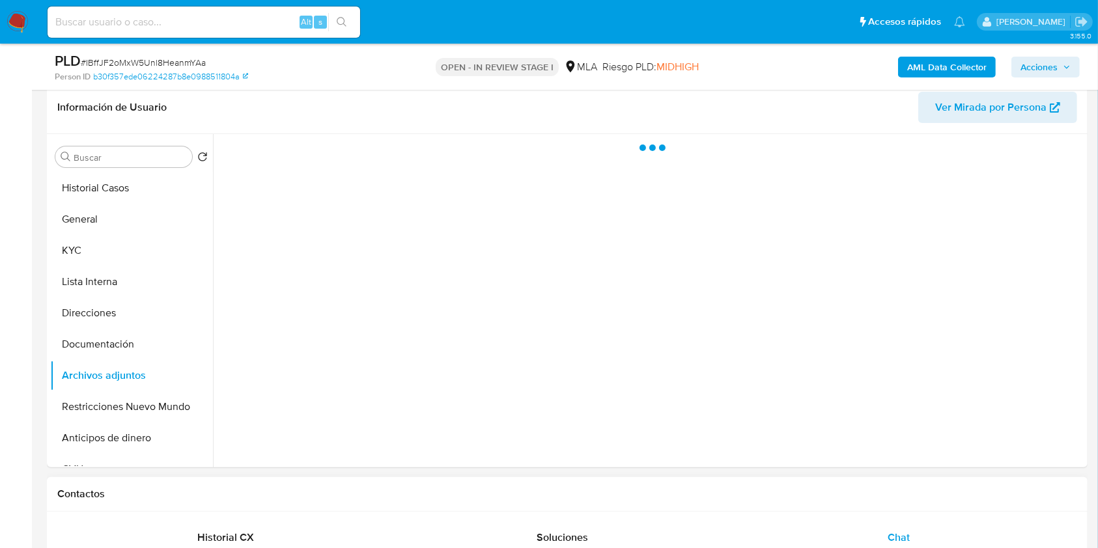
click at [1026, 79] on div "AML Data Collector Acciones" at bounding box center [911, 66] width 338 height 31
click at [1029, 67] on span "Acciones" at bounding box center [1038, 67] width 37 height 21
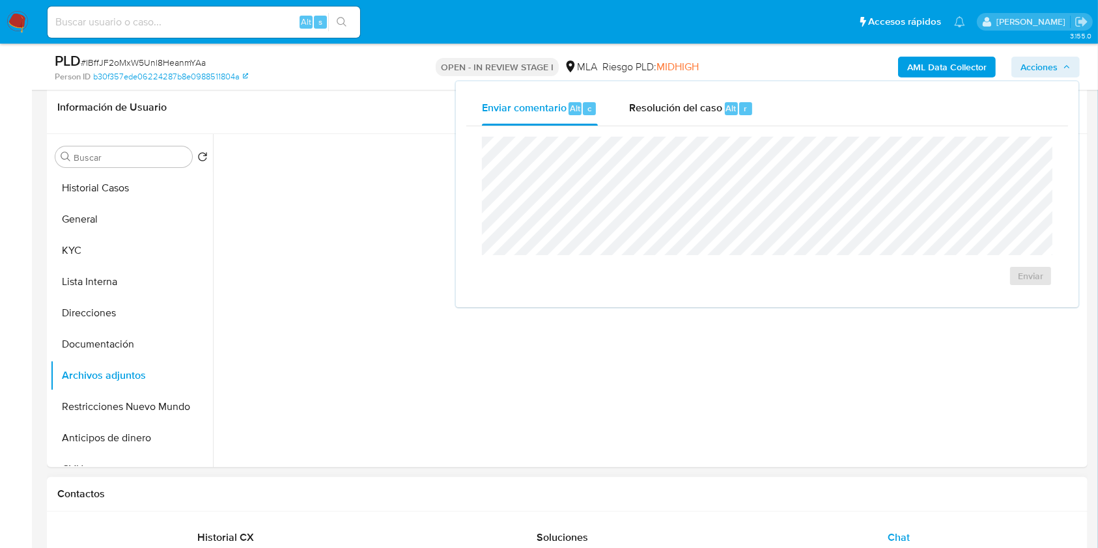
click at [732, 107] on span "Alt" at bounding box center [731, 108] width 10 height 12
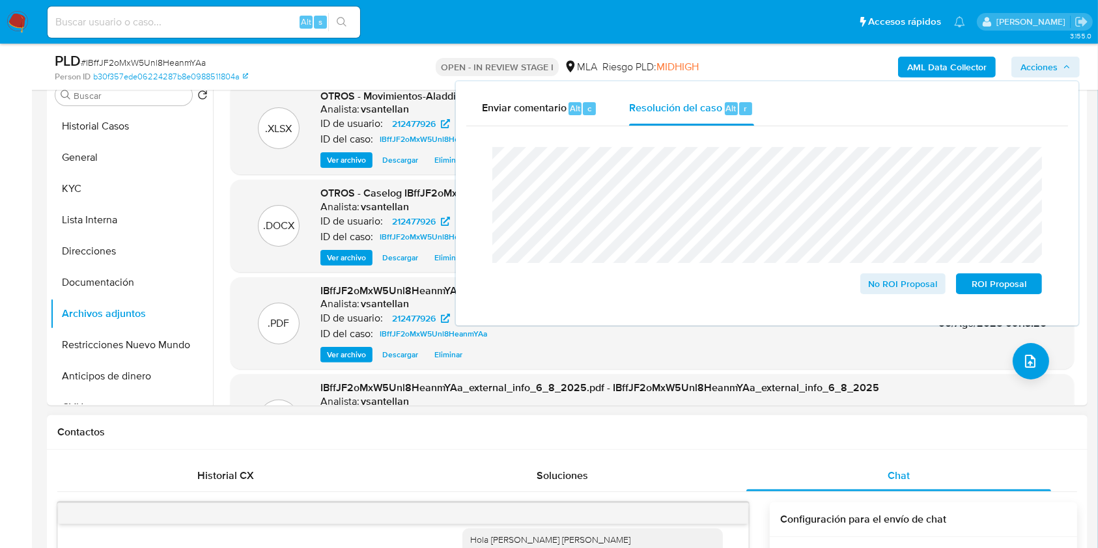
scroll to position [202, 0]
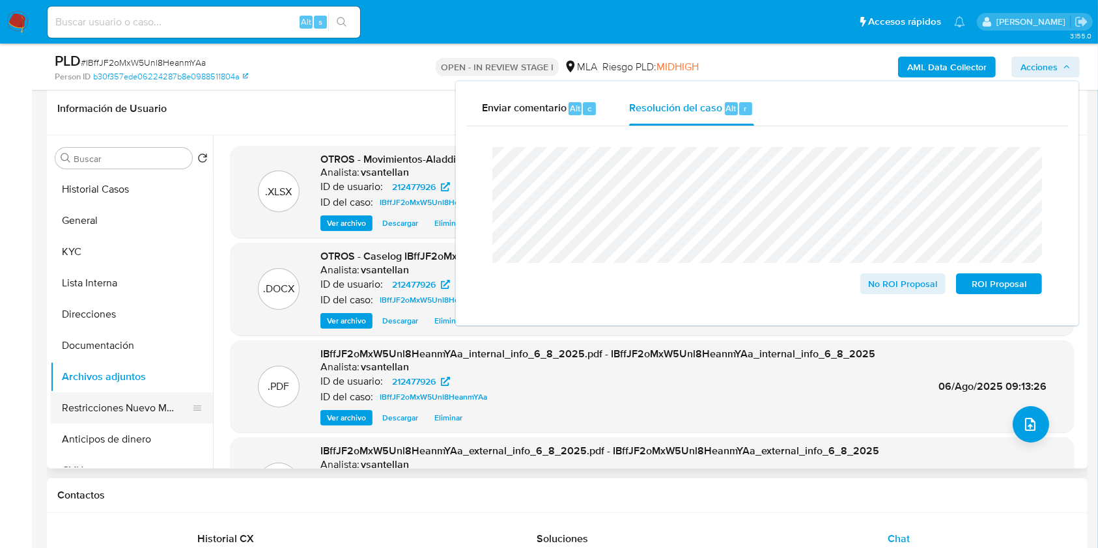
click at [142, 398] on button "Restricciones Nuevo Mundo" at bounding box center [126, 408] width 152 height 31
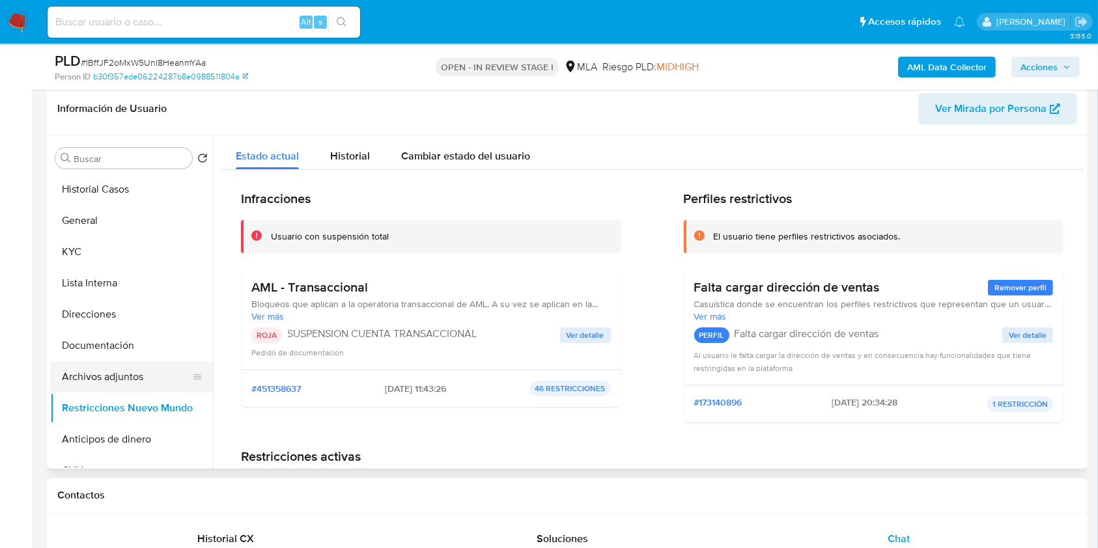
click at [156, 374] on button "Archivos adjuntos" at bounding box center [126, 376] width 152 height 31
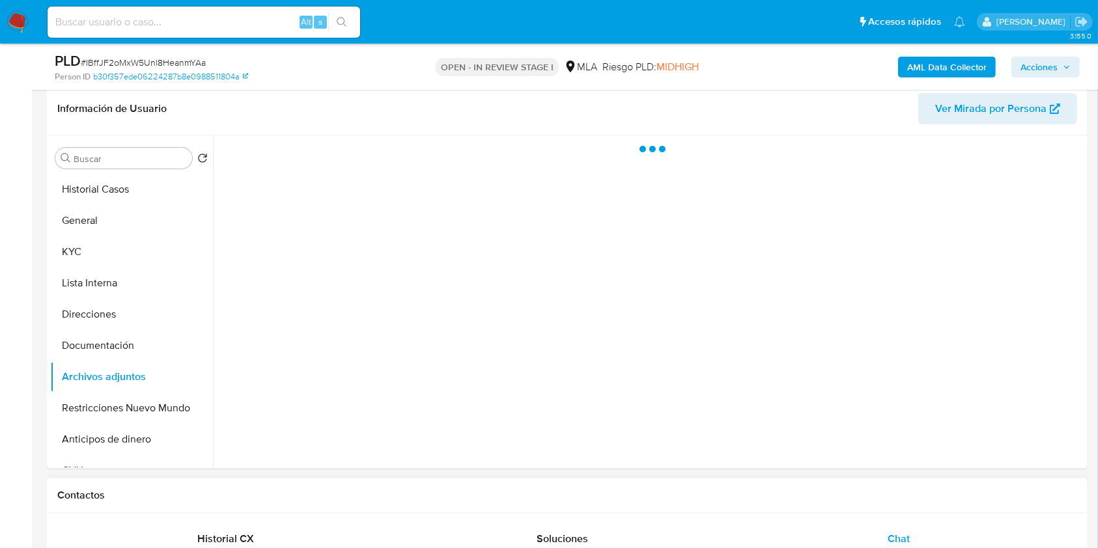
click at [1036, 67] on span "Acciones" at bounding box center [1038, 67] width 37 height 21
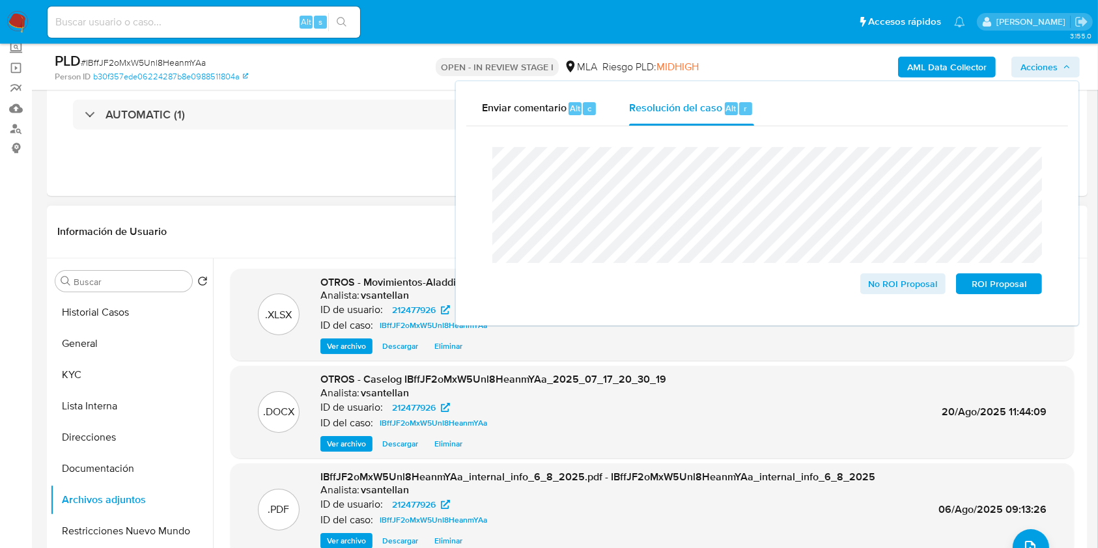
scroll to position [106, 0]
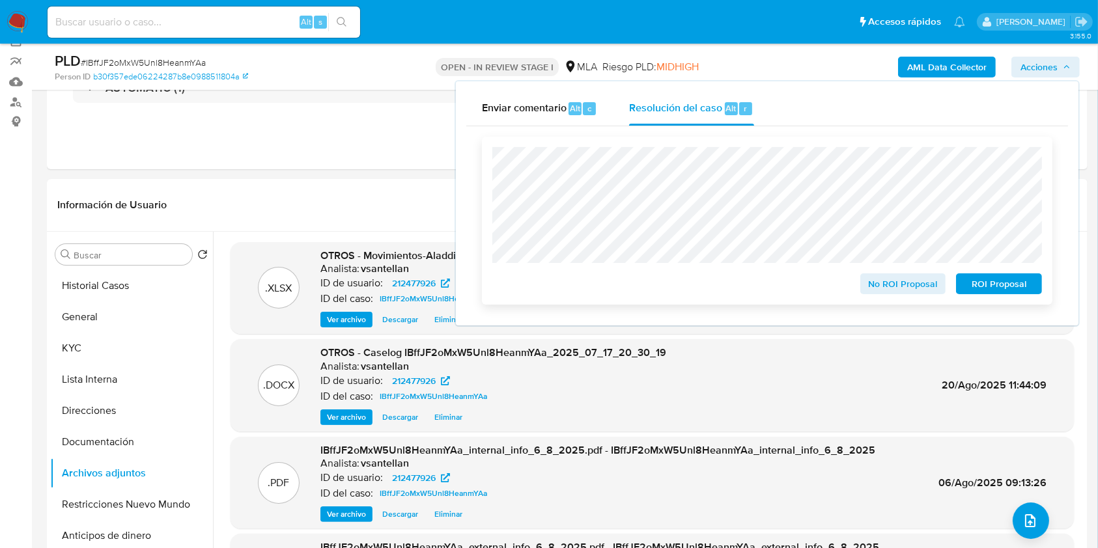
click at [984, 290] on span "ROI Proposal" at bounding box center [999, 284] width 68 height 18
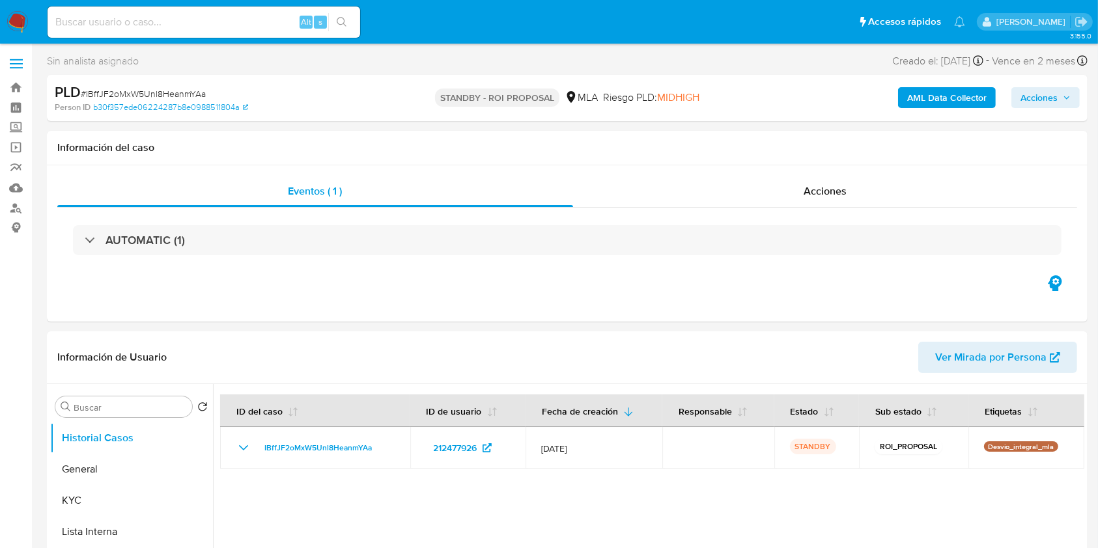
select select "10"
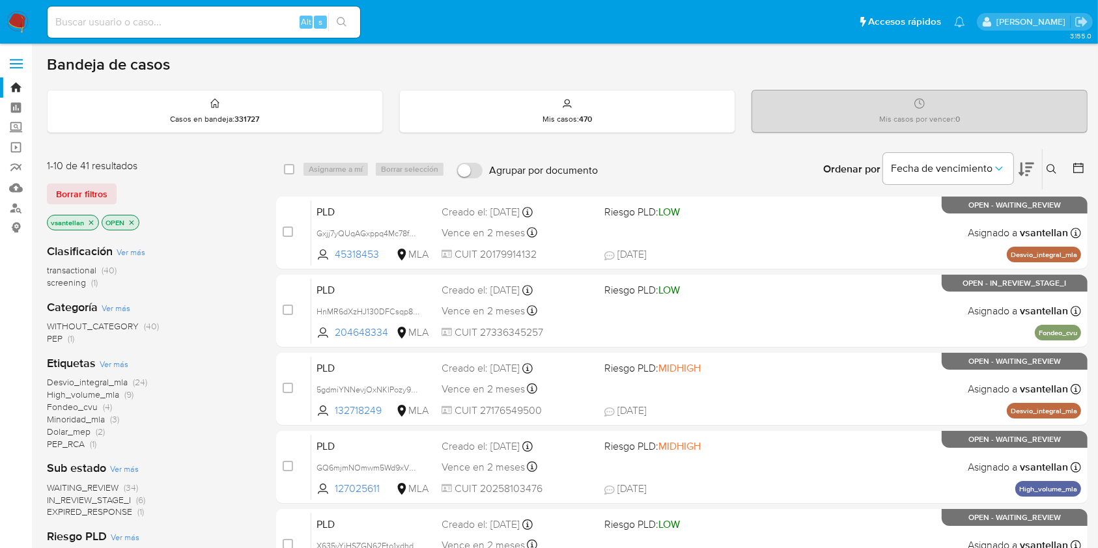
drag, startPoint x: 1047, startPoint y: 169, endPoint x: 1043, endPoint y: 174, distance: 6.9
click at [1047, 169] on icon at bounding box center [1051, 169] width 10 height 10
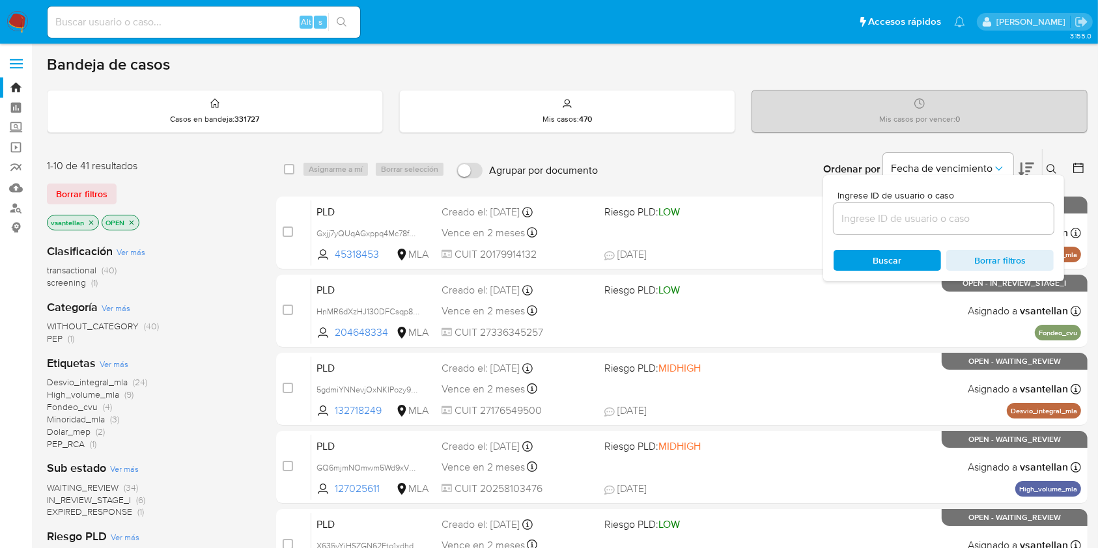
click at [928, 210] on input at bounding box center [943, 218] width 220 height 17
type input "205706607"
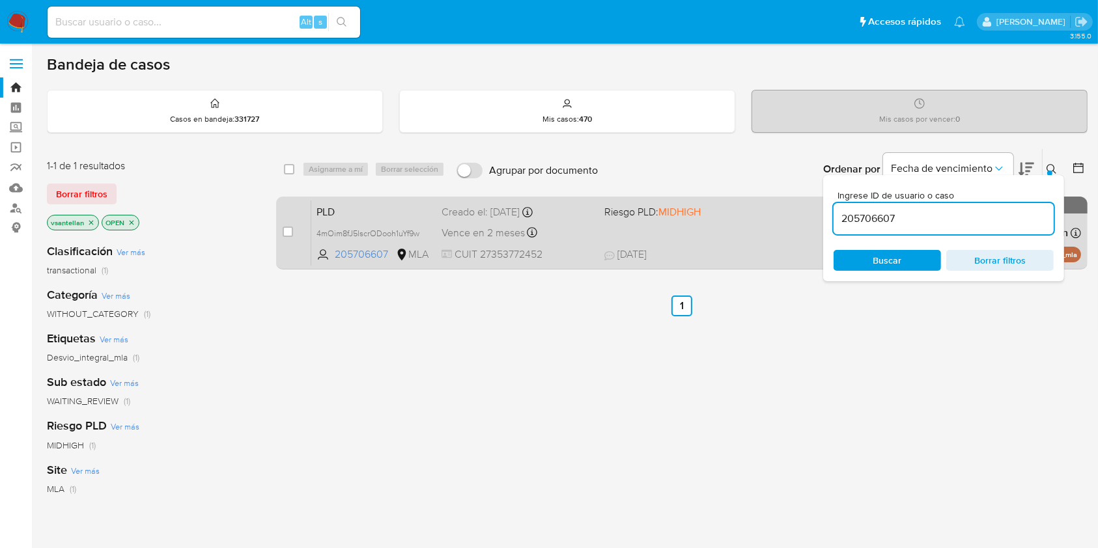
drag, startPoint x: 1047, startPoint y: 168, endPoint x: 942, endPoint y: 223, distance: 118.2
click at [1047, 168] on icon at bounding box center [1051, 169] width 10 height 10
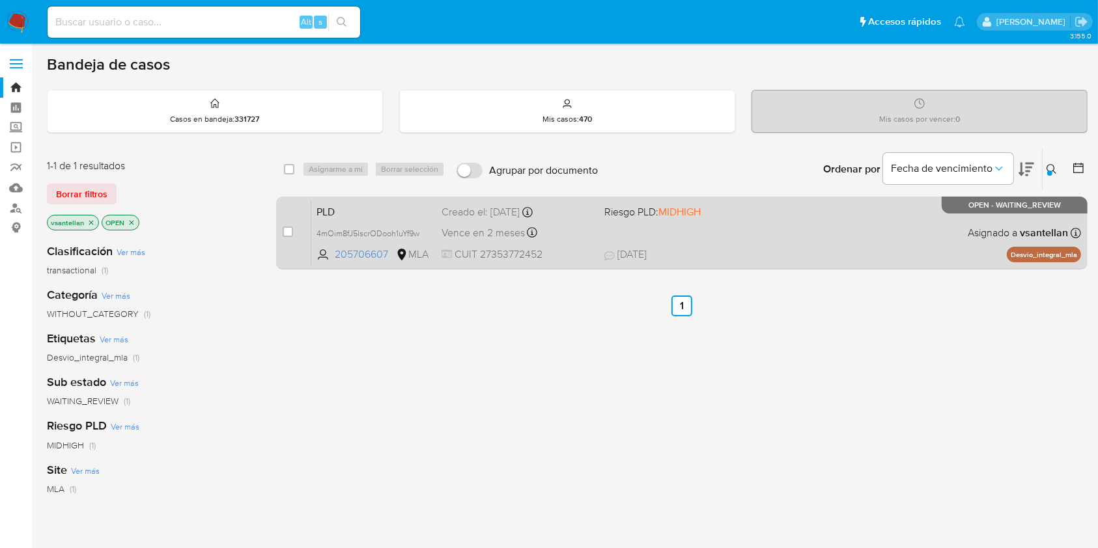
click at [827, 237] on div "PLD 4mOim8fJ5lscrODooh1uYf9w 205706607 MLA Riesgo PLD: MIDHIGH Creado el: 12/07…" at bounding box center [696, 233] width 770 height 66
click at [287, 231] on input "checkbox" at bounding box center [288, 232] width 10 height 10
checkbox input "true"
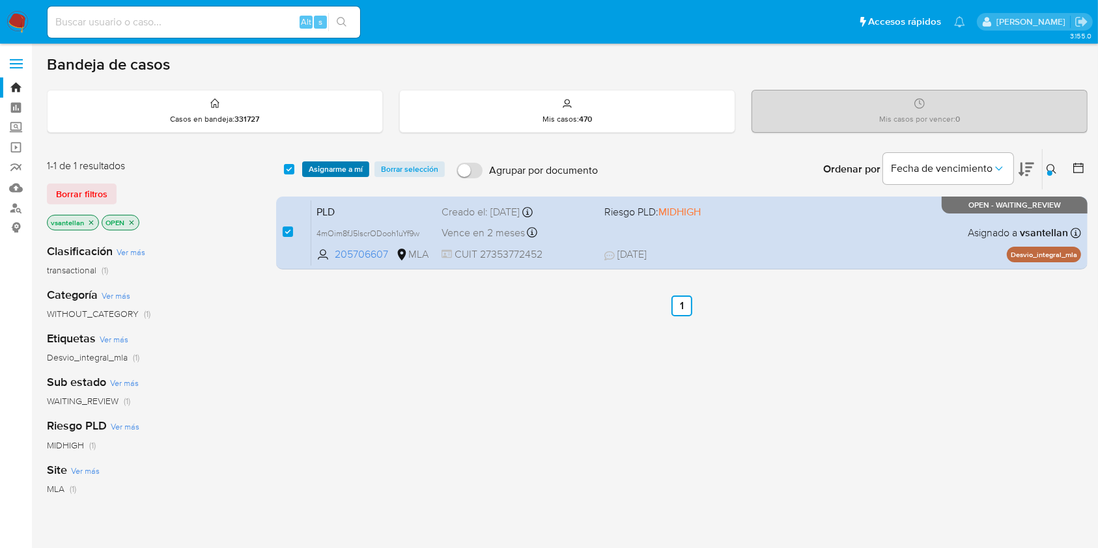
click at [332, 170] on span "Asignarme a mí" at bounding box center [336, 169] width 54 height 13
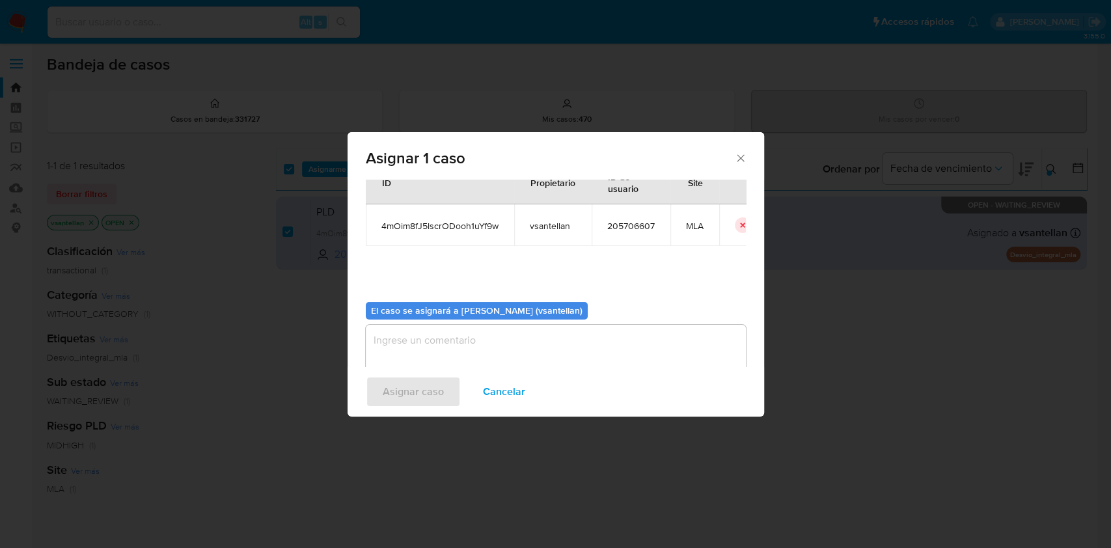
scroll to position [66, 0]
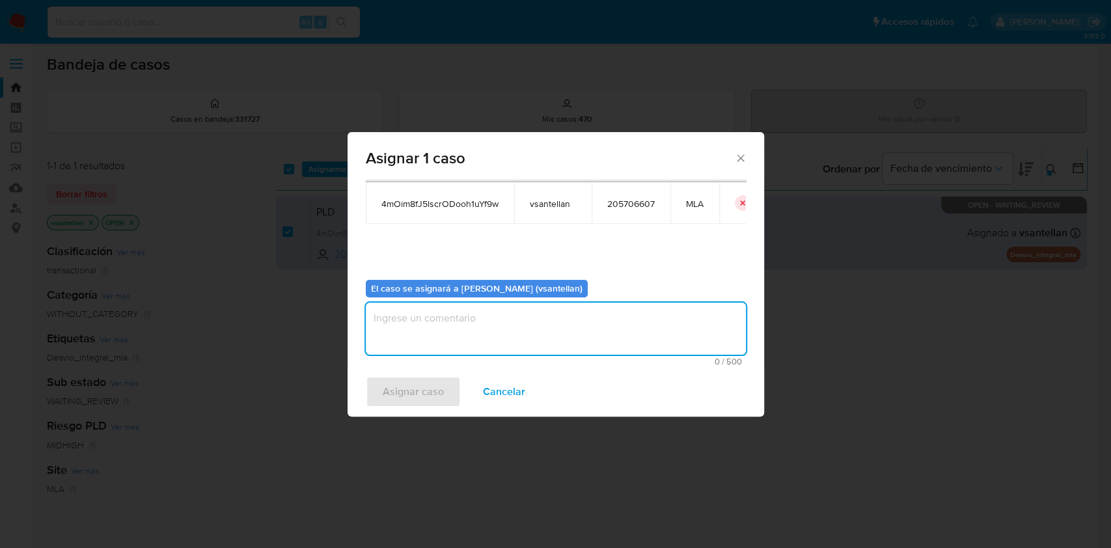
click at [441, 330] on textarea "assign-modal" at bounding box center [556, 329] width 380 height 52
type textarea "1"
click at [410, 396] on span "Asignar caso" at bounding box center [413, 392] width 61 height 29
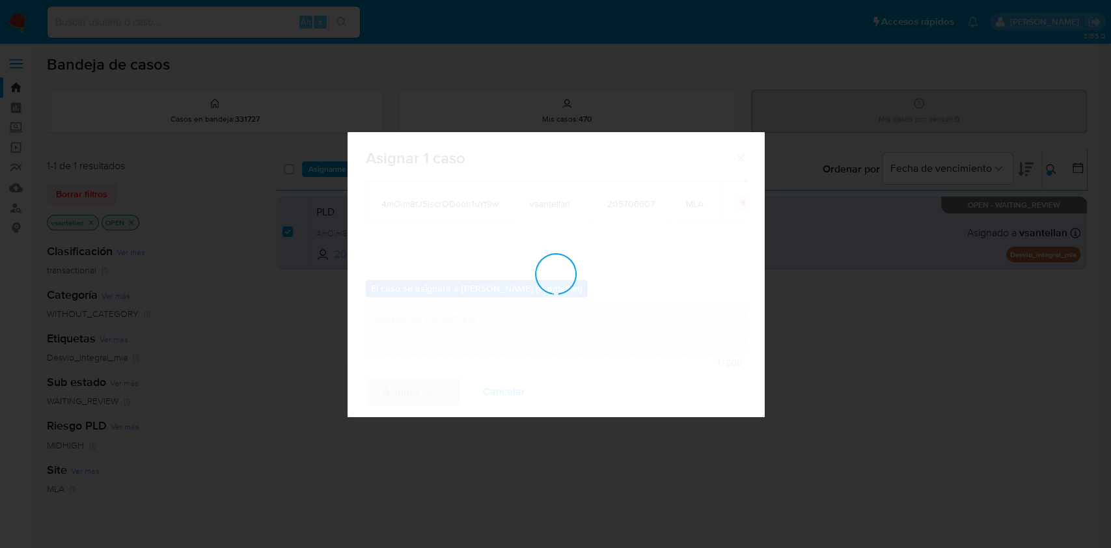
checkbox input "false"
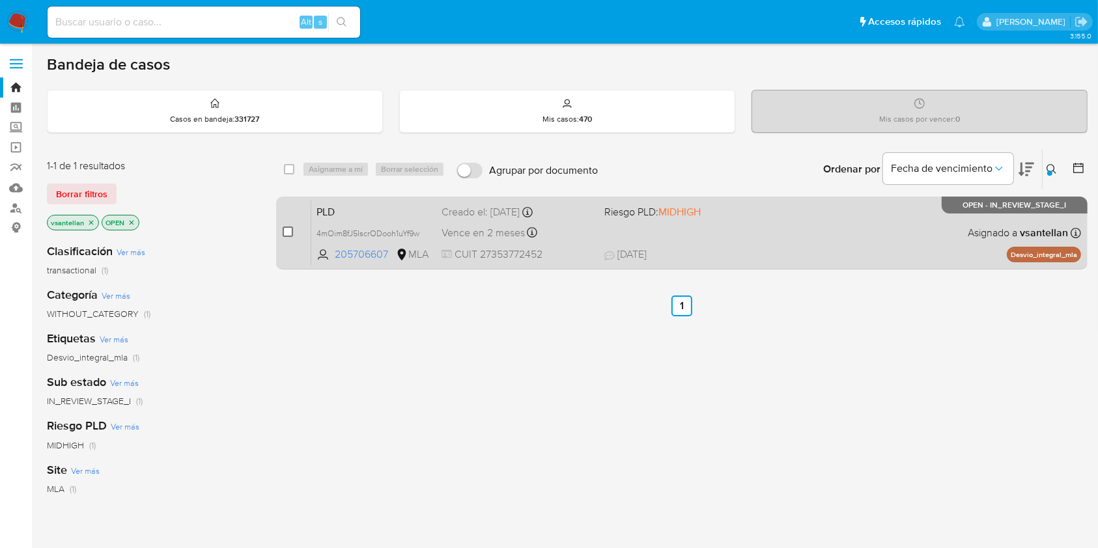
click at [288, 233] on input "checkbox" at bounding box center [288, 232] width 10 height 10
checkbox input "true"
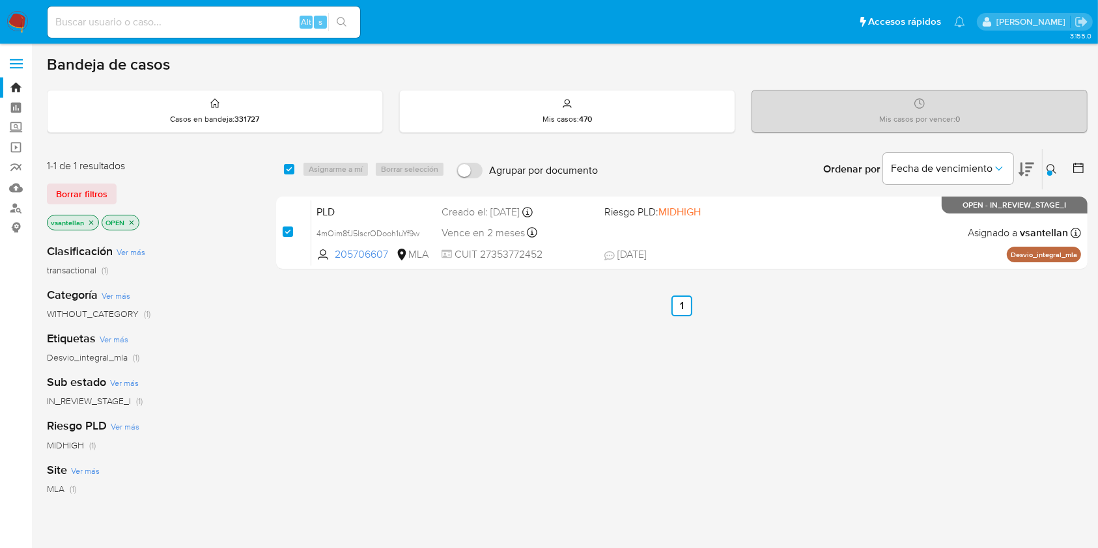
checkbox input "true"
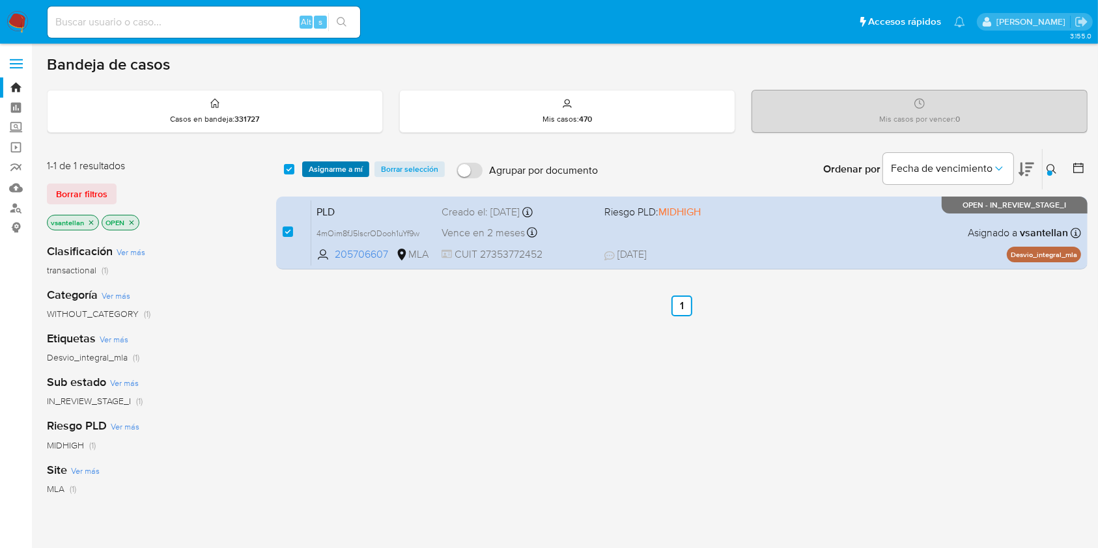
click at [327, 165] on span "Asignarme a mí" at bounding box center [336, 169] width 54 height 13
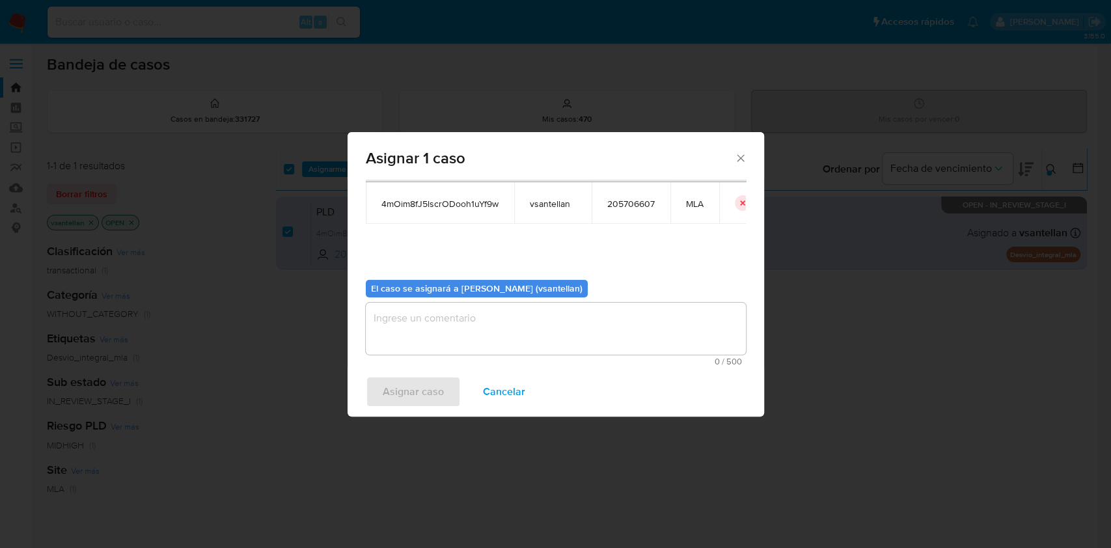
click at [391, 330] on textarea "assign-modal" at bounding box center [556, 329] width 380 height 52
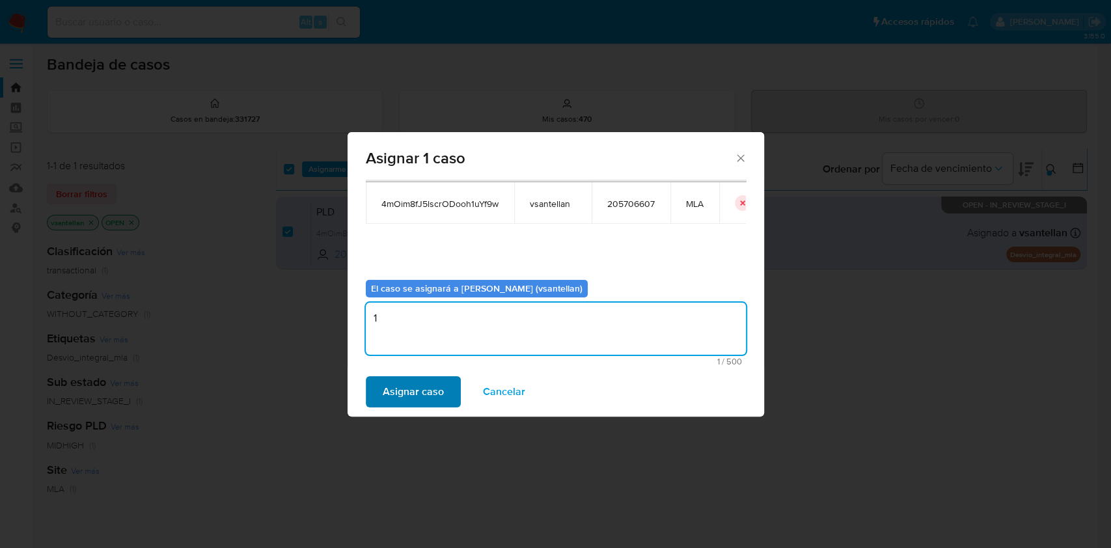
type textarea "1"
click at [406, 388] on span "Asignar caso" at bounding box center [413, 392] width 61 height 29
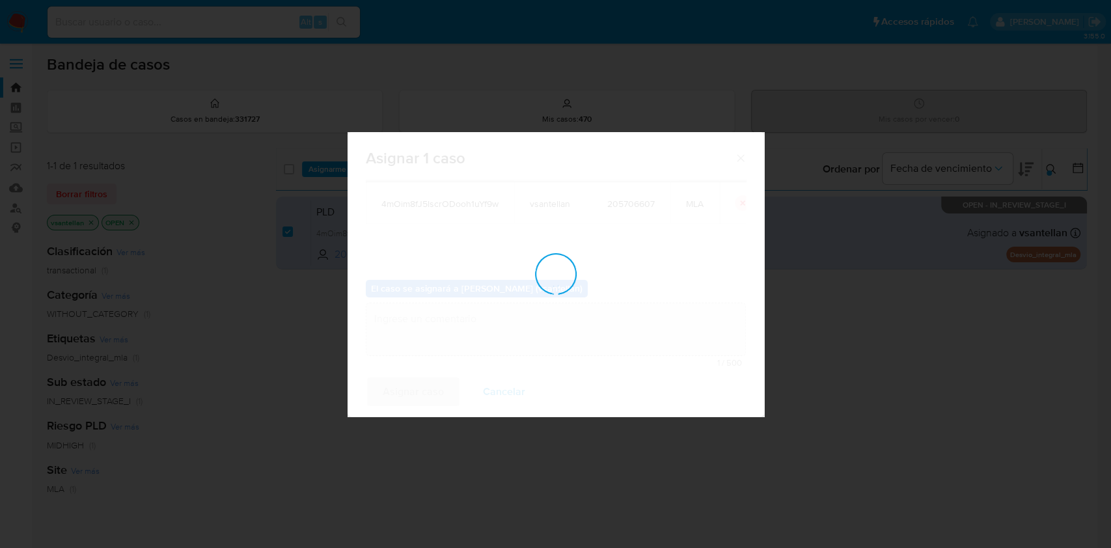
checkbox input "false"
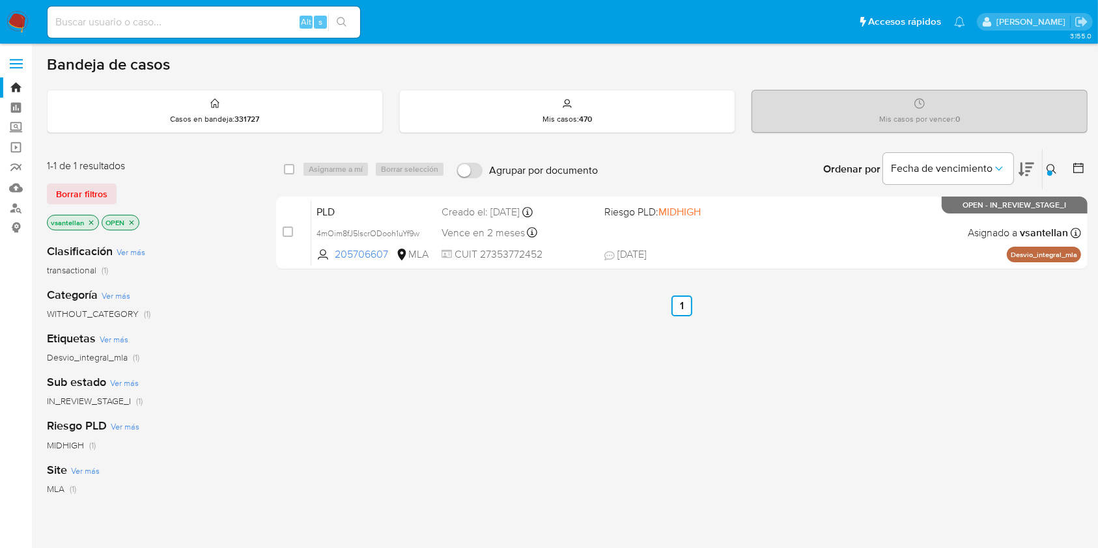
click at [14, 17] on img at bounding box center [18, 22] width 22 height 22
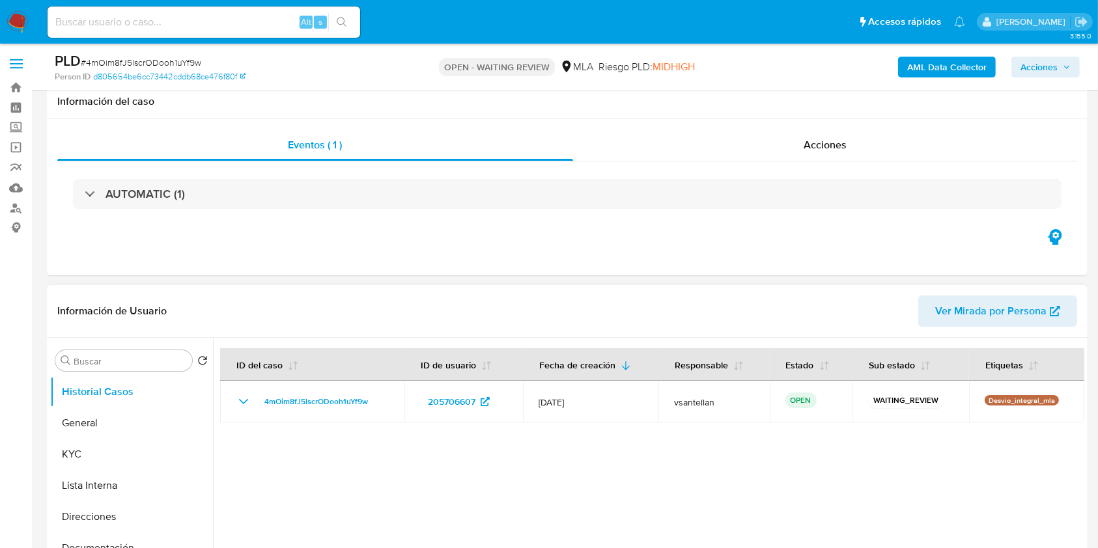
scroll to position [173, 0]
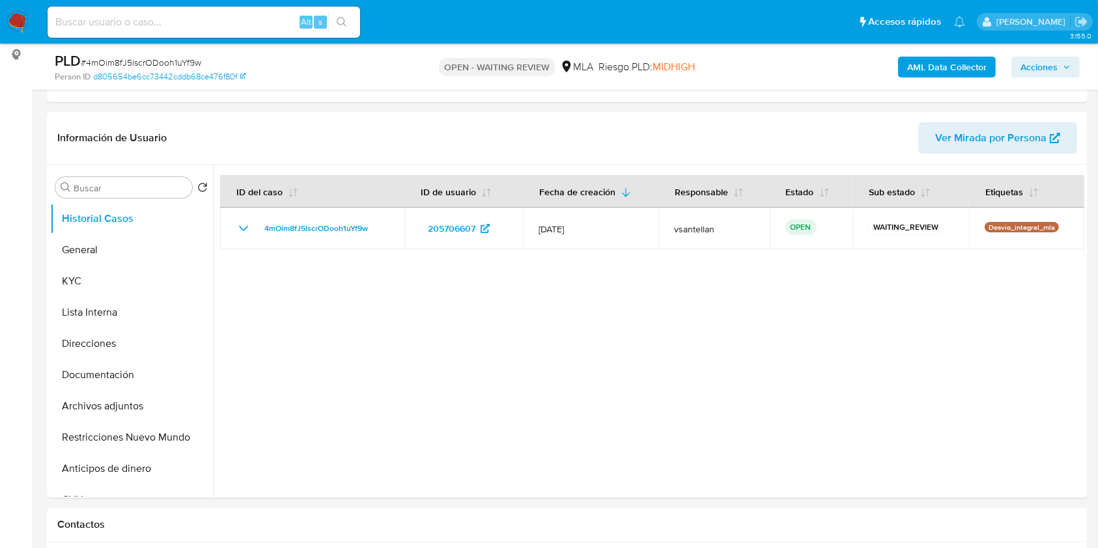
select select "10"
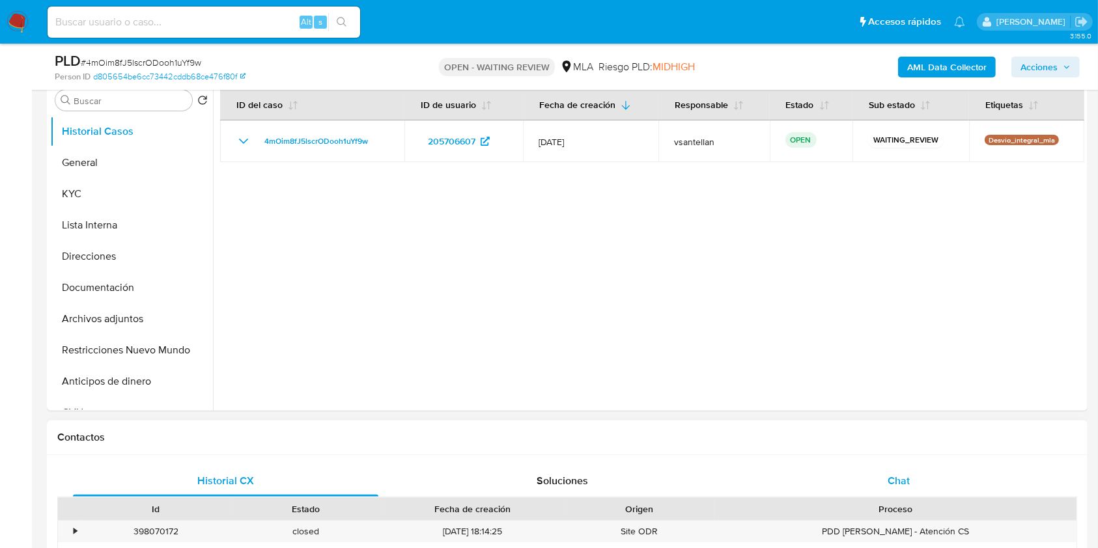
drag, startPoint x: 889, startPoint y: 476, endPoint x: 881, endPoint y: 465, distance: 13.2
click at [889, 477] on span "Chat" at bounding box center [898, 480] width 22 height 15
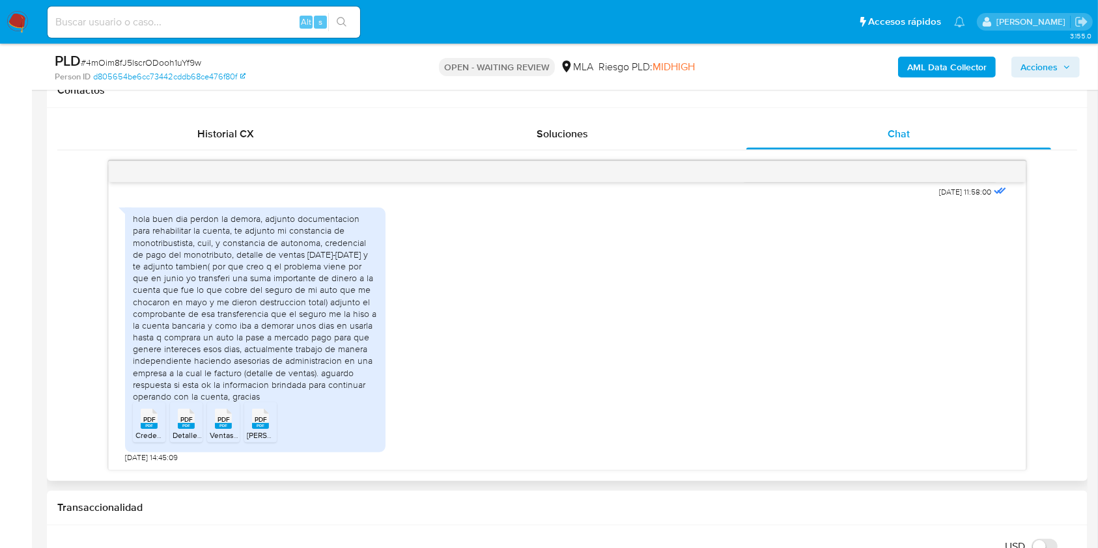
scroll to position [1381, 0]
click at [135, 433] on span "Credencial_27353772452 (202508).pdf" at bounding box center [203, 435] width 137 height 11
click at [200, 423] on li "PDF PDF Detalle de Movimiento (1)seguro.pdf" at bounding box center [186, 422] width 33 height 40
click at [220, 422] on span "PDF" at bounding box center [223, 419] width 12 height 8
click at [252, 421] on icon "PDF" at bounding box center [260, 419] width 17 height 23
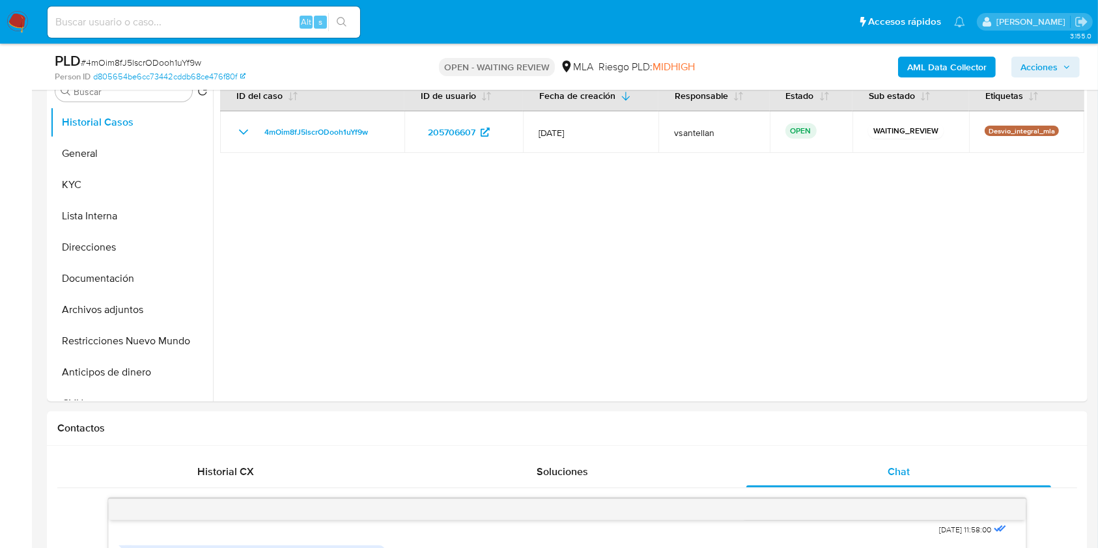
scroll to position [264, 0]
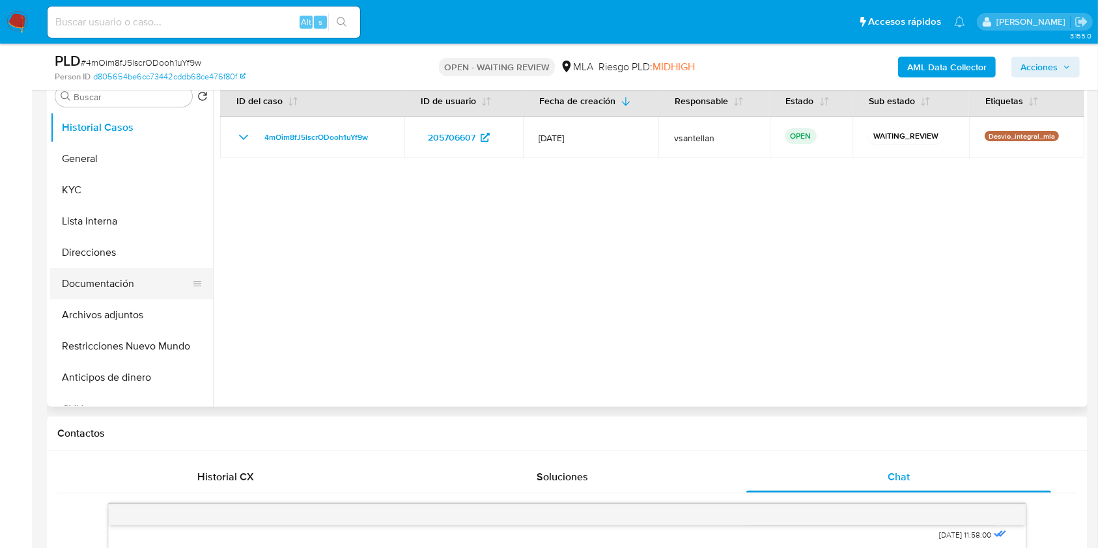
click at [133, 275] on button "Documentación" at bounding box center [126, 283] width 152 height 31
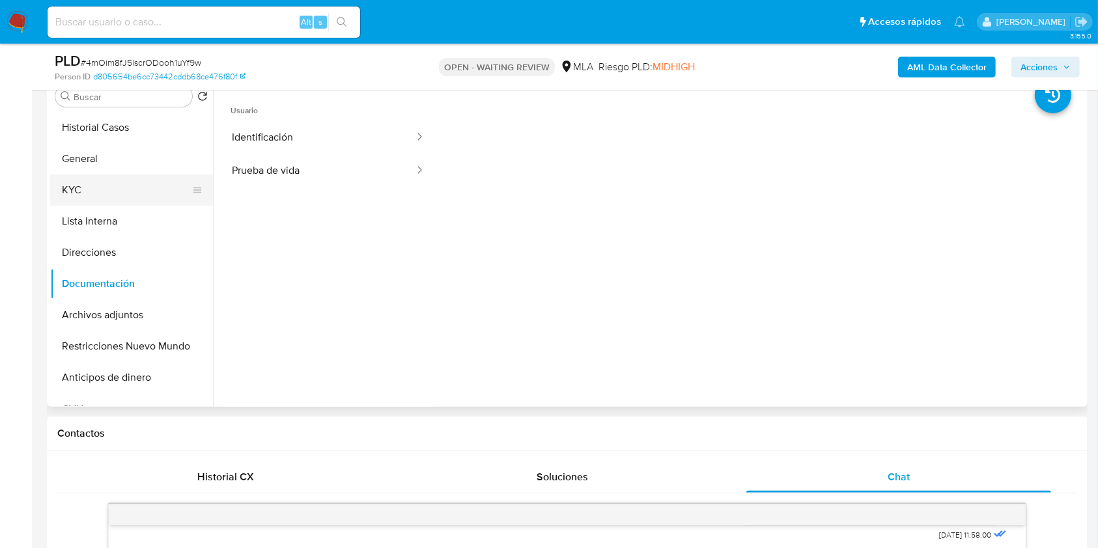
click at [119, 195] on button "KYC" at bounding box center [126, 189] width 152 height 31
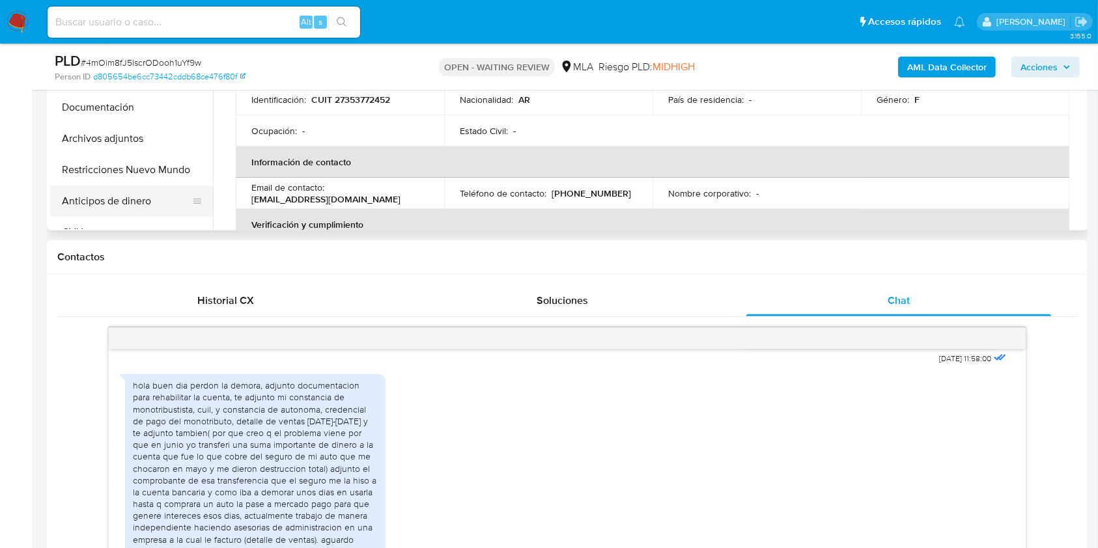
scroll to position [437, 0]
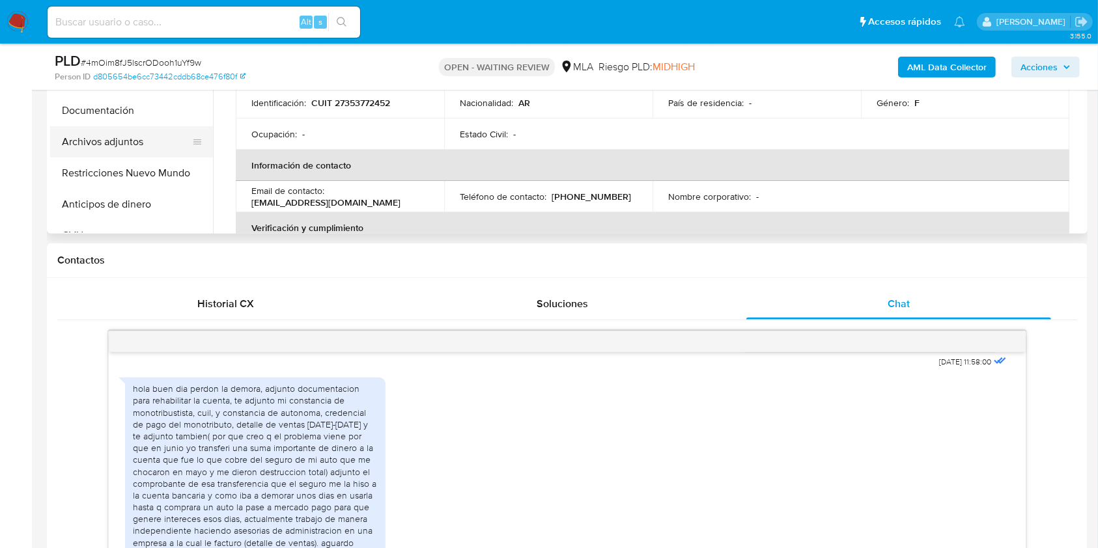
click at [135, 129] on button "Archivos adjuntos" at bounding box center [126, 141] width 152 height 31
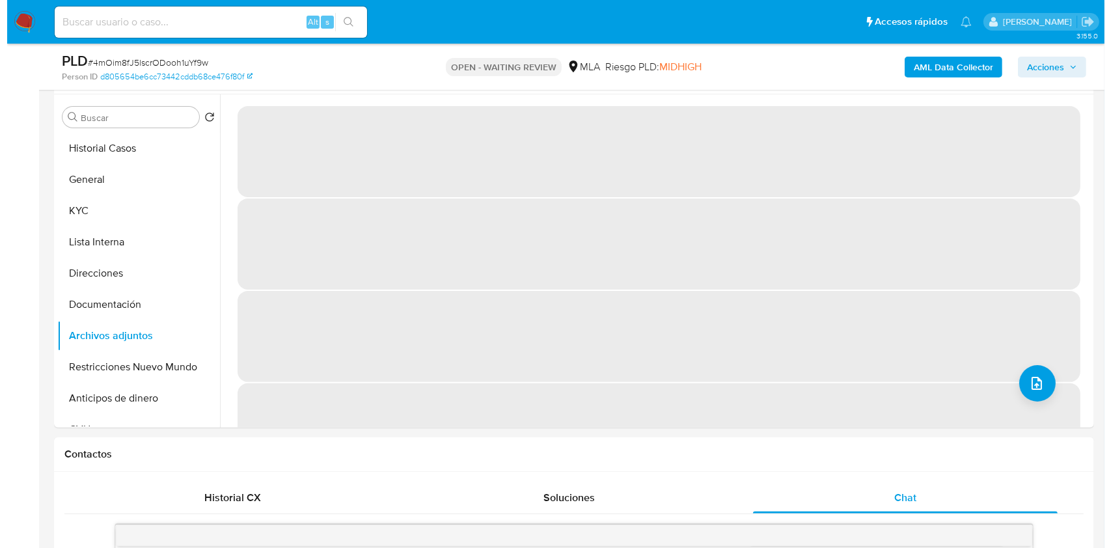
scroll to position [186, 0]
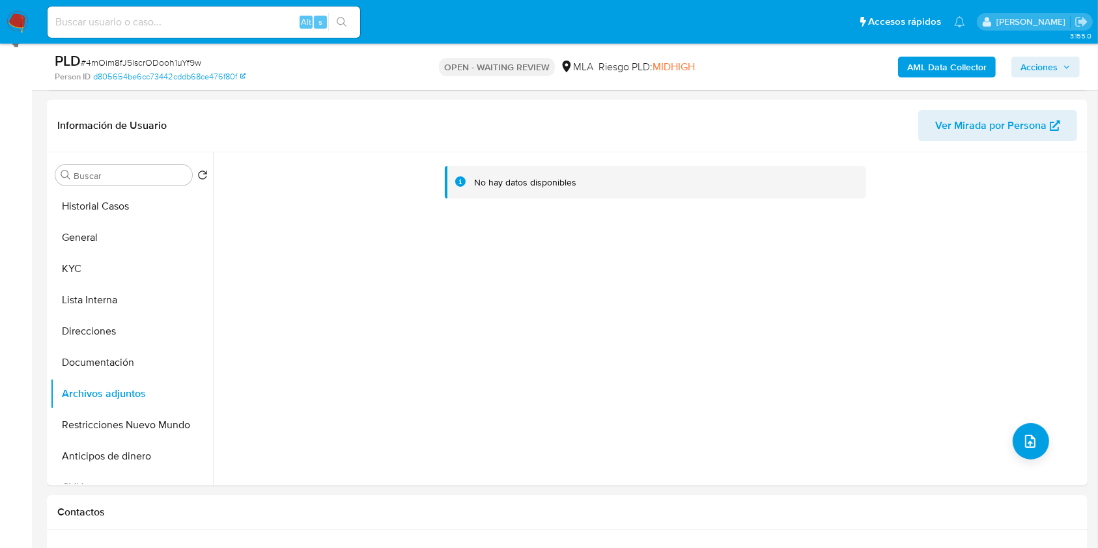
click at [945, 59] on b "AML Data Collector" at bounding box center [946, 67] width 79 height 21
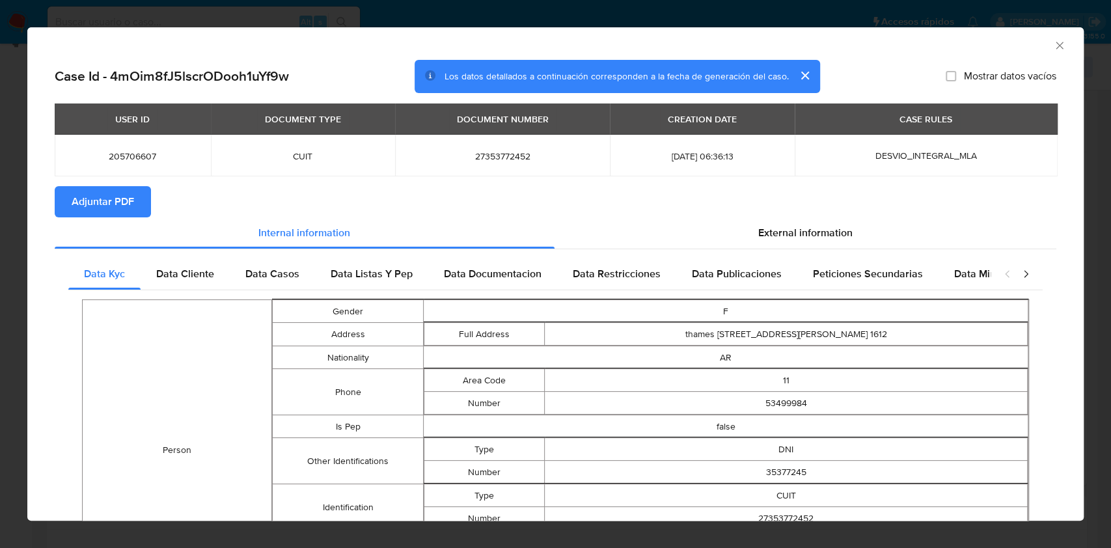
drag, startPoint x: 187, startPoint y: 257, endPoint x: 241, endPoint y: 251, distance: 54.4
drag, startPoint x: 209, startPoint y: 270, endPoint x: 299, endPoint y: 270, distance: 90.5
click at [209, 271] on span "Data Cliente" at bounding box center [185, 273] width 58 height 15
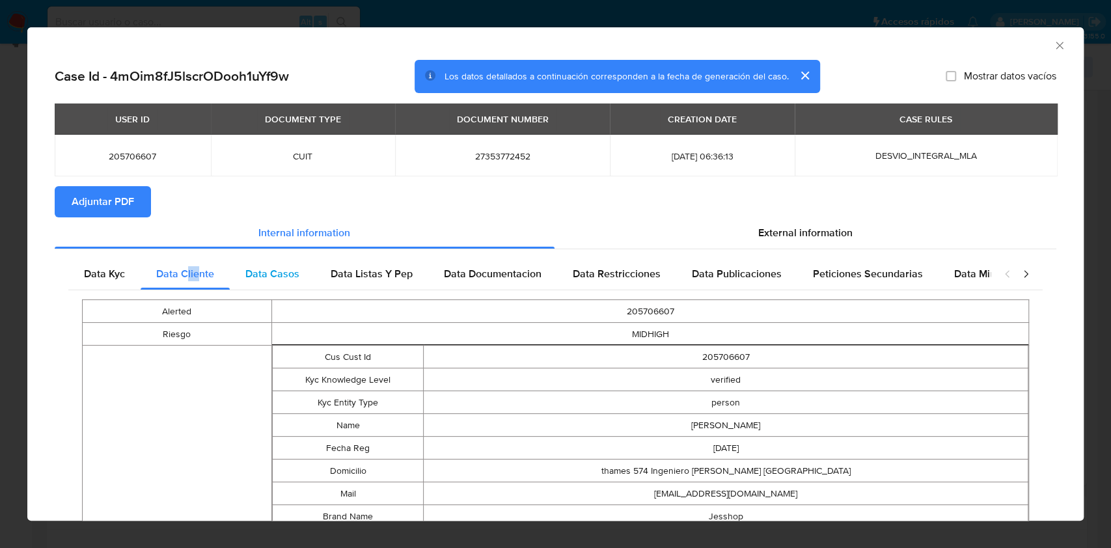
click at [300, 270] on div "Data Casos" at bounding box center [272, 273] width 85 height 31
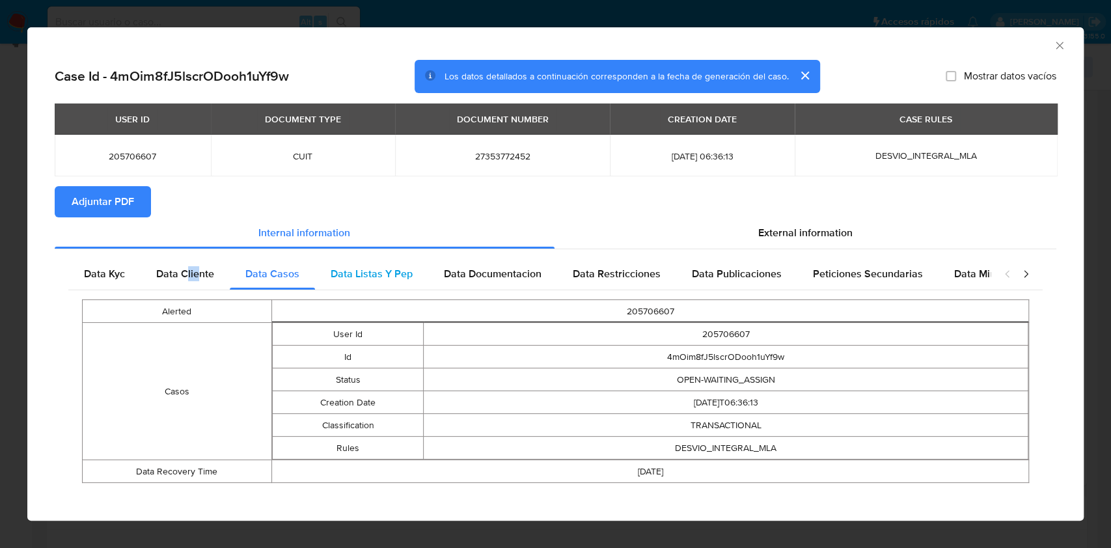
click at [396, 277] on span "Data Listas Y Pep" at bounding box center [372, 273] width 82 height 15
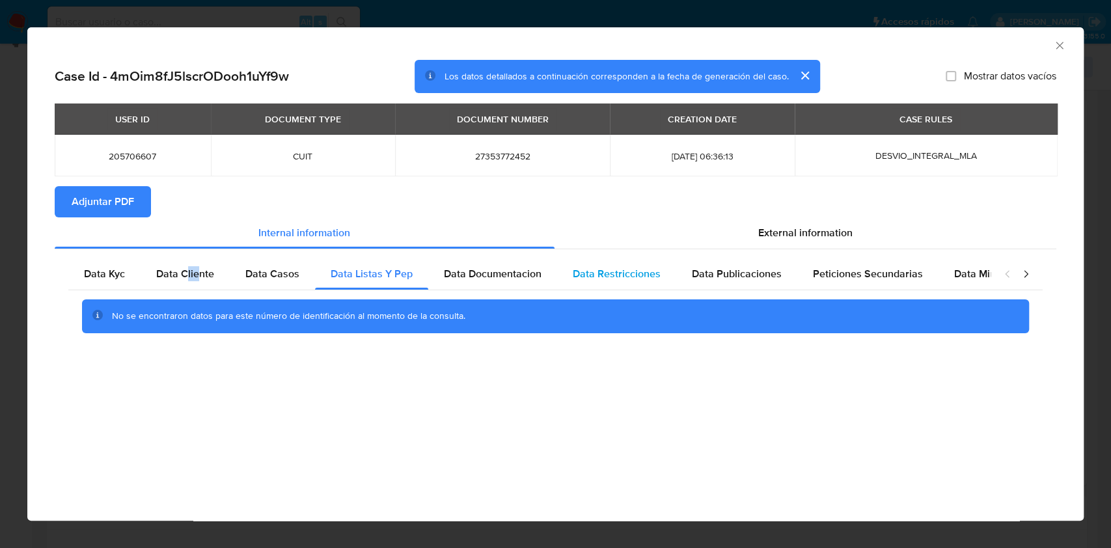
drag, startPoint x: 459, startPoint y: 267, endPoint x: 649, endPoint y: 279, distance: 190.5
click at [462, 267] on span "Data Documentacion" at bounding box center [493, 273] width 98 height 15
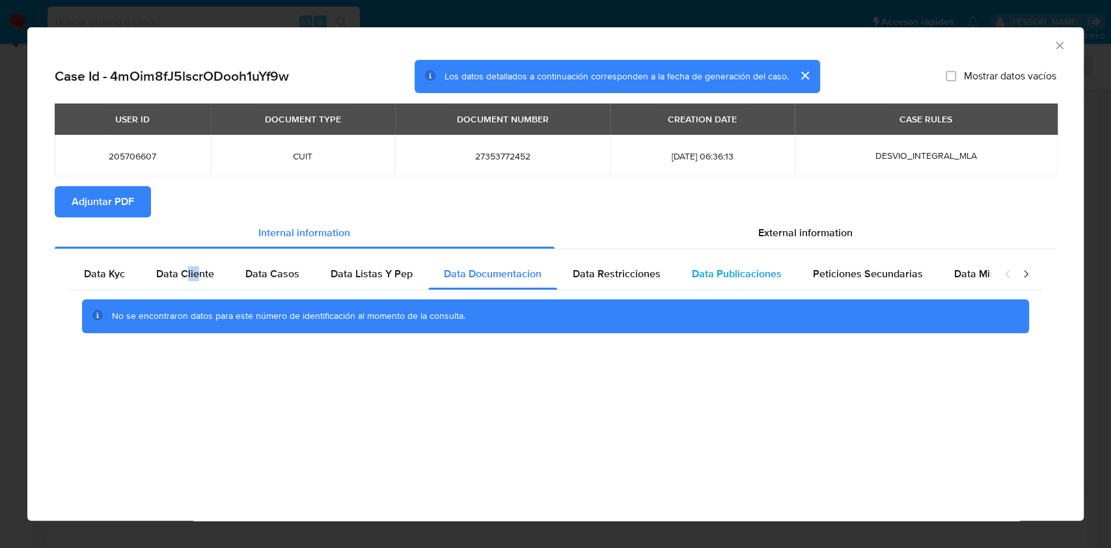
drag, startPoint x: 650, startPoint y: 279, endPoint x: 684, endPoint y: 273, distance: 33.6
click at [650, 279] on span "Data Restricciones" at bounding box center [617, 273] width 88 height 15
drag, startPoint x: 732, startPoint y: 273, endPoint x: 756, endPoint y: 271, distance: 24.2
click at [736, 271] on span "Data Publicaciones" at bounding box center [737, 273] width 90 height 15
click at [859, 283] on div "Peticiones Secundarias" at bounding box center [868, 273] width 141 height 31
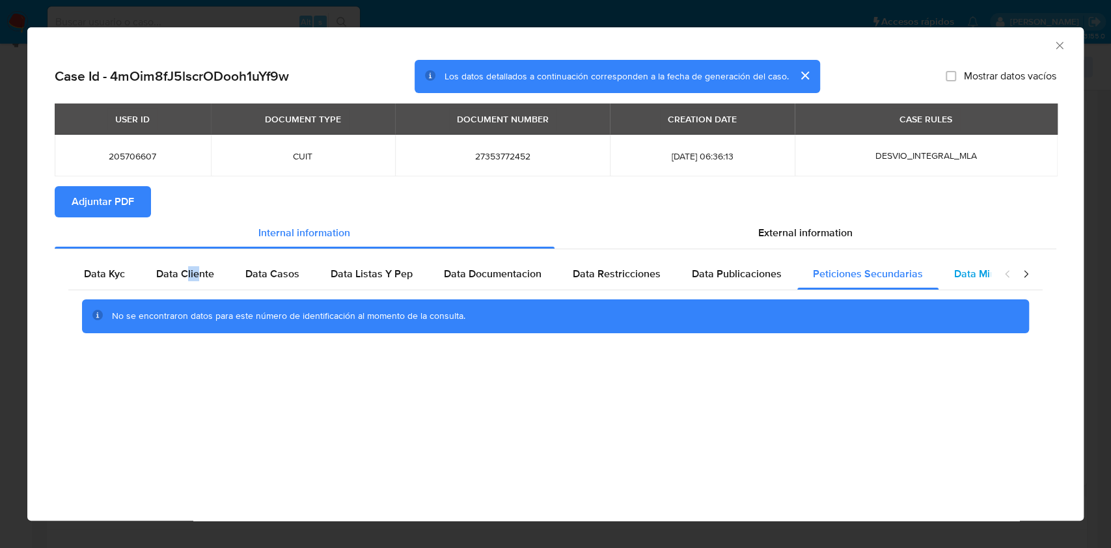
click at [969, 265] on div "Data Minoridad" at bounding box center [990, 273] width 103 height 31
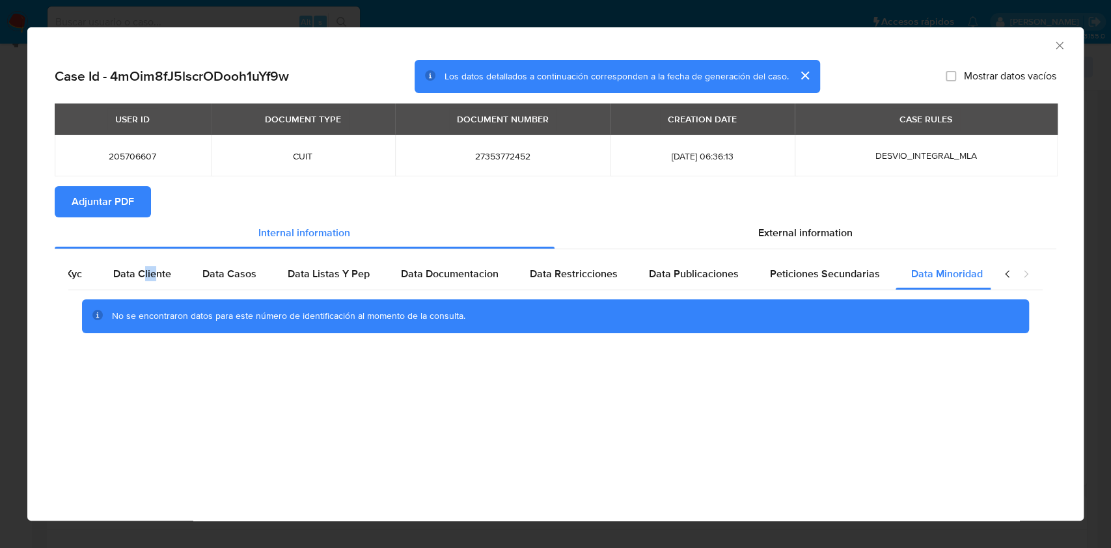
scroll to position [0, 44]
click at [1025, 273] on icon "closure-recommendation-modal" at bounding box center [1026, 274] width 13 height 13
click at [849, 241] on div "External information" at bounding box center [806, 232] width 503 height 31
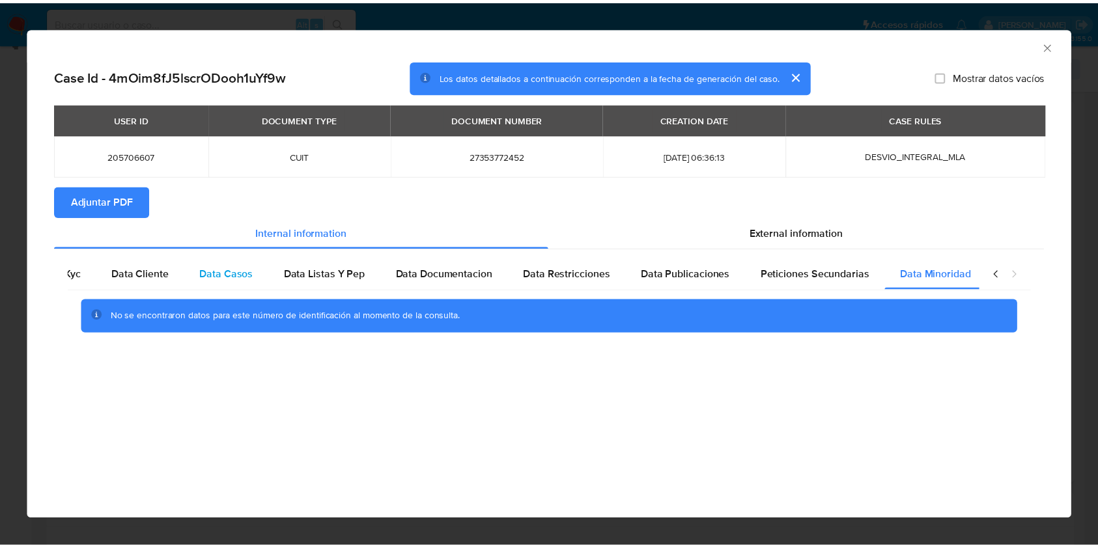
scroll to position [0, 0]
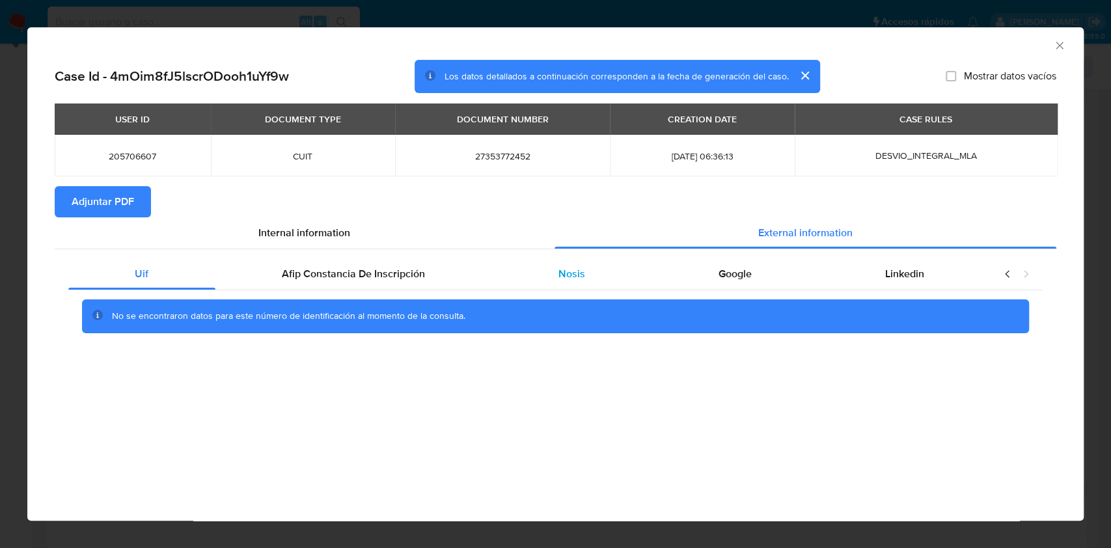
click at [516, 262] on div "Nosis" at bounding box center [572, 273] width 160 height 31
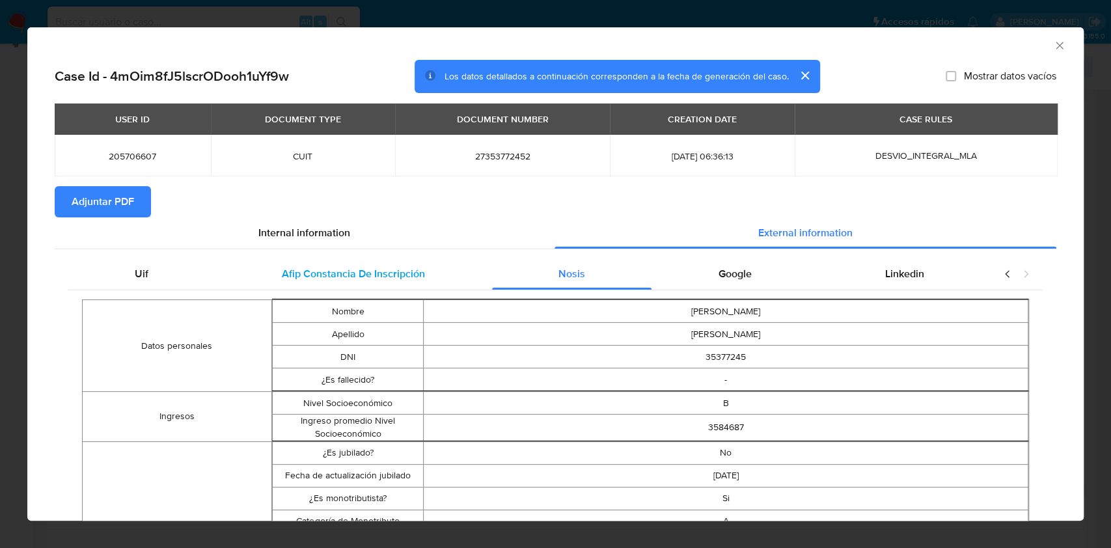
click at [411, 273] on span "Afip Constancia De Inscripción" at bounding box center [353, 273] width 143 height 15
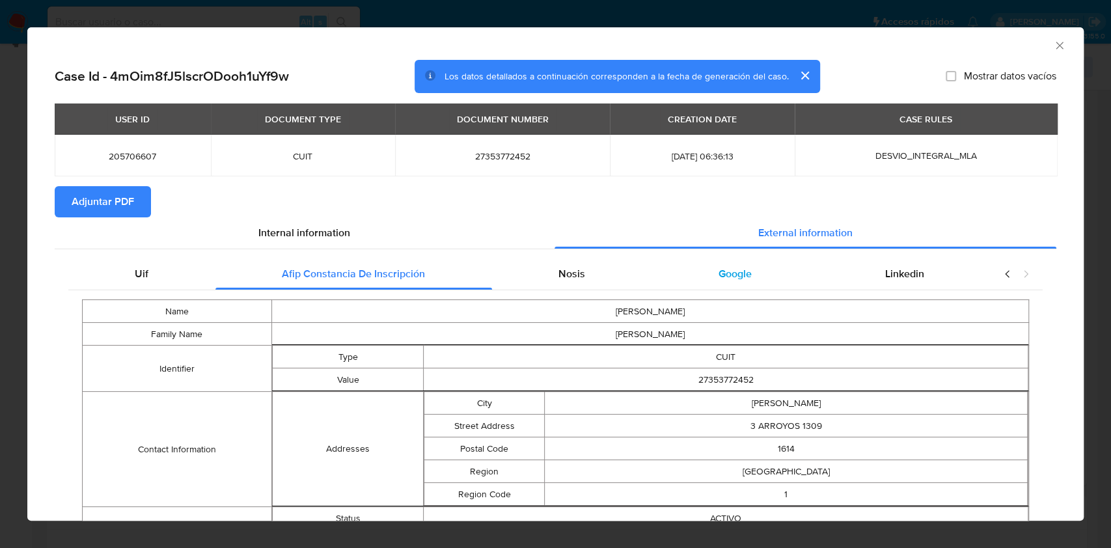
click at [693, 273] on div "Google" at bounding box center [735, 273] width 167 height 31
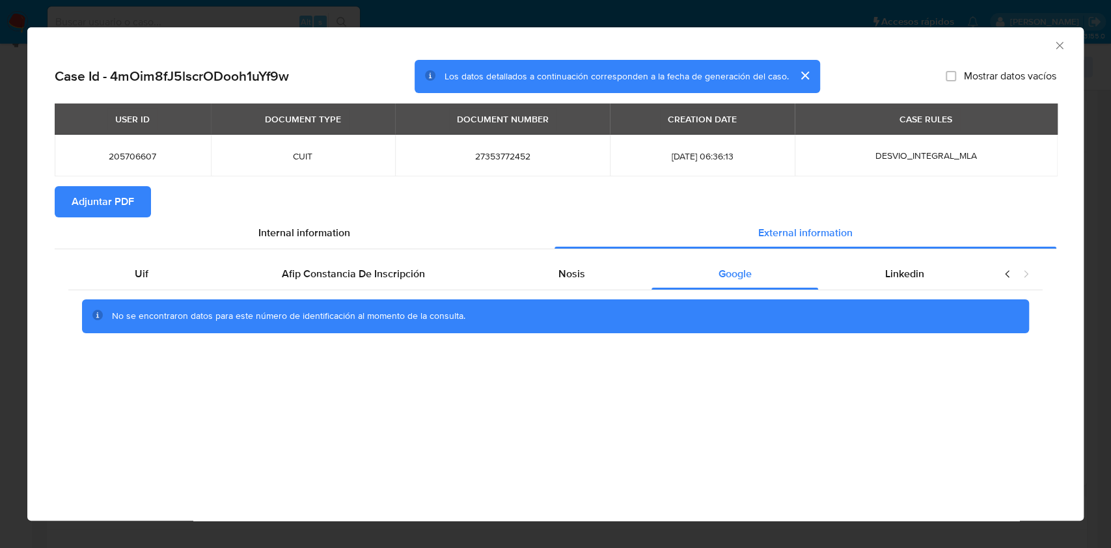
click at [68, 195] on button "Adjuntar PDF" at bounding box center [103, 201] width 96 height 31
drag, startPoint x: 1059, startPoint y: 45, endPoint x: 1041, endPoint y: 62, distance: 24.9
click at [1059, 44] on icon "Cerrar ventana" at bounding box center [1059, 45] width 7 height 7
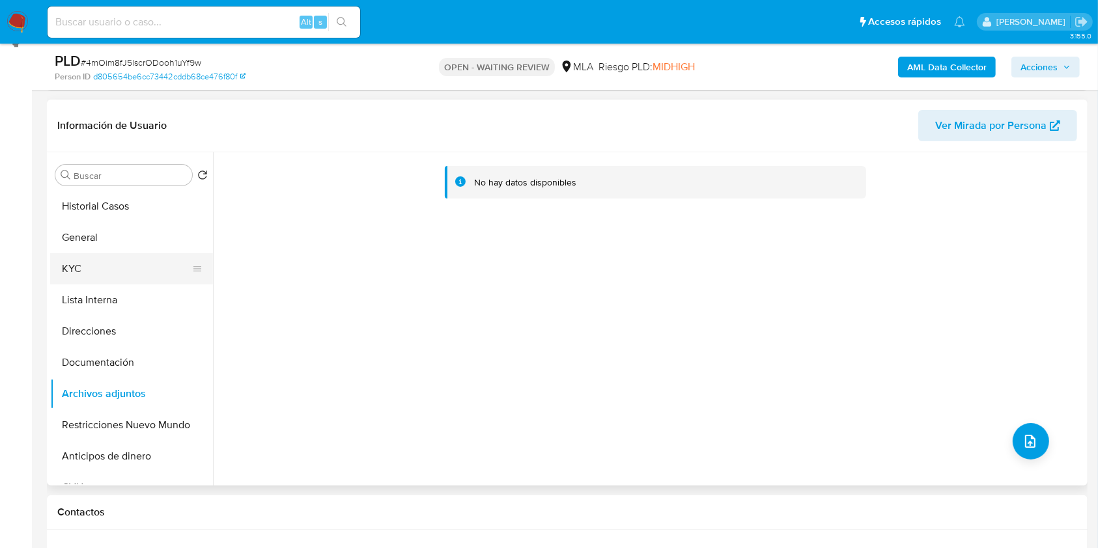
click at [102, 266] on button "KYC" at bounding box center [126, 268] width 152 height 31
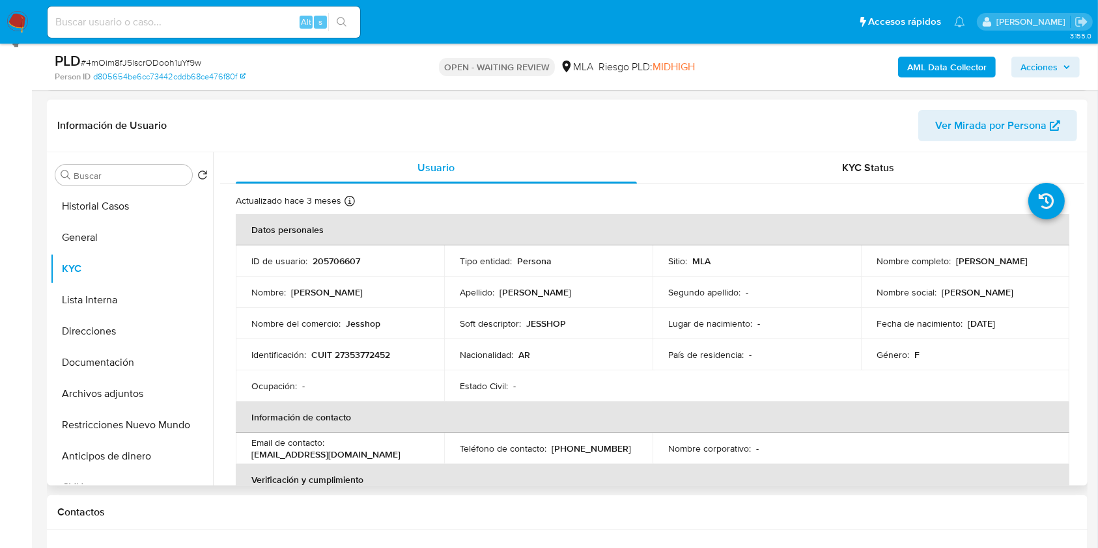
drag, startPoint x: 875, startPoint y: 269, endPoint x: 985, endPoint y: 268, distance: 110.0
click at [984, 264] on div "Nombre completo : Sabrina Jacqueline Valdez" at bounding box center [964, 261] width 177 height 12
copy p "[PERSON_NAME]"
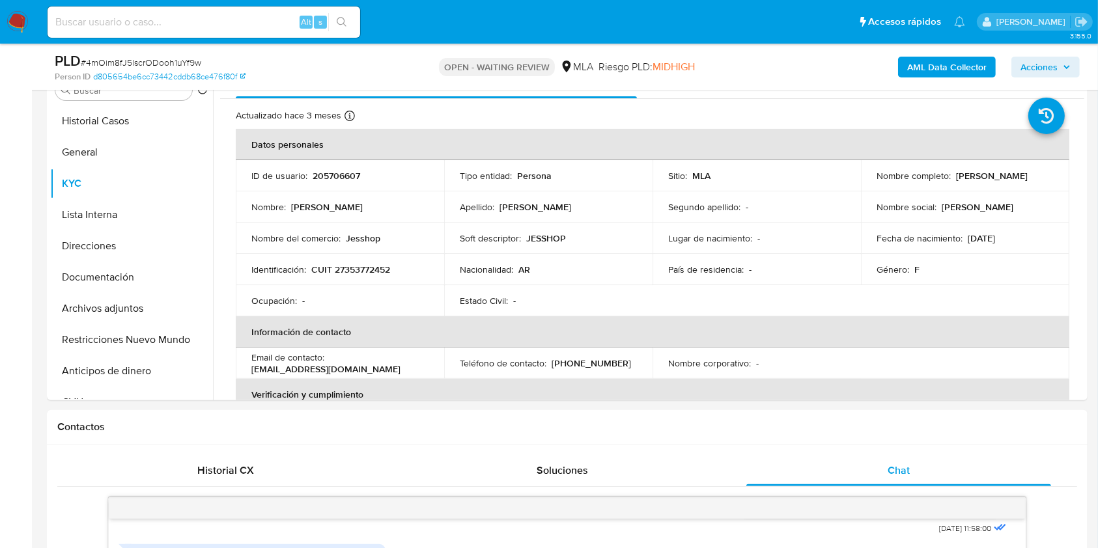
scroll to position [268, 0]
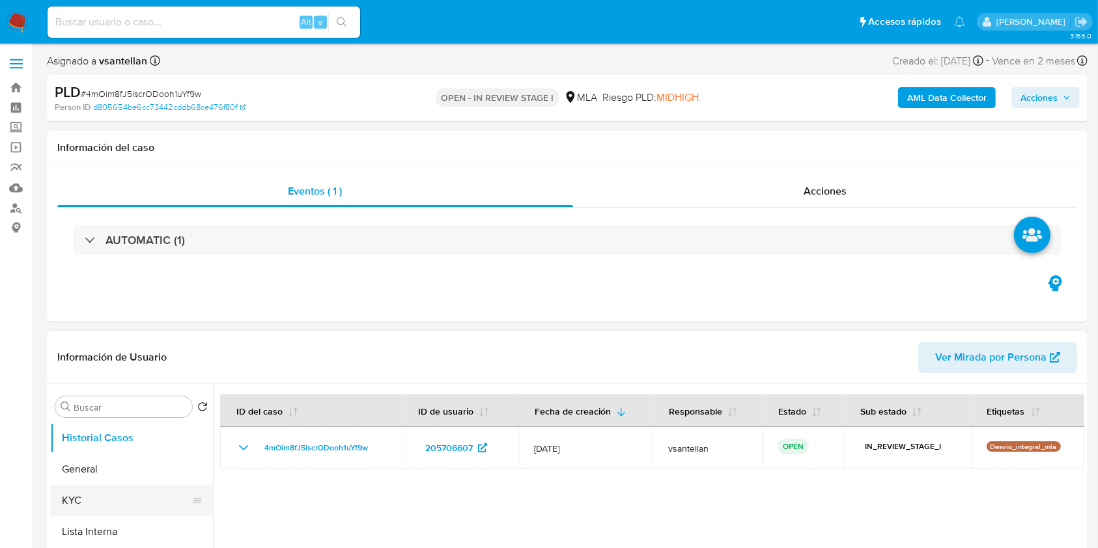
click at [84, 497] on button "KYC" at bounding box center [126, 500] width 152 height 31
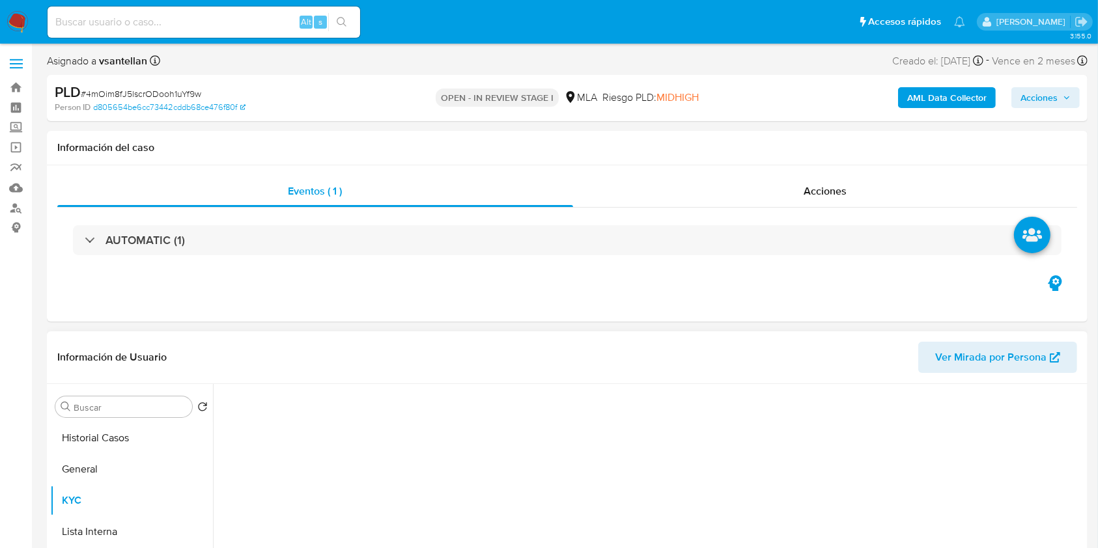
select select "10"
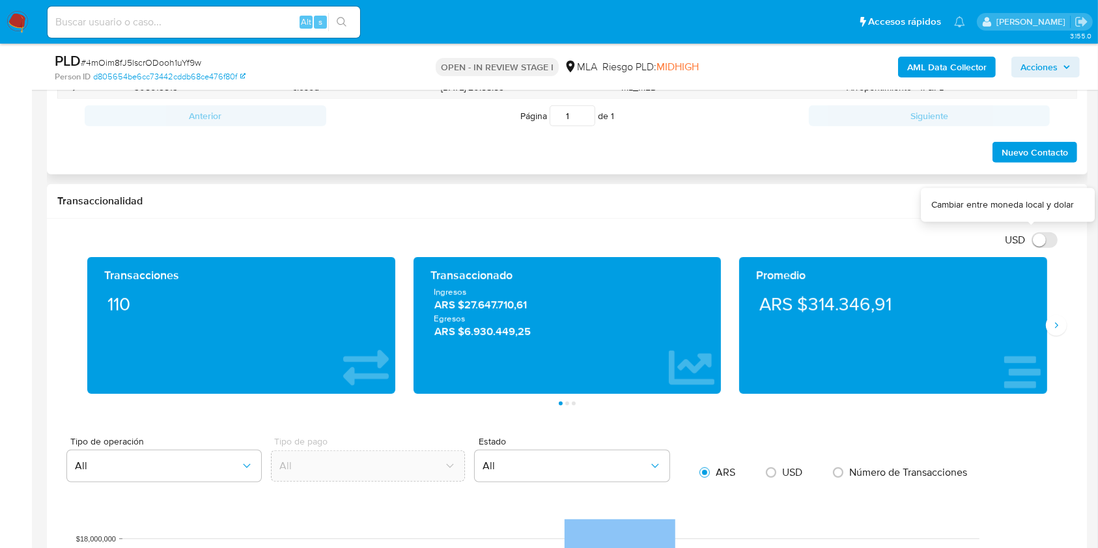
scroll to position [502, 0]
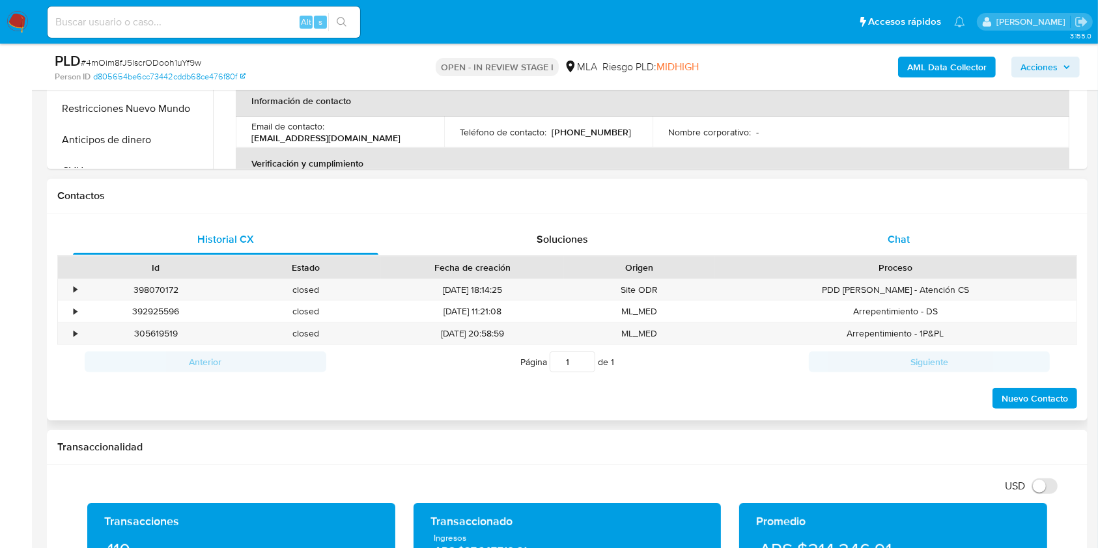
click at [906, 235] on span "Chat" at bounding box center [898, 239] width 22 height 15
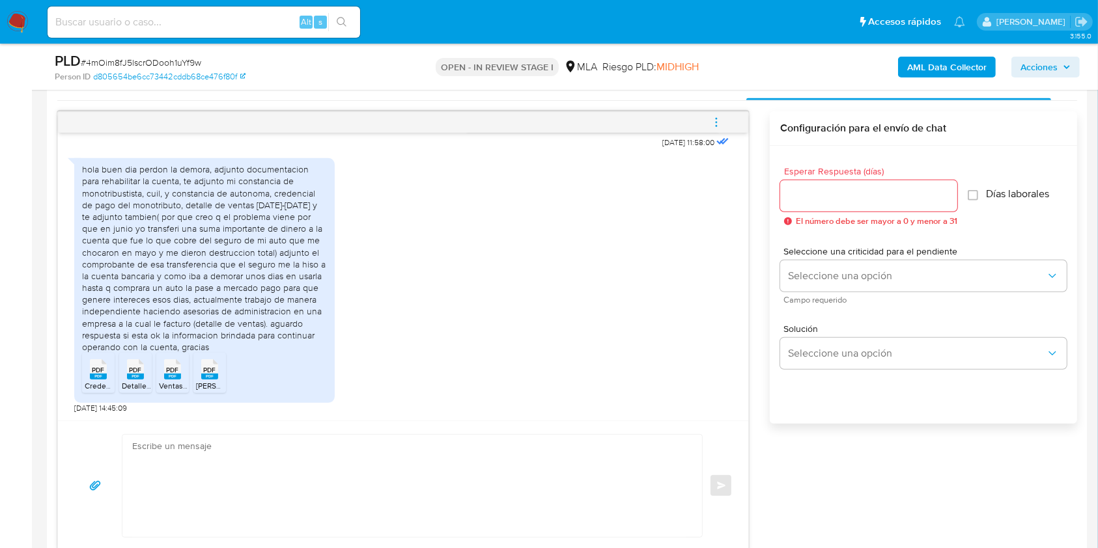
scroll to position [740, 0]
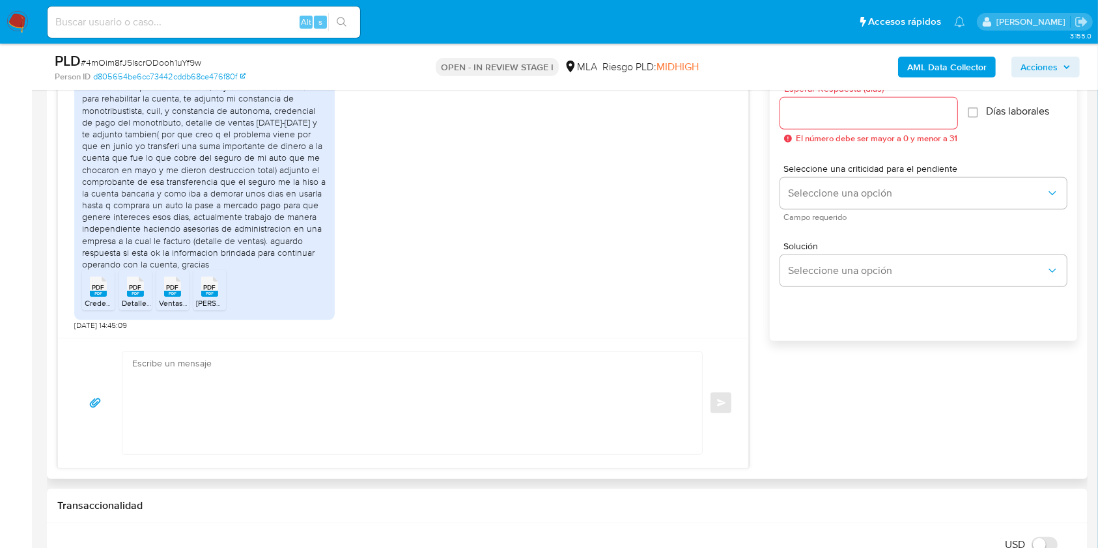
click at [247, 391] on textarea at bounding box center [408, 403] width 553 height 102
paste textarea "Hola [PERSON_NAME], Muchas gracias por la respuesta. Te confirmamos la recepció…"
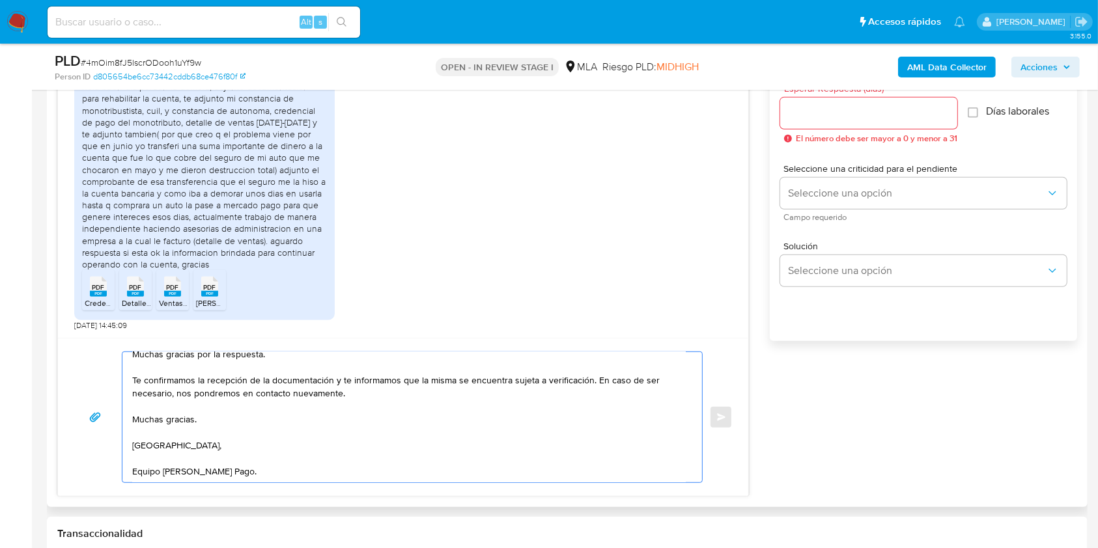
scroll to position [0, 0]
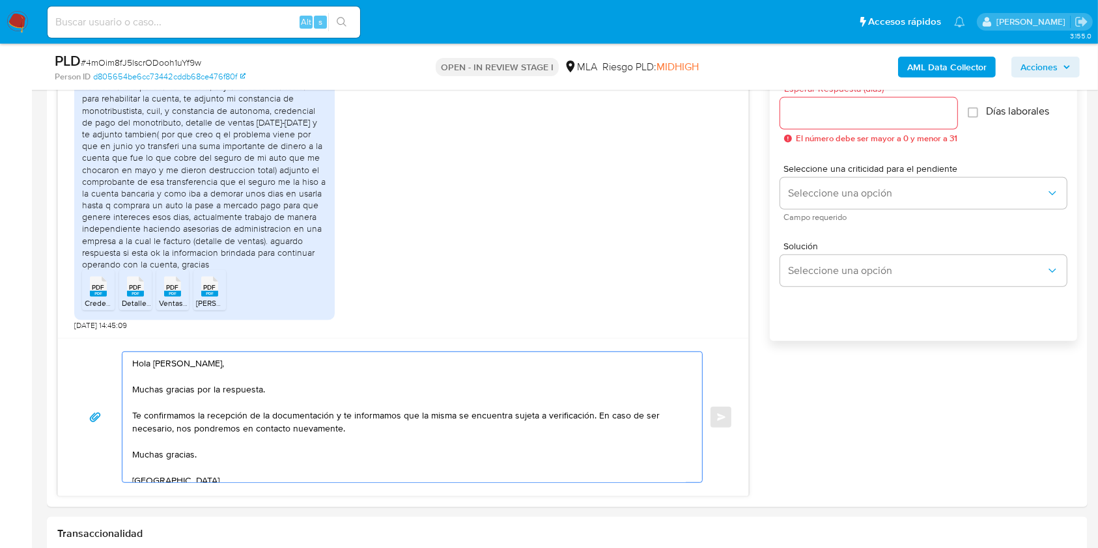
type textarea "Hola [PERSON_NAME], Muchas gracias por la respuesta. Te confirmamos la recepció…"
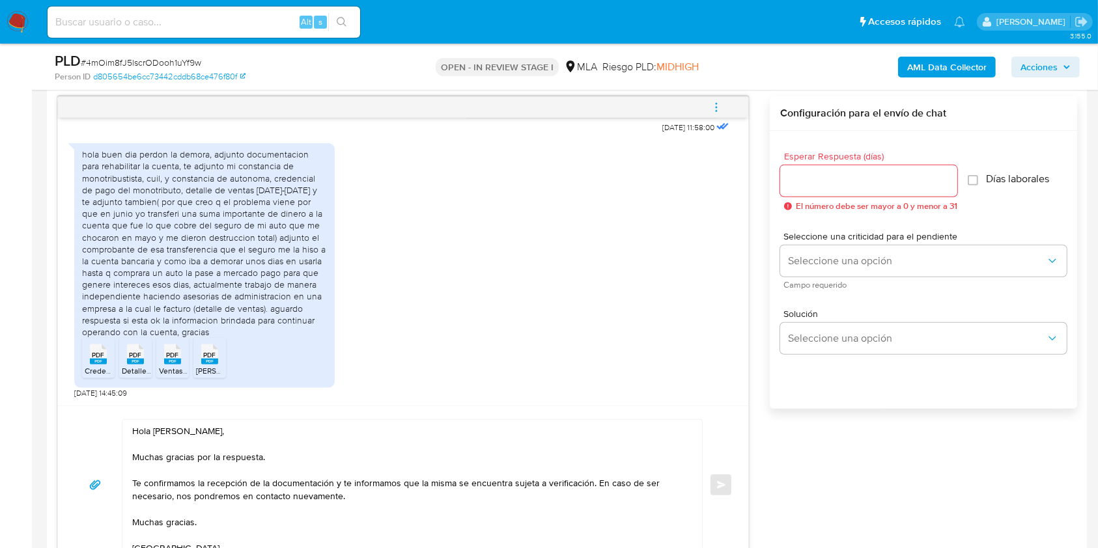
scroll to position [682, 0]
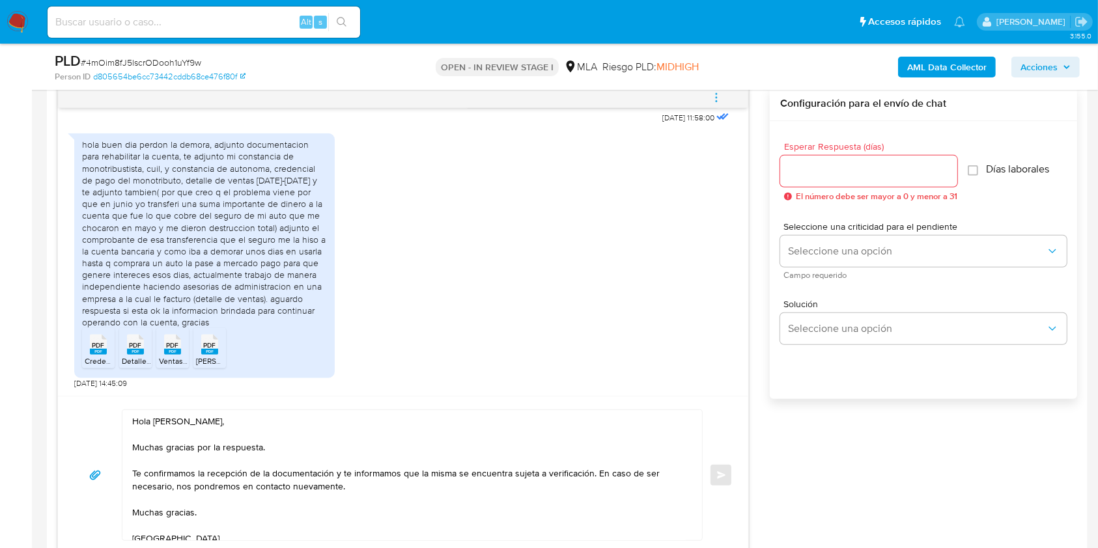
click at [818, 154] on div "Esperar Respuesta (días) El número debe ser mayor a 0 y menor a 31" at bounding box center [868, 171] width 177 height 59
click at [812, 169] on input "Esperar Respuesta (días)" at bounding box center [868, 171] width 177 height 17
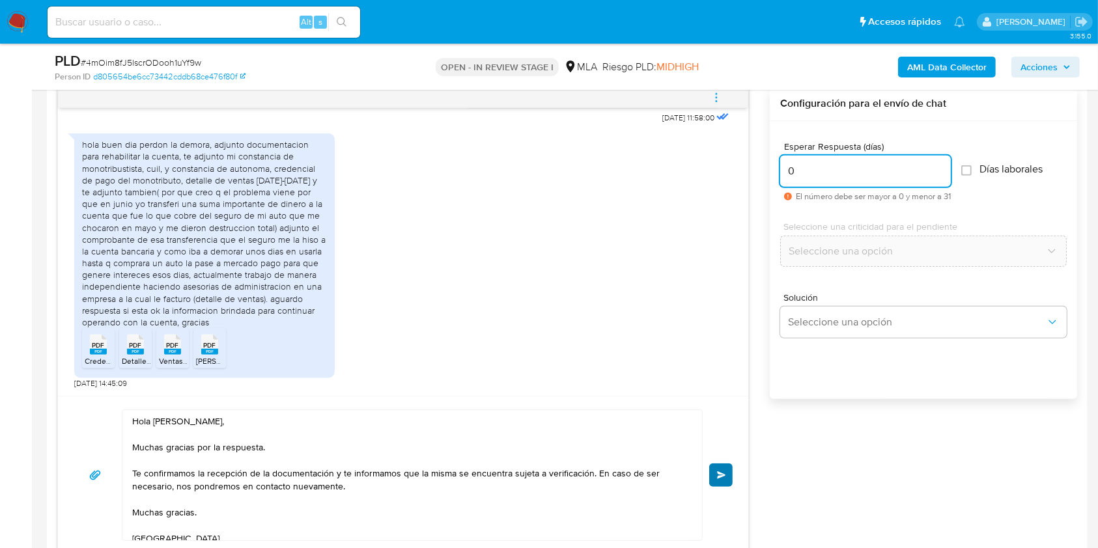
type input "0"
drag, startPoint x: 719, startPoint y: 466, endPoint x: 712, endPoint y: 414, distance: 52.7
click at [717, 466] on button "Enviar" at bounding box center [720, 475] width 23 height 23
click at [728, 107] on button "menu-action" at bounding box center [716, 97] width 43 height 31
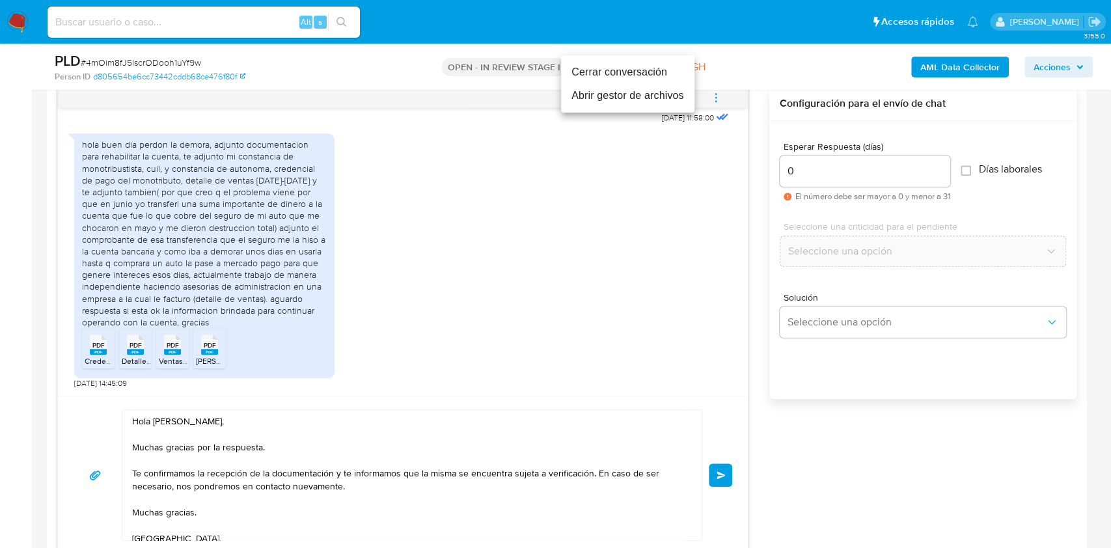
drag, startPoint x: 624, startPoint y: 74, endPoint x: 615, endPoint y: 81, distance: 12.1
click at [624, 74] on li "Cerrar conversación" at bounding box center [627, 72] width 133 height 23
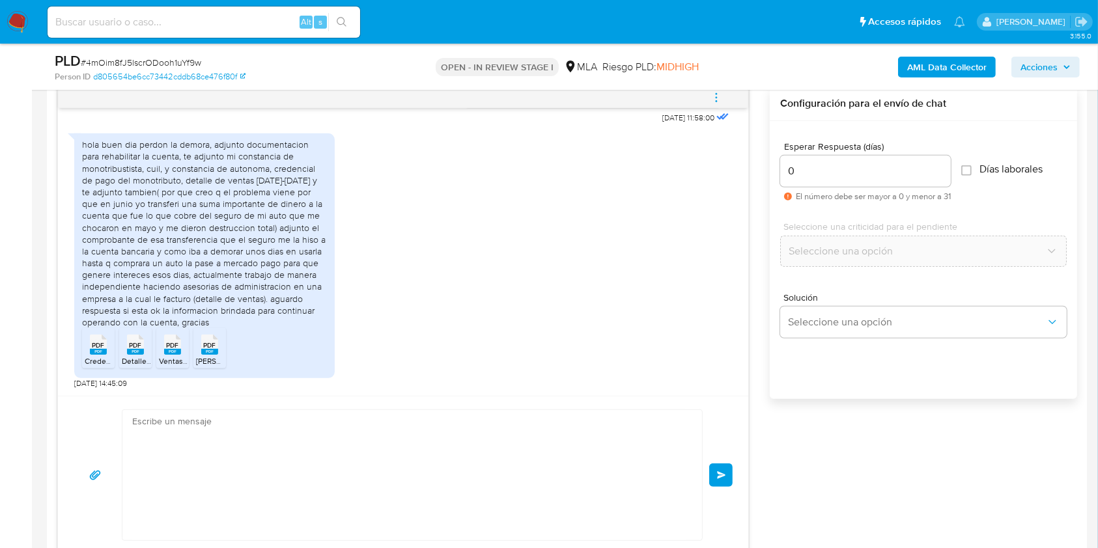
scroll to position [1584, 0]
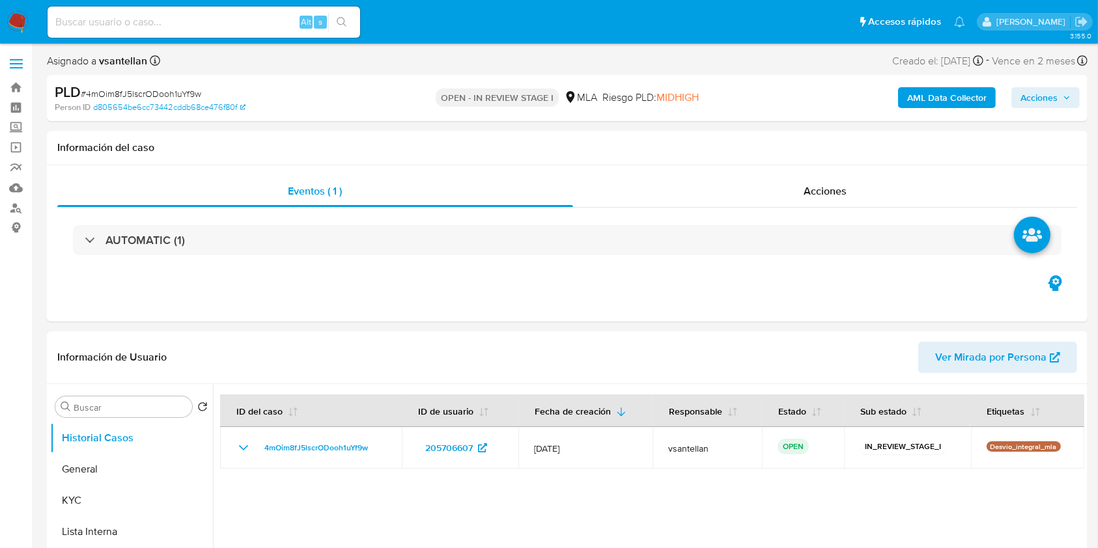
select select "10"
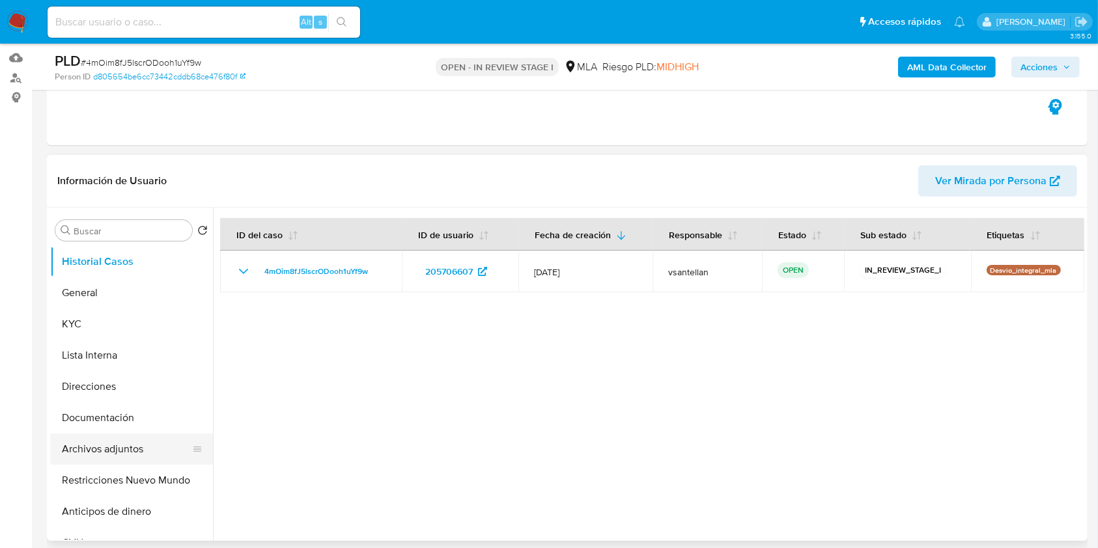
scroll to position [173, 0]
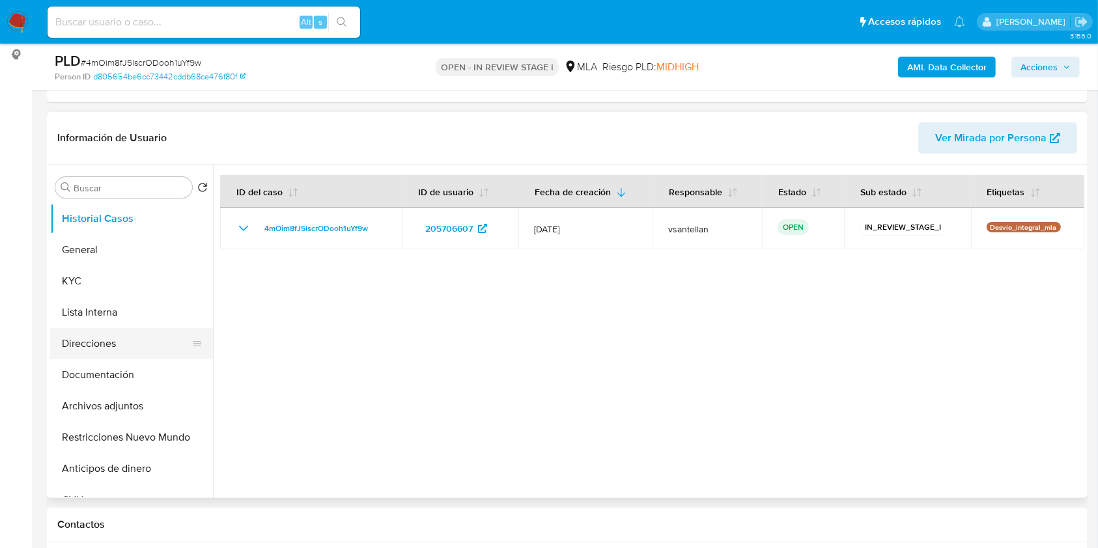
drag, startPoint x: 118, startPoint y: 368, endPoint x: 117, endPoint y: 341, distance: 26.7
click at [118, 368] on button "Documentación" at bounding box center [131, 374] width 163 height 31
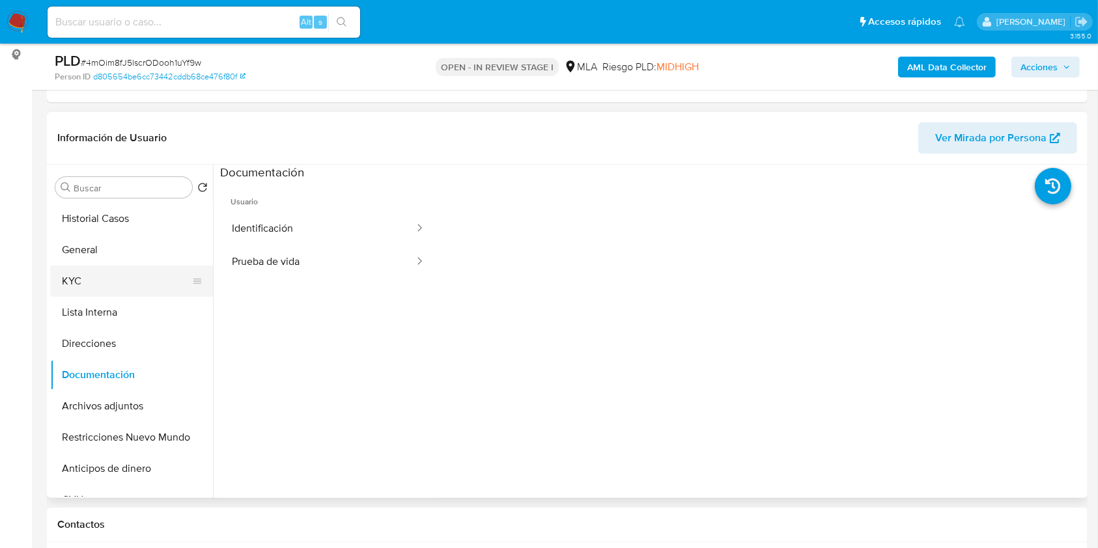
click at [105, 273] on button "KYC" at bounding box center [126, 281] width 152 height 31
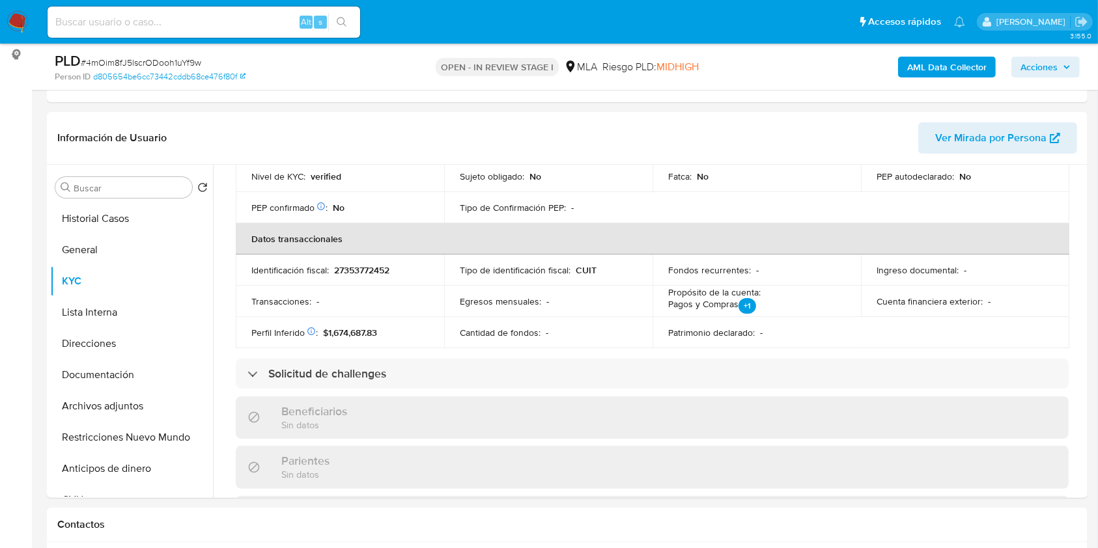
scroll to position [434, 0]
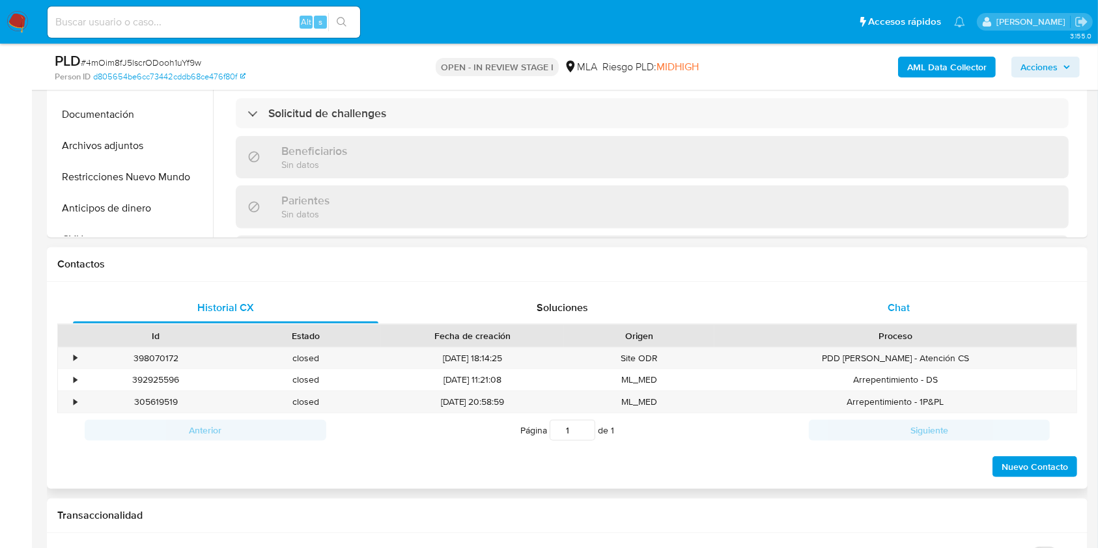
click at [877, 296] on div "Chat" at bounding box center [898, 307] width 305 height 31
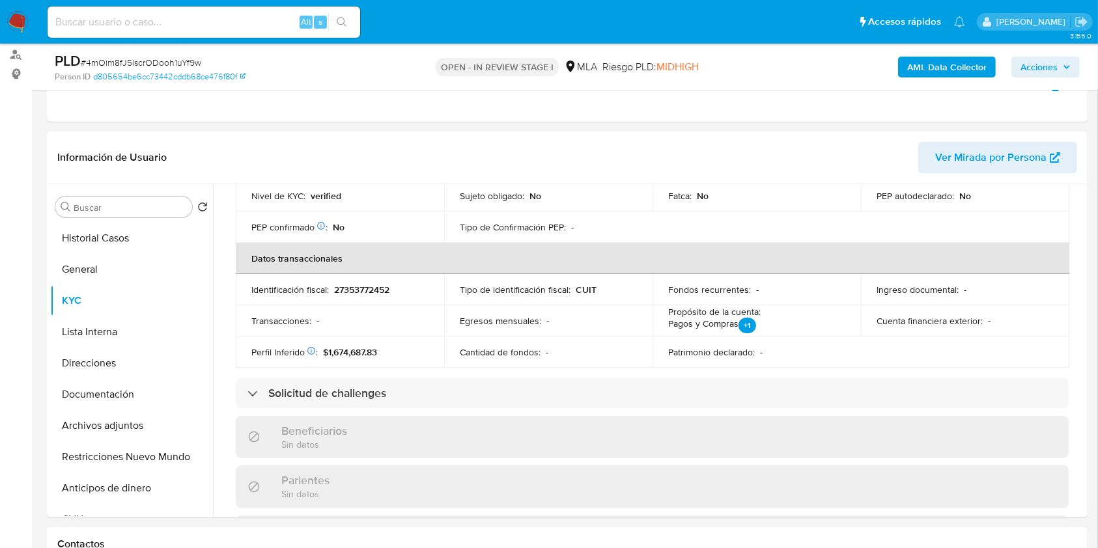
scroll to position [111, 0]
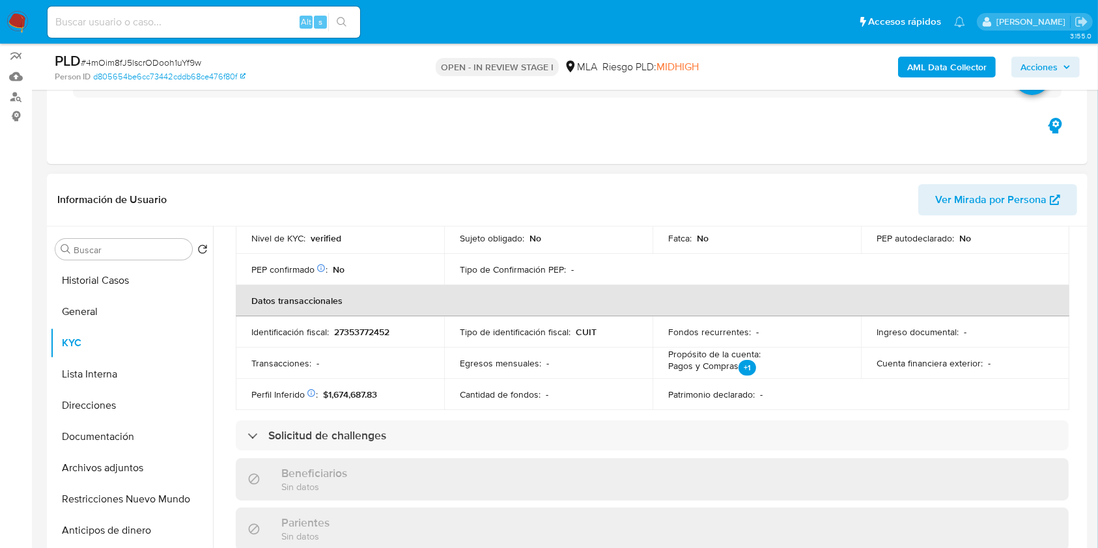
click at [121, 501] on button "Restricciones Nuevo Mundo" at bounding box center [131, 499] width 163 height 31
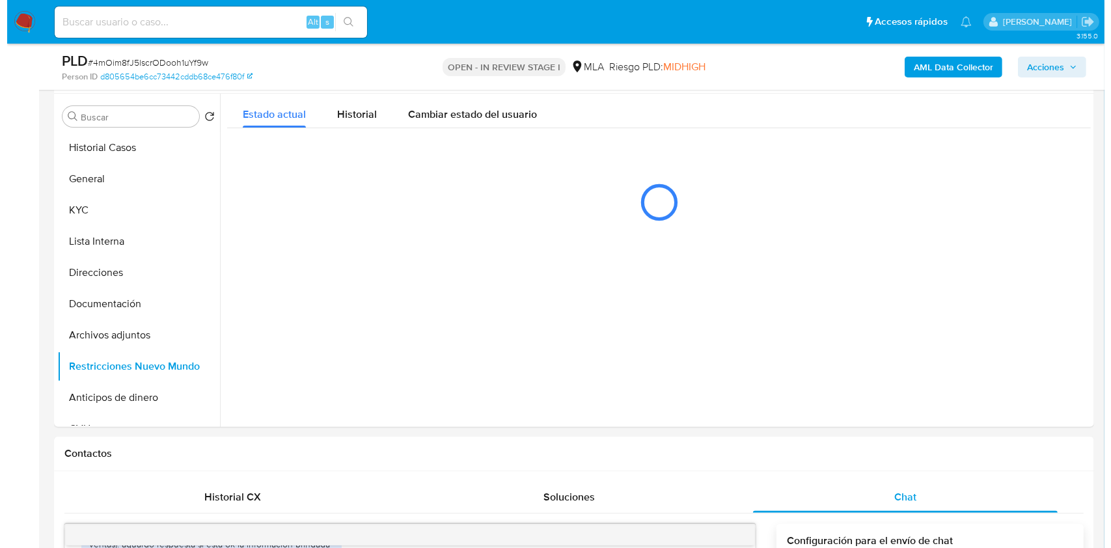
scroll to position [230, 0]
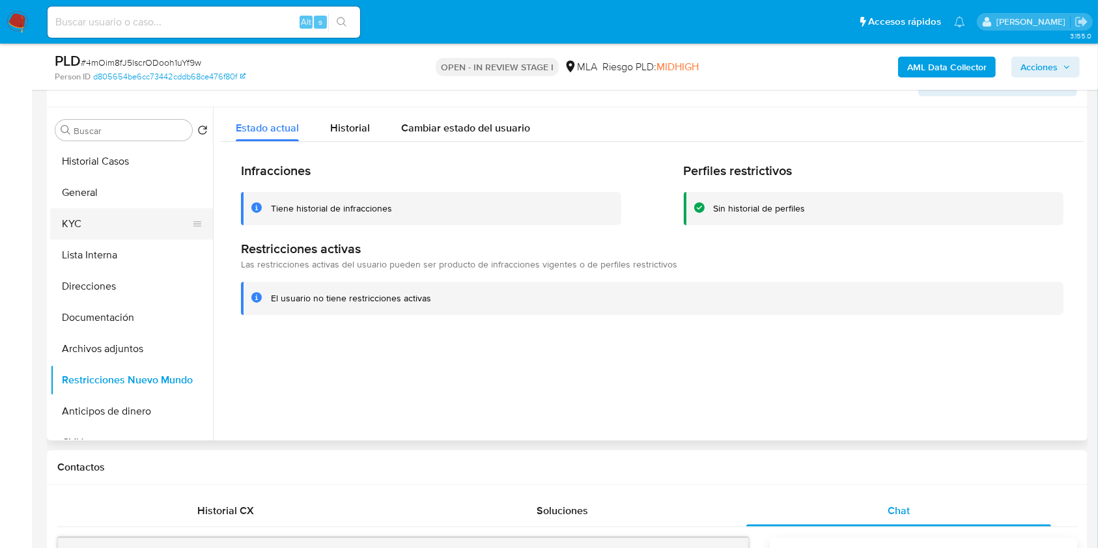
click at [135, 227] on button "KYC" at bounding box center [126, 223] width 152 height 31
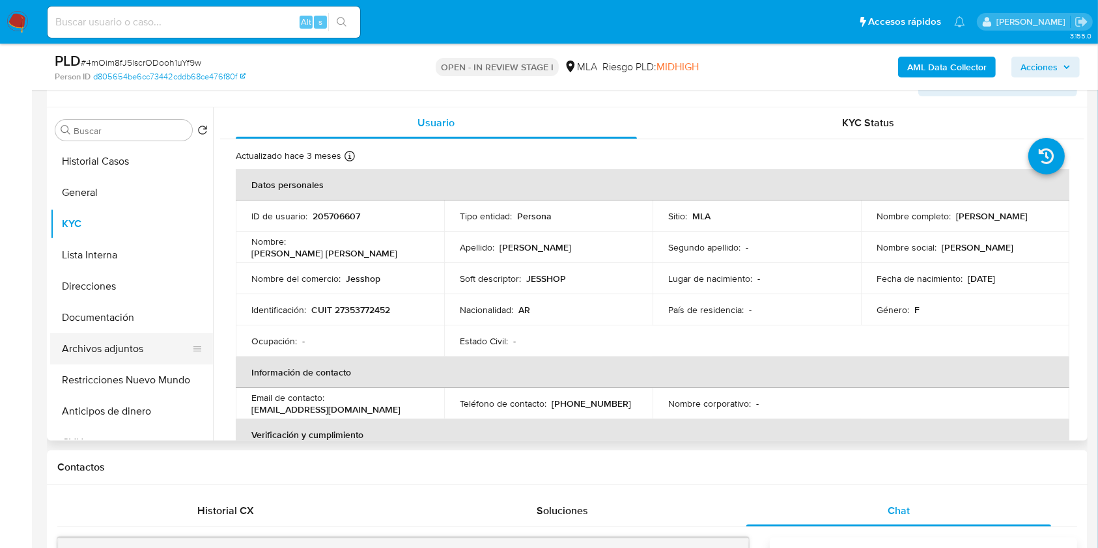
click at [134, 351] on button "Archivos adjuntos" at bounding box center [126, 348] width 152 height 31
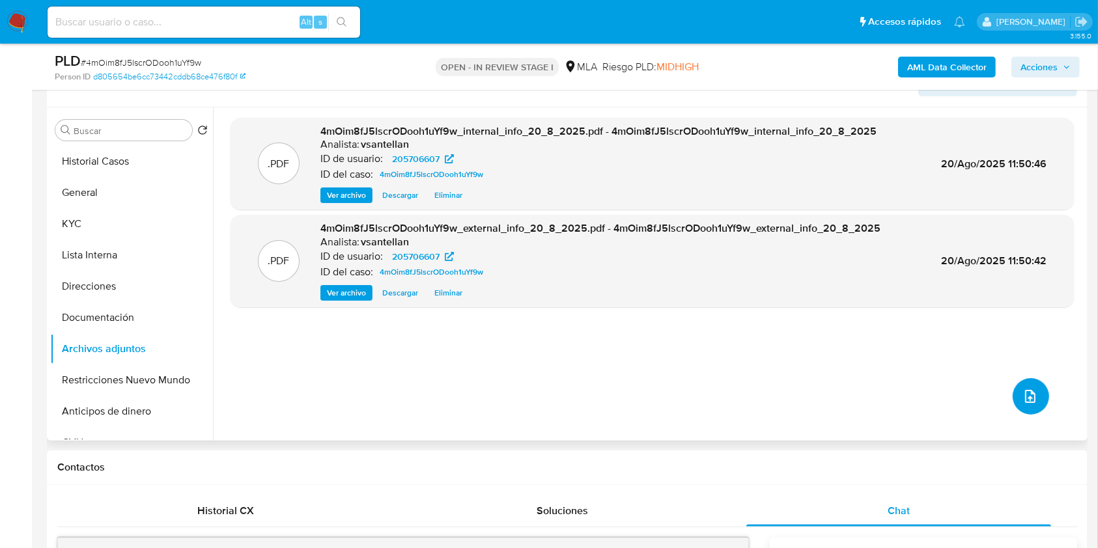
click at [1030, 398] on icon "upload-file" at bounding box center [1030, 397] width 16 height 16
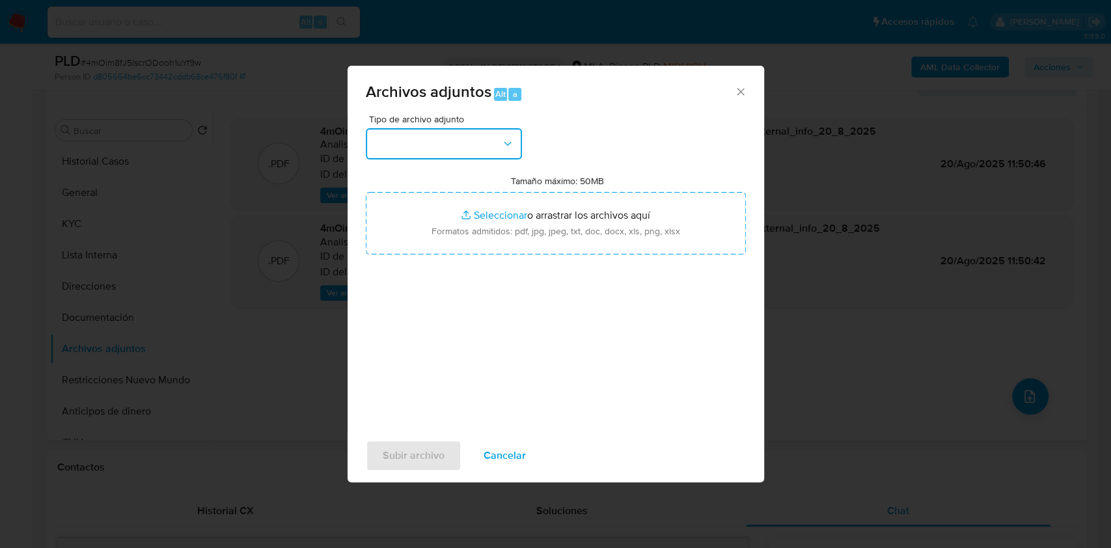
click at [403, 133] on button "button" at bounding box center [444, 143] width 156 height 31
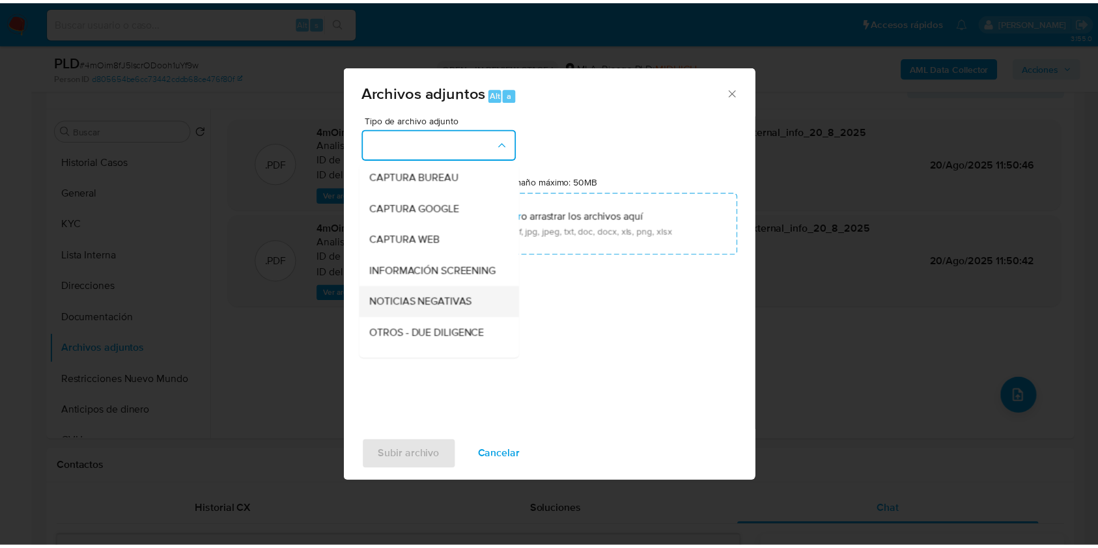
scroll to position [87, 0]
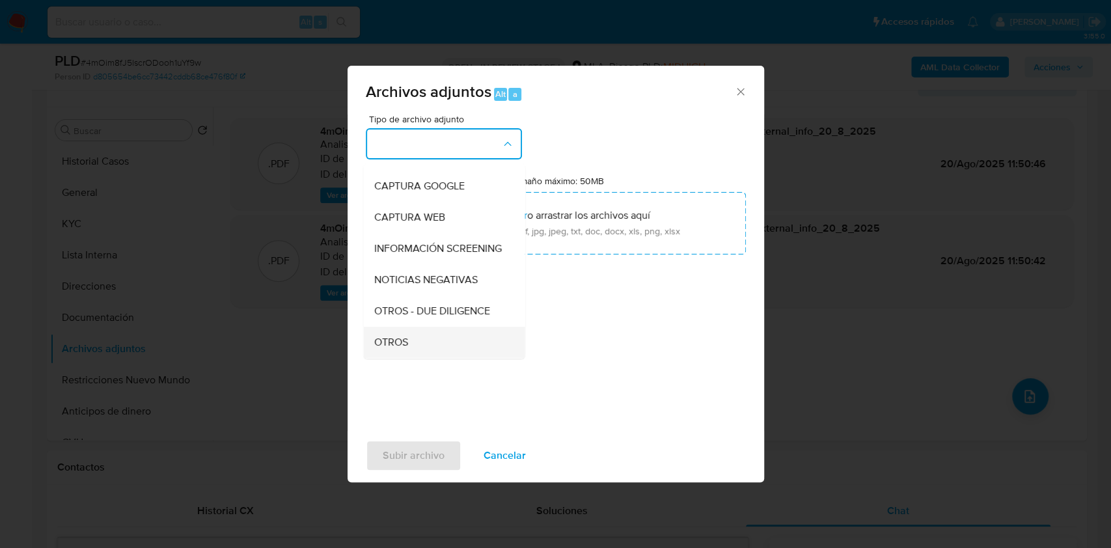
click at [413, 346] on div "OTROS" at bounding box center [440, 342] width 133 height 31
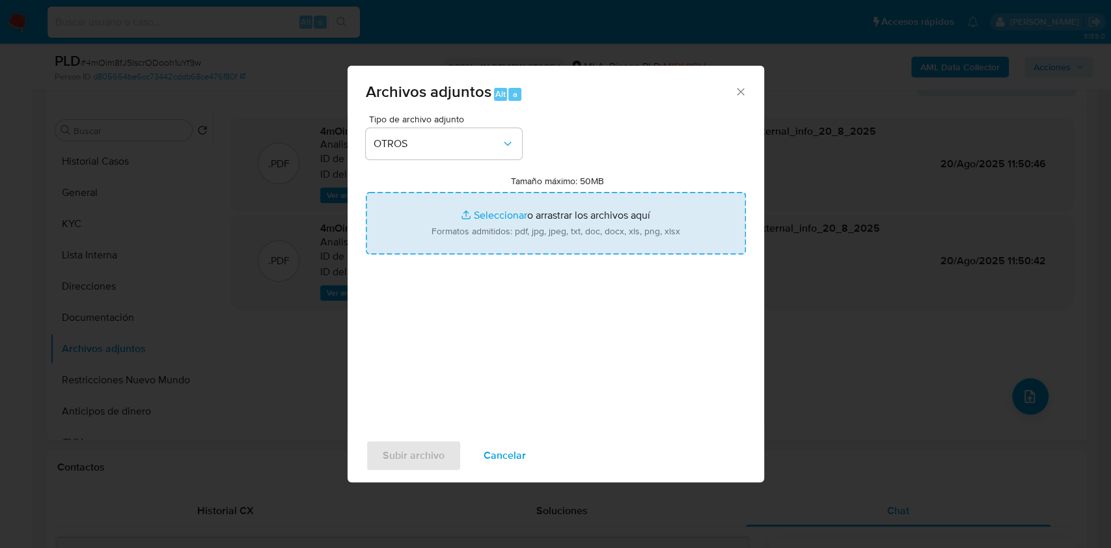
click at [464, 228] on input "Tamaño máximo: 50MB Seleccionar archivos" at bounding box center [556, 223] width 380 height 62
type input "C:\fakepath\Caselog-205706607- NO ROI.docx"
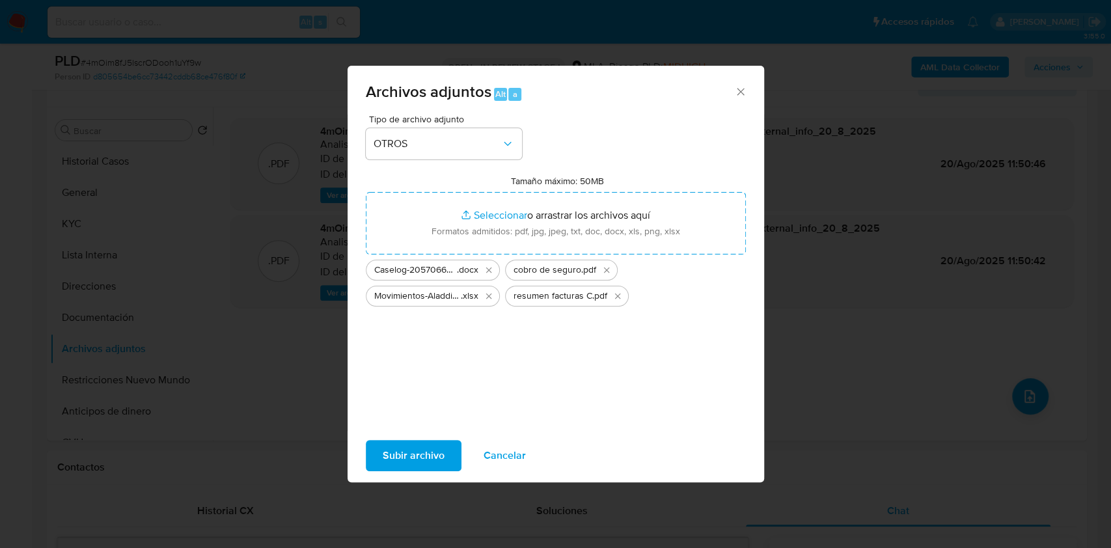
click at [440, 456] on span "Subir archivo" at bounding box center [414, 455] width 62 height 29
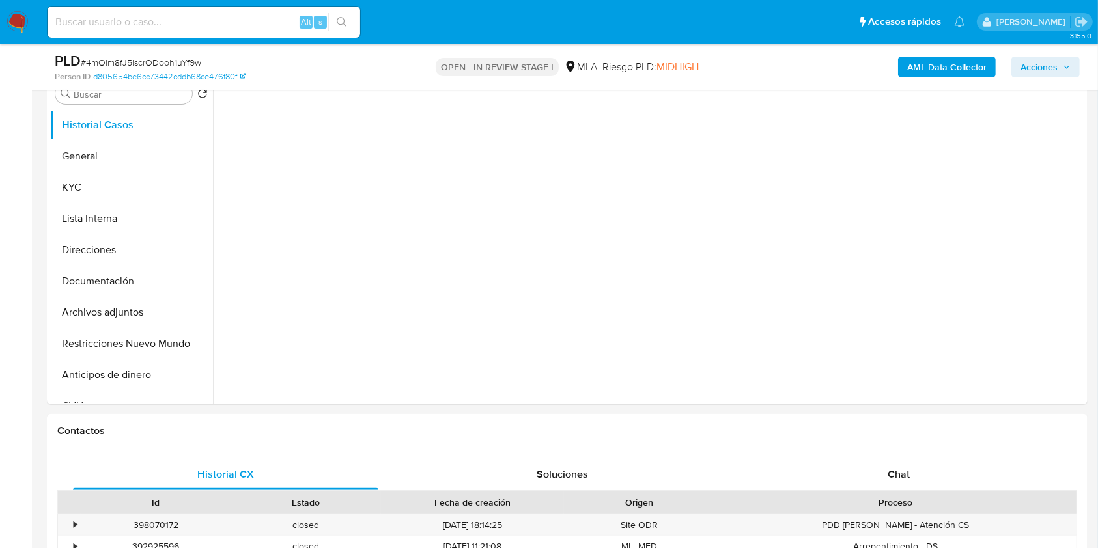
scroll to position [434, 0]
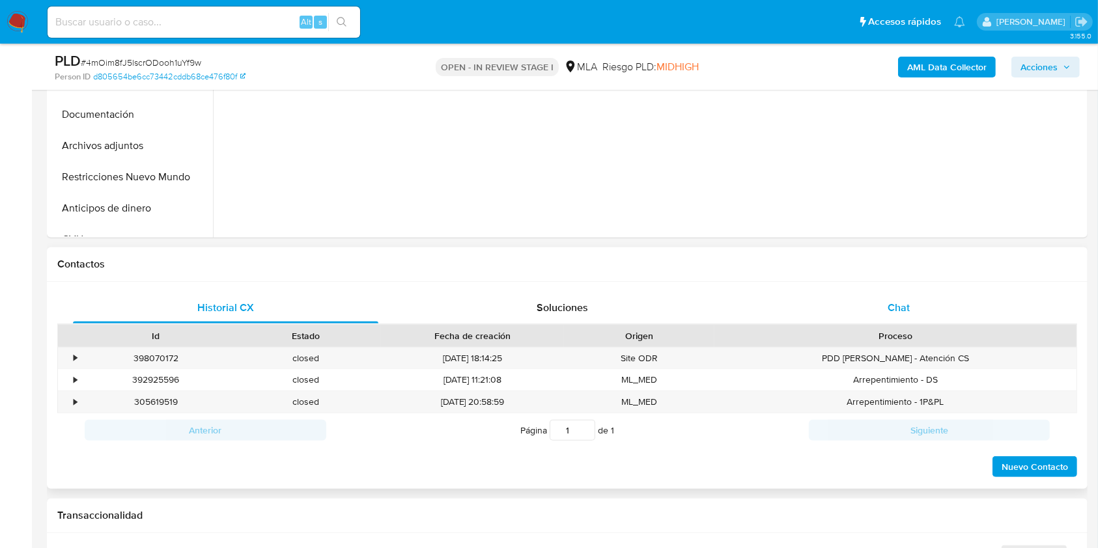
click at [886, 307] on div "Chat" at bounding box center [898, 307] width 305 height 31
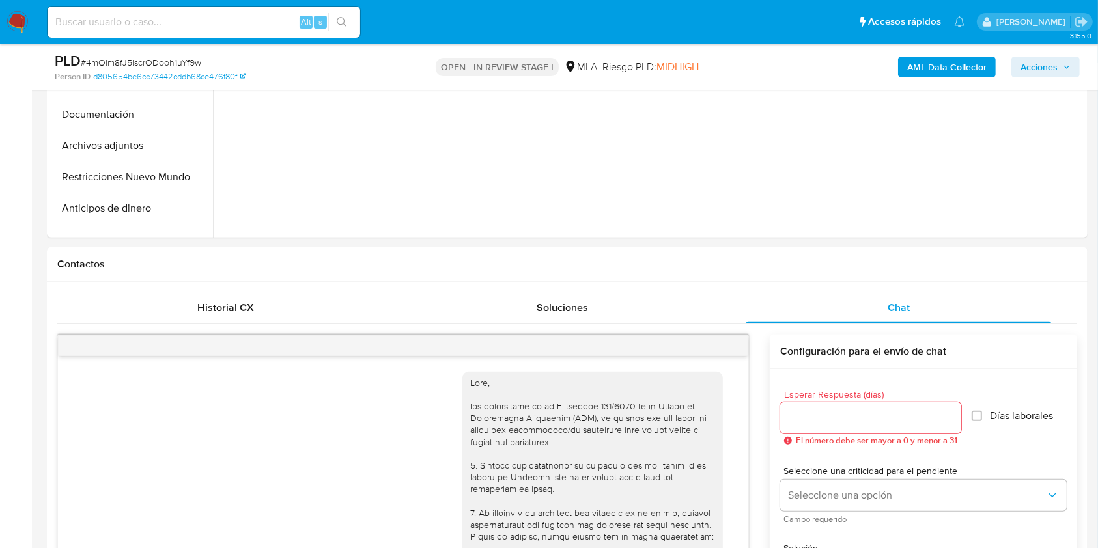
scroll to position [1584, 0]
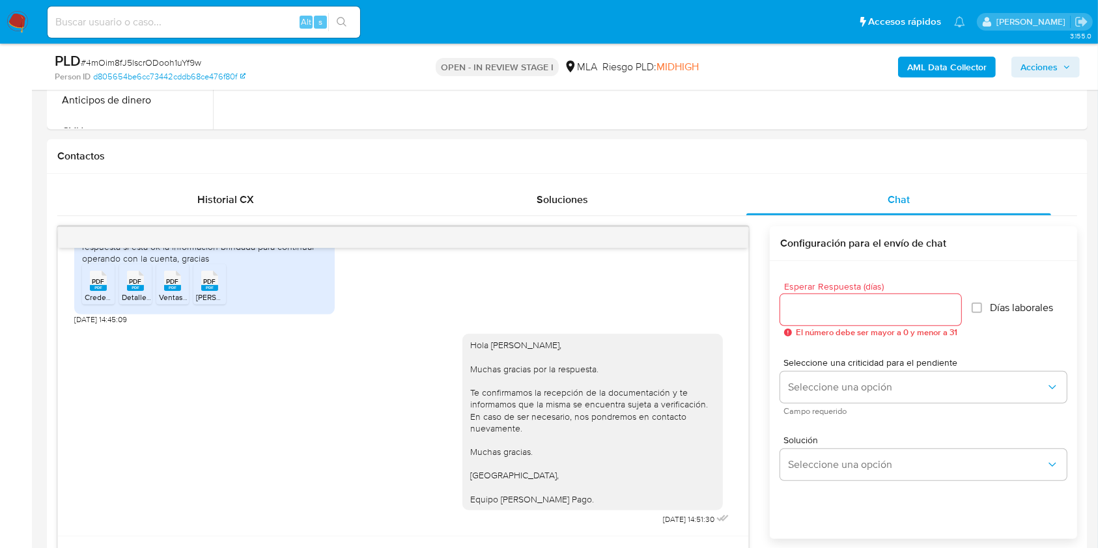
select select "10"
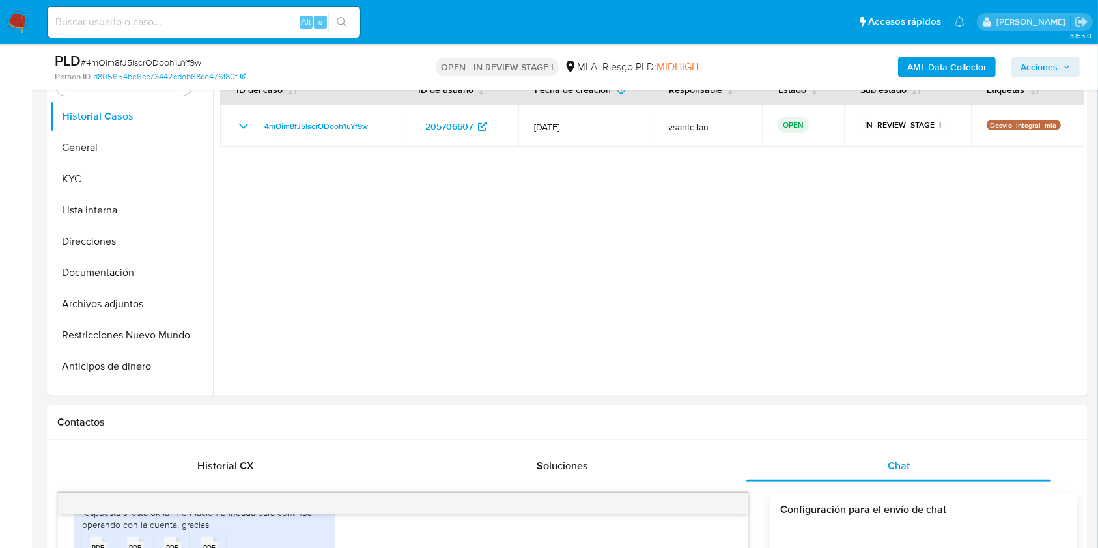
scroll to position [240, 0]
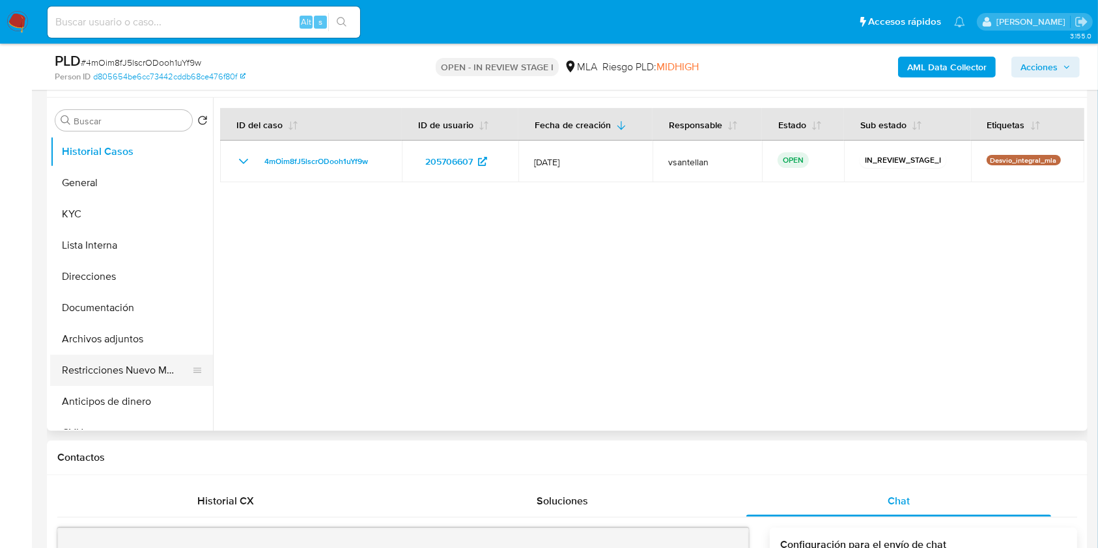
click at [130, 357] on button "Restricciones Nuevo Mundo" at bounding box center [126, 370] width 152 height 31
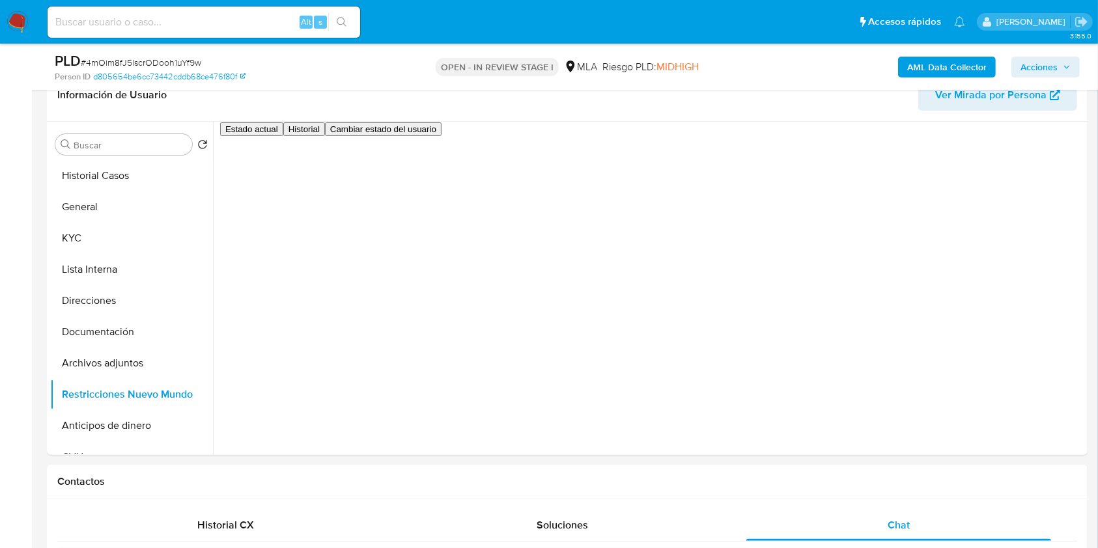
scroll to position [213, 0]
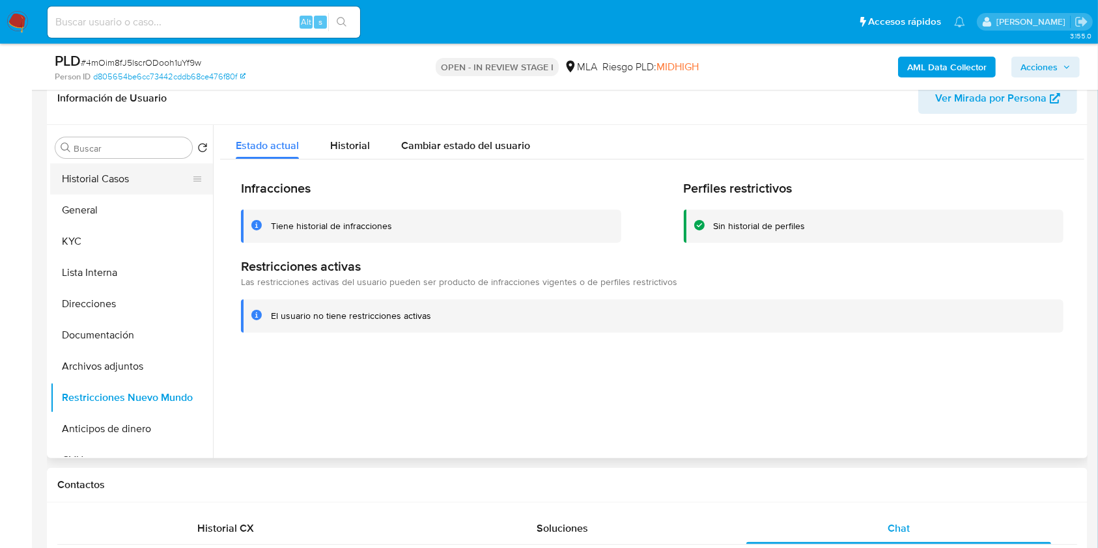
click at [98, 174] on button "Historial Casos" at bounding box center [126, 178] width 152 height 31
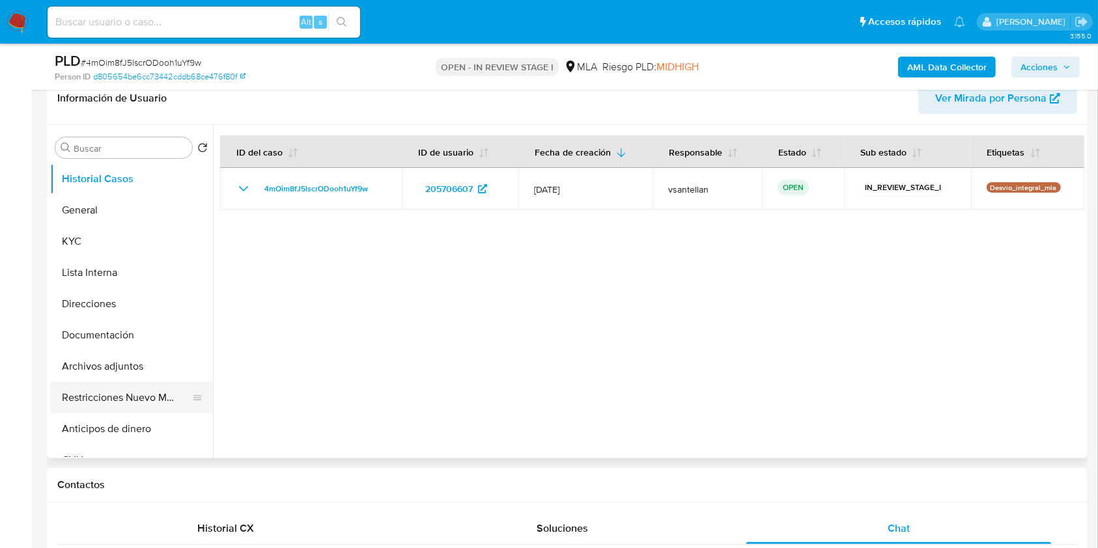
click at [129, 396] on button "Restricciones Nuevo Mundo" at bounding box center [126, 397] width 152 height 31
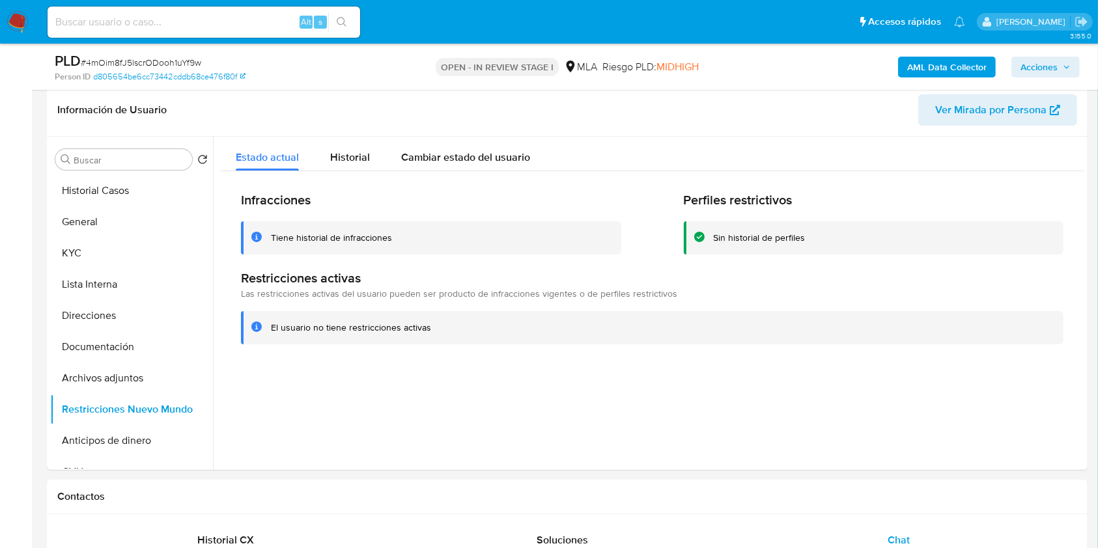
scroll to position [175, 0]
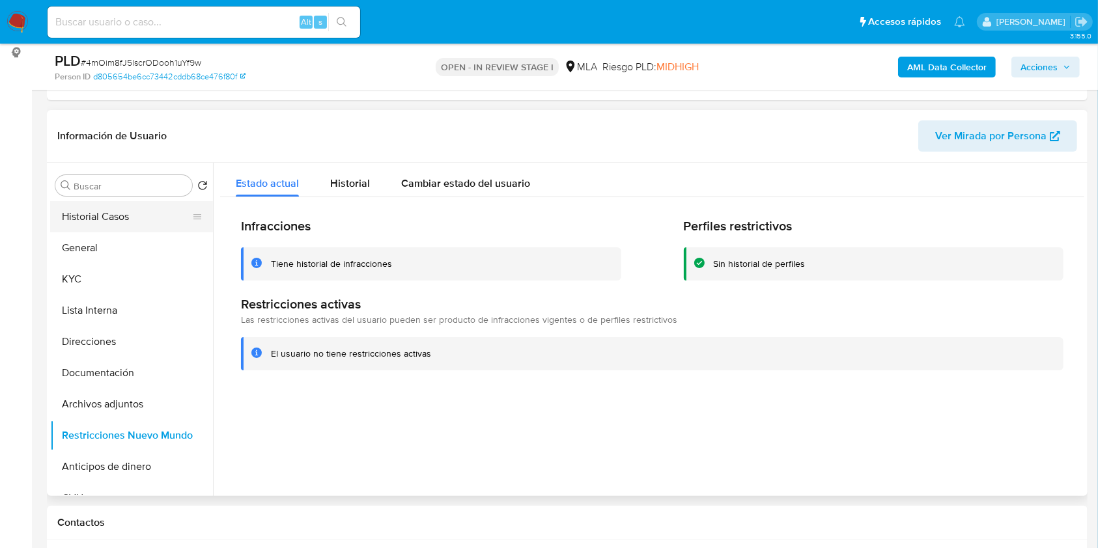
click at [123, 229] on button "Historial Casos" at bounding box center [126, 216] width 152 height 31
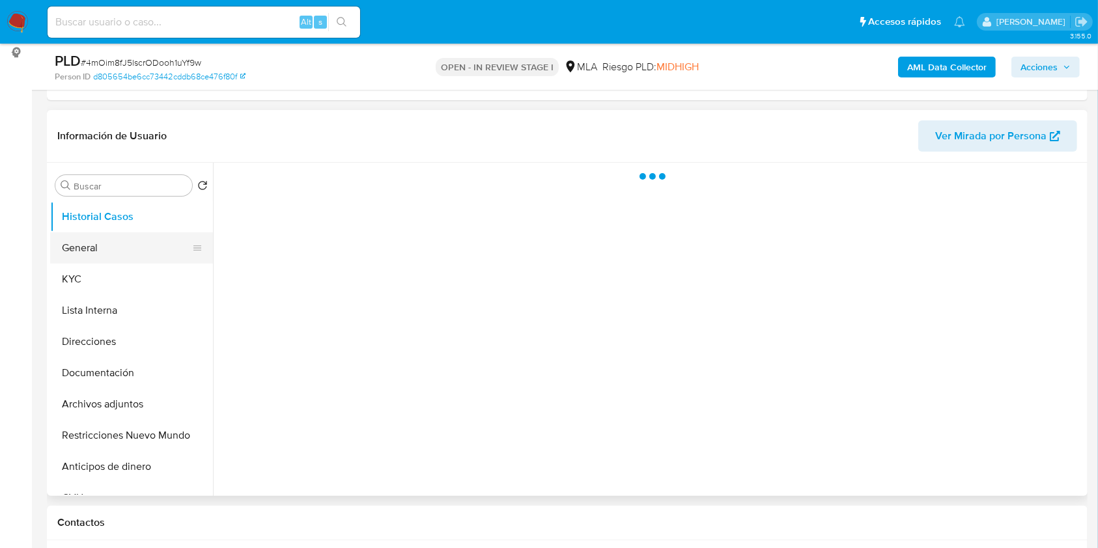
click at [124, 238] on button "General" at bounding box center [126, 247] width 152 height 31
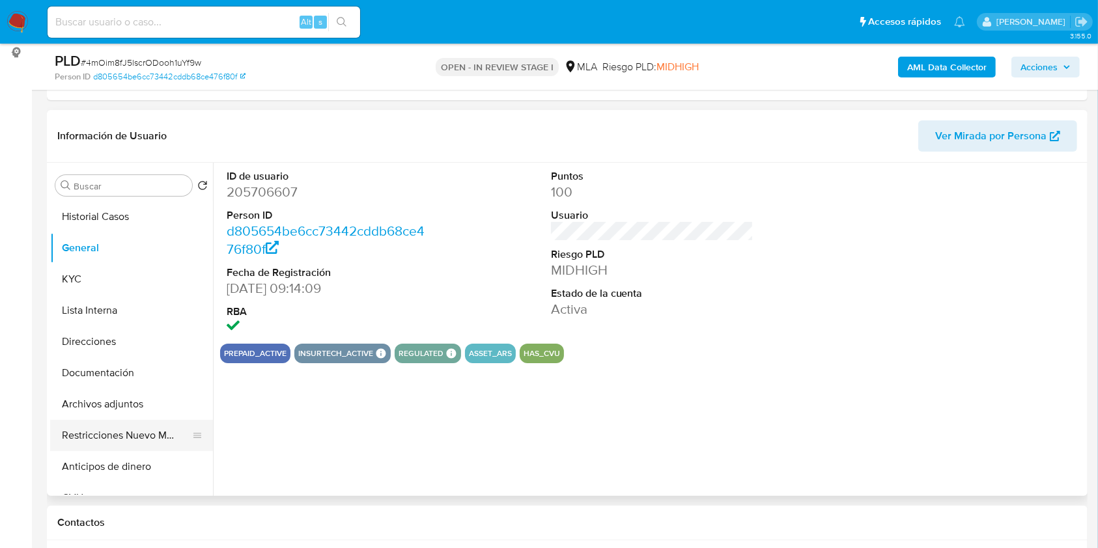
click at [135, 428] on button "Restricciones Nuevo Mundo" at bounding box center [126, 435] width 152 height 31
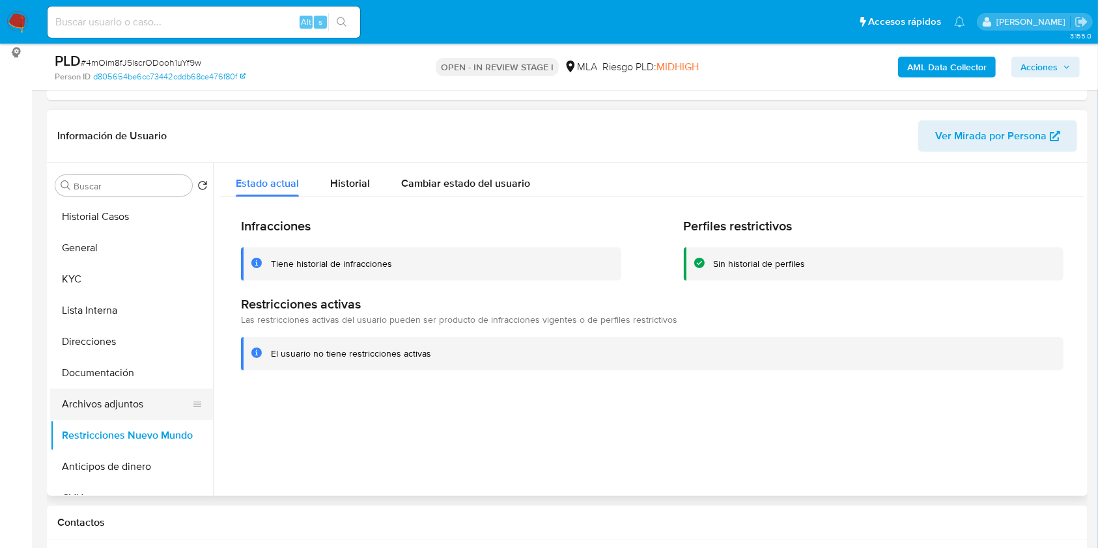
click at [135, 402] on button "Archivos adjuntos" at bounding box center [126, 404] width 152 height 31
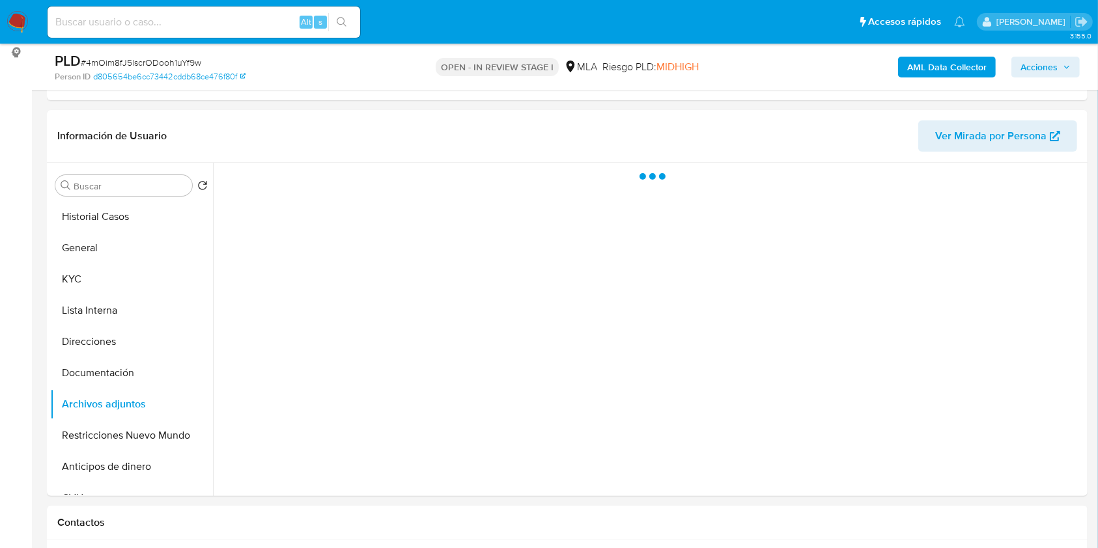
click at [1021, 70] on span "Acciones" at bounding box center [1038, 67] width 37 height 21
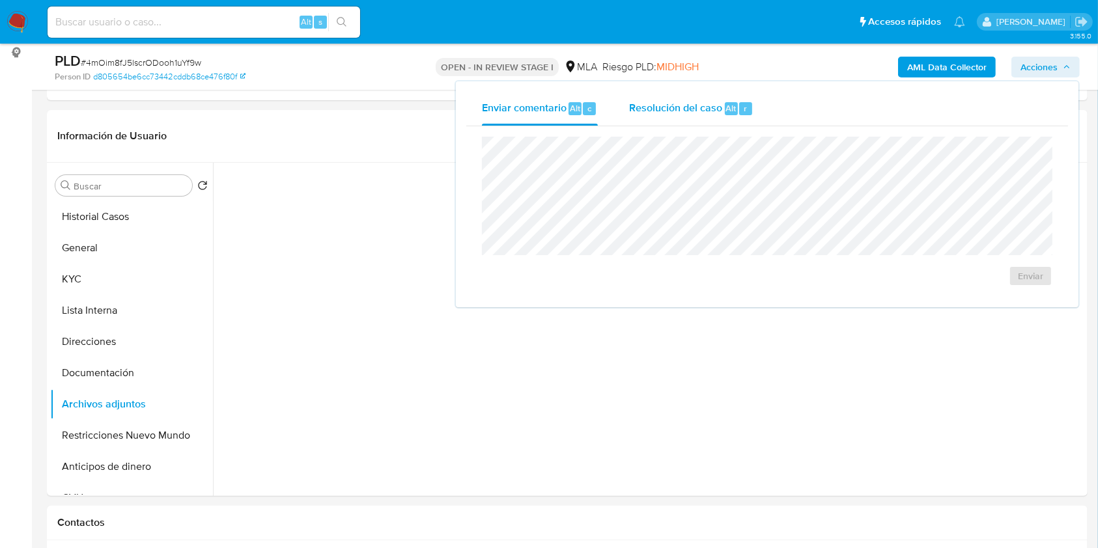
click at [766, 86] on div "Enviar comentario Alt c Resolución del caso Alt r Enviar" at bounding box center [767, 194] width 622 height 226
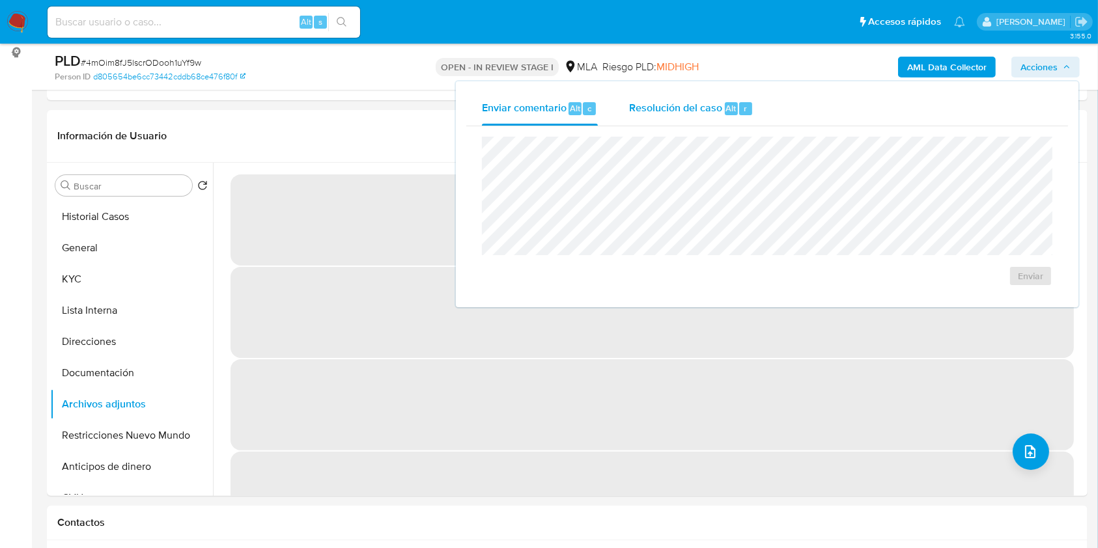
click at [750, 104] on div "r" at bounding box center [745, 108] width 13 height 13
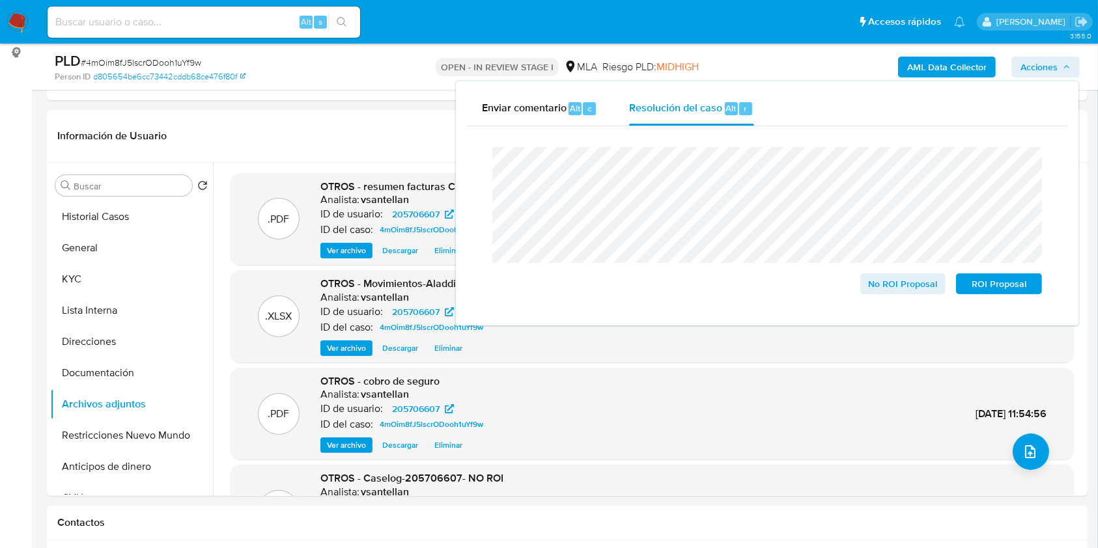
scroll to position [249, 0]
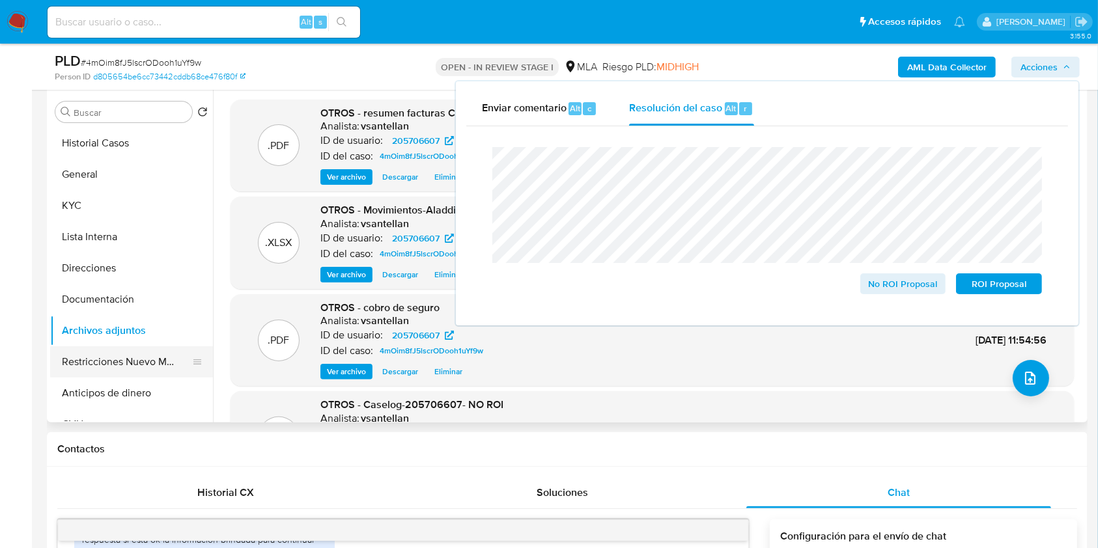
click at [105, 359] on button "Restricciones Nuevo Mundo" at bounding box center [126, 361] width 152 height 31
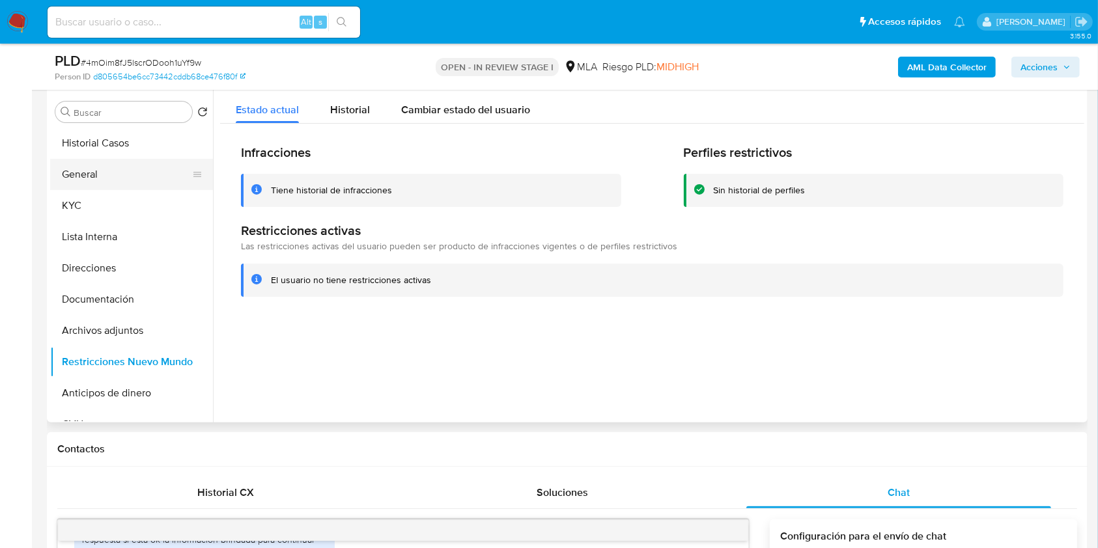
click at [111, 169] on button "General" at bounding box center [126, 174] width 152 height 31
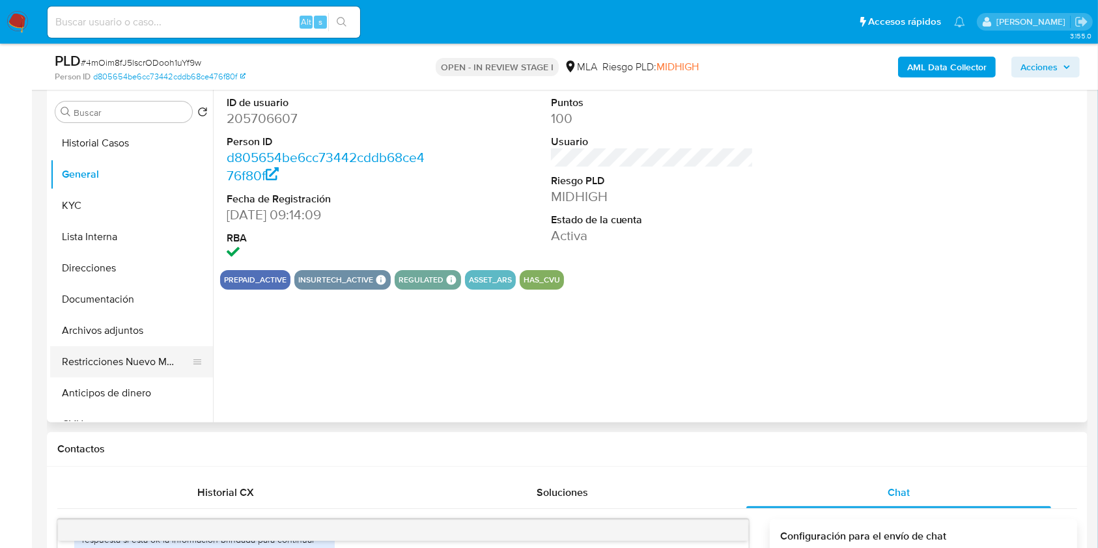
click at [130, 359] on button "Restricciones Nuevo Mundo" at bounding box center [126, 361] width 152 height 31
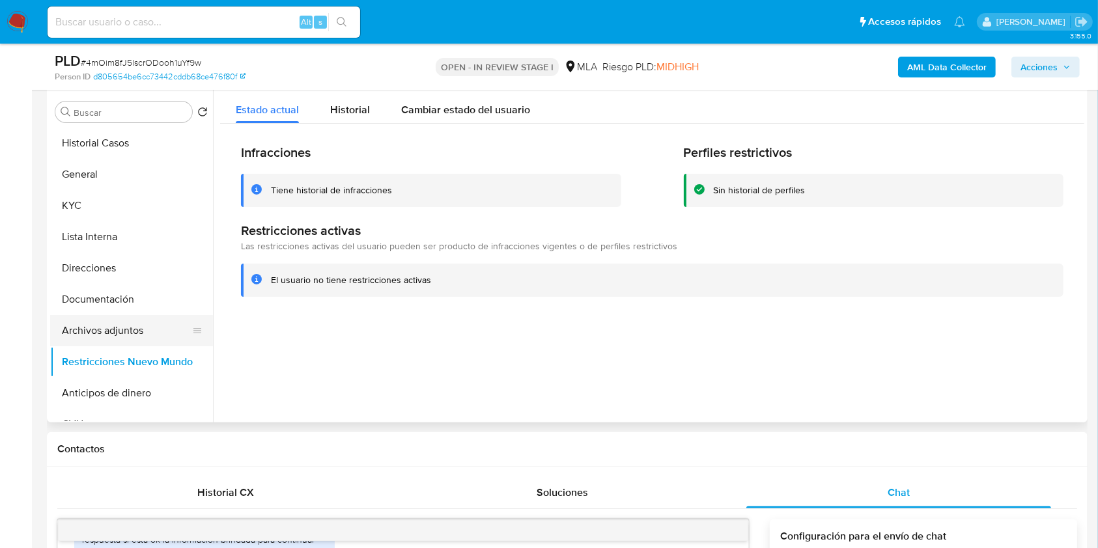
click at [128, 326] on button "Archivos adjuntos" at bounding box center [126, 330] width 152 height 31
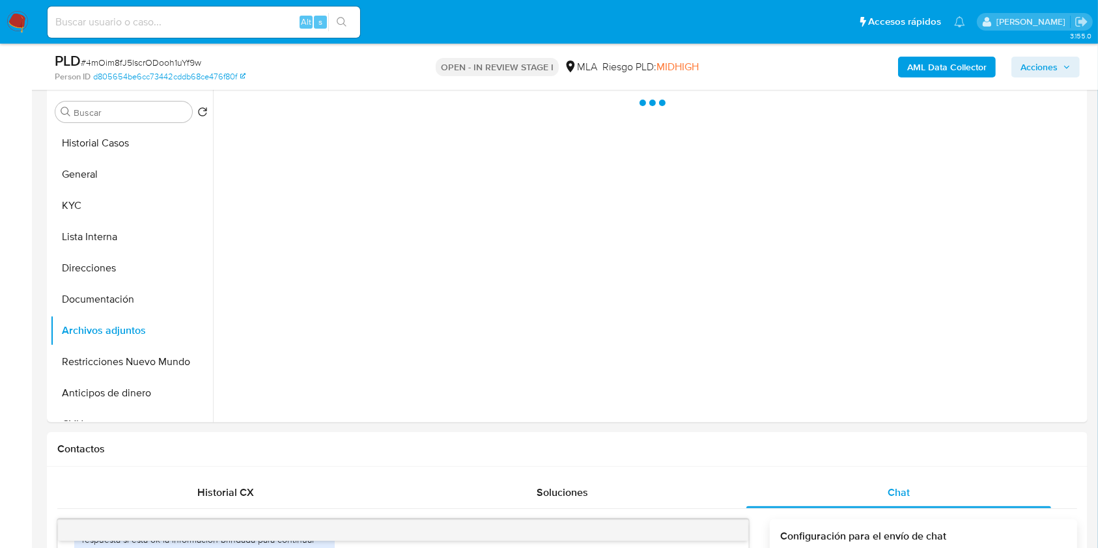
click at [1072, 74] on button "Acciones" at bounding box center [1045, 67] width 68 height 21
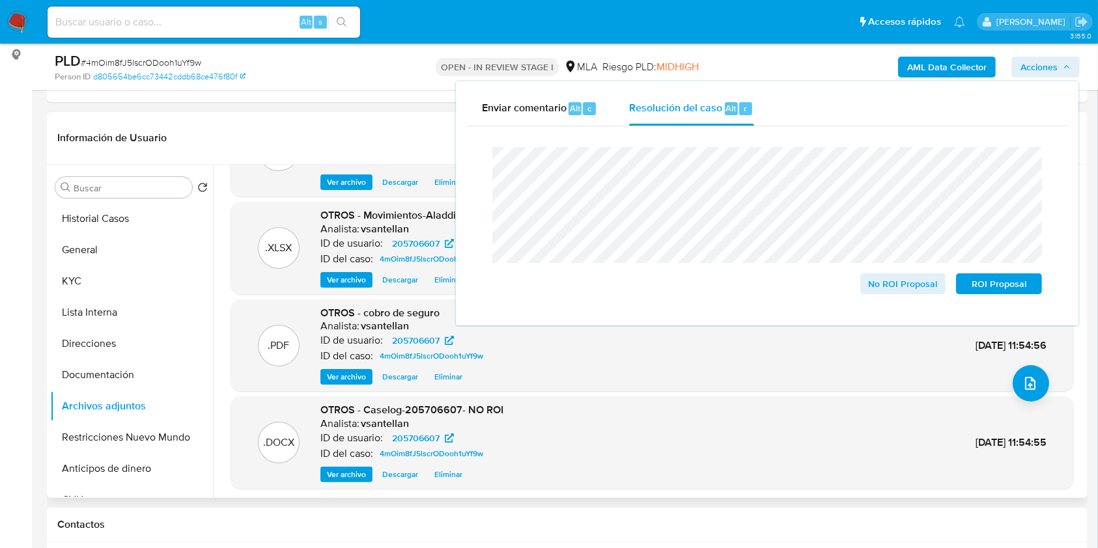
scroll to position [109, 0]
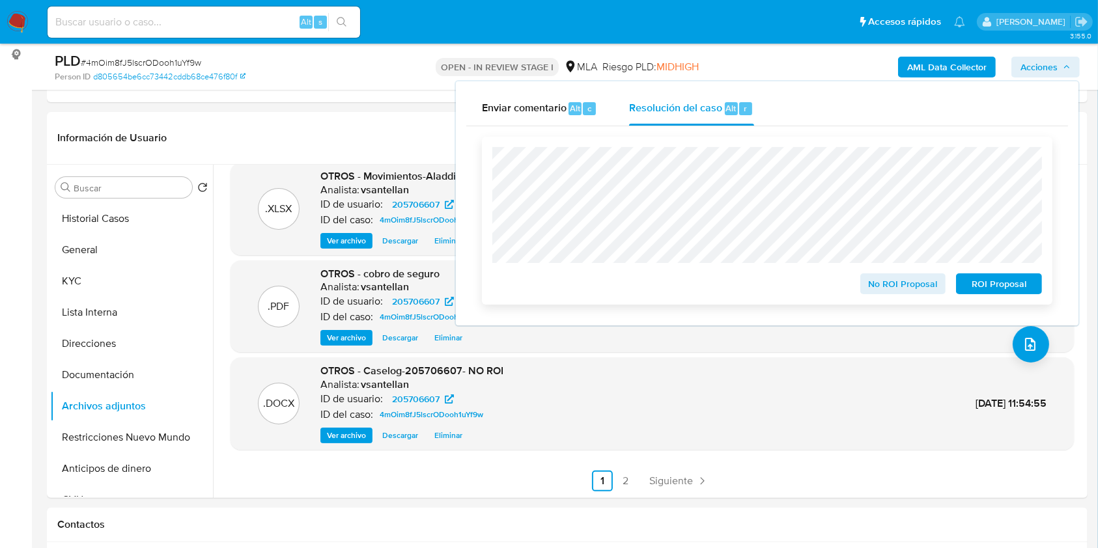
click at [917, 290] on span "No ROI Proposal" at bounding box center [903, 284] width 68 height 18
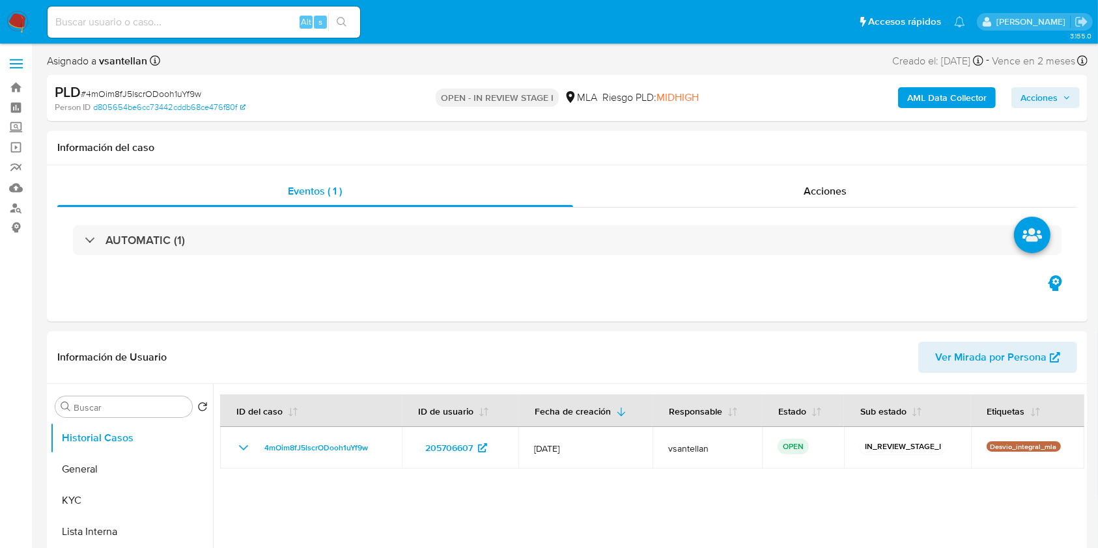
select select "10"
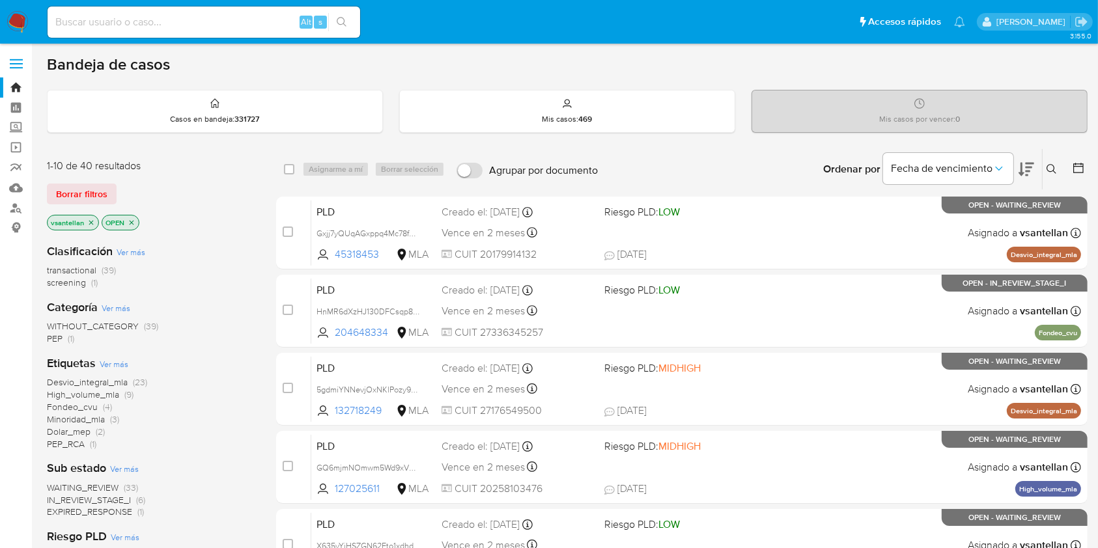
click at [1051, 165] on icon at bounding box center [1051, 169] width 10 height 10
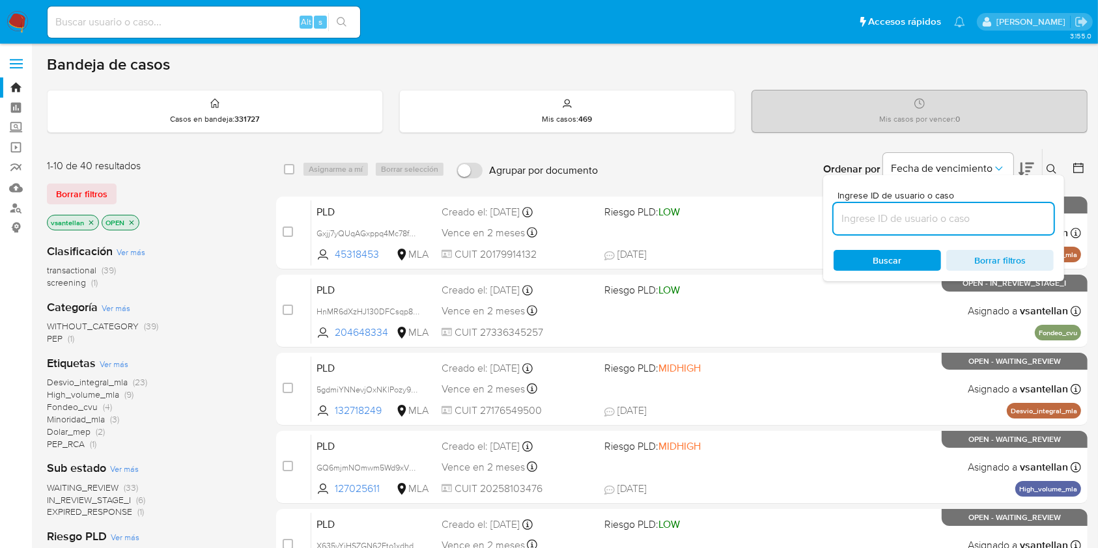
click at [937, 222] on input at bounding box center [943, 218] width 220 height 17
type input "793325447"
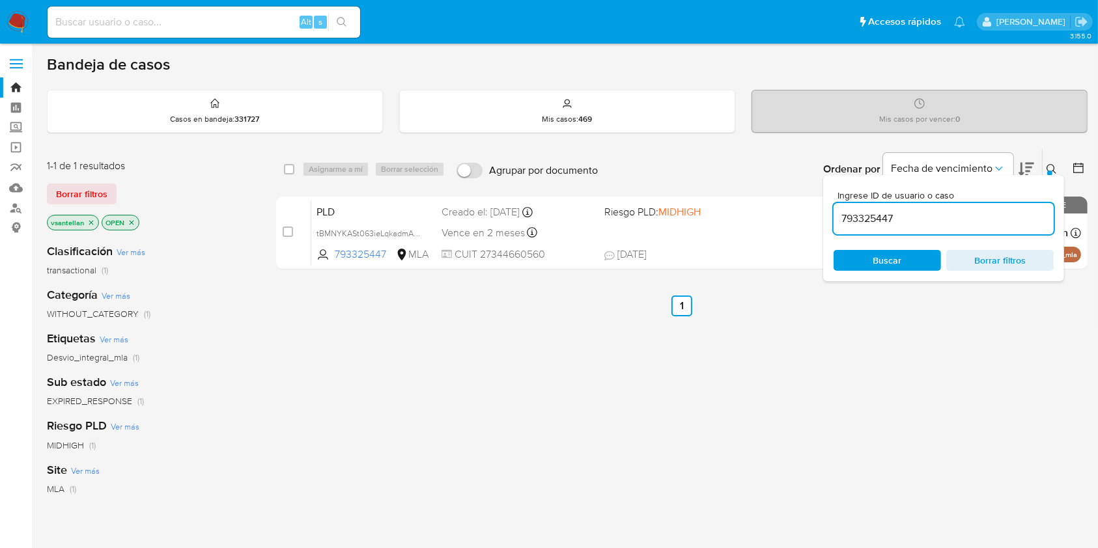
click at [1047, 171] on div at bounding box center [1049, 173] width 5 height 5
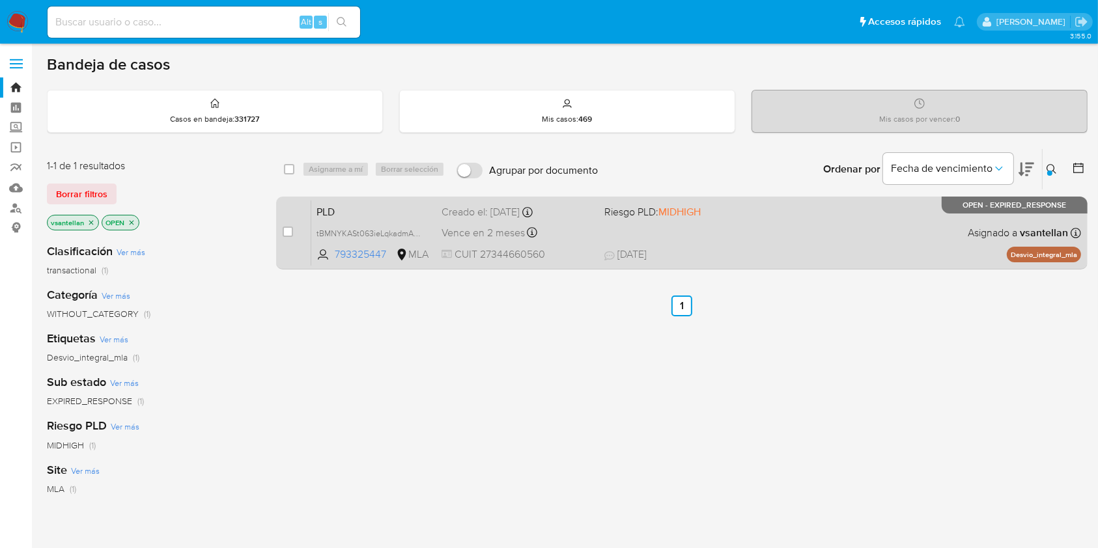
click at [719, 234] on div "PLD tBMNYKASt063ieLqkadmAE2w 793325447 MLA Riesgo PLD: MIDHIGH Creado el: 12/07…" at bounding box center [696, 233] width 770 height 66
click at [290, 229] on input "checkbox" at bounding box center [288, 232] width 10 height 10
checkbox input "true"
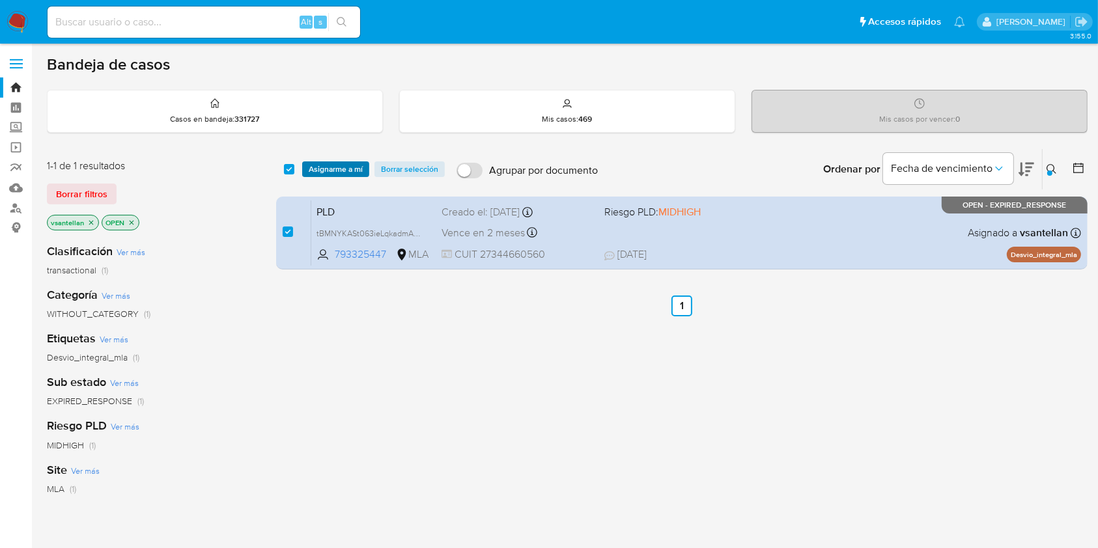
click at [335, 165] on span "Asignarme a mí" at bounding box center [336, 169] width 54 height 13
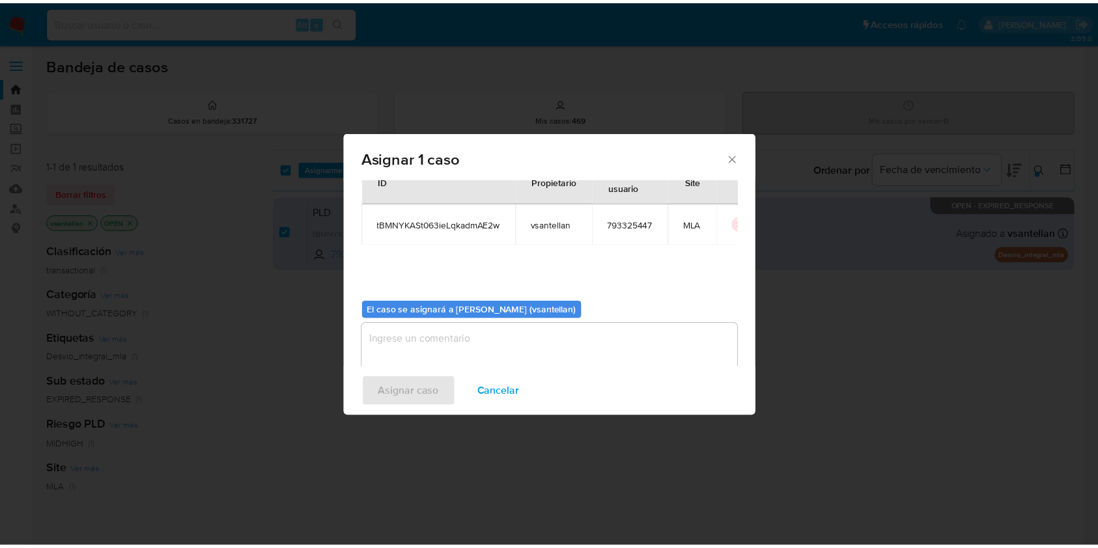
scroll to position [66, 0]
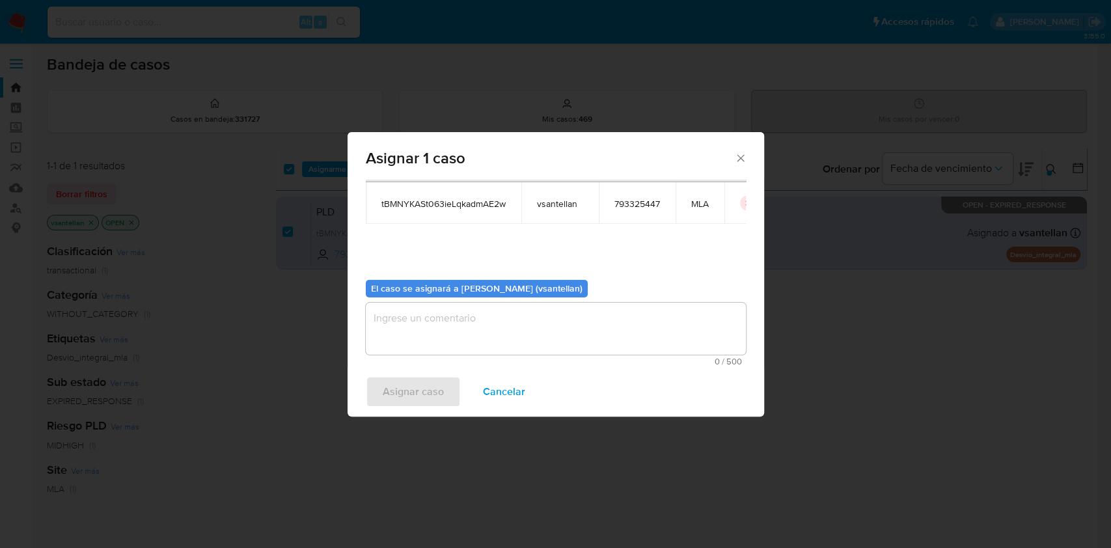
drag, startPoint x: 409, startPoint y: 341, endPoint x: 411, endPoint y: 391, distance: 50.2
click at [408, 341] on textarea "assign-modal" at bounding box center [556, 329] width 380 height 52
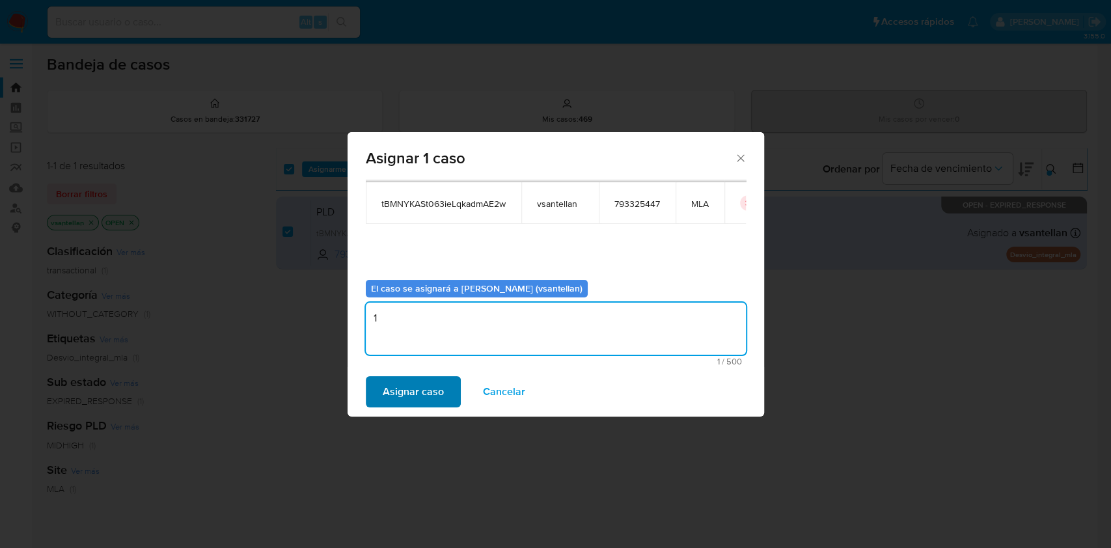
type textarea "1"
click at [411, 391] on span "Asignar caso" at bounding box center [413, 392] width 61 height 29
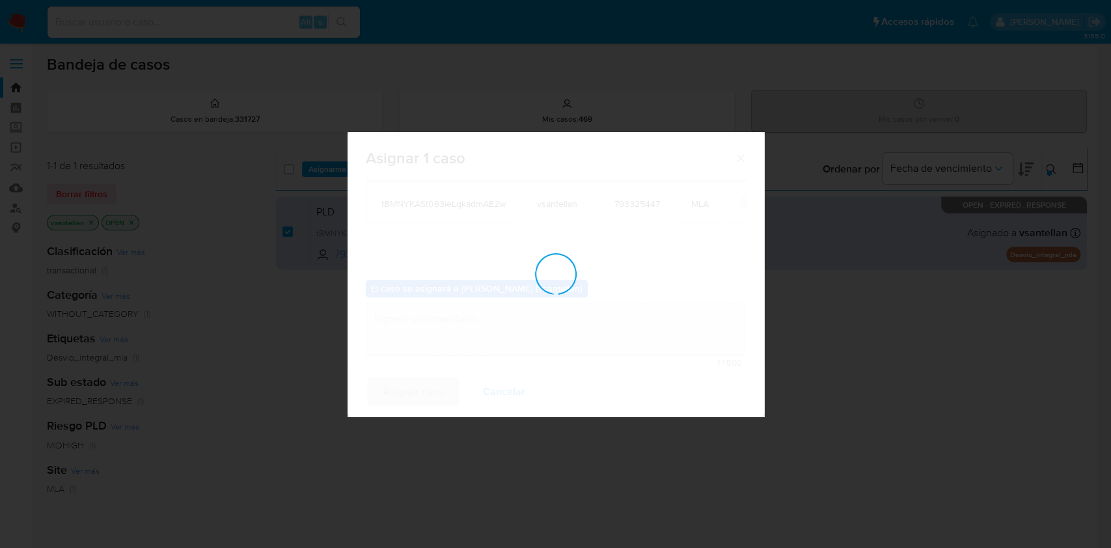
checkbox input "false"
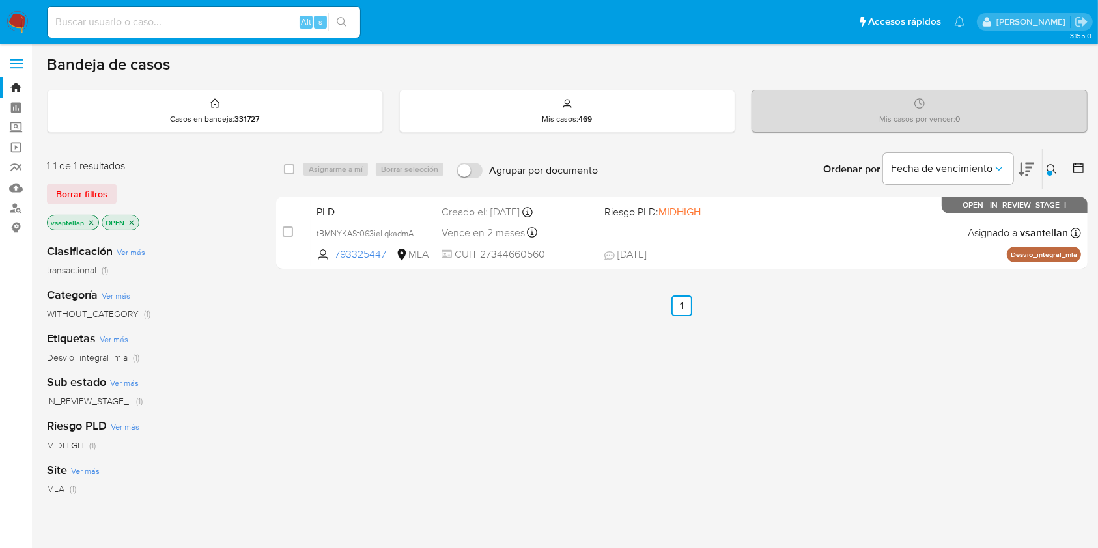
click at [21, 22] on img at bounding box center [18, 22] width 22 height 22
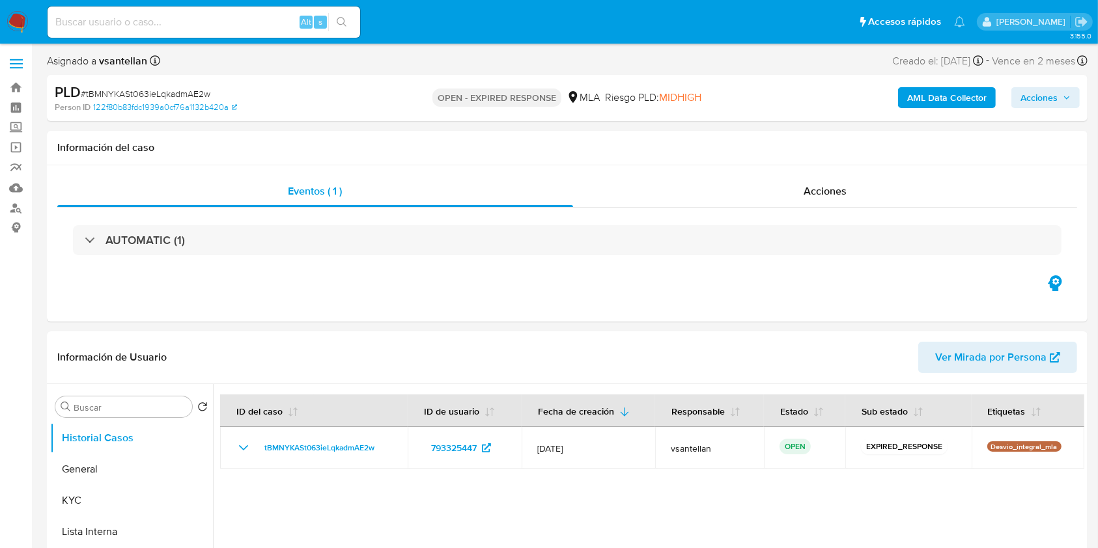
select select "10"
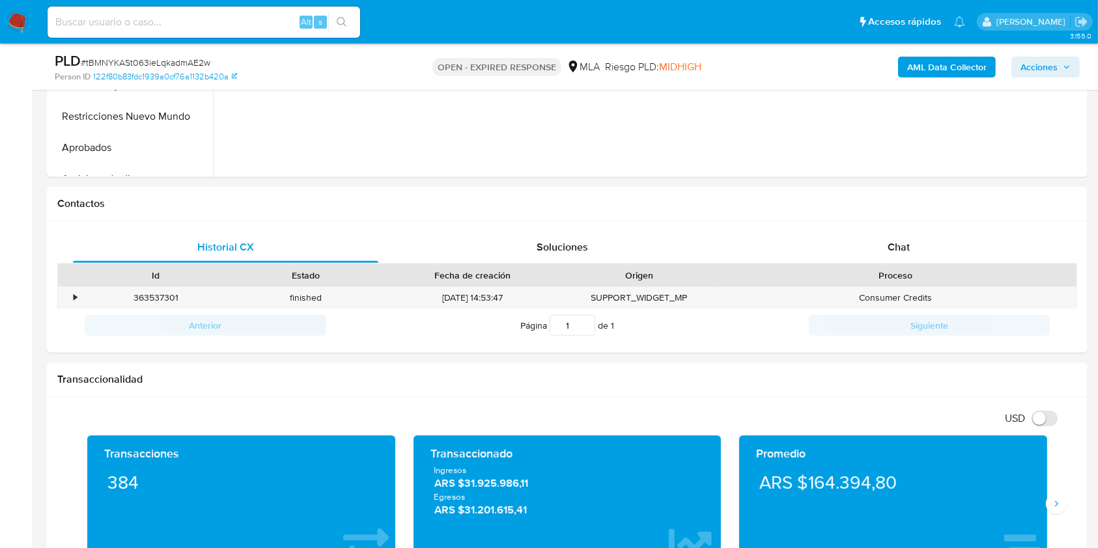
scroll to position [540, 0]
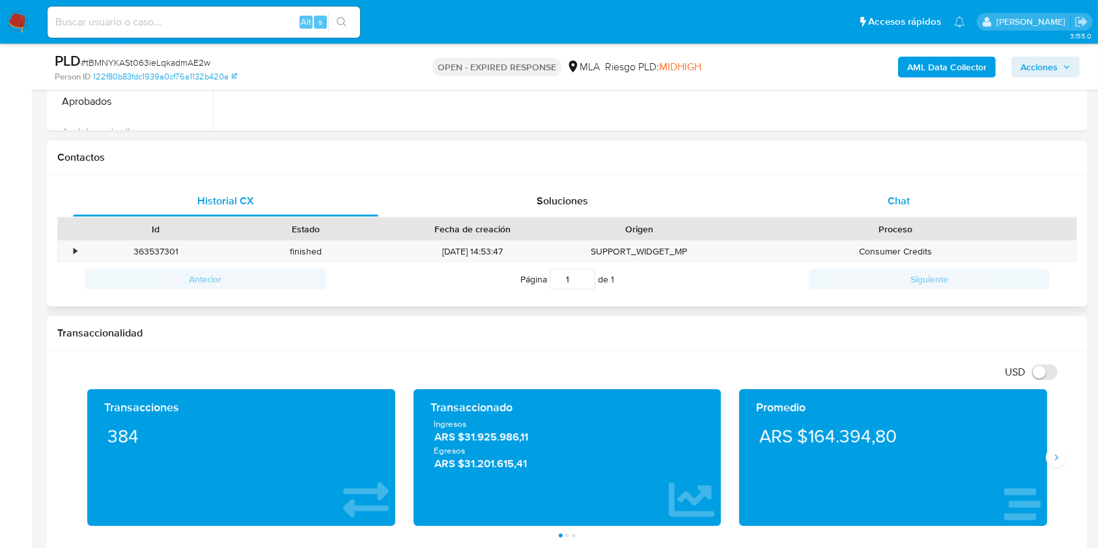
click at [969, 206] on div "Chat" at bounding box center [898, 201] width 305 height 31
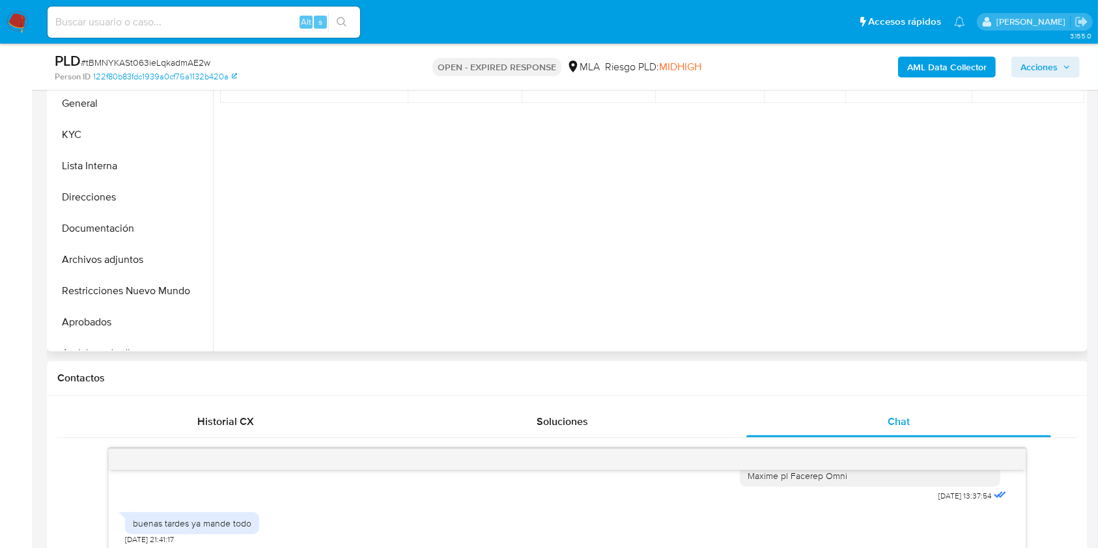
scroll to position [224, 0]
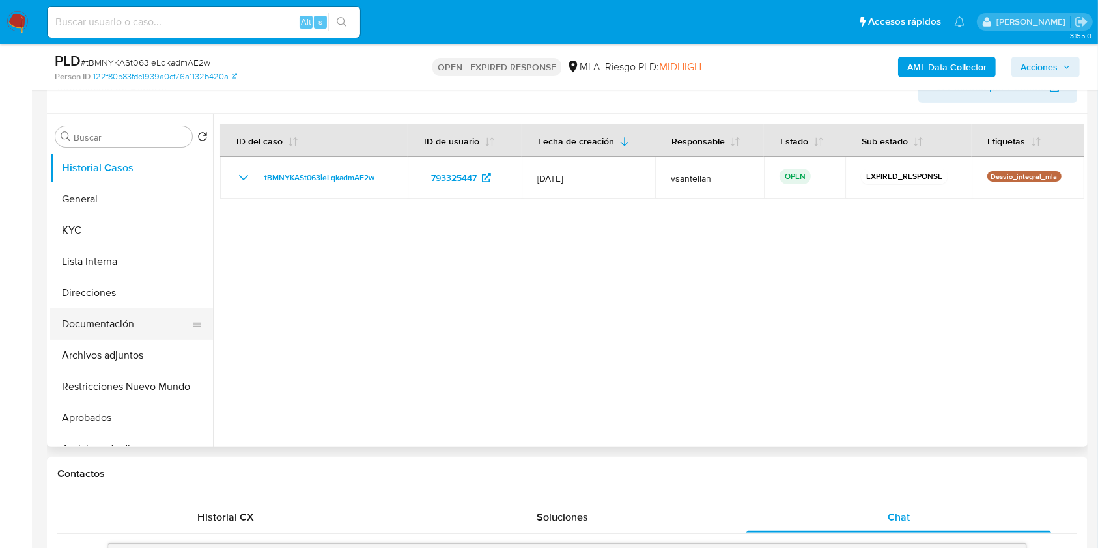
click at [146, 323] on button "Documentación" at bounding box center [126, 324] width 152 height 31
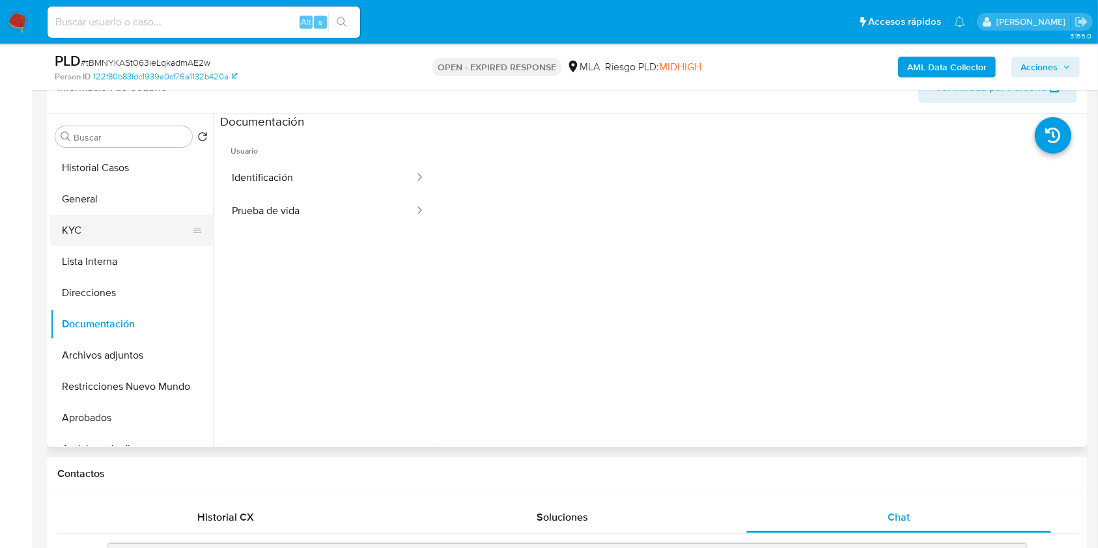
click at [113, 228] on button "KYC" at bounding box center [126, 230] width 152 height 31
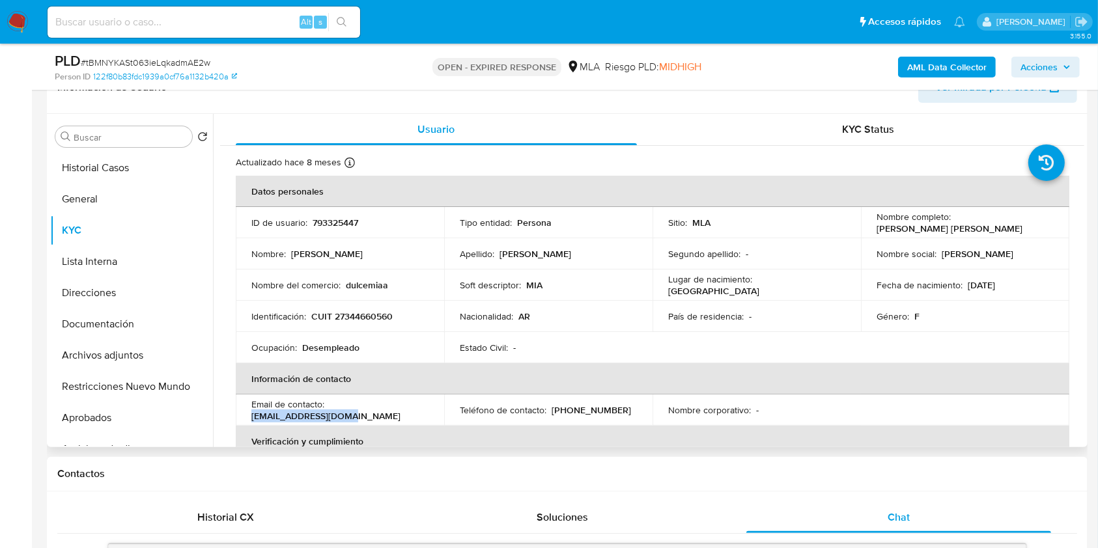
drag, startPoint x: 354, startPoint y: 421, endPoint x: 240, endPoint y: 417, distance: 114.0
click at [240, 417] on td "Email de contacto : hdebora593@gmail.com" at bounding box center [340, 410] width 208 height 31
copy p "[EMAIL_ADDRESS][DOMAIN_NAME]"
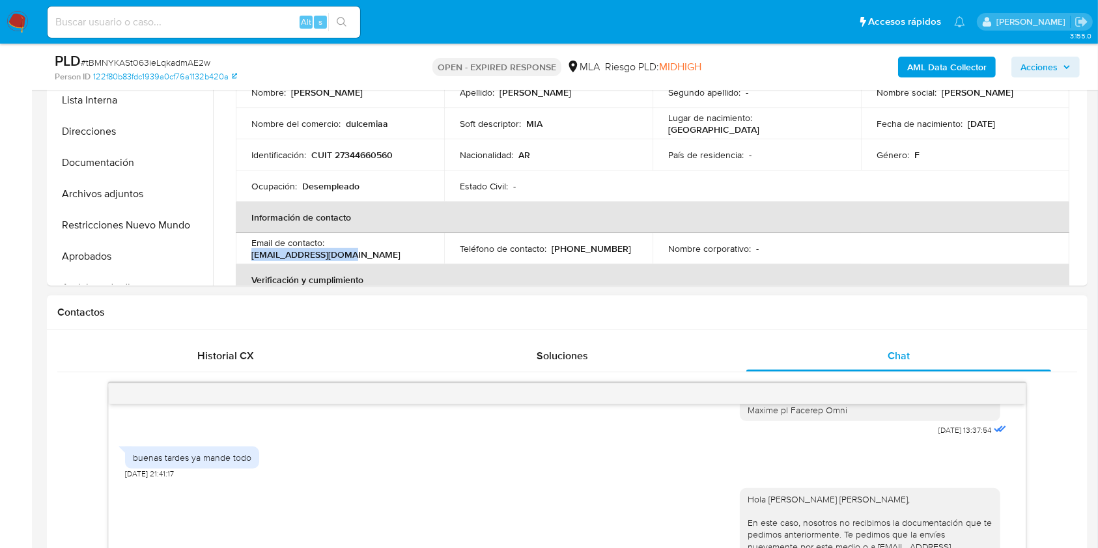
scroll to position [484, 0]
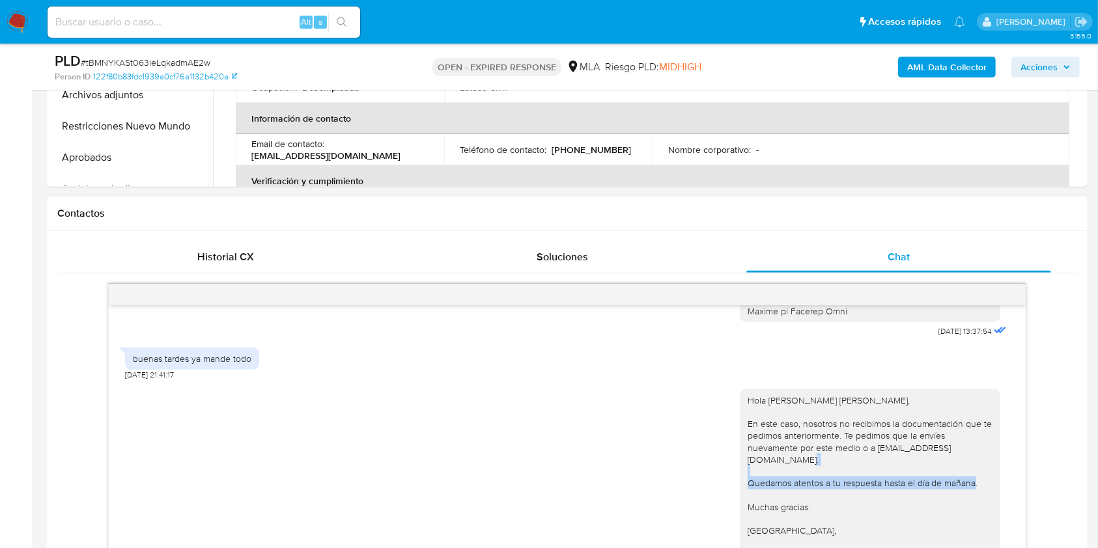
drag, startPoint x: 1024, startPoint y: 516, endPoint x: 1019, endPoint y: 498, distance: 19.0
click at [1019, 498] on div "17/07/2025 19:49:54 para hablar con un asesor 18/07/2025 15:54:55 28/07/2025 13…" at bounding box center [566, 439] width 917 height 310
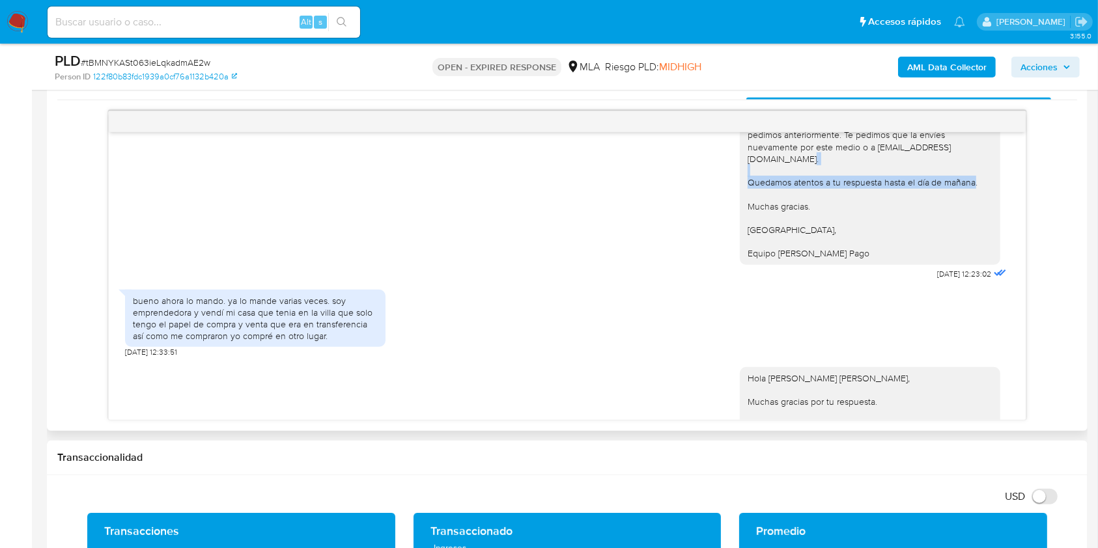
scroll to position [1569, 0]
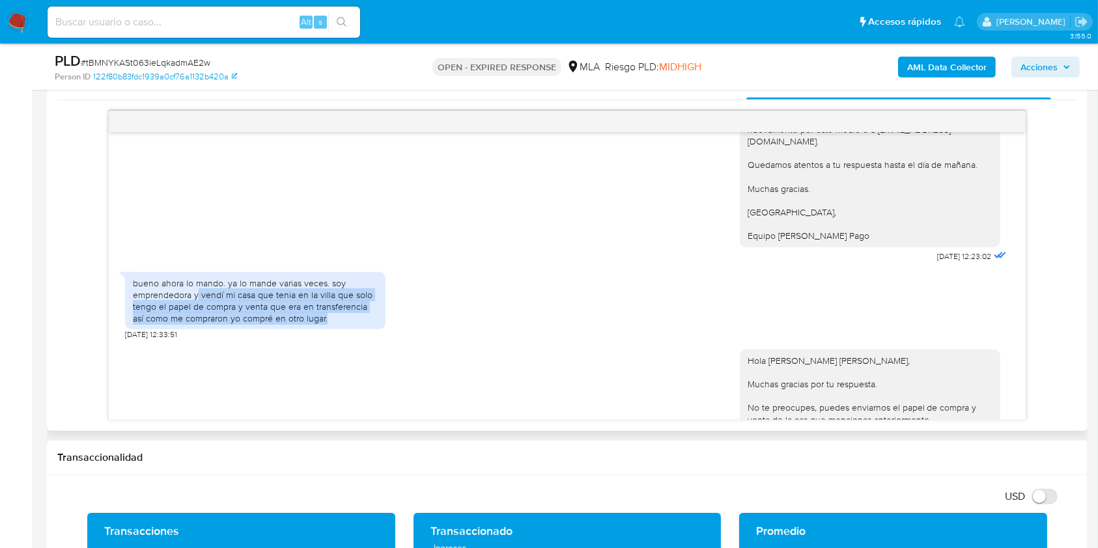
drag, startPoint x: 199, startPoint y: 322, endPoint x: 318, endPoint y: 346, distance: 120.9
click at [318, 330] on div "bueno ahora lo mando. ya lo mande varias veces. soy emprendedora y vendí mi cas…" at bounding box center [255, 301] width 260 height 58
copy div "vendí mi casa que tenia en la villa que solo tengo el papel de compra y venta q…"
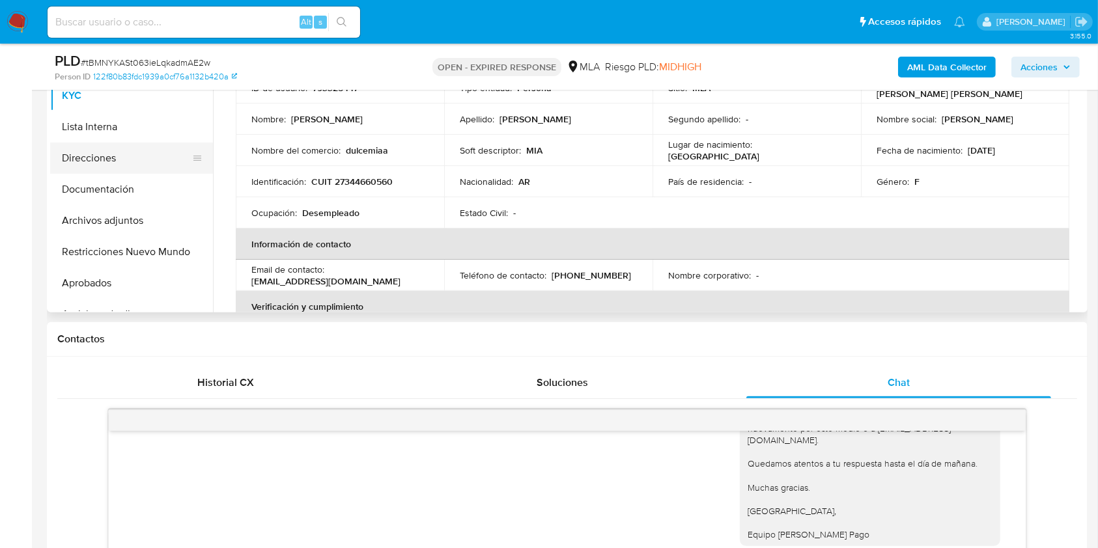
scroll to position [311, 0]
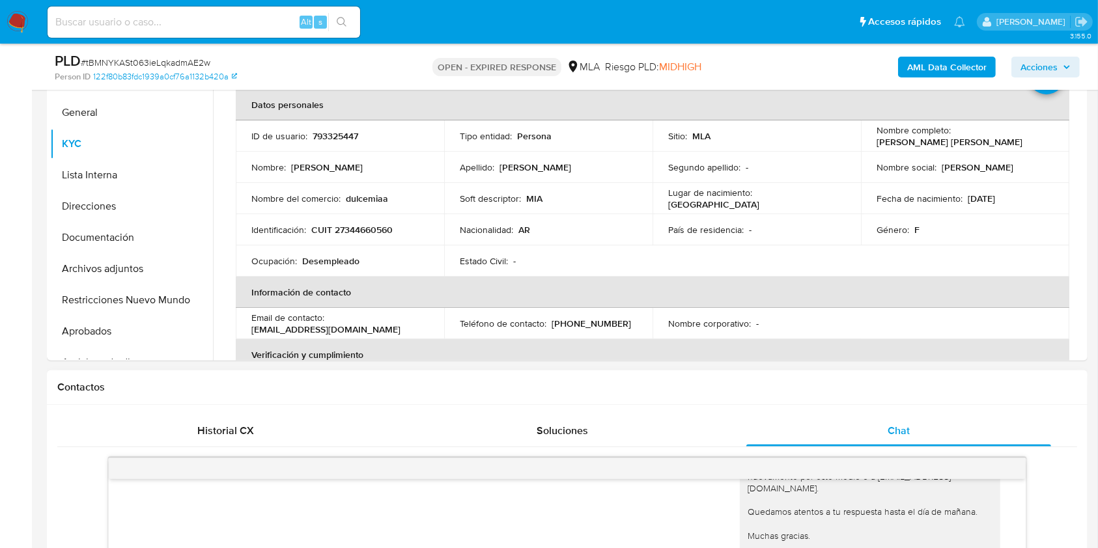
drag, startPoint x: 115, startPoint y: 336, endPoint x: 364, endPoint y: 378, distance: 252.3
click at [115, 336] on button "Aprobados" at bounding box center [131, 331] width 163 height 31
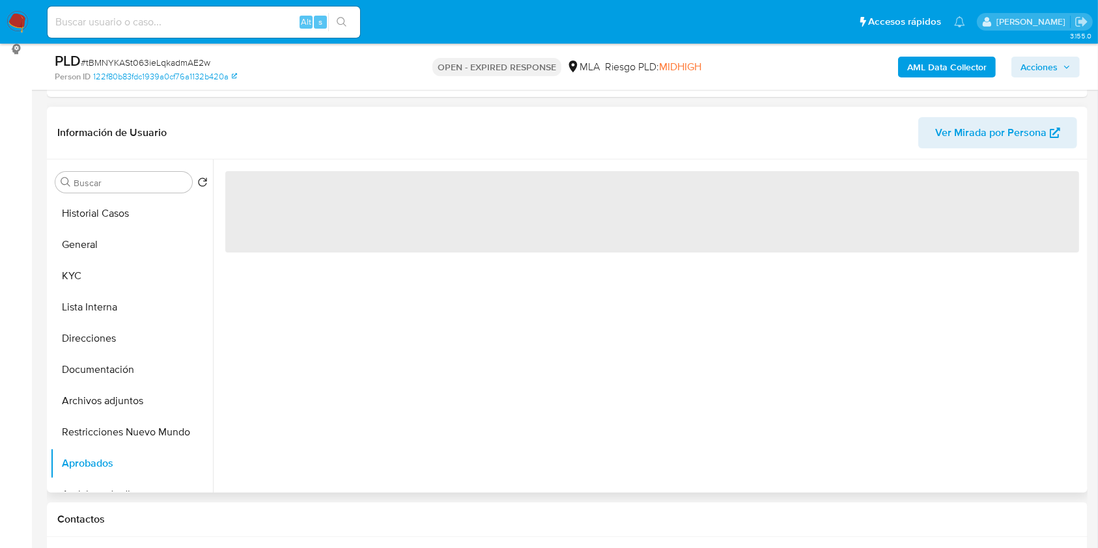
scroll to position [224, 0]
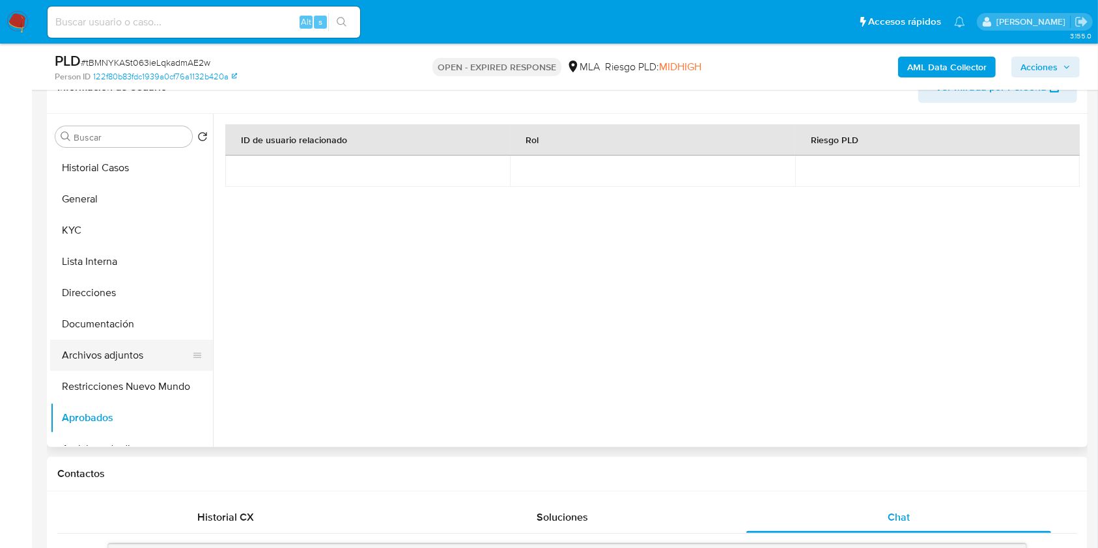
click at [135, 341] on button "Archivos adjuntos" at bounding box center [126, 355] width 152 height 31
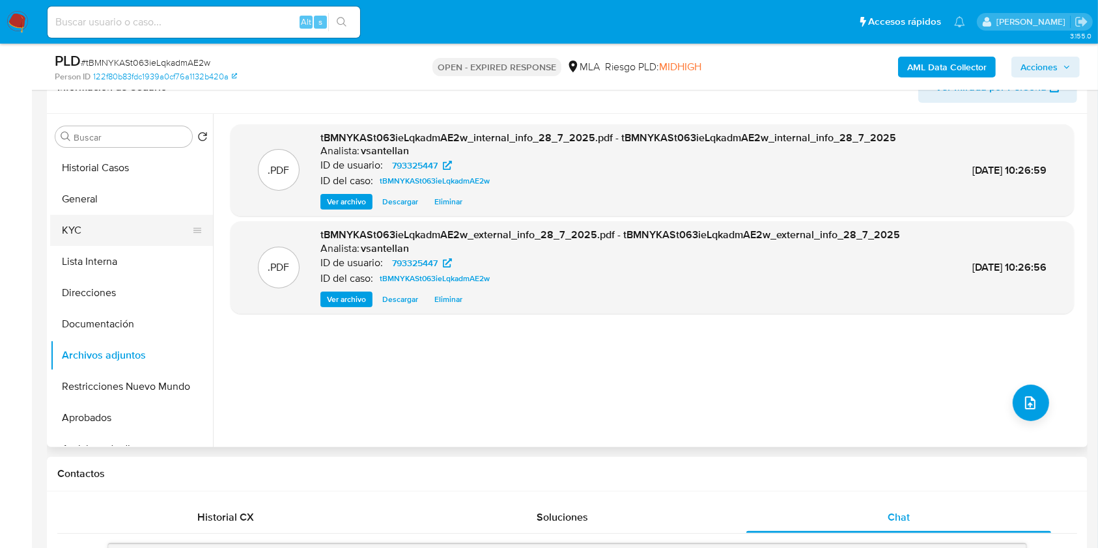
click at [113, 227] on button "KYC" at bounding box center [126, 230] width 152 height 31
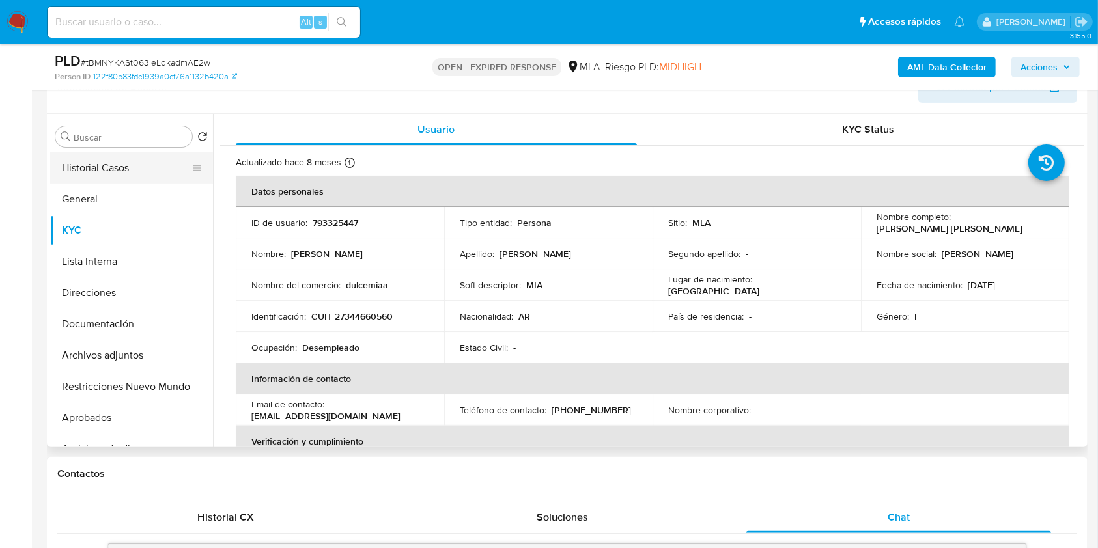
click at [141, 173] on button "Historial Casos" at bounding box center [126, 167] width 152 height 31
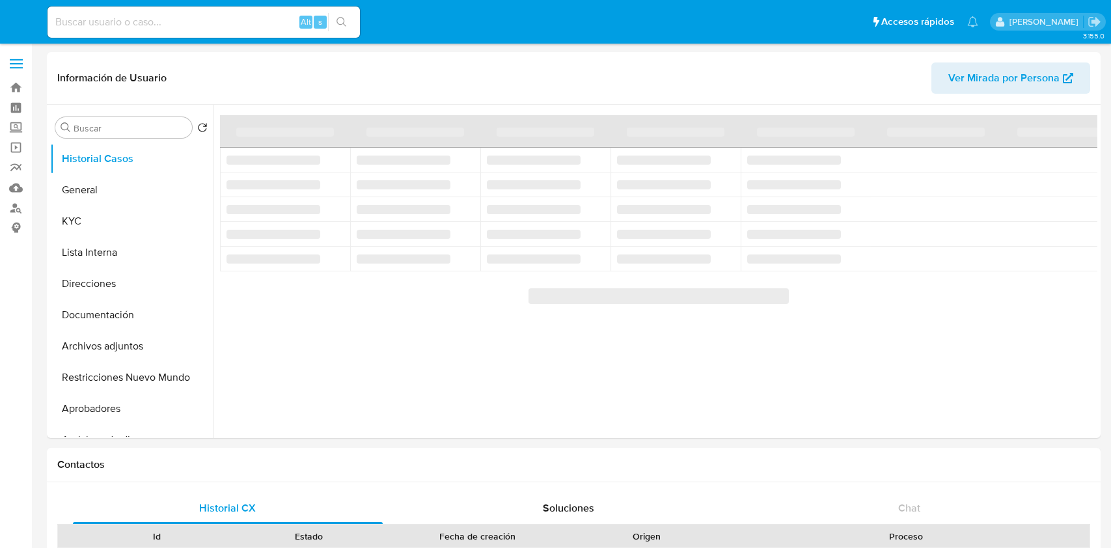
select select "10"
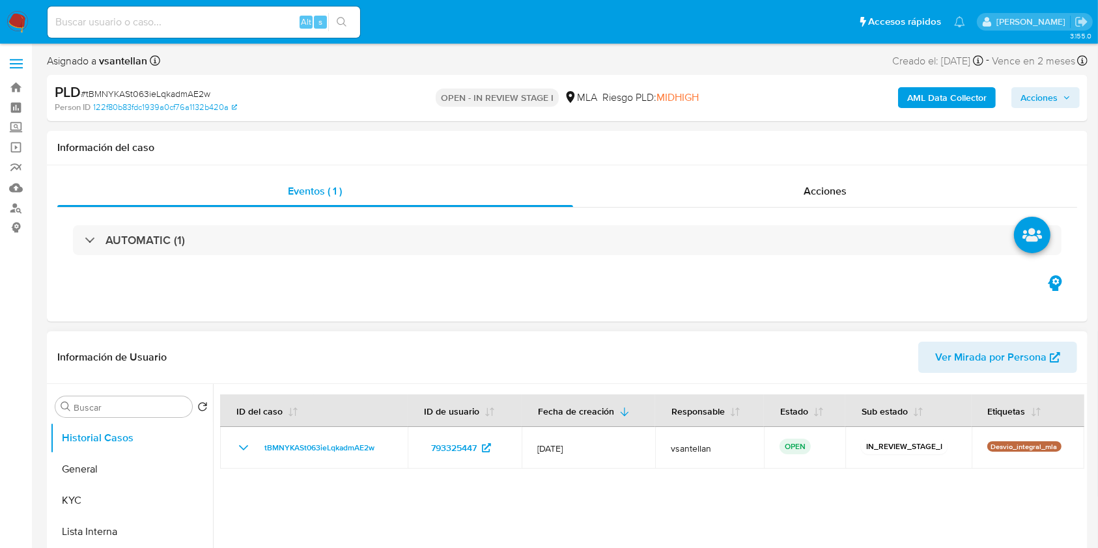
select select "10"
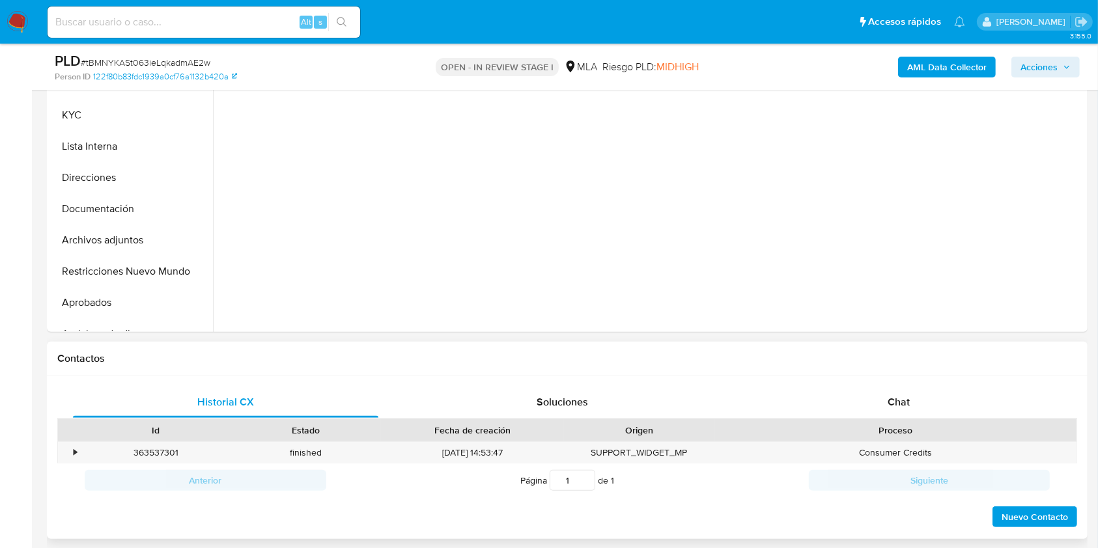
scroll to position [434, 0]
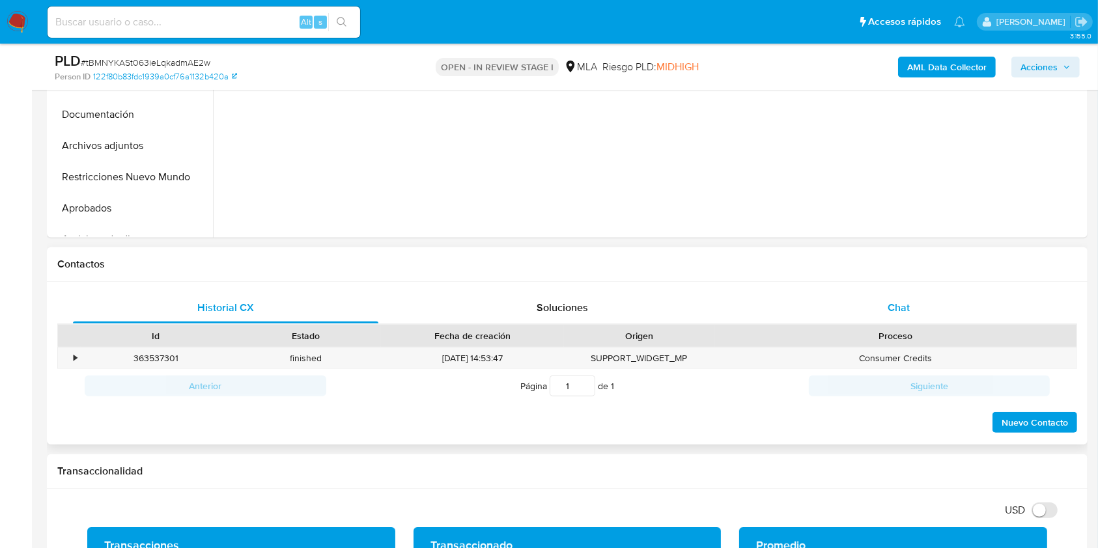
click at [866, 294] on div "Chat" at bounding box center [898, 307] width 305 height 31
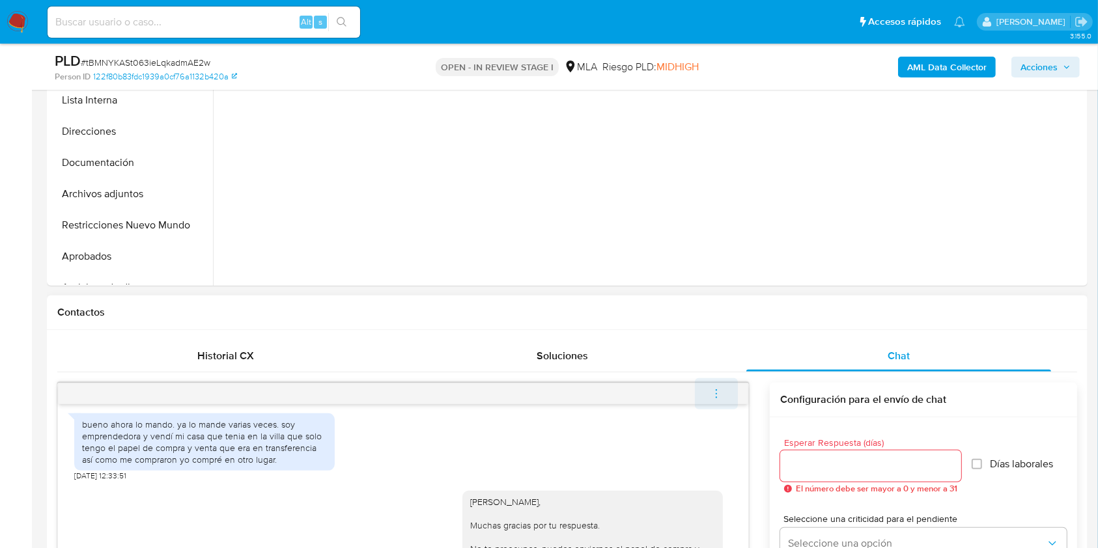
scroll to position [387, 0]
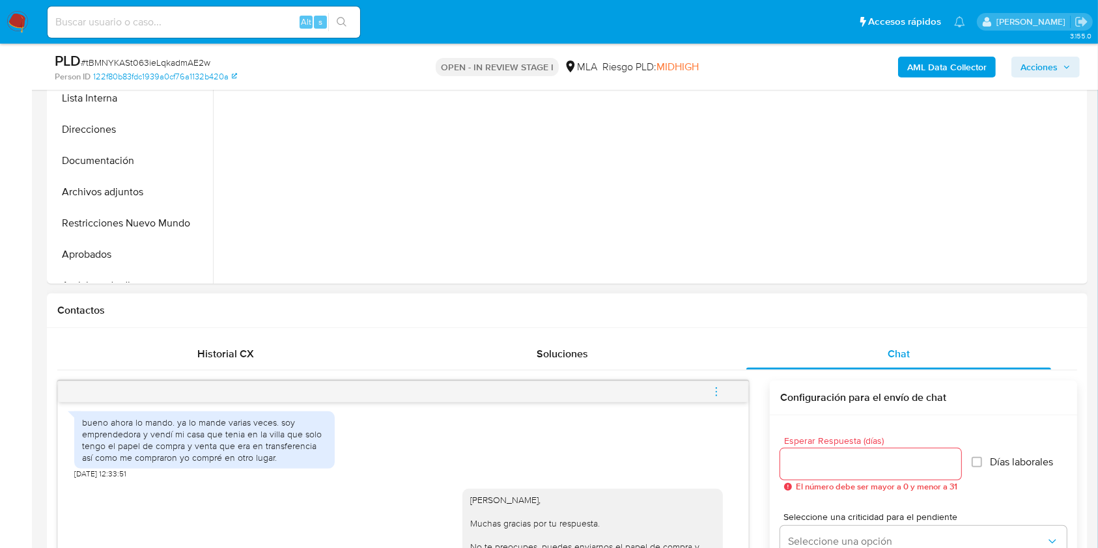
click at [723, 395] on button "menu-action" at bounding box center [716, 391] width 43 height 31
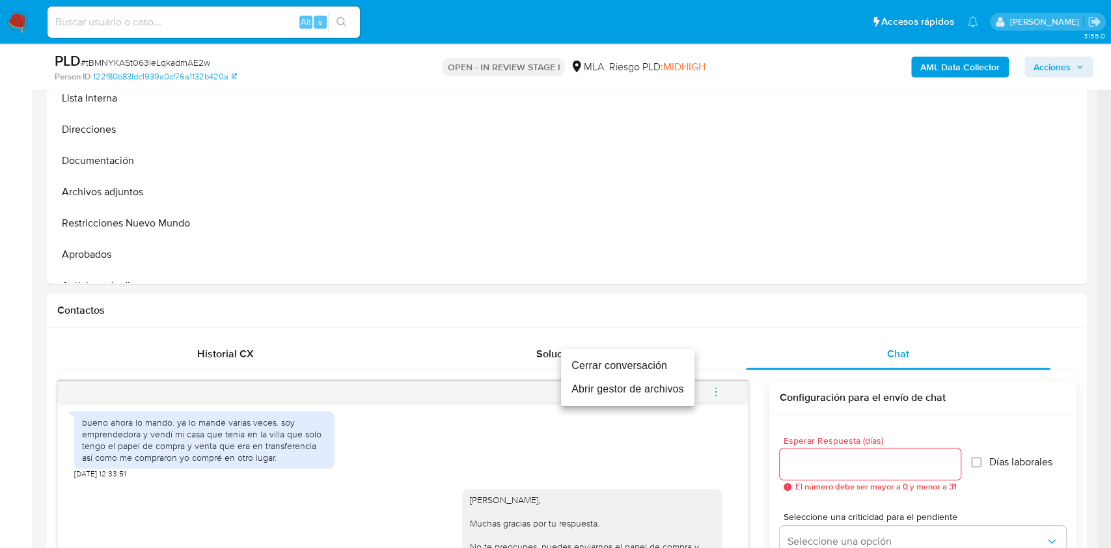
click at [666, 364] on li "Cerrar conversación" at bounding box center [627, 365] width 133 height 23
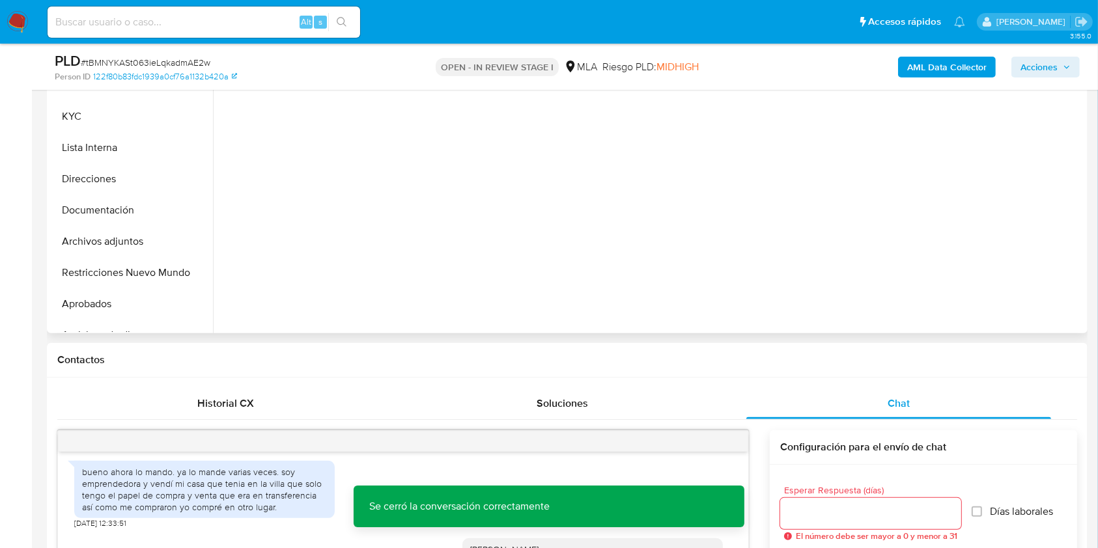
scroll to position [315, 0]
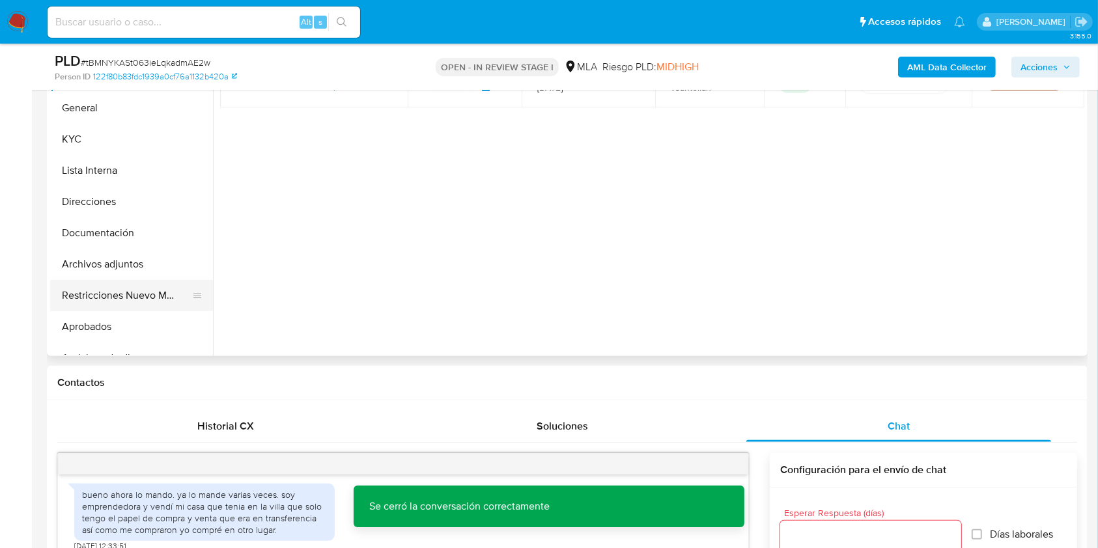
click at [157, 282] on button "Restricciones Nuevo Mundo" at bounding box center [126, 295] width 152 height 31
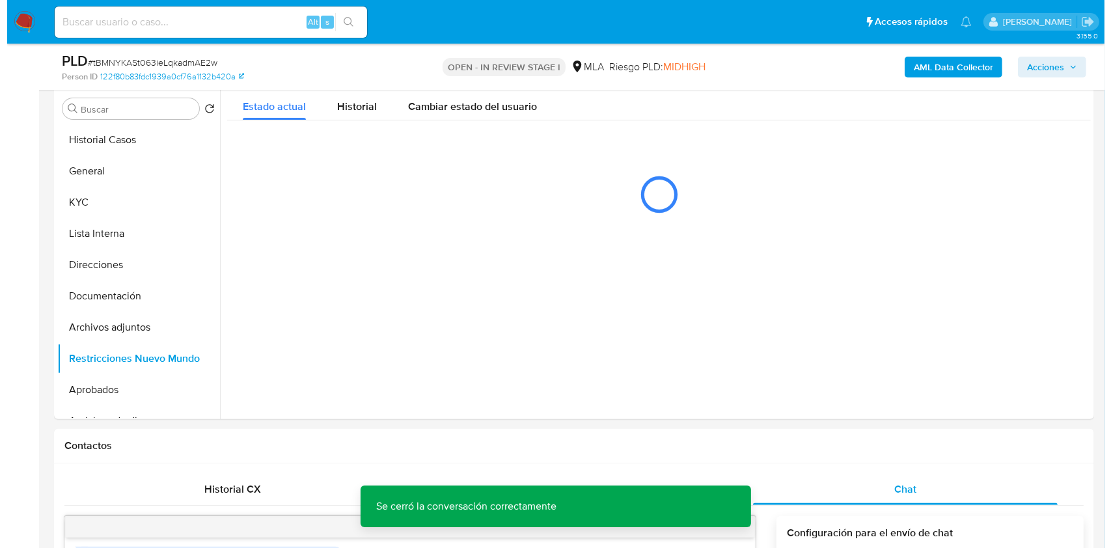
scroll to position [217, 0]
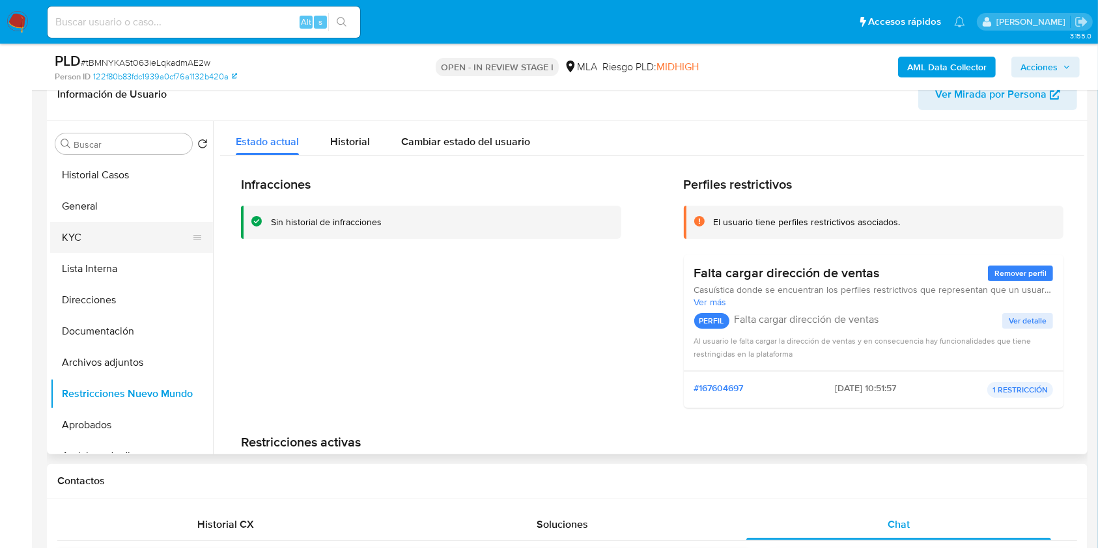
click at [75, 230] on button "KYC" at bounding box center [126, 237] width 152 height 31
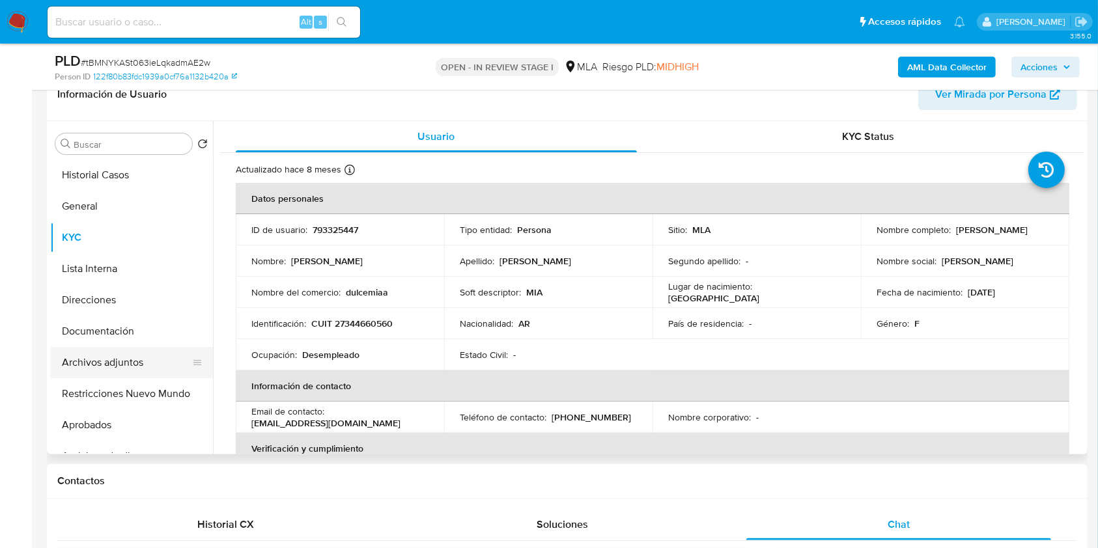
click at [122, 367] on button "Archivos adjuntos" at bounding box center [126, 362] width 152 height 31
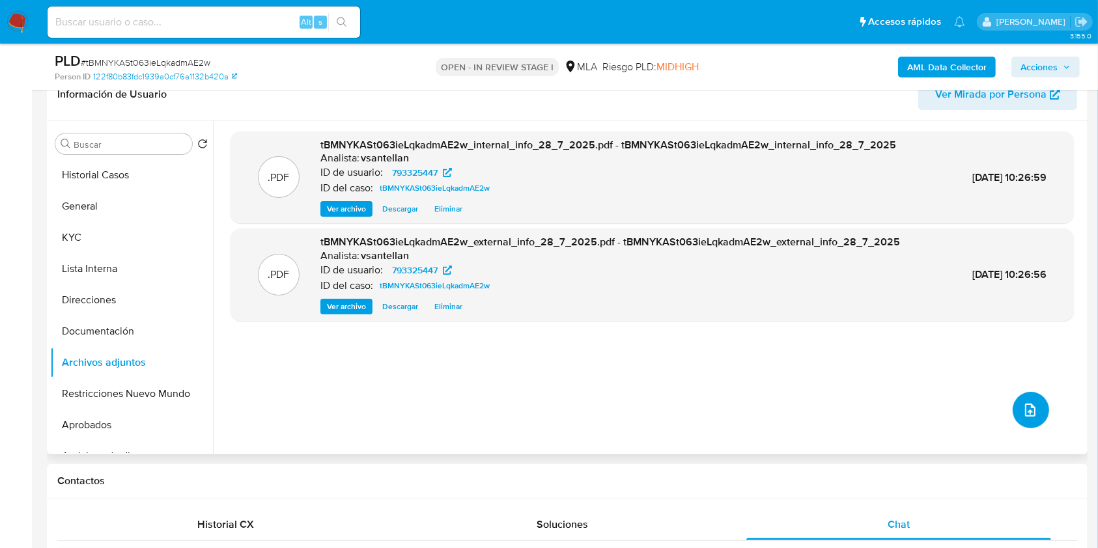
click at [1030, 402] on span "upload-file" at bounding box center [1030, 410] width 16 height 16
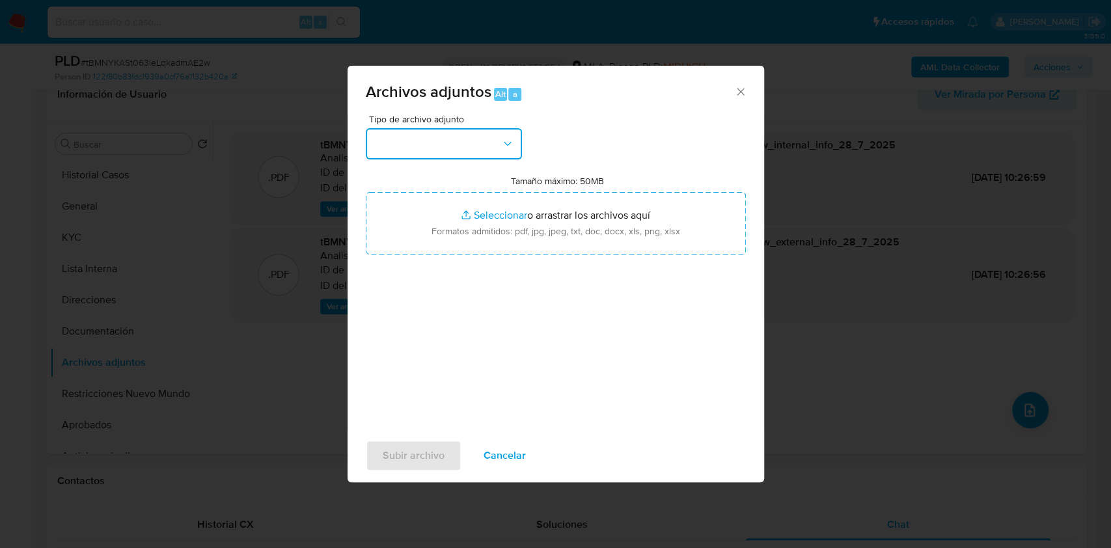
click at [409, 130] on button "button" at bounding box center [444, 143] width 156 height 31
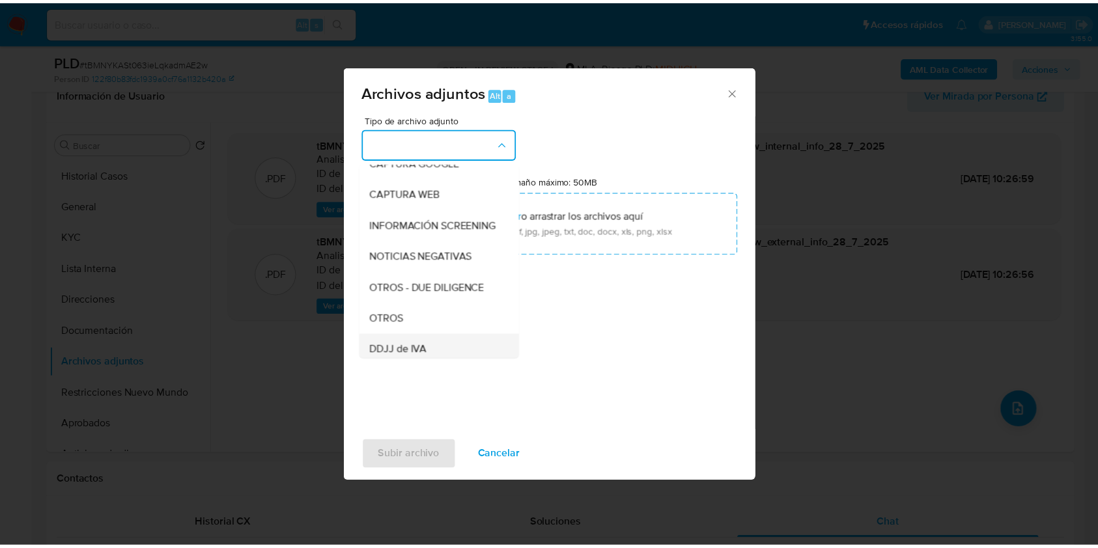
scroll to position [173, 0]
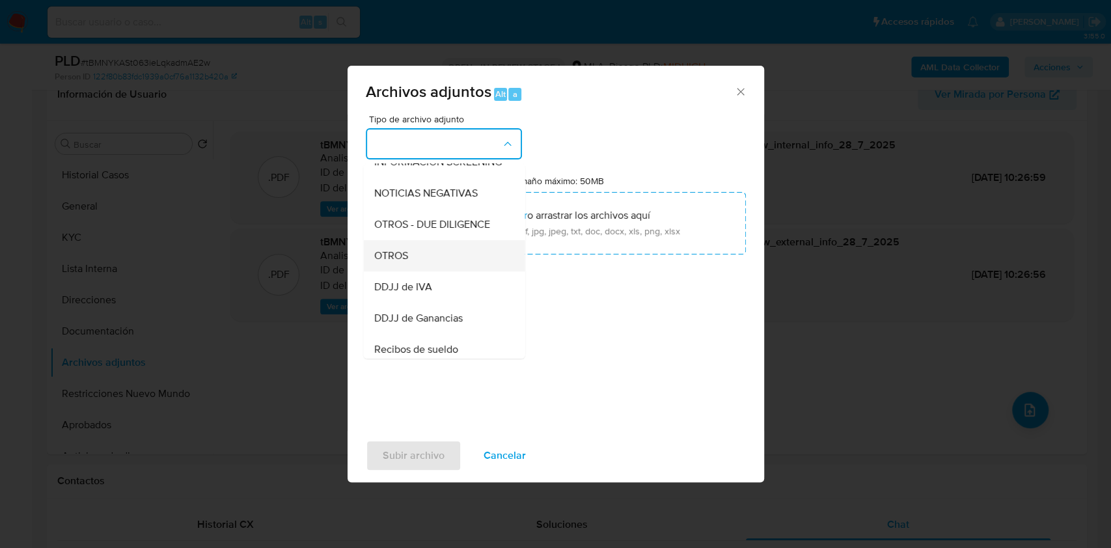
click at [418, 262] on div "OTROS" at bounding box center [440, 255] width 133 height 31
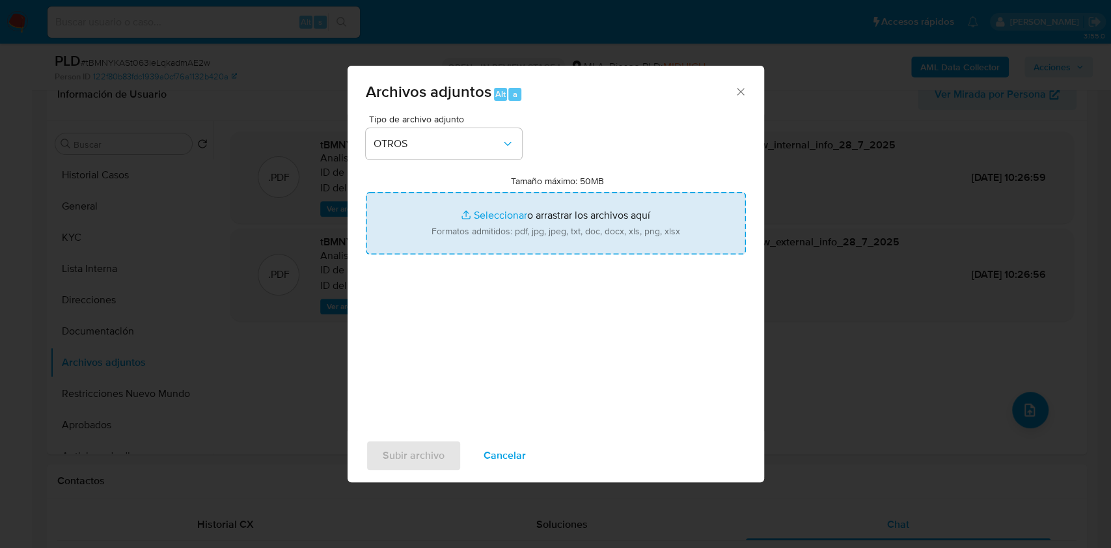
click at [525, 209] on input "Tamaño máximo: 50MB Seleccionar archivos" at bounding box center [556, 223] width 380 height 62
type input "C:\fakepath\Caselog-793325447- NO ROI.docx"
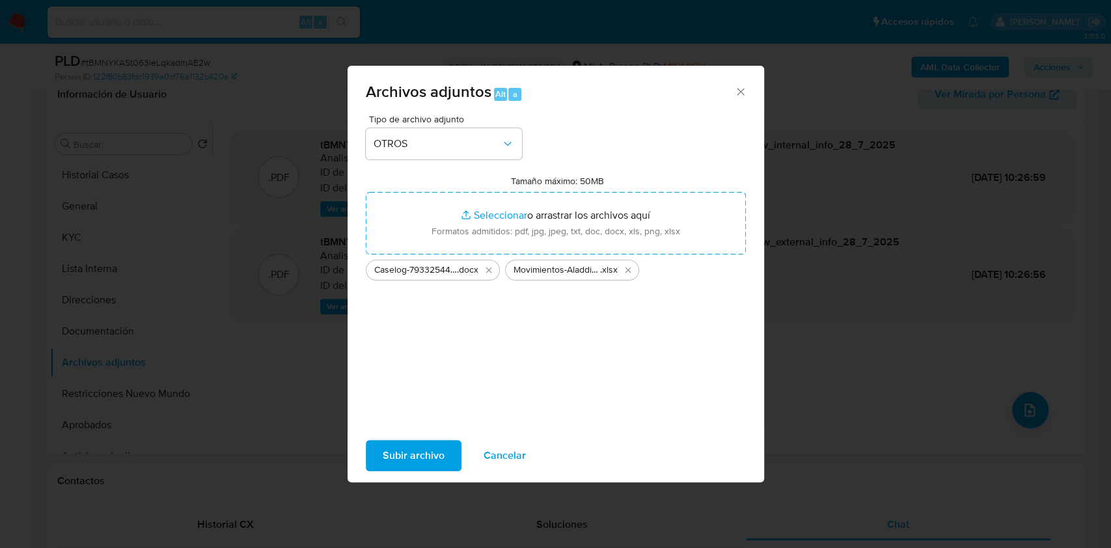
click at [411, 464] on span "Subir archivo" at bounding box center [414, 455] width 62 height 29
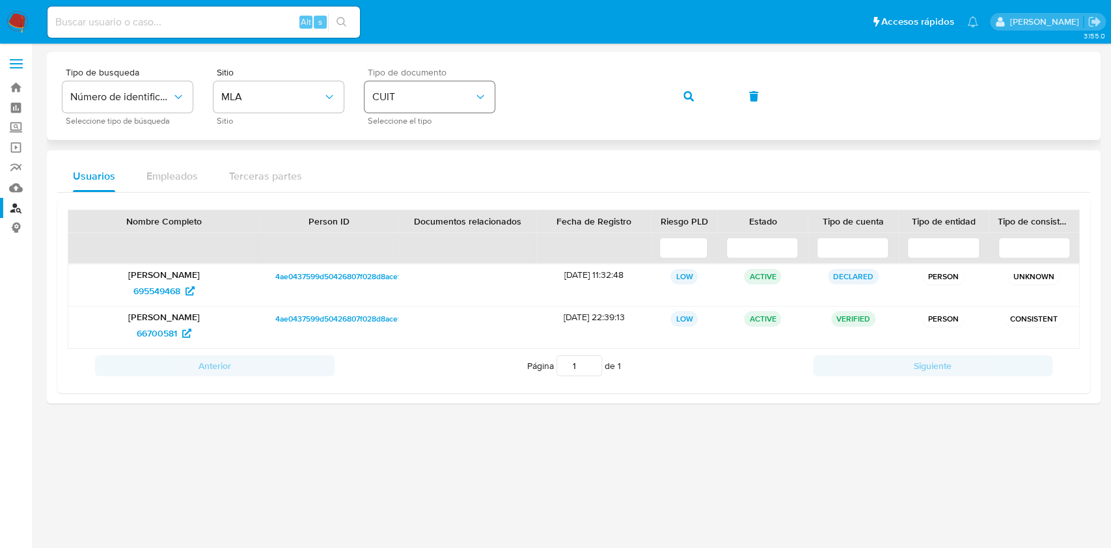
click at [446, 93] on div "Tipo de busqueda Número de identificación Seleccione tipo de búsqueda Sitio MLA…" at bounding box center [573, 96] width 1023 height 57
click at [687, 102] on span "button" at bounding box center [689, 96] width 10 height 29
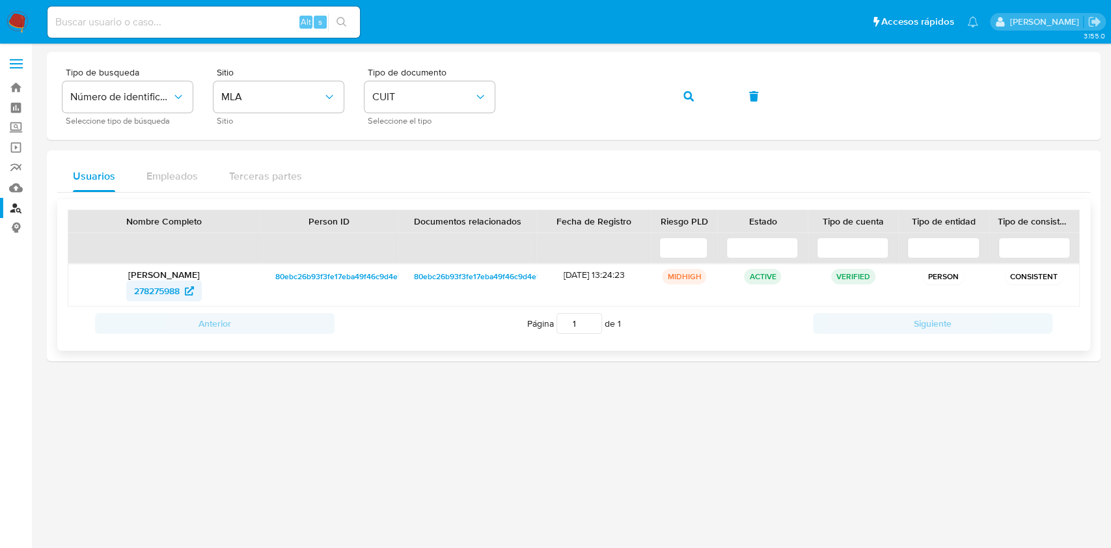
click at [151, 287] on span "278275988" at bounding box center [157, 291] width 46 height 21
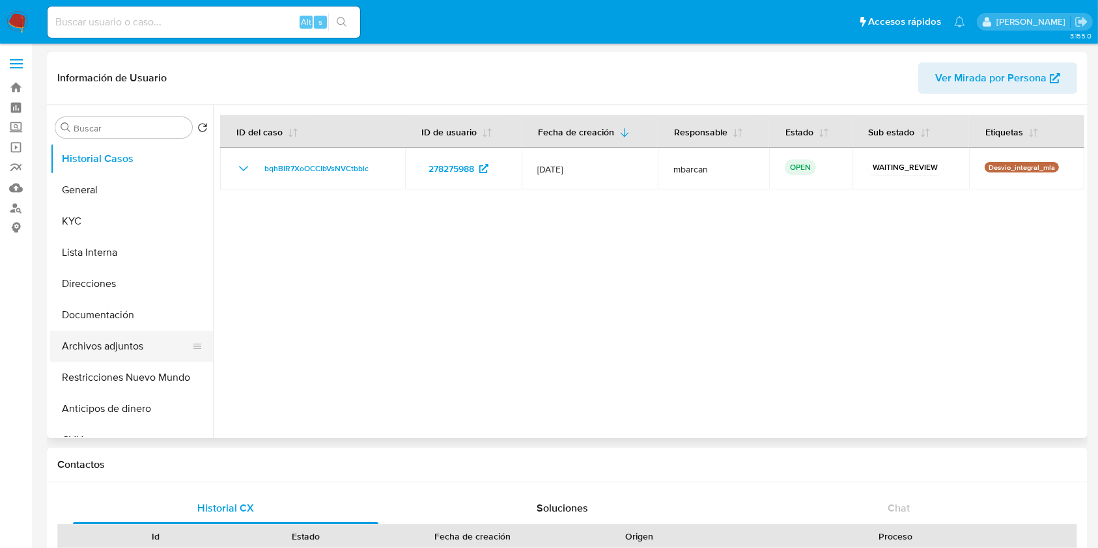
select select "10"
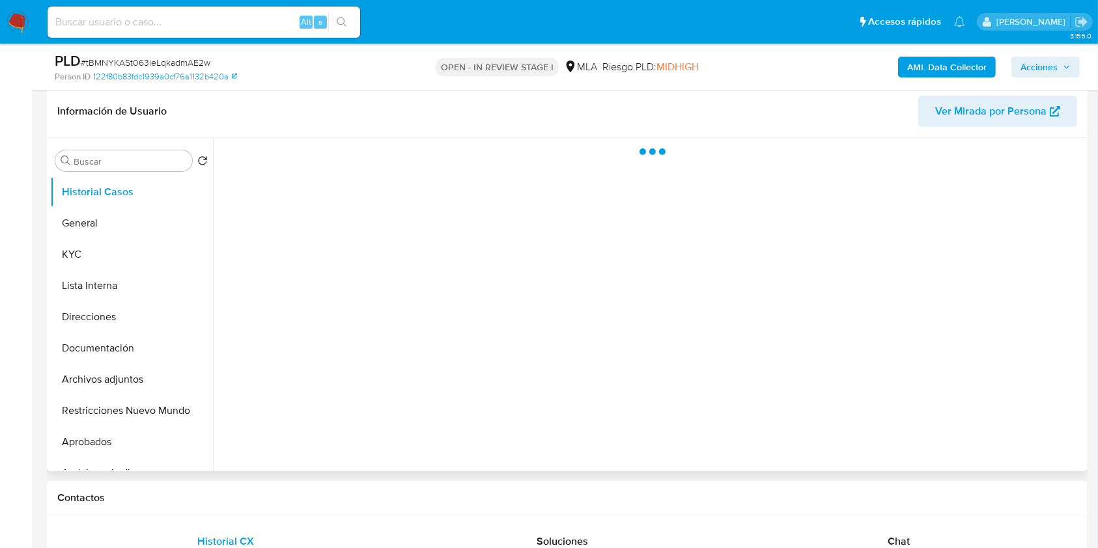
scroll to position [347, 0]
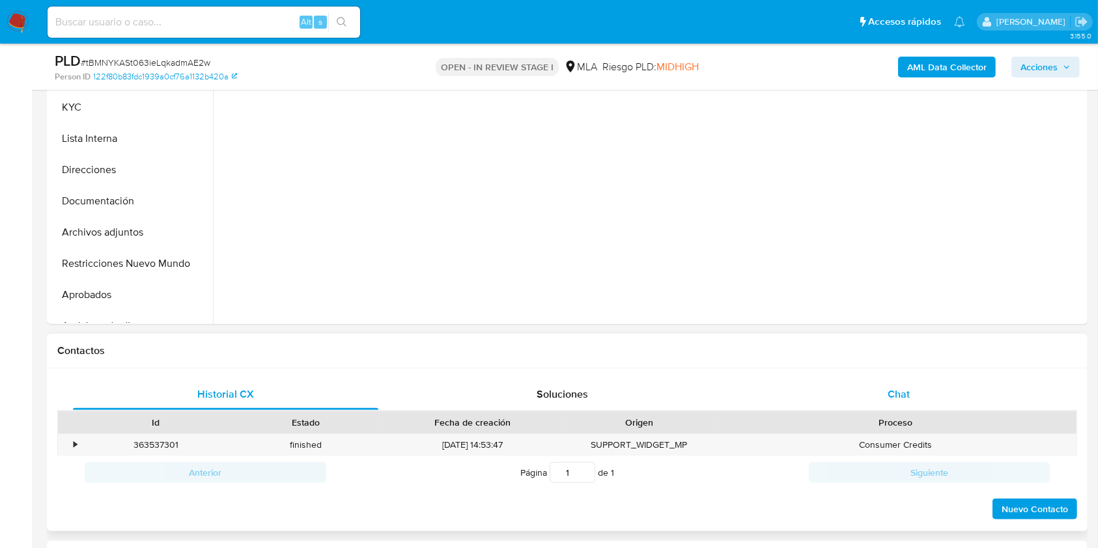
click at [910, 388] on div "Chat" at bounding box center [898, 394] width 305 height 31
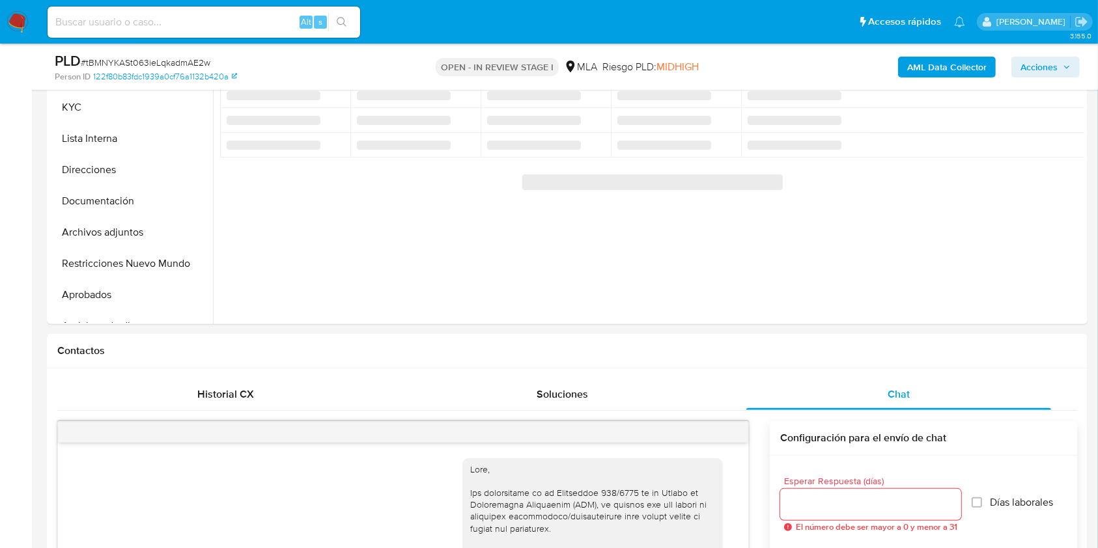
scroll to position [1723, 0]
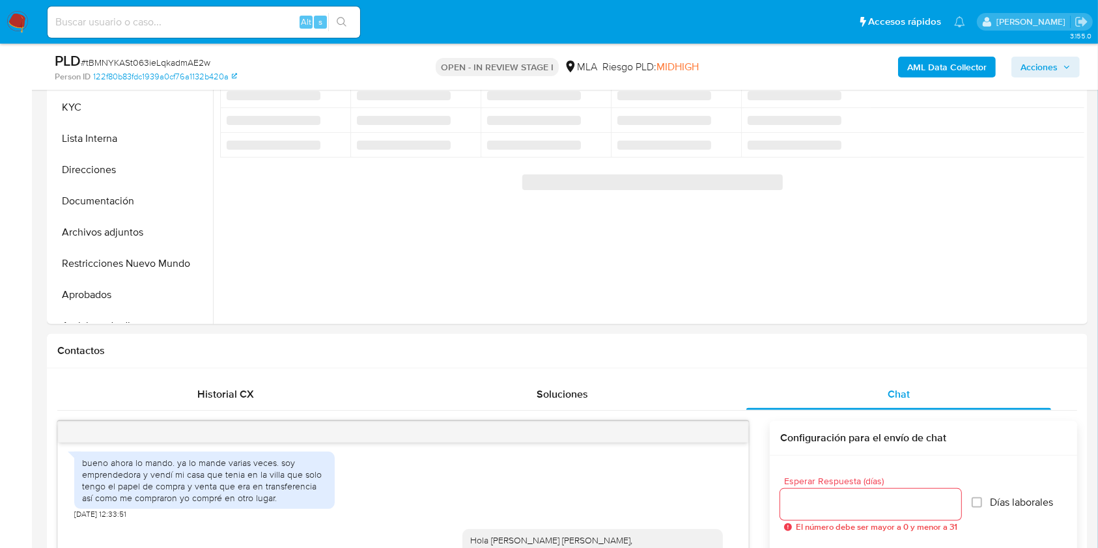
select select "10"
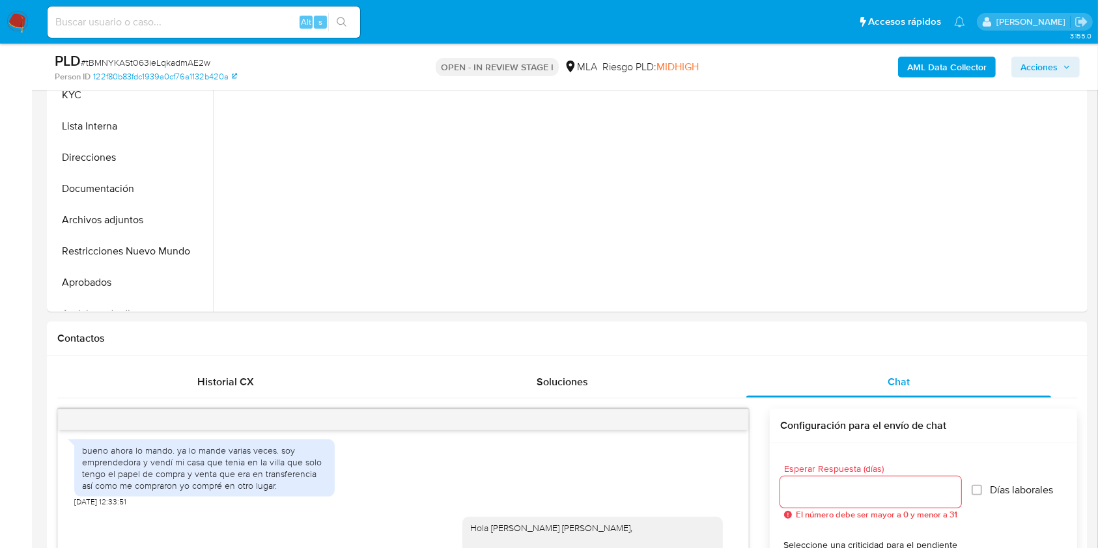
scroll to position [276, 0]
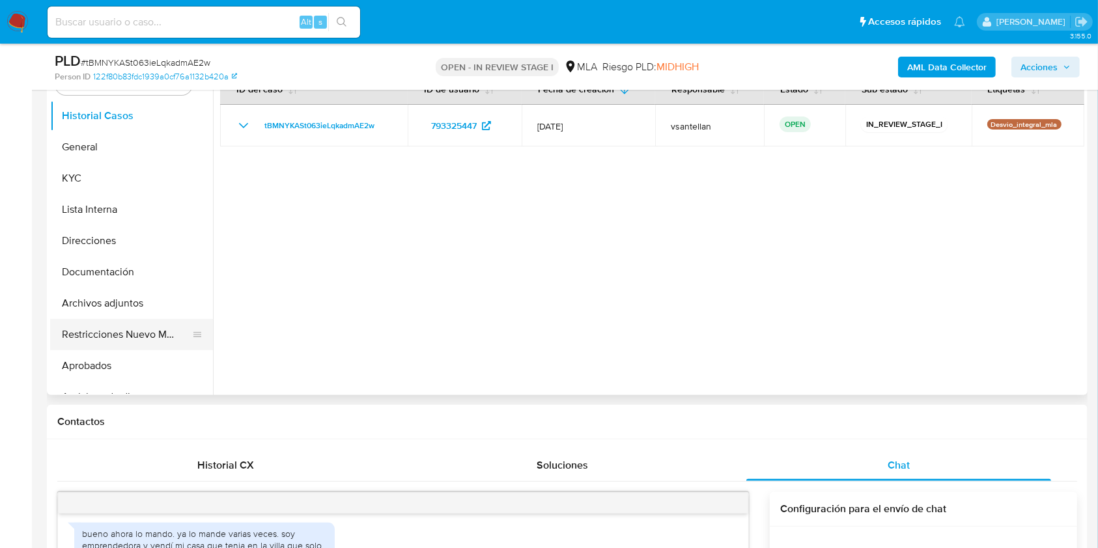
click at [129, 331] on button "Restricciones Nuevo Mundo" at bounding box center [126, 334] width 152 height 31
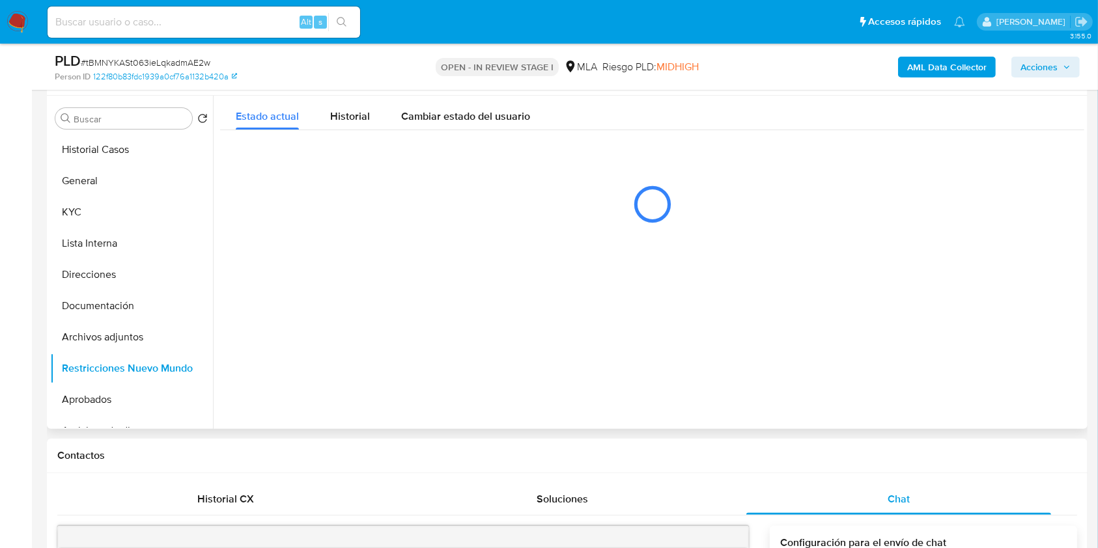
scroll to position [229, 0]
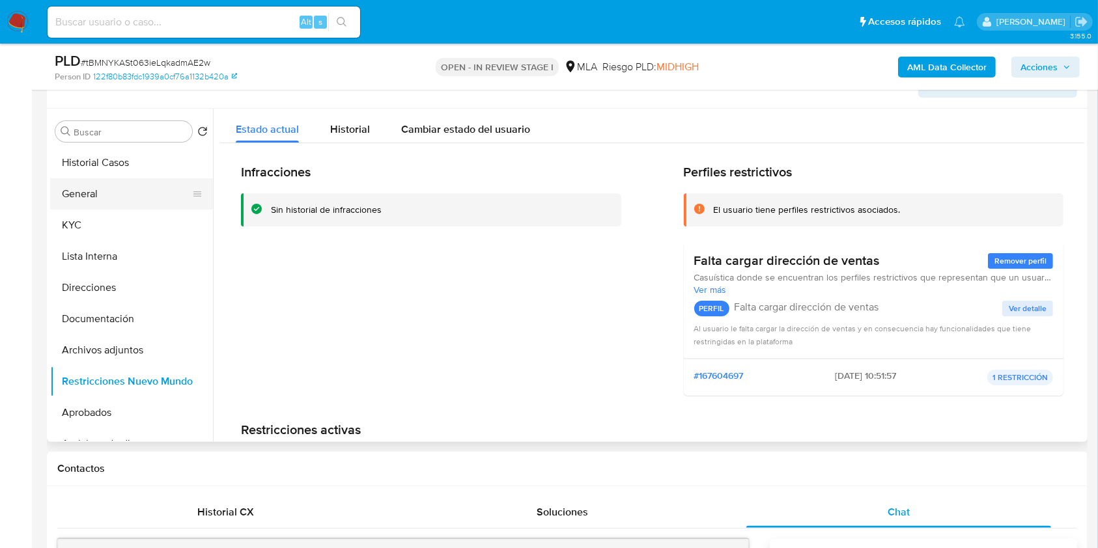
click at [109, 192] on button "General" at bounding box center [126, 193] width 152 height 31
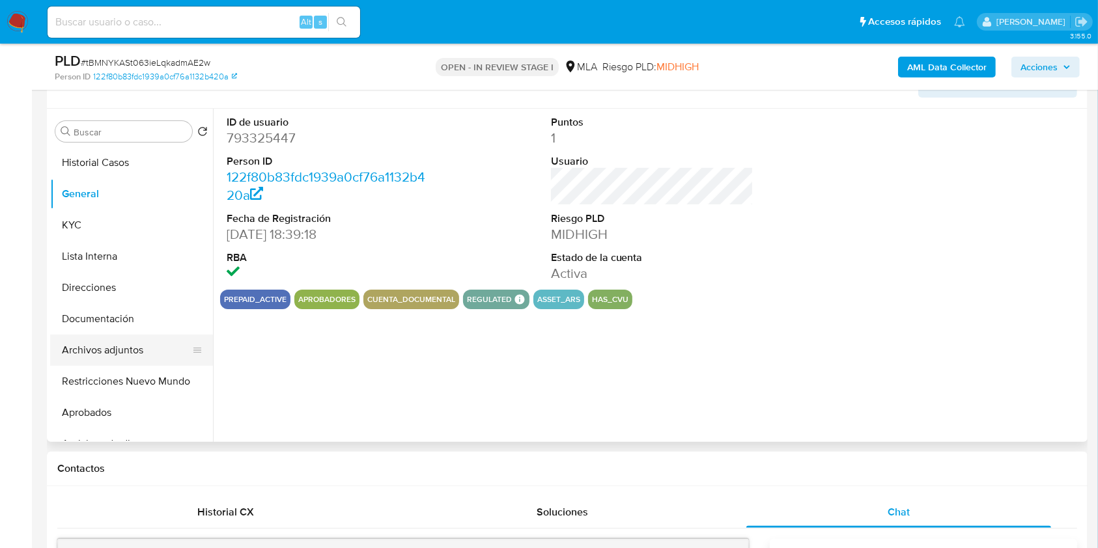
click at [132, 352] on button "Archivos adjuntos" at bounding box center [126, 350] width 152 height 31
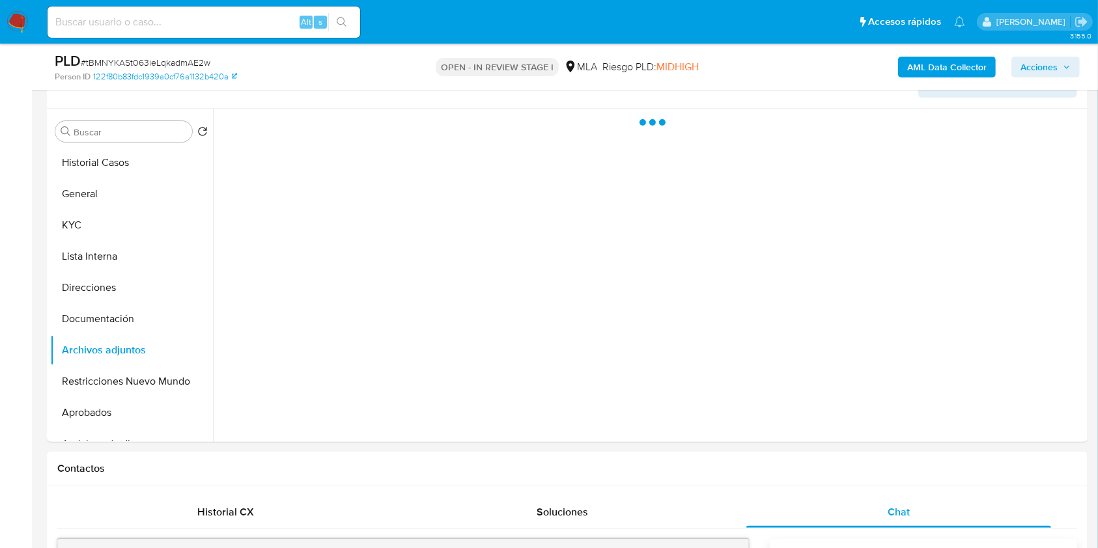
drag, startPoint x: 1066, startPoint y: 62, endPoint x: 1003, endPoint y: 77, distance: 65.1
click at [1066, 61] on span "Acciones" at bounding box center [1045, 67] width 50 height 18
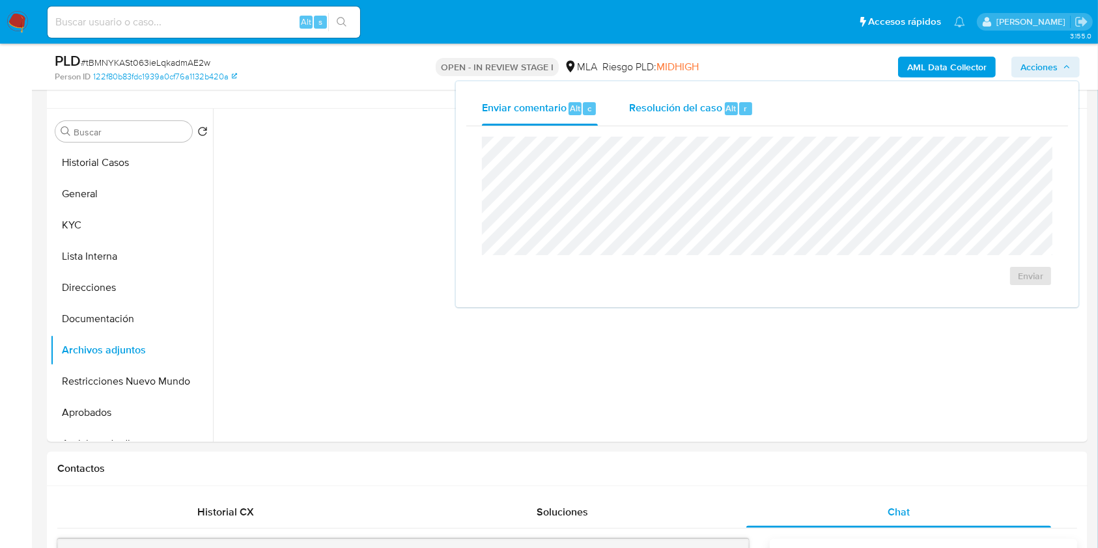
click at [698, 104] on span "Resolución del caso" at bounding box center [675, 107] width 93 height 15
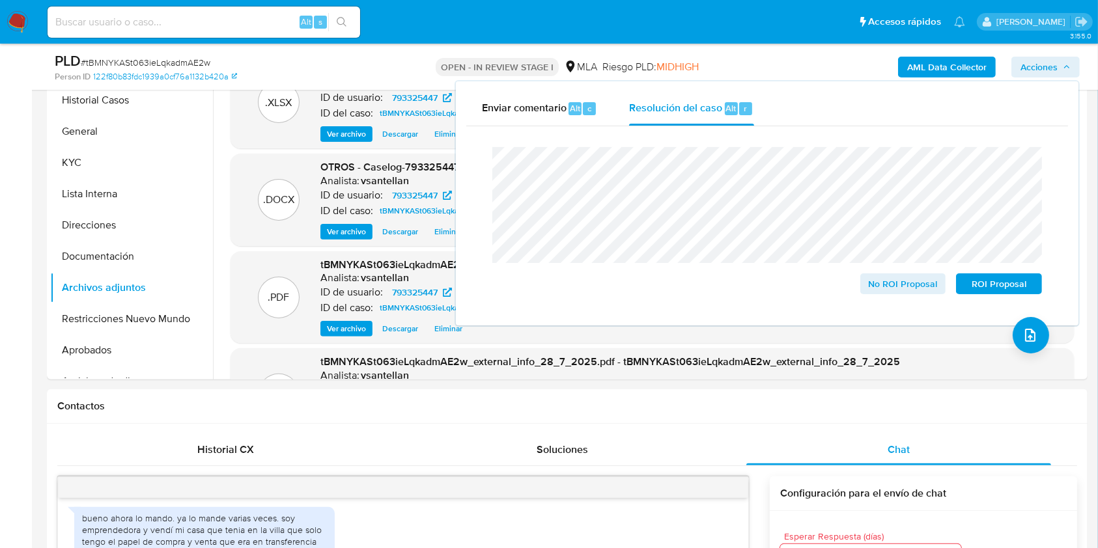
scroll to position [308, 0]
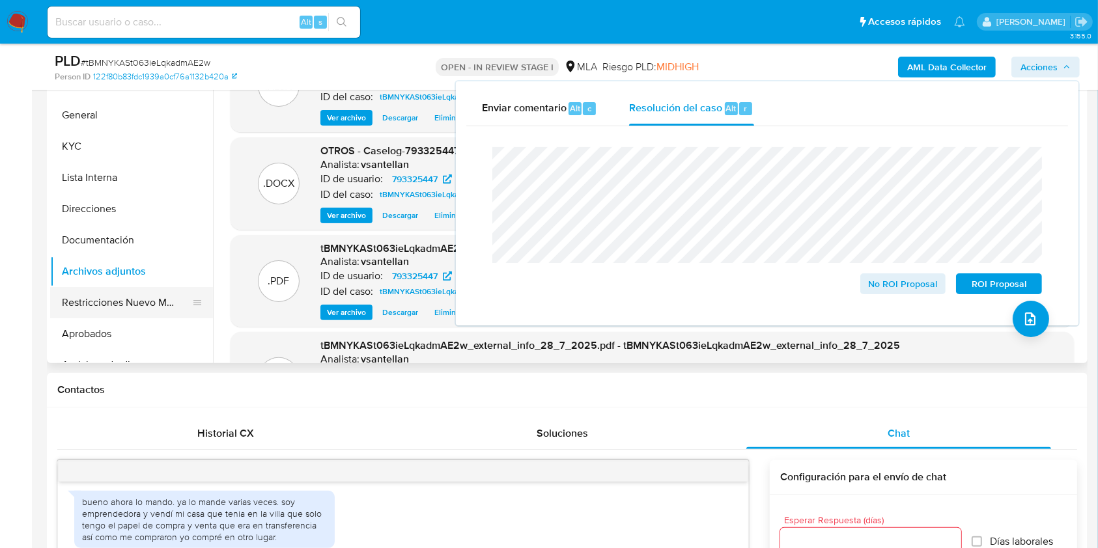
drag, startPoint x: 151, startPoint y: 293, endPoint x: 176, endPoint y: 294, distance: 25.4
click at [151, 294] on button "Restricciones Nuevo Mundo" at bounding box center [126, 302] width 152 height 31
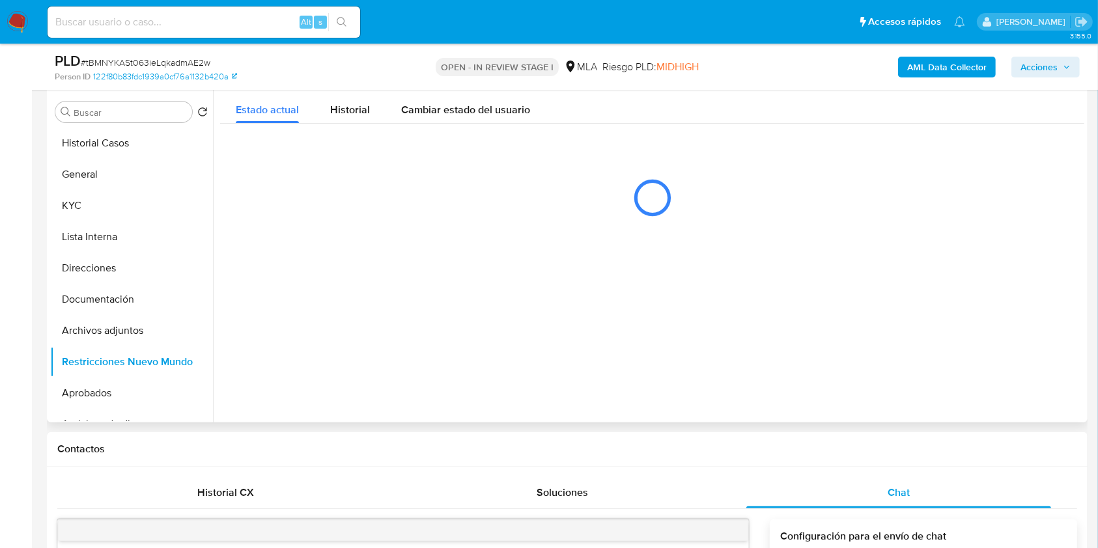
scroll to position [221, 0]
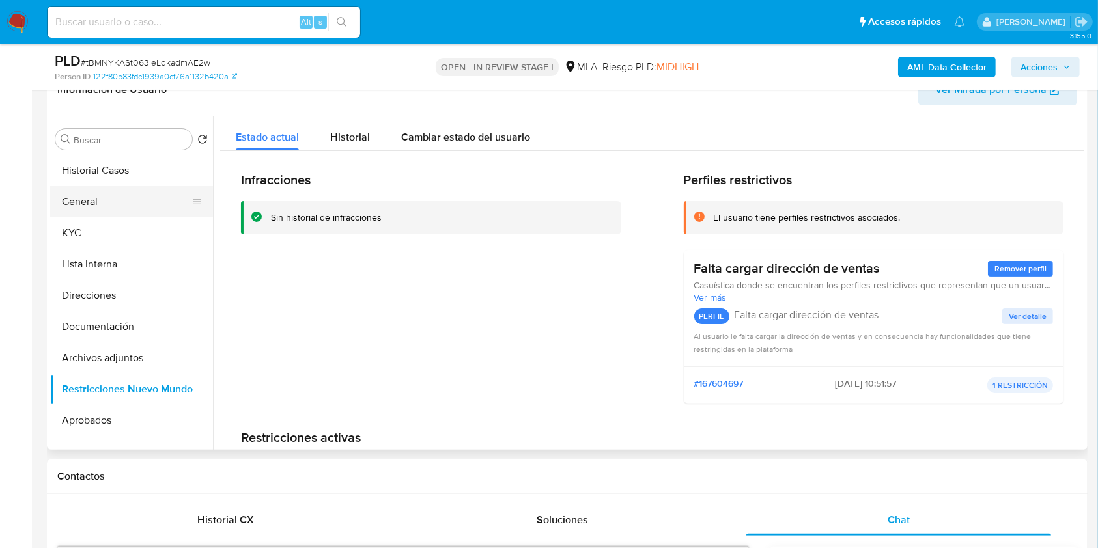
click at [125, 197] on button "General" at bounding box center [126, 201] width 152 height 31
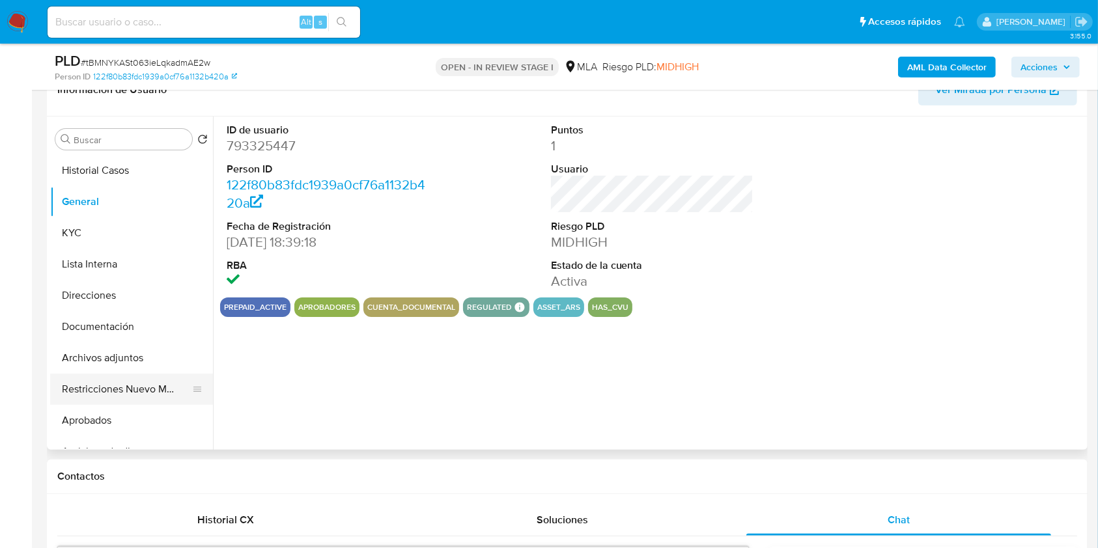
click at [113, 385] on button "Restricciones Nuevo Mundo" at bounding box center [126, 389] width 152 height 31
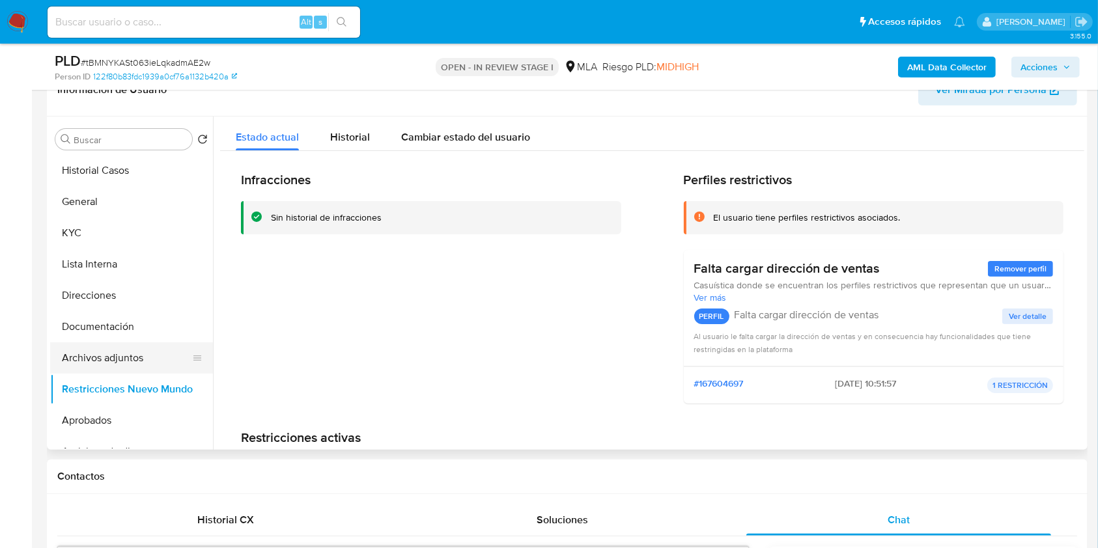
click at [116, 360] on button "Archivos adjuntos" at bounding box center [126, 357] width 152 height 31
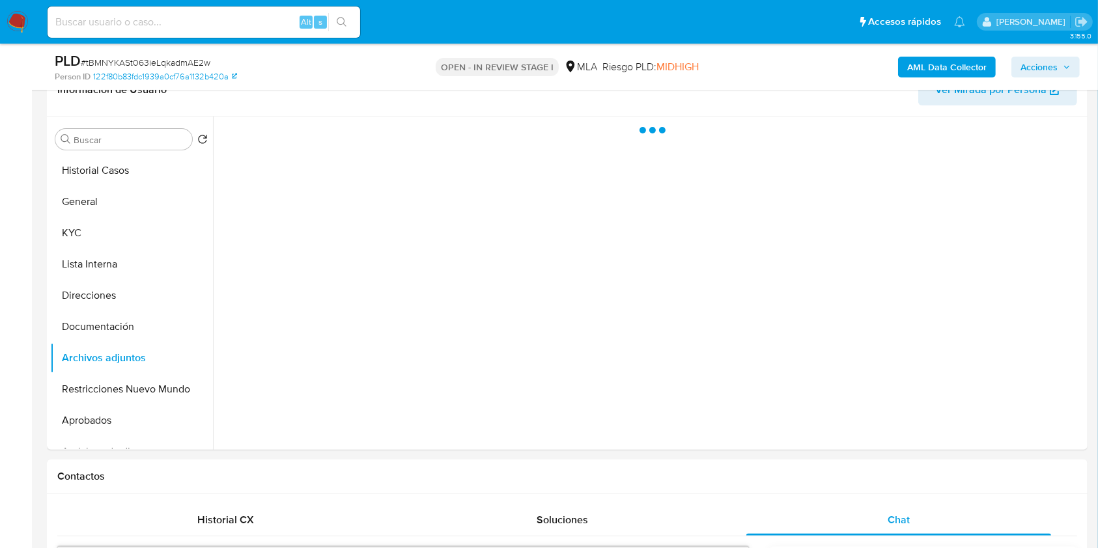
click at [1070, 62] on span "Acciones" at bounding box center [1045, 67] width 50 height 18
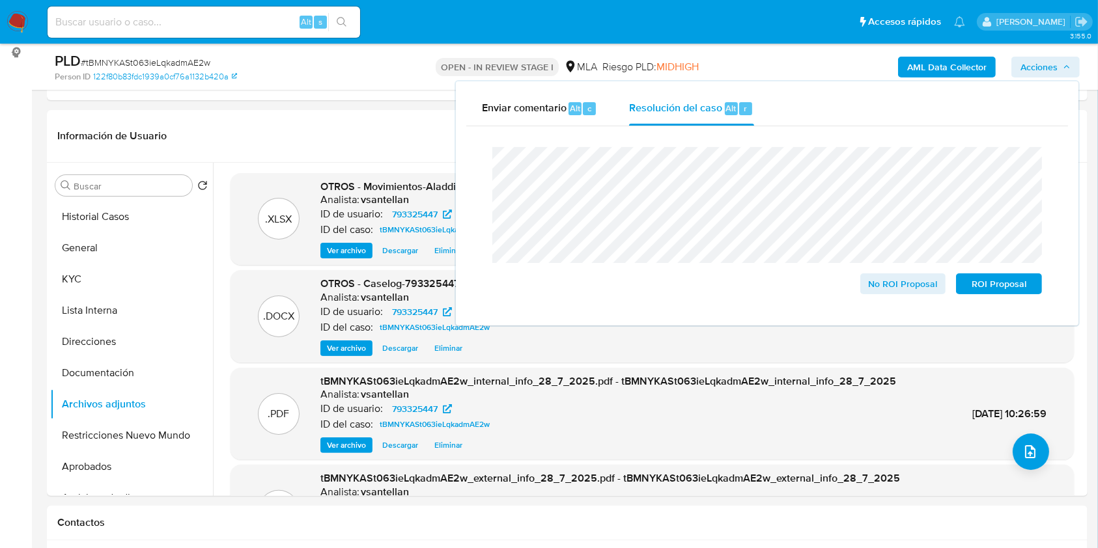
scroll to position [126, 0]
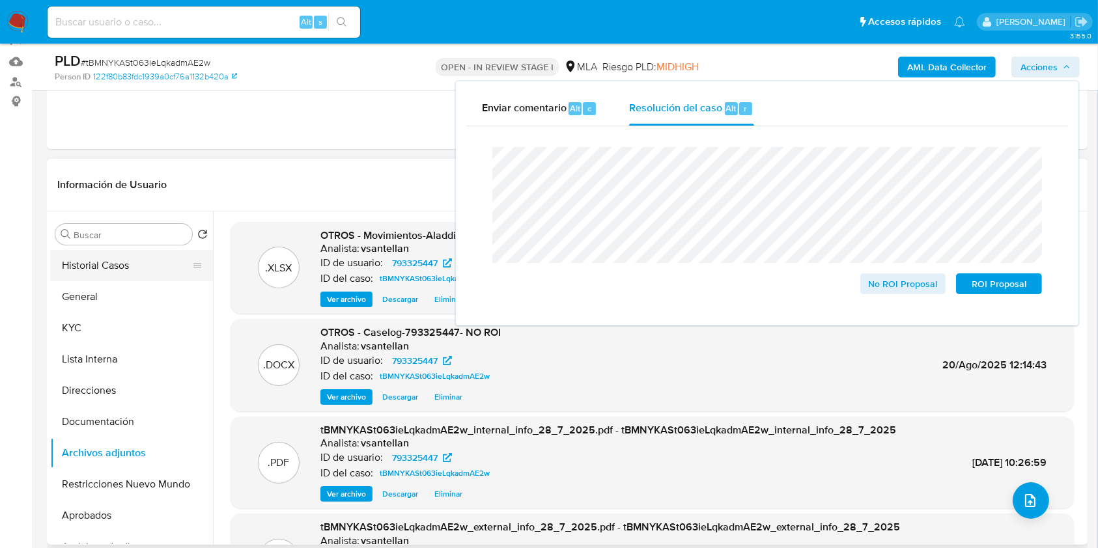
drag, startPoint x: 103, startPoint y: 294, endPoint x: 148, endPoint y: 261, distance: 55.9
click at [102, 294] on button "General" at bounding box center [131, 296] width 163 height 31
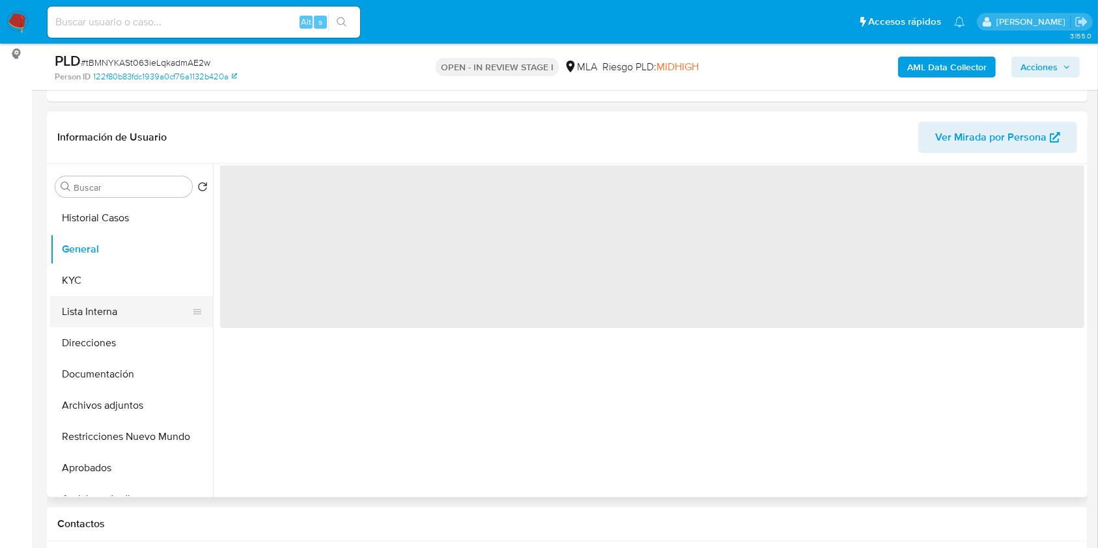
scroll to position [214, 0]
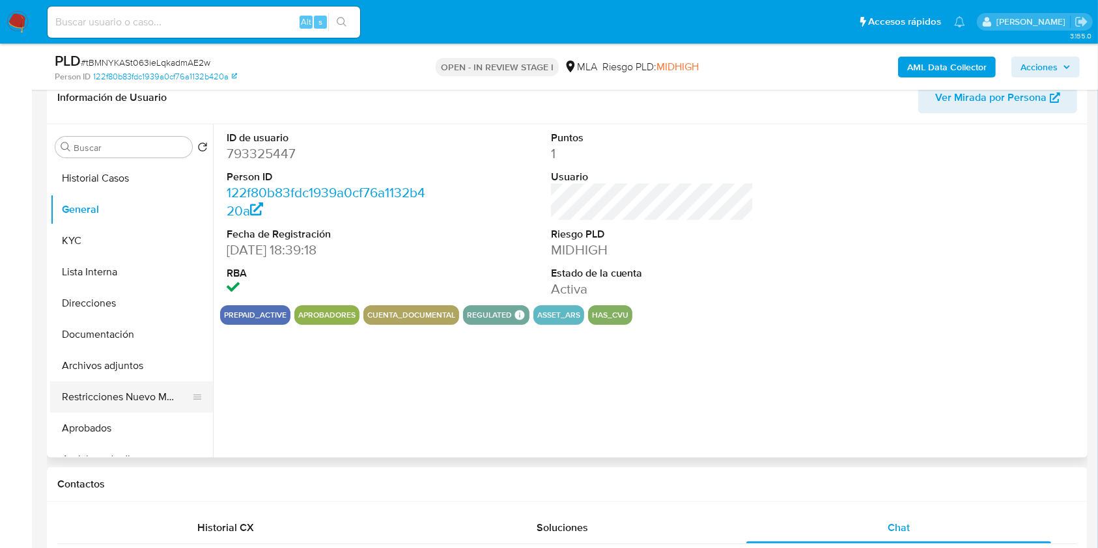
click at [104, 405] on button "Restricciones Nuevo Mundo" at bounding box center [126, 397] width 152 height 31
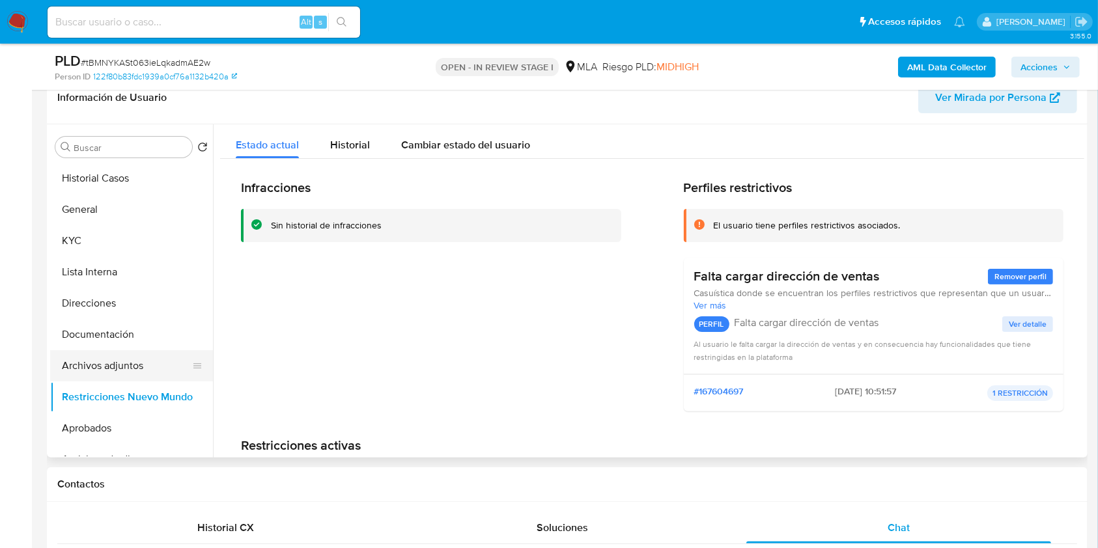
click at [128, 370] on button "Archivos adjuntos" at bounding box center [126, 365] width 152 height 31
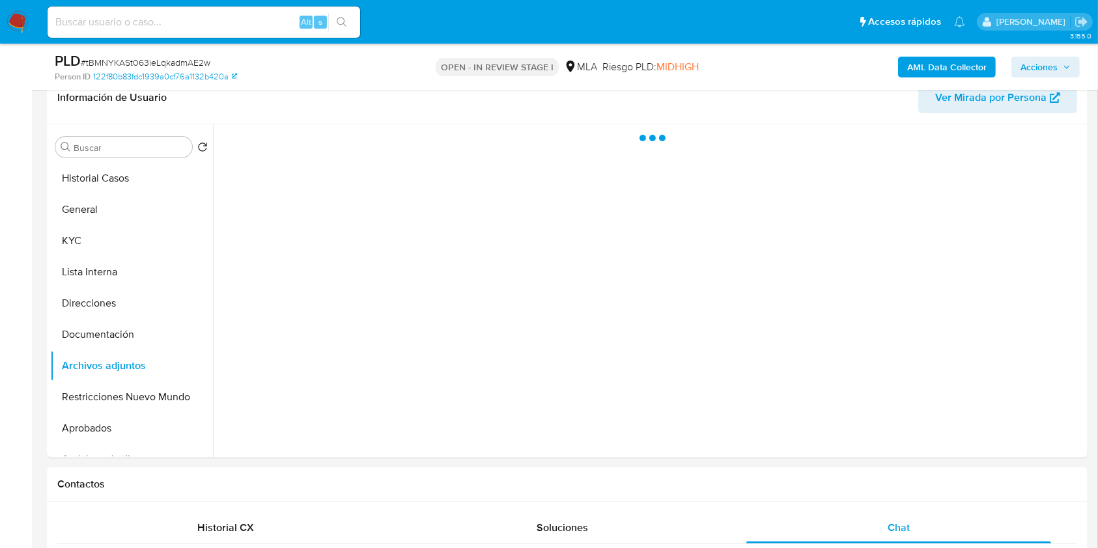
click at [1066, 72] on span "Acciones" at bounding box center [1045, 67] width 50 height 18
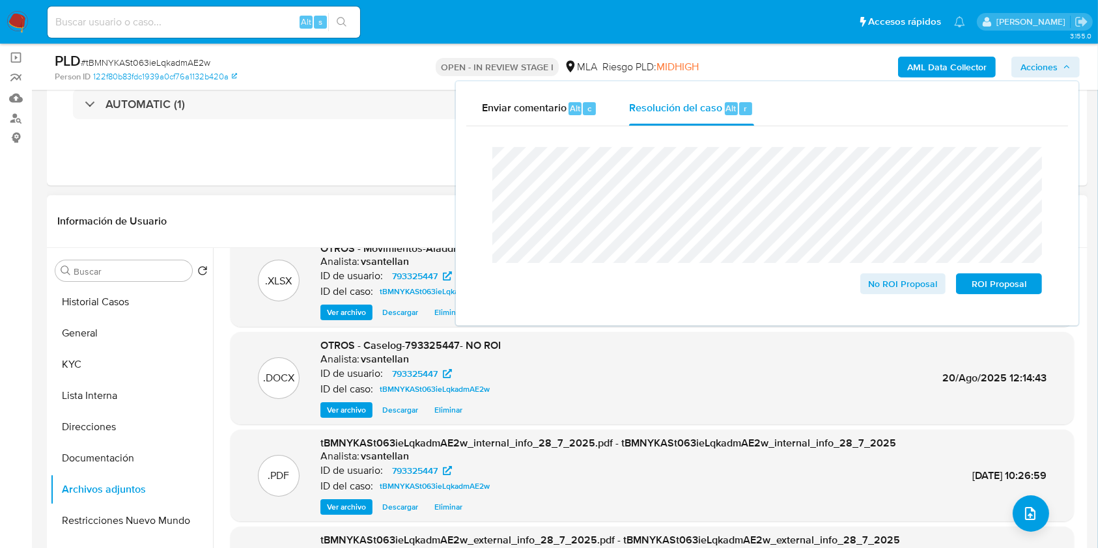
scroll to position [0, 0]
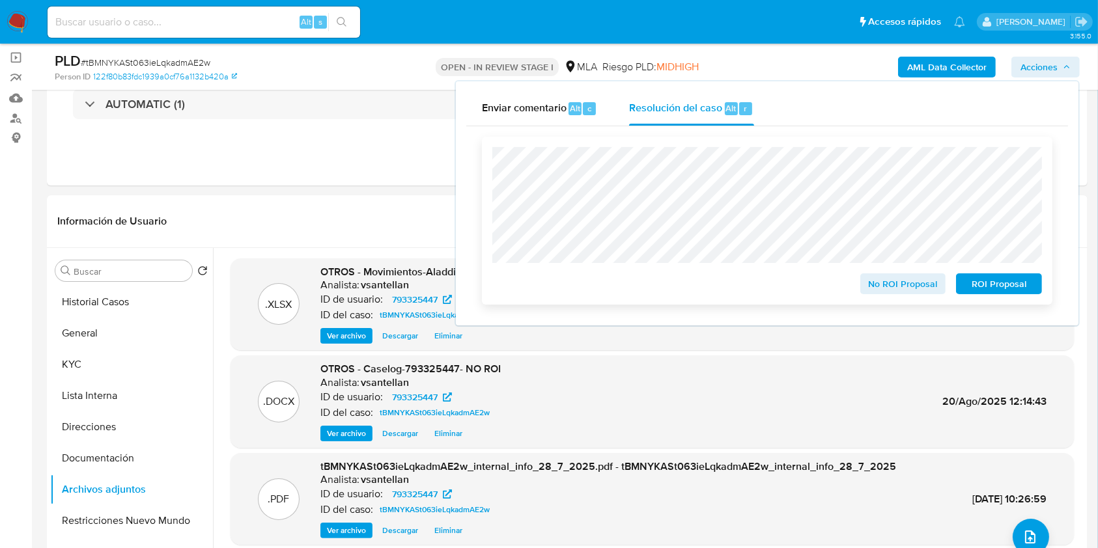
click at [914, 289] on span "No ROI Proposal" at bounding box center [903, 284] width 68 height 18
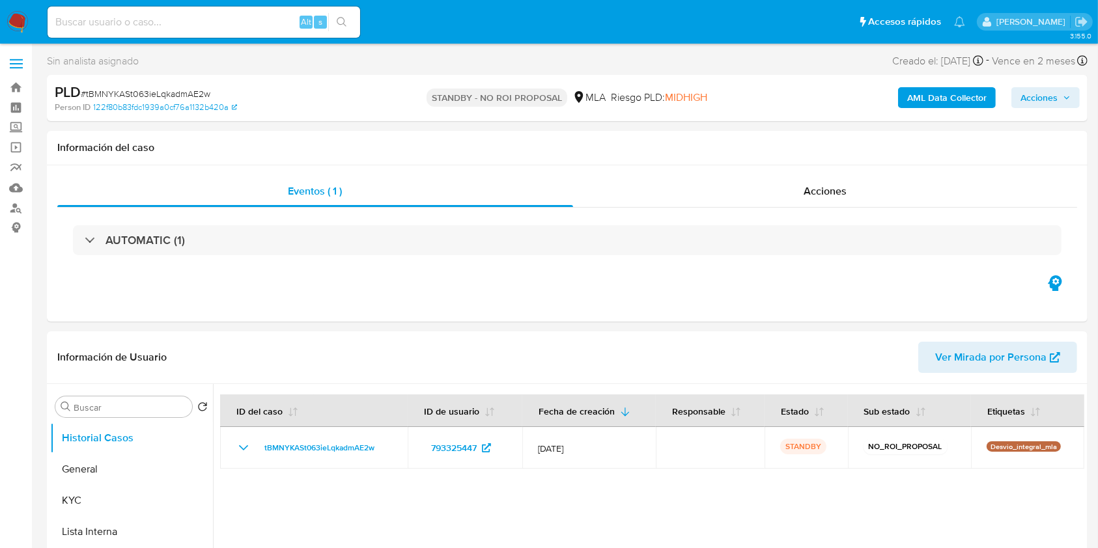
select select "10"
